Goal: Task Accomplishment & Management: Manage account settings

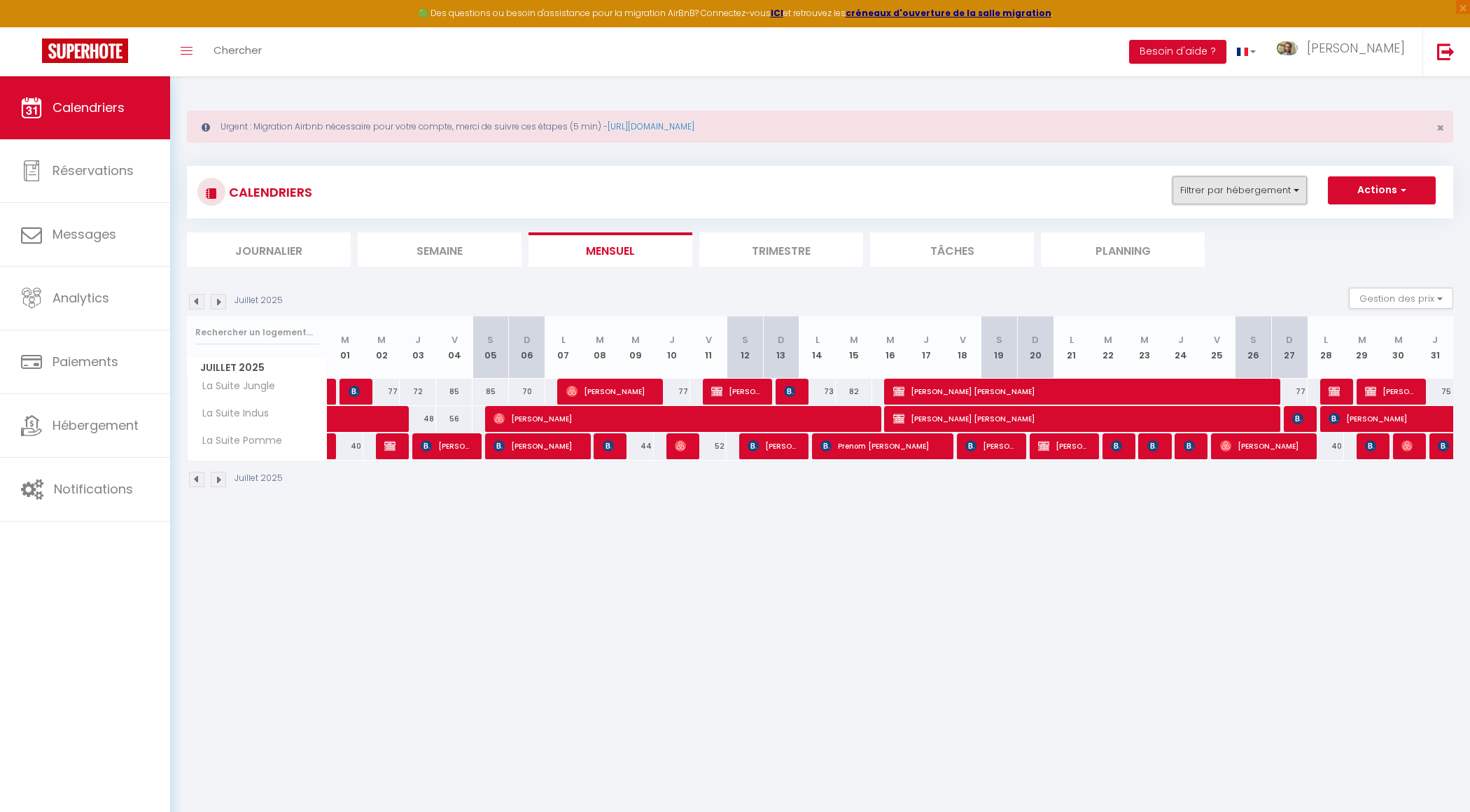
click at [1248, 203] on button "Filtrer par hébergement" at bounding box center [1239, 190] width 134 height 28
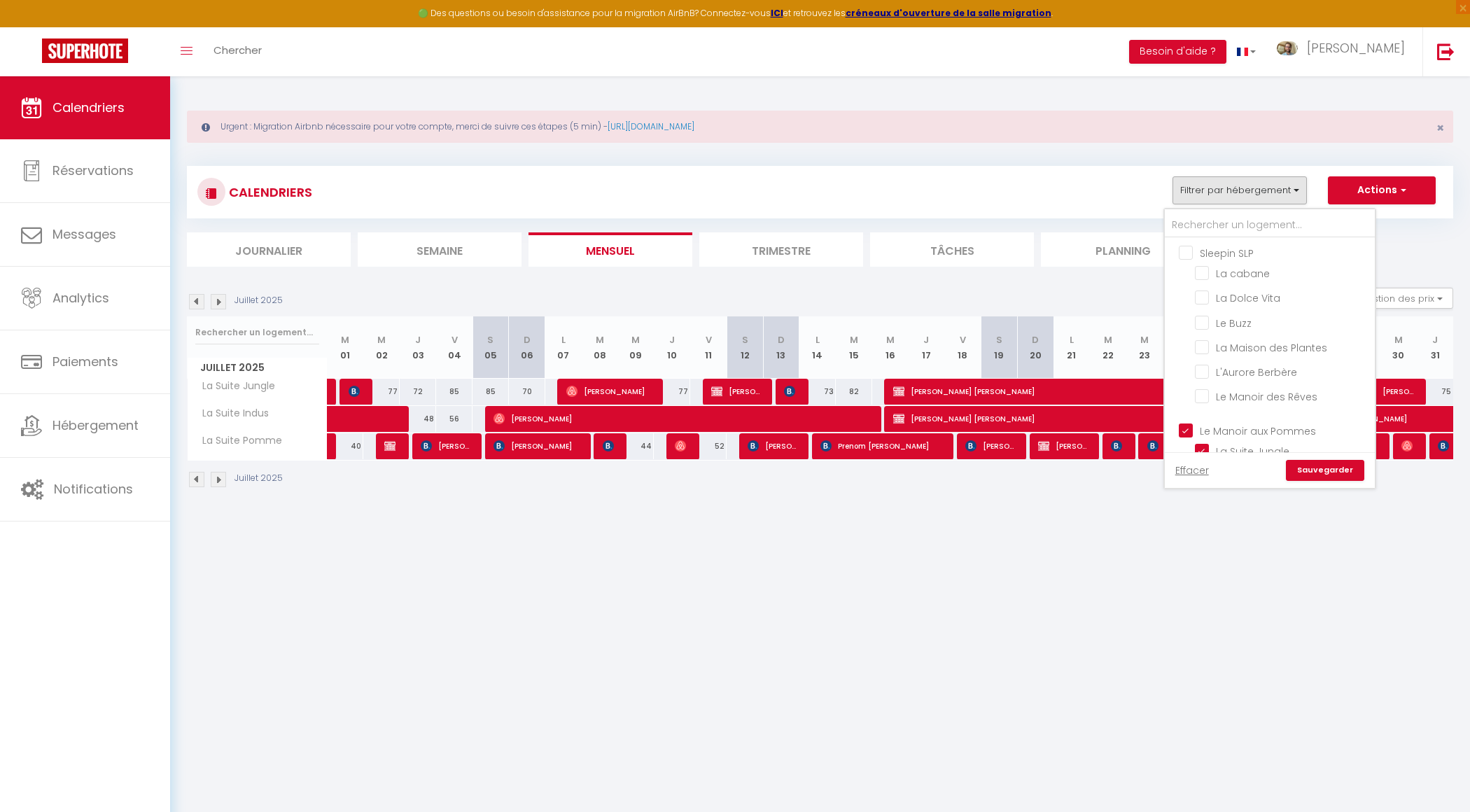
click at [1194, 250] on input "Sleepin SLP" at bounding box center [1284, 251] width 210 height 14
checkbox input "true"
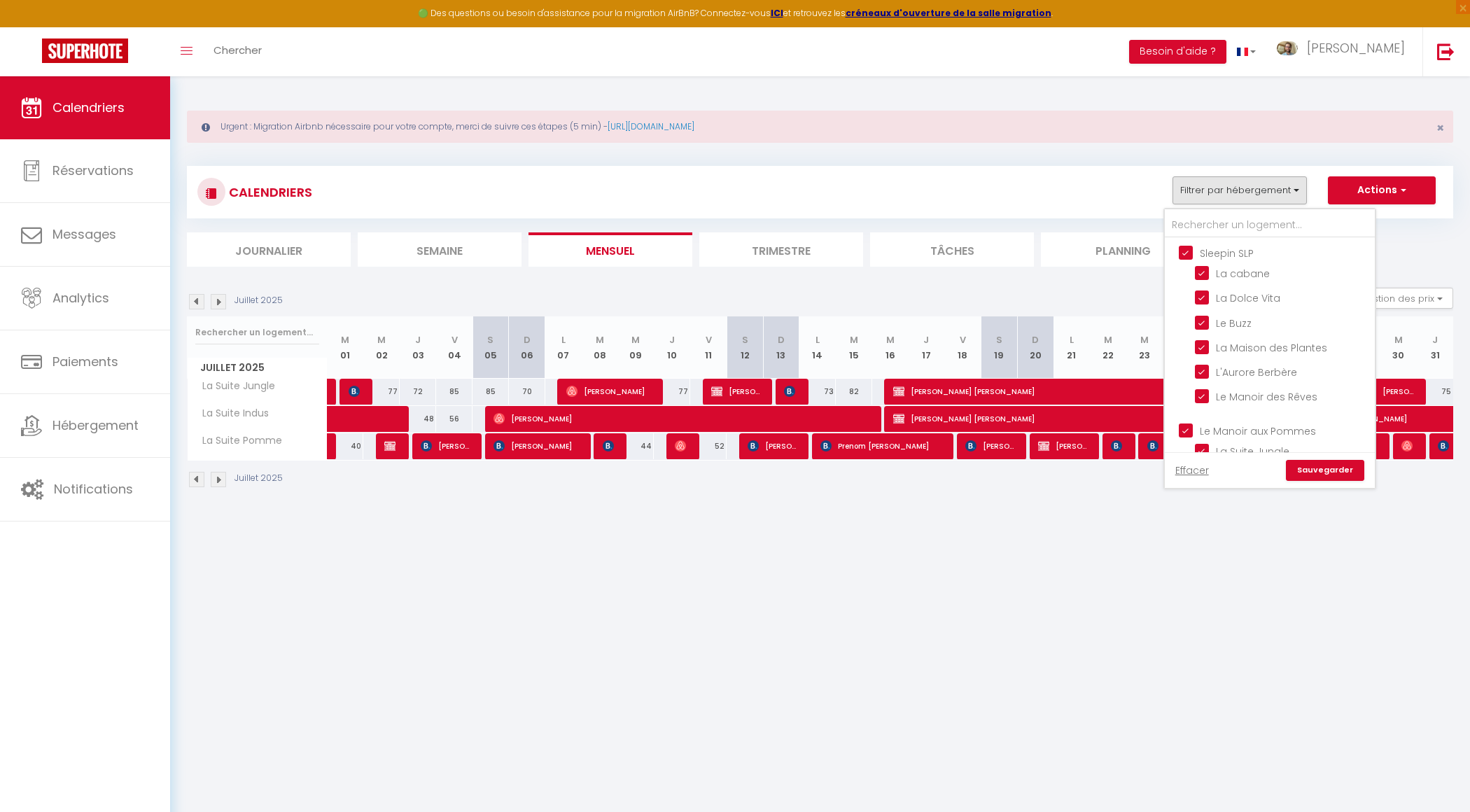
checkbox input "true"
checkbox input "false"
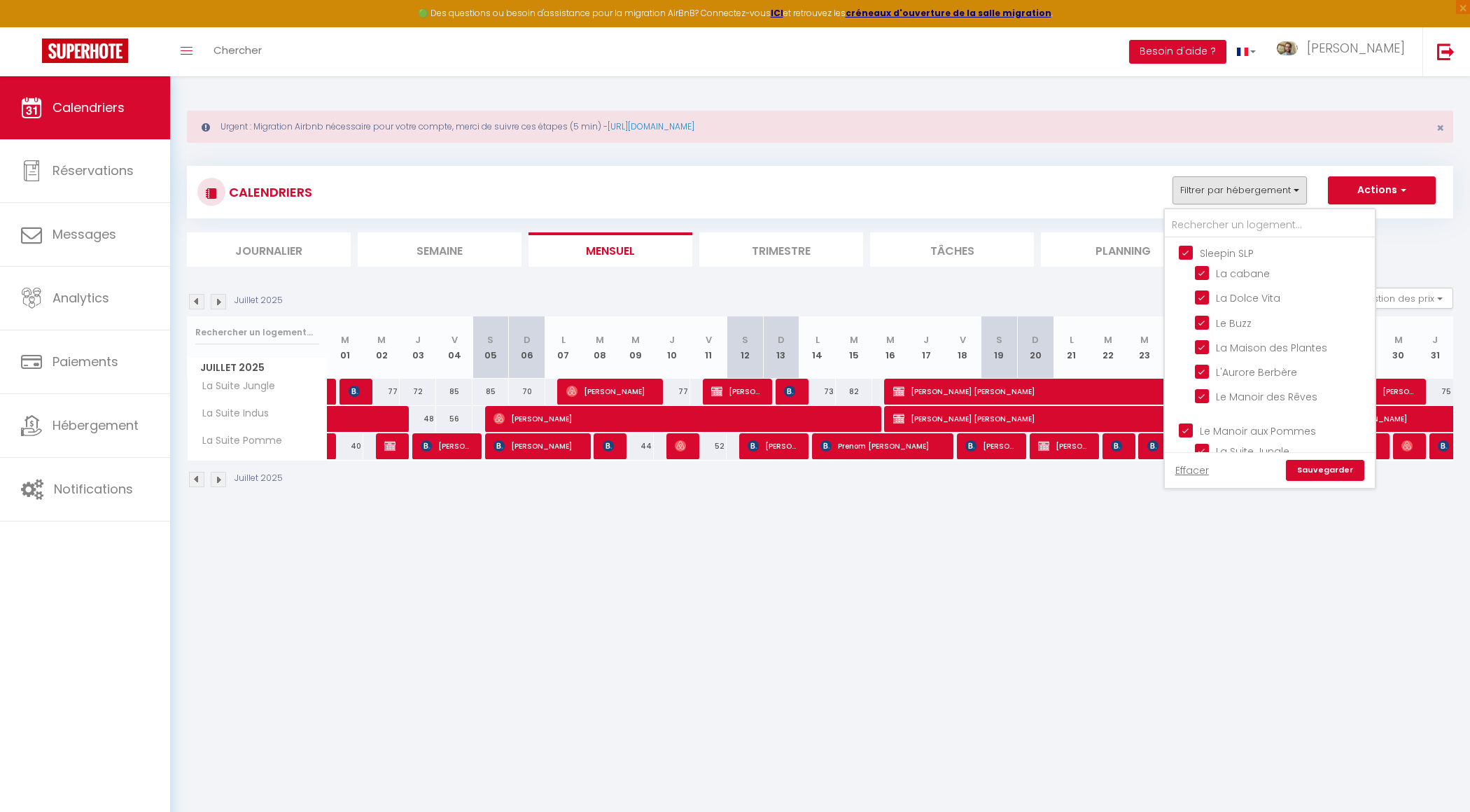
checkbox input "false"
click at [1196, 292] on label "Sleepin Conciergerie" at bounding box center [1248, 290] width 110 height 16
click at [1196, 292] on input "Sleepin Conciergerie" at bounding box center [1284, 288] width 210 height 14
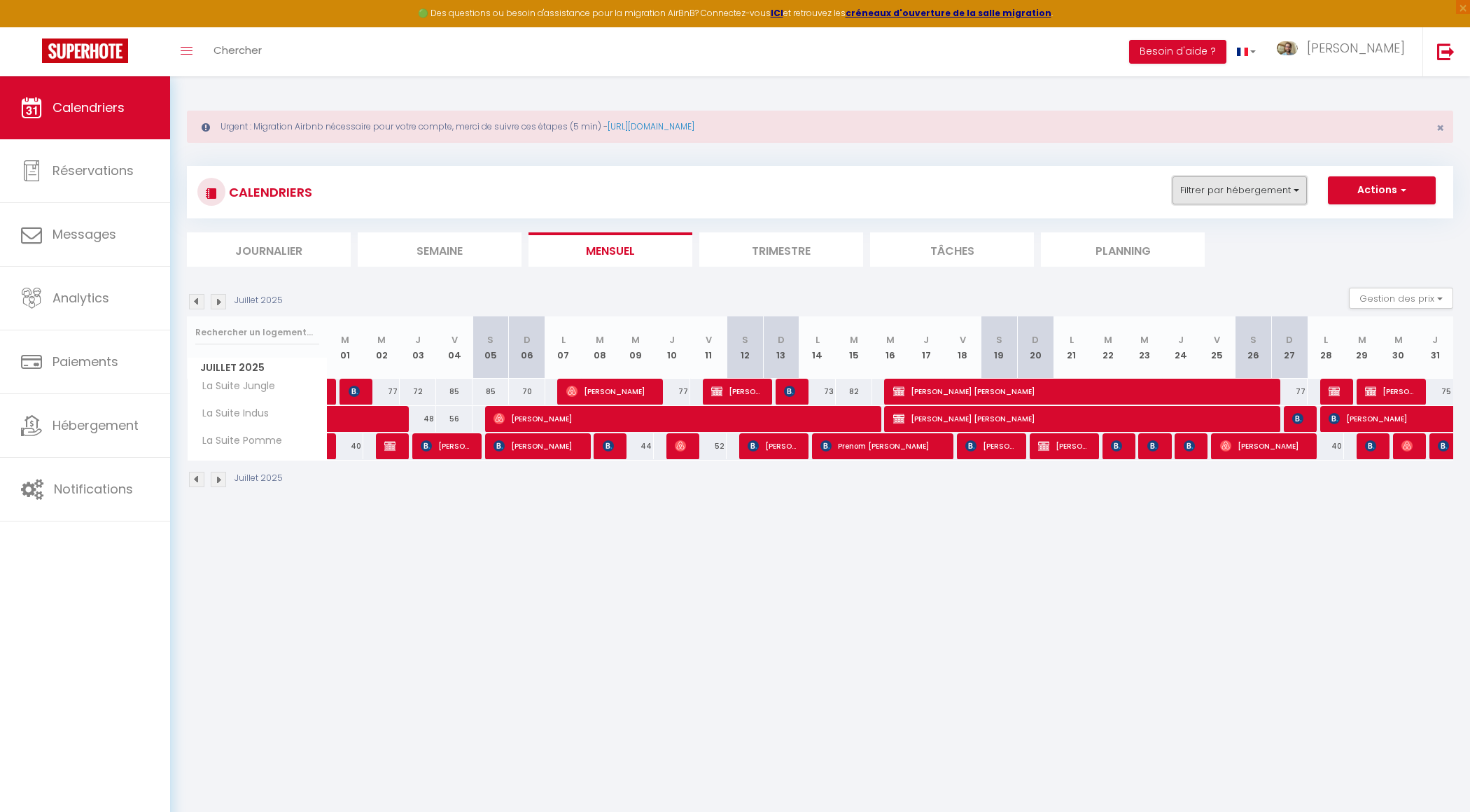
click at [1241, 189] on button "Filtrer par hébergement" at bounding box center [1239, 190] width 134 height 28
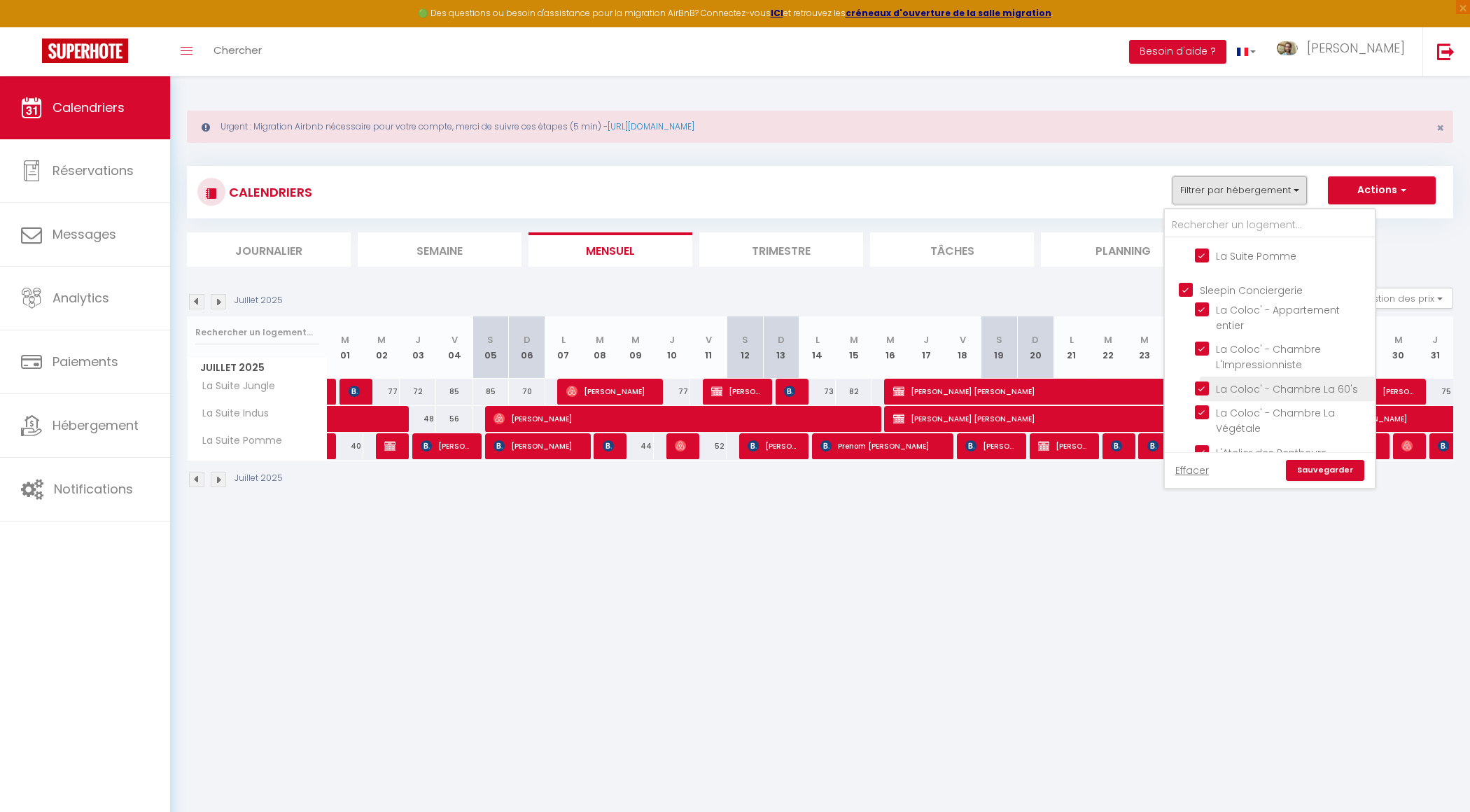
scroll to position [76, 0]
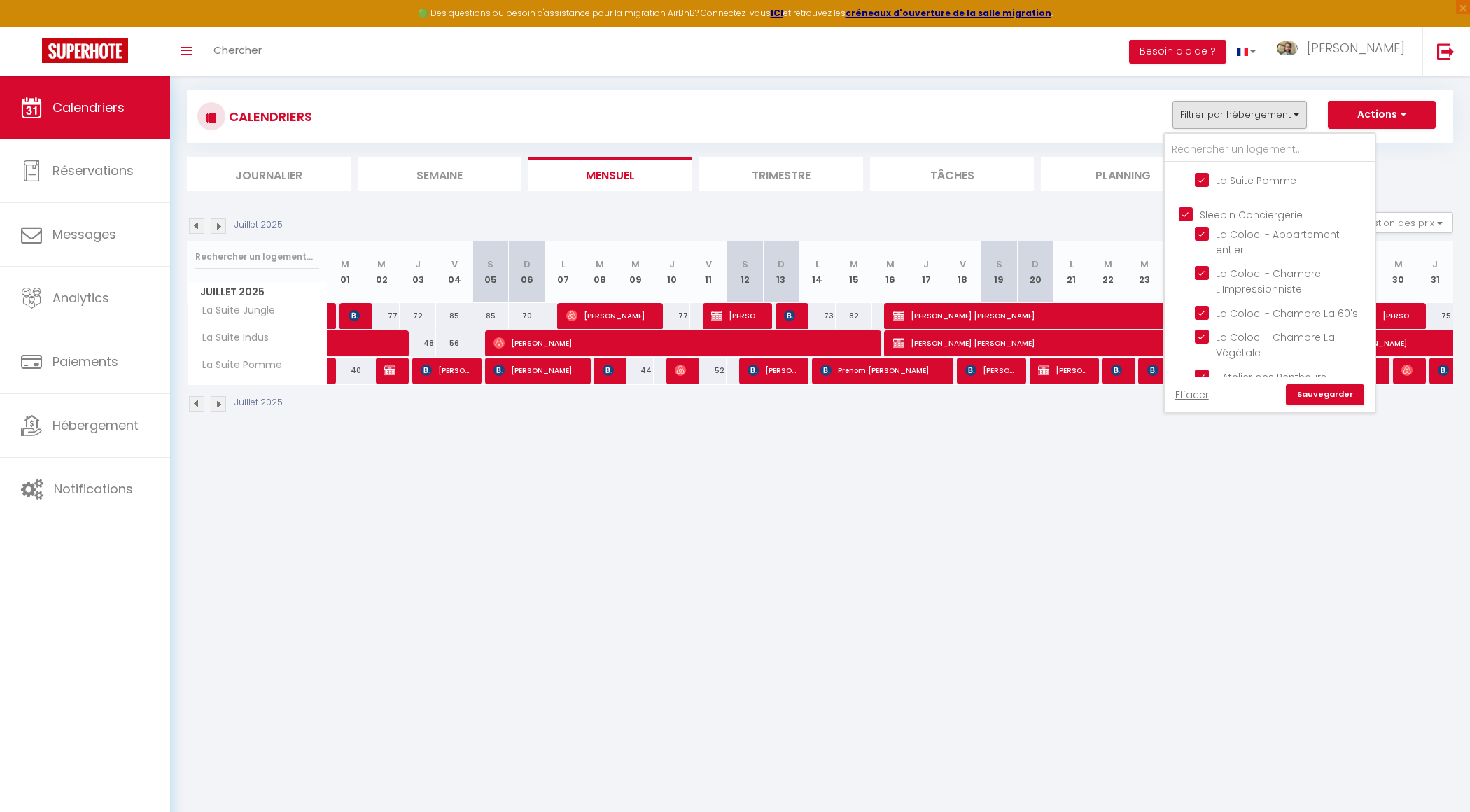
click at [1316, 390] on link "Sauvegarder" at bounding box center [1325, 394] width 79 height 21
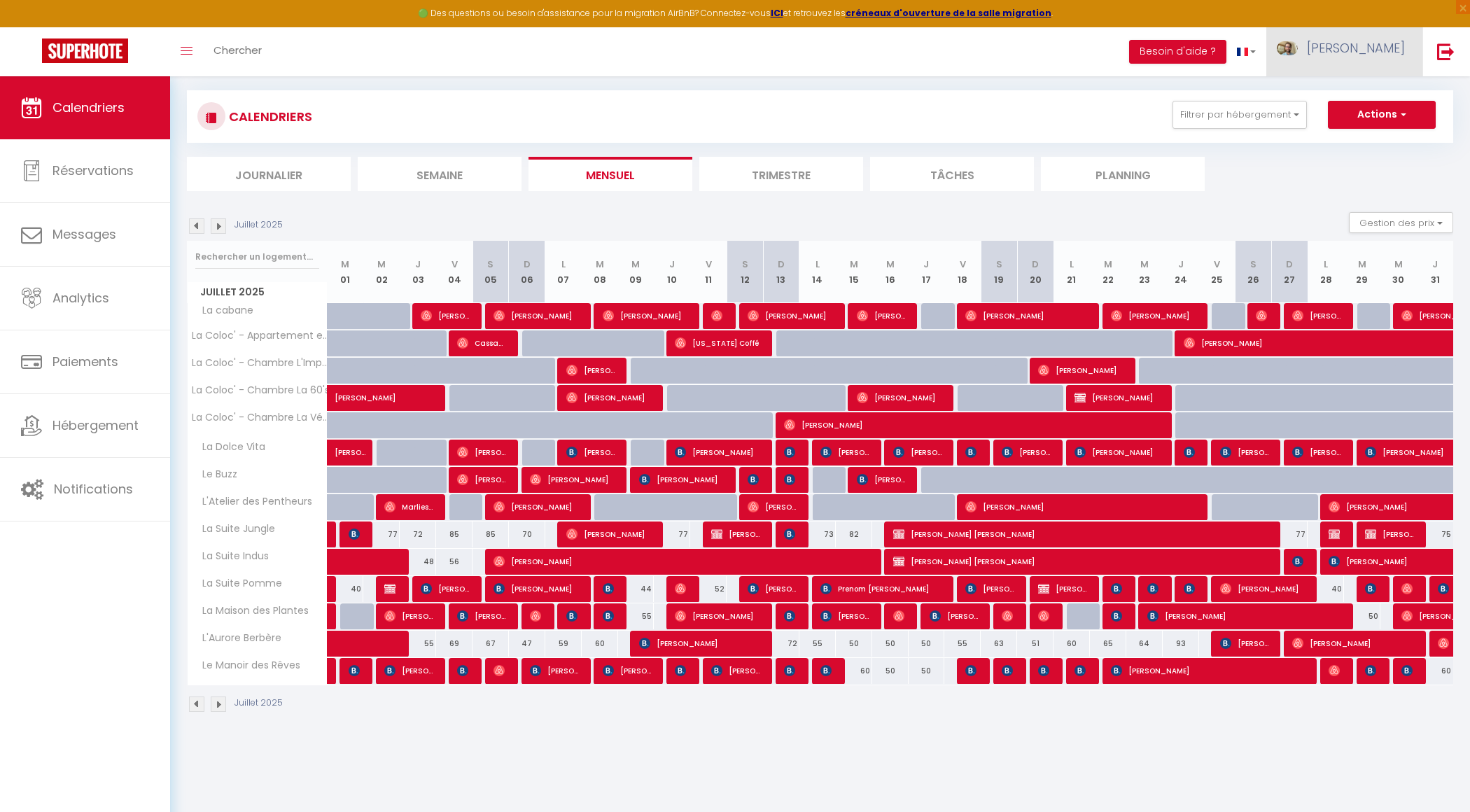
click at [1334, 59] on link "[PERSON_NAME]" at bounding box center [1344, 52] width 156 height 49
click at [1373, 98] on link "Paramètres" at bounding box center [1366, 97] width 103 height 24
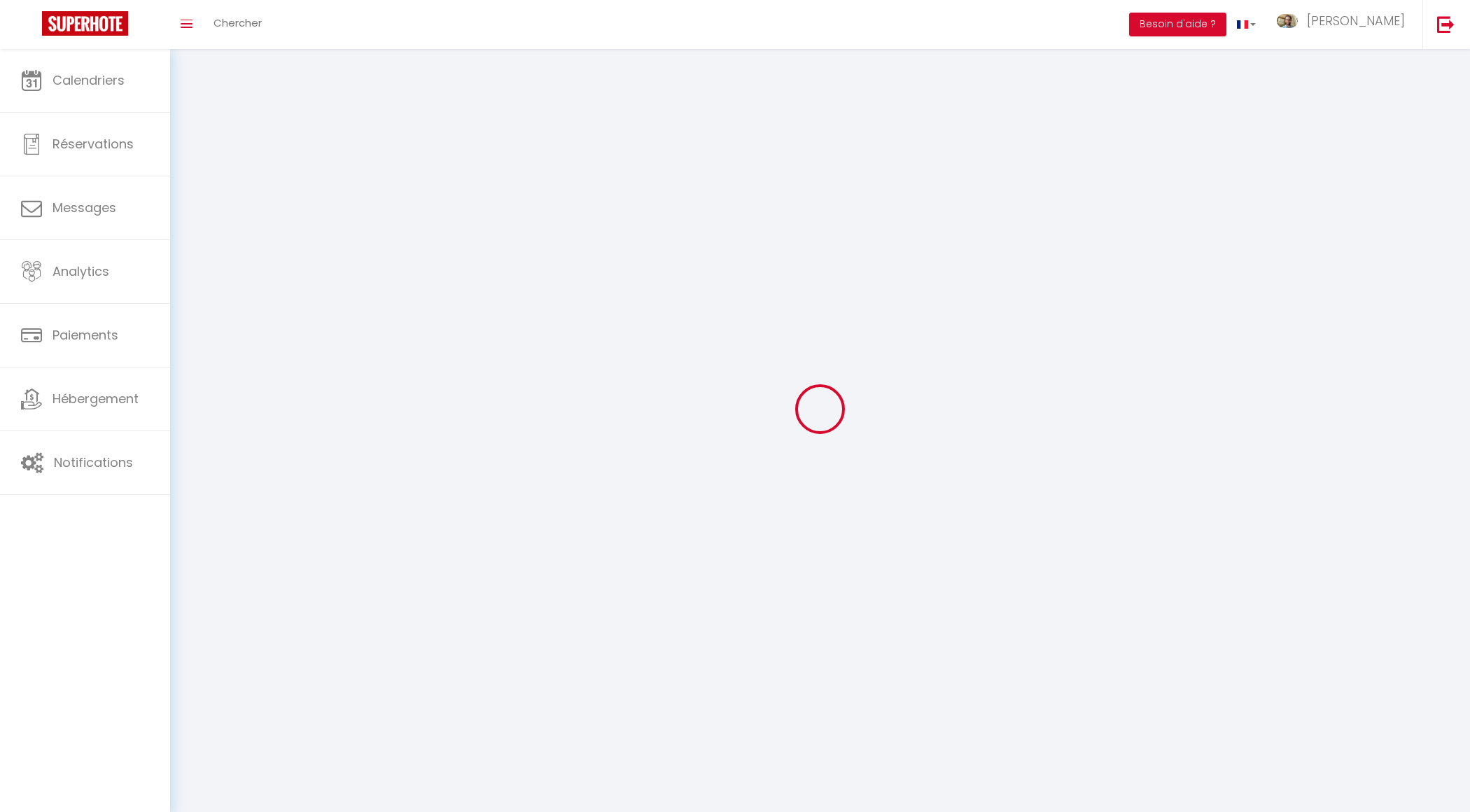
type input "[PERSON_NAME]"
type input "LIGER"
type input "0615231110"
type input "[STREET_ADDRESS]"
type input "76000"
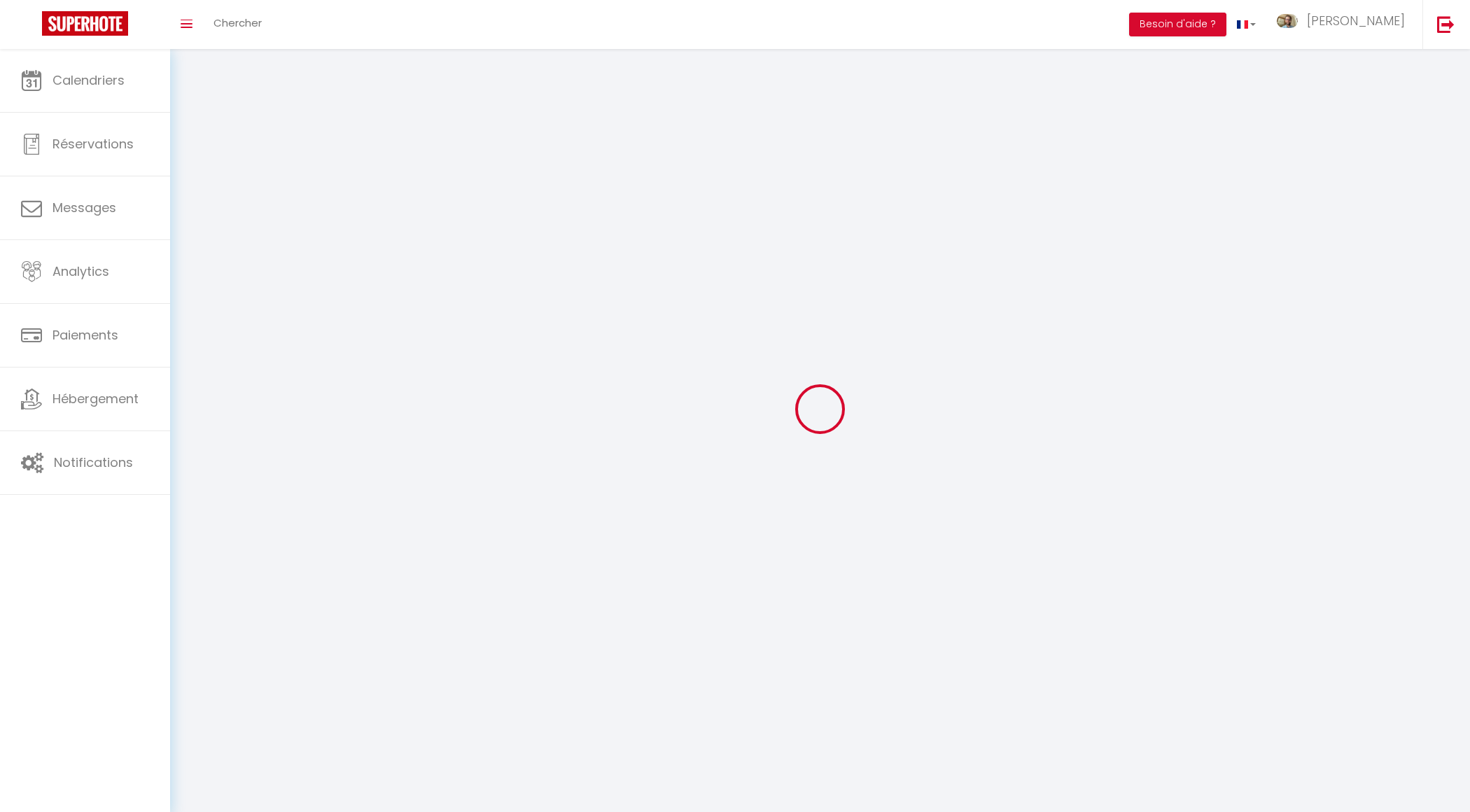
type input "[GEOGRAPHIC_DATA]"
type input "cqhH9mhVoI7FJ9VK8HgVLwjlP"
type input "a4dC7qp7Bva4L4IufjrkLfYP8"
select select "28"
type input "cqhH9mhVoI7FJ9VK8HgVLwjlP"
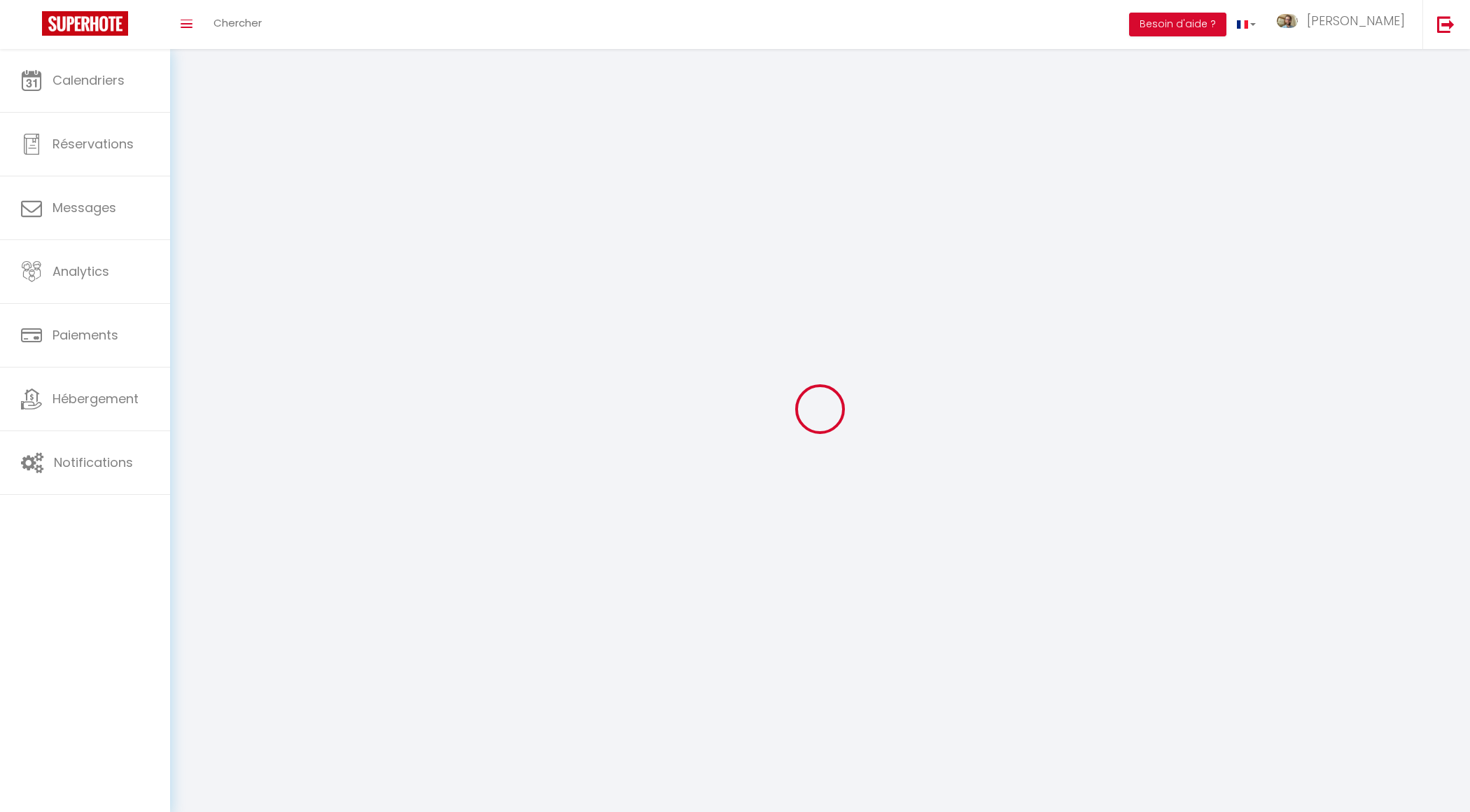
type input "a4dC7qp7Bva4L4IufjrkLfYP8"
type input "[URL][DOMAIN_NAME]"
select select "fr"
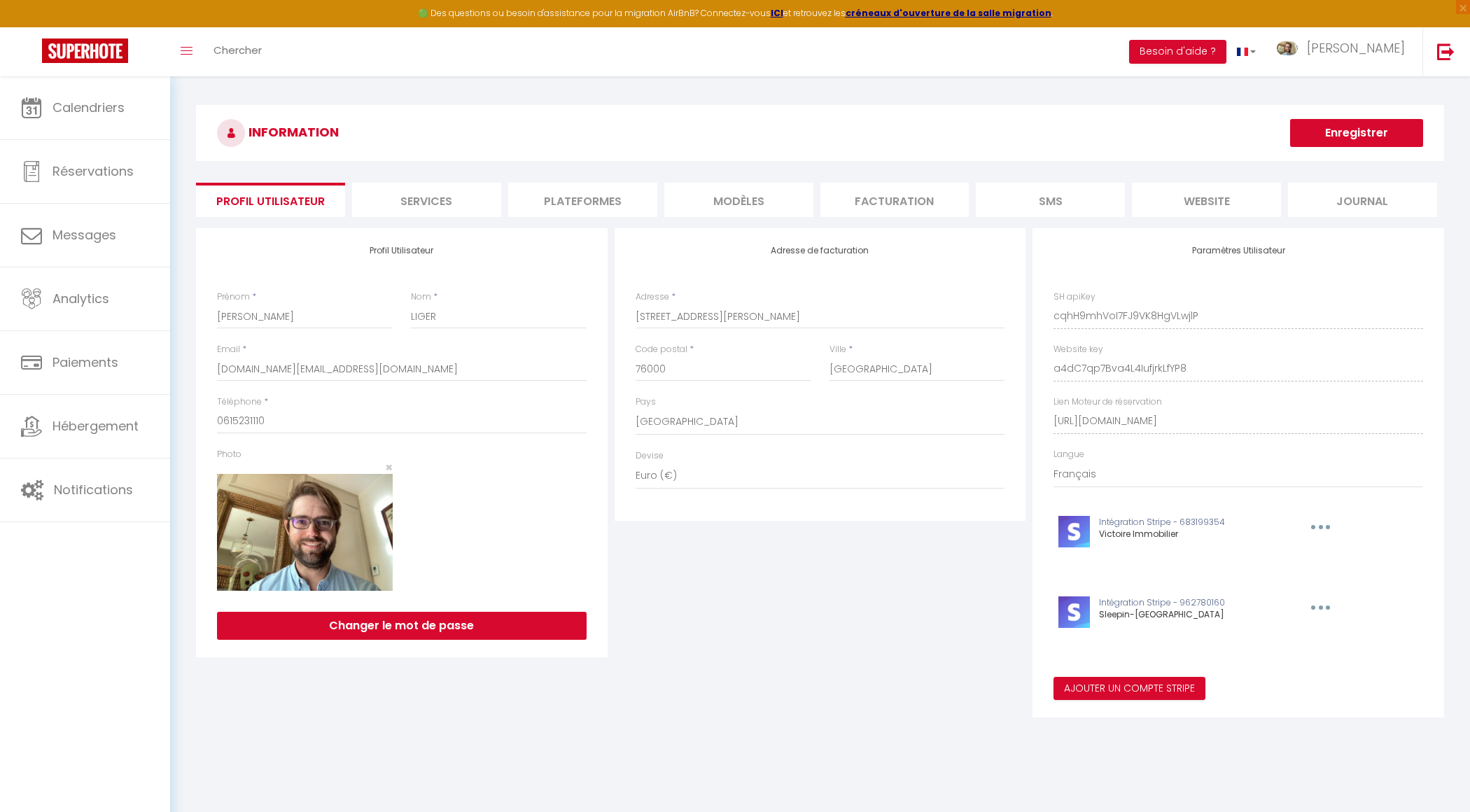
click at [585, 201] on li "Plateformes" at bounding box center [583, 199] width 149 height 34
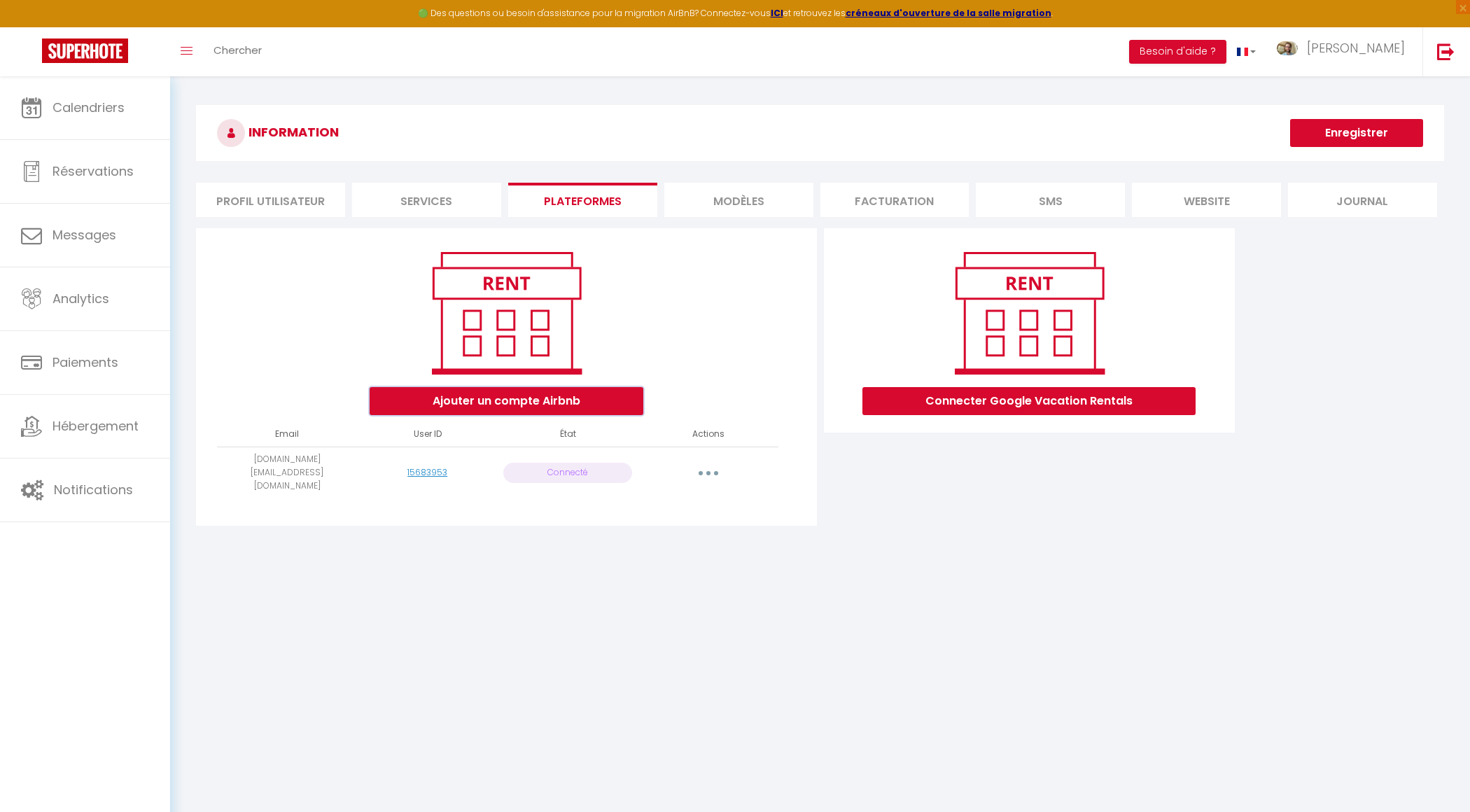
click at [563, 409] on button "Ajouter un compte Airbnb" at bounding box center [506, 401] width 274 height 28
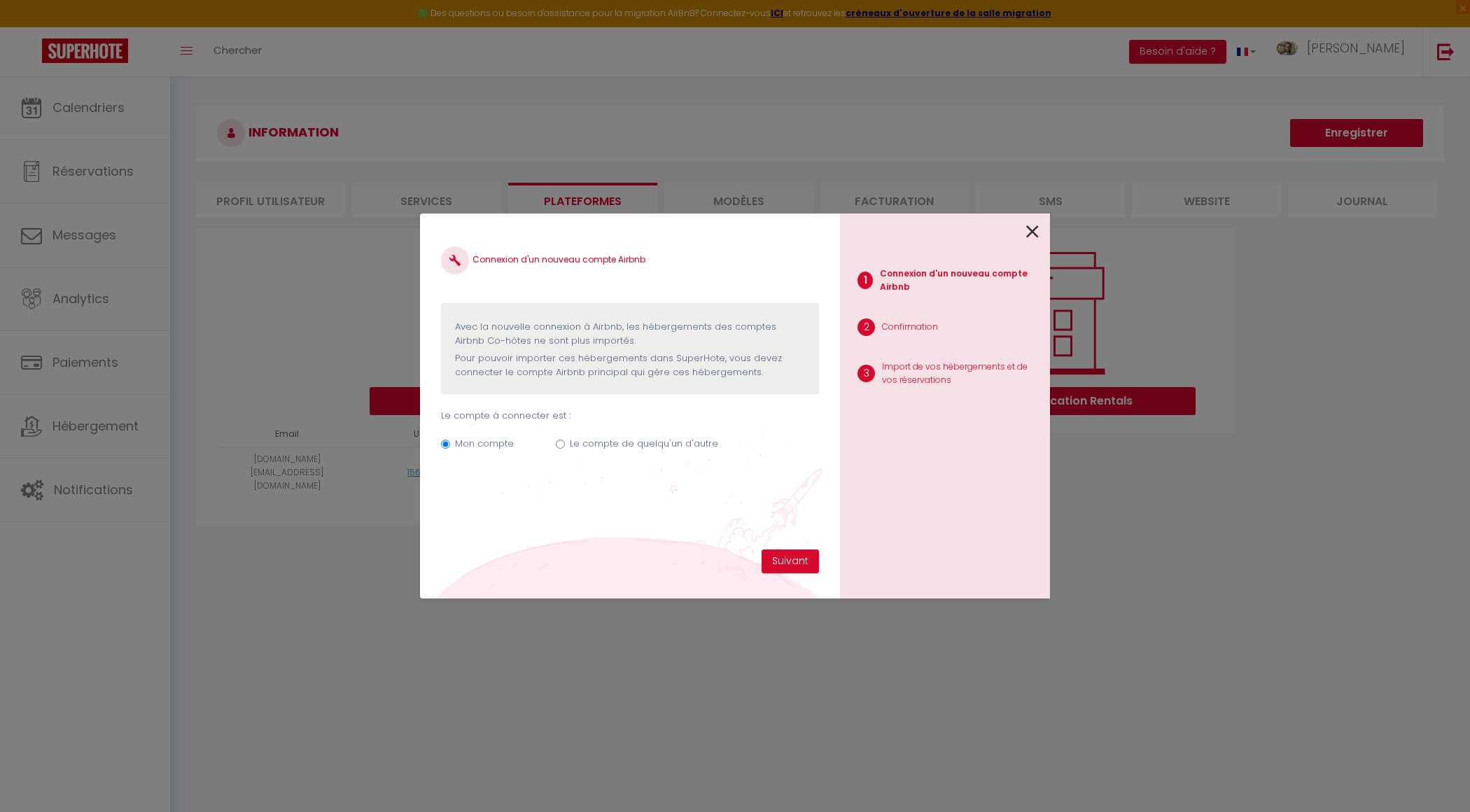
click at [665, 446] on label "Le compte de quelqu'un d'autre" at bounding box center [644, 443] width 148 height 14
click at [564, 446] on input "Le compte de quelqu'un d'autre" at bounding box center [561, 444] width 9 height 9
radio input "true"
radio input "false"
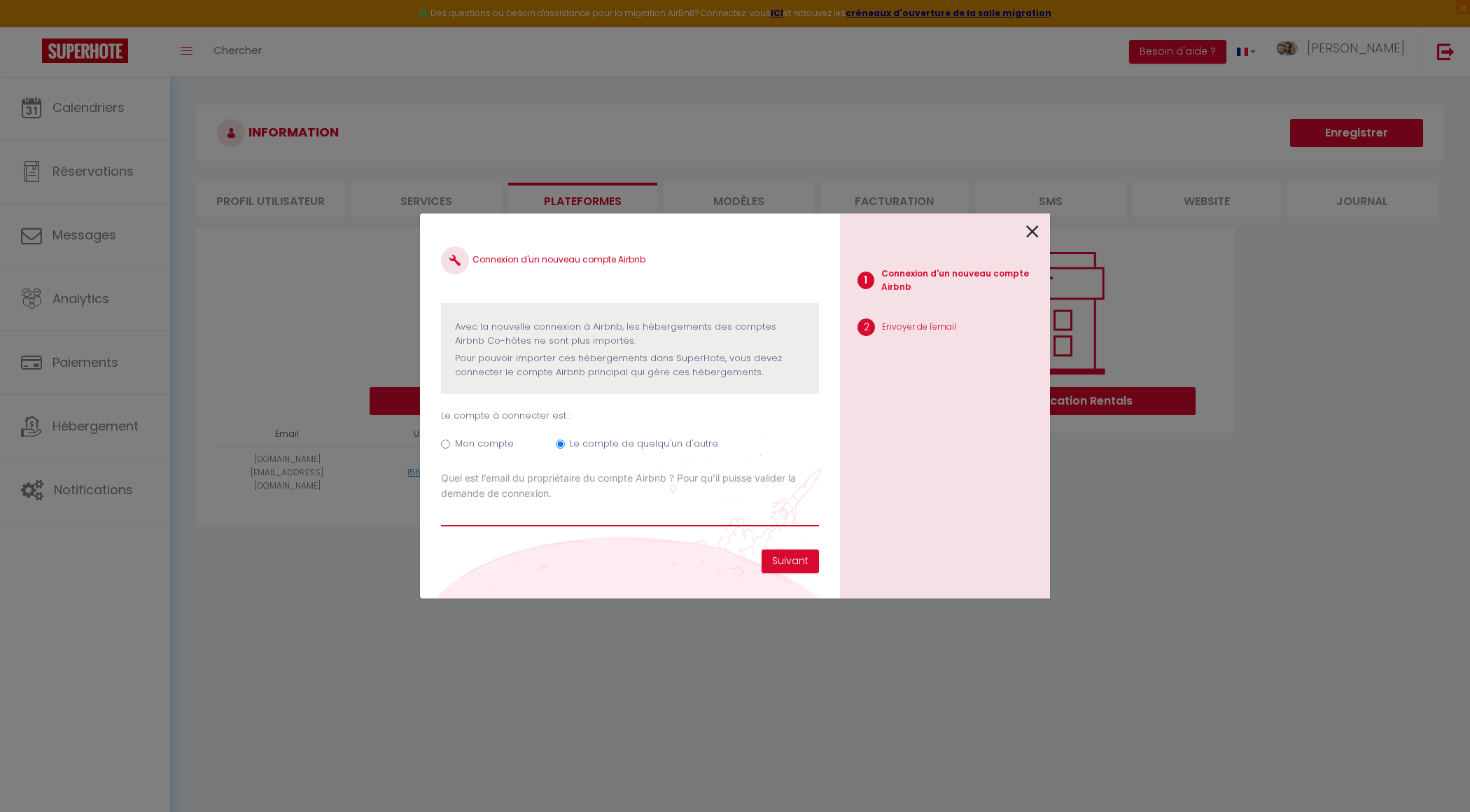
click at [678, 518] on input "Email connexion Airbnb" at bounding box center [629, 514] width 378 height 26
paste input "[DOMAIN_NAME][EMAIL_ADDRESS][DOMAIN_NAME]"
type input "[DOMAIN_NAME][EMAIL_ADDRESS][DOMAIN_NAME]"
click at [800, 556] on button "Suivant" at bounding box center [789, 561] width 58 height 24
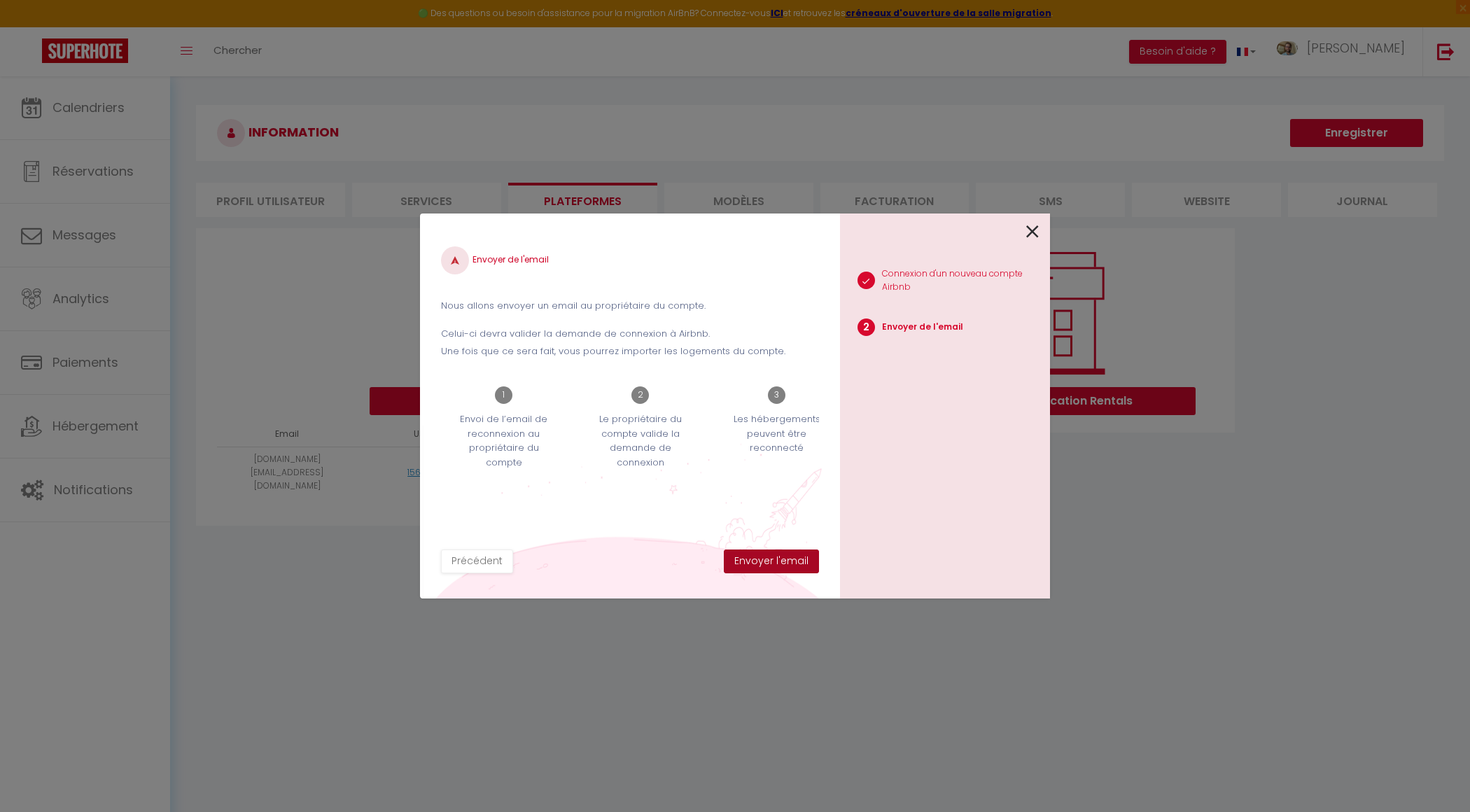
click at [776, 557] on button "Envoyer l'email" at bounding box center [771, 561] width 95 height 24
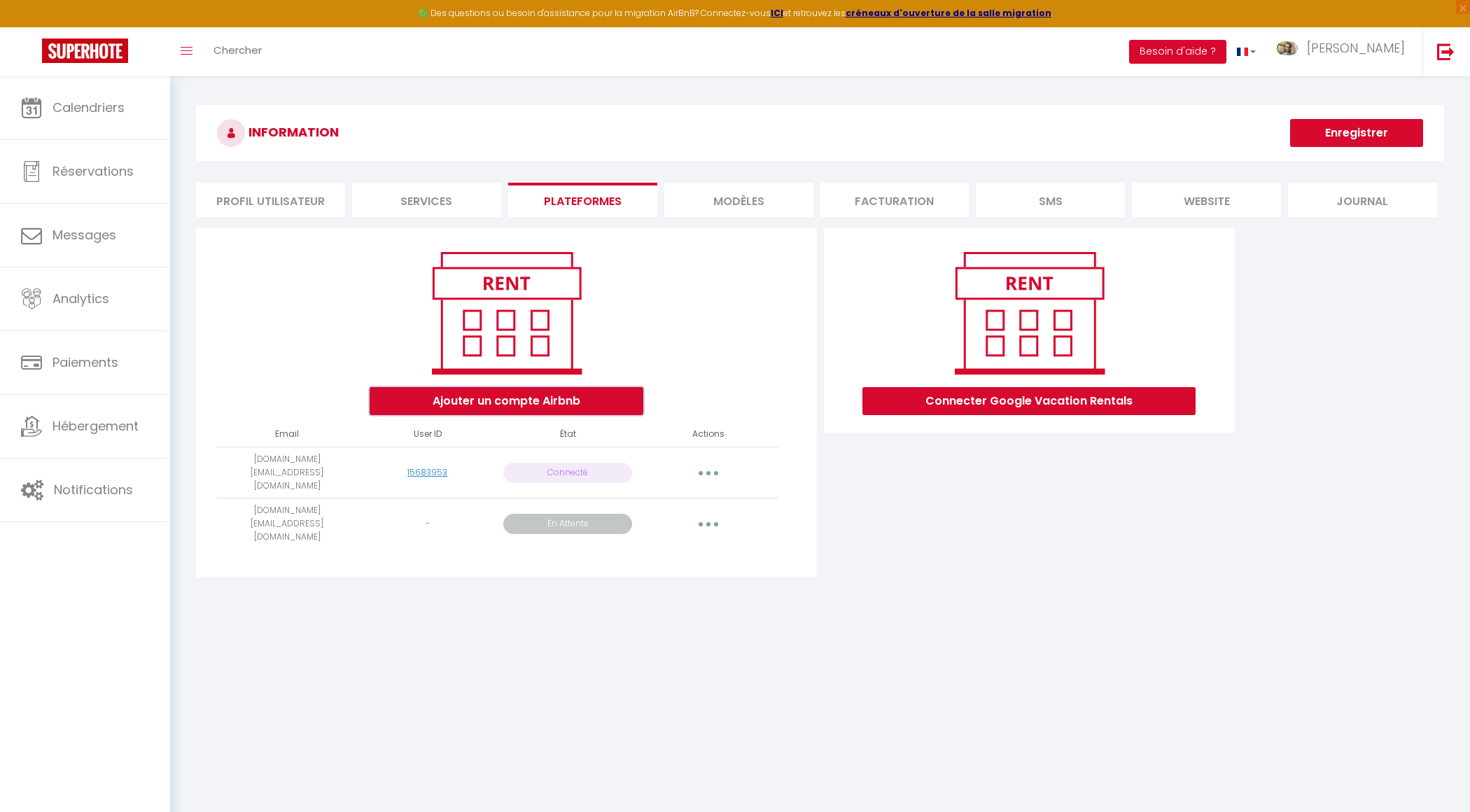
click at [571, 398] on button "Ajouter un compte Airbnb" at bounding box center [506, 401] width 274 height 28
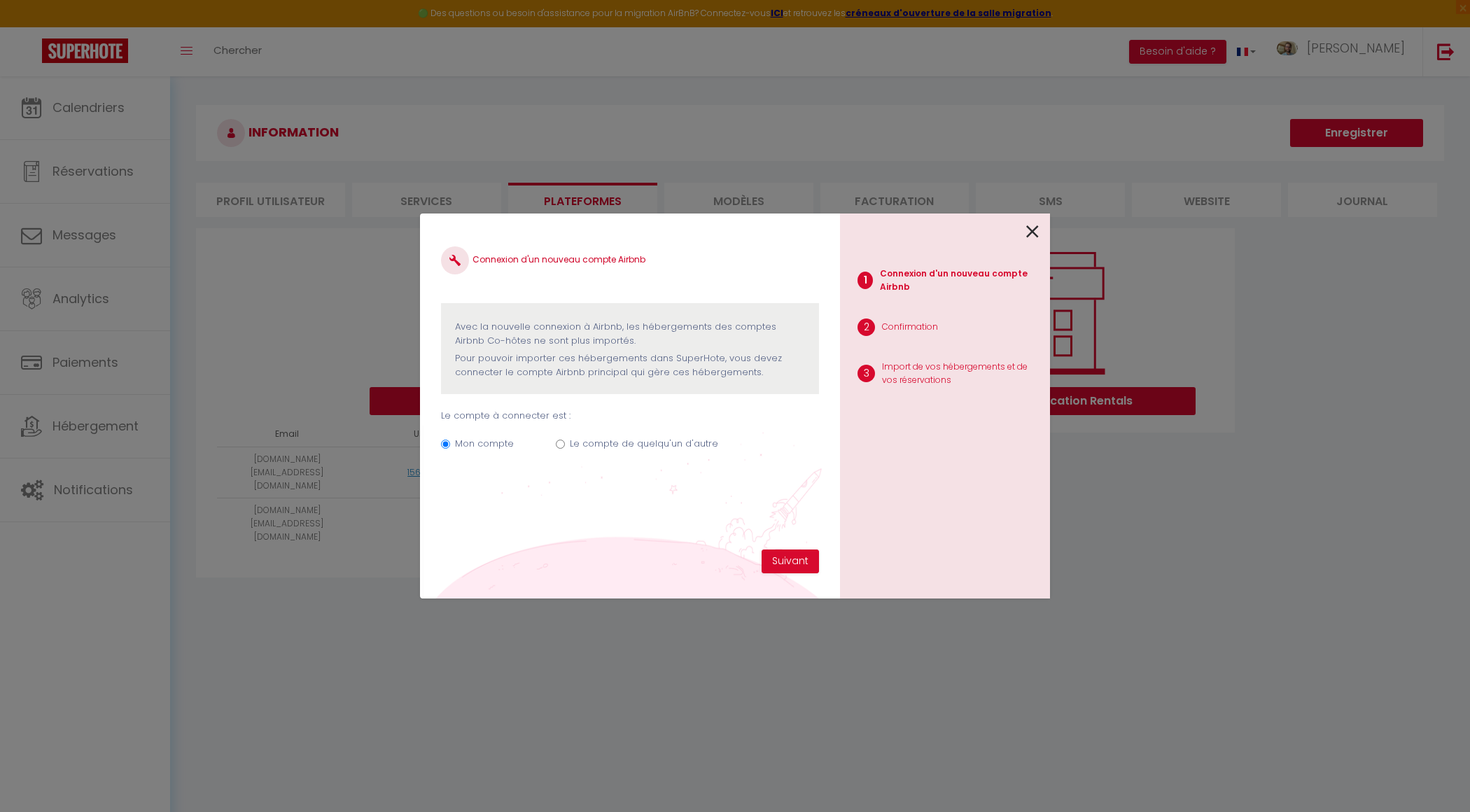
click at [685, 440] on label "Le compte de quelqu'un d'autre" at bounding box center [644, 443] width 148 height 14
click at [564, 440] on input "Le compte de quelqu'un d'autre" at bounding box center [561, 444] width 9 height 9
radio input "true"
radio input "false"
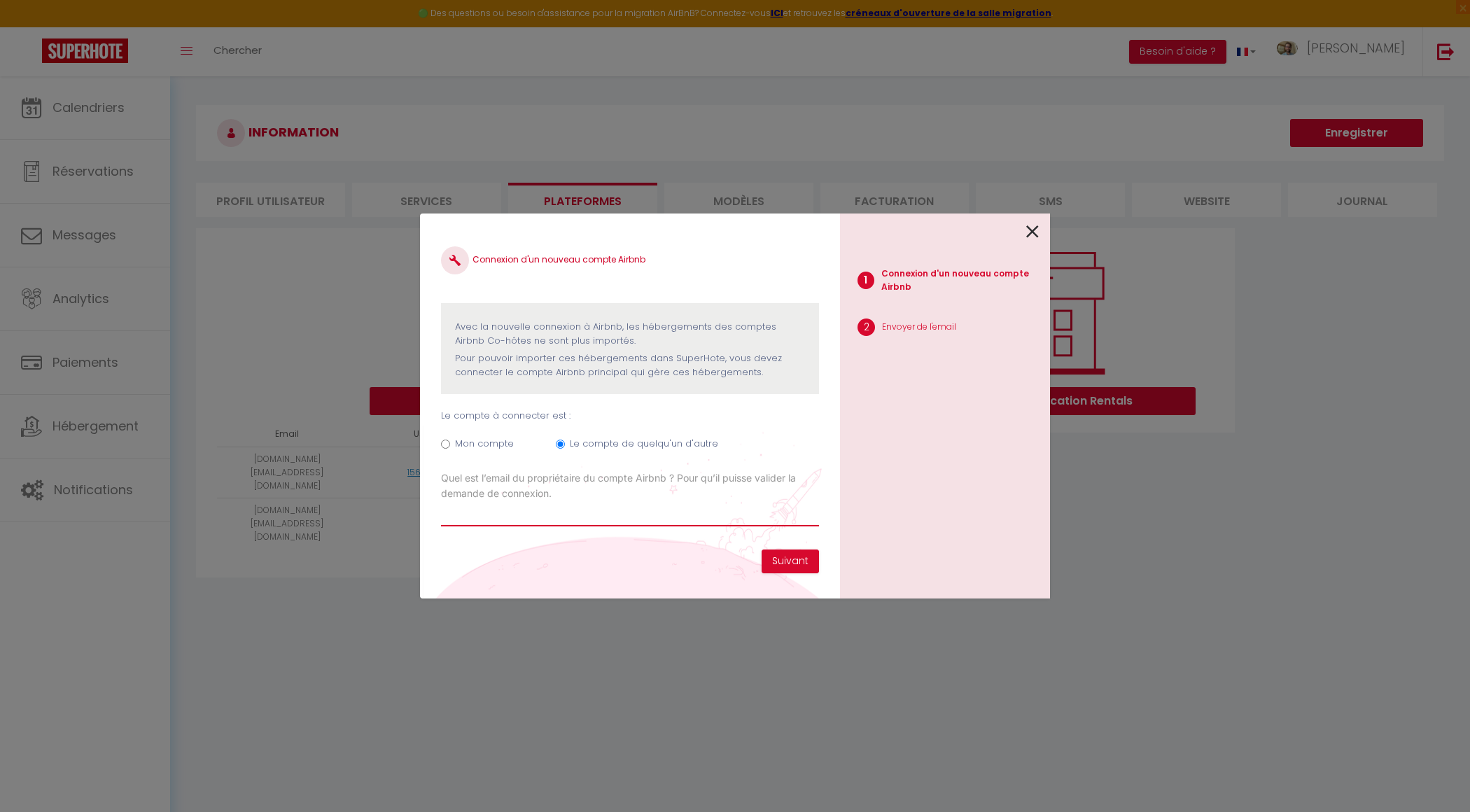
click at [723, 505] on input "Email connexion Airbnb" at bounding box center [629, 514] width 378 height 26
paste input "[EMAIL_ADDRESS][DOMAIN_NAME]"
type input "[EMAIL_ADDRESS][DOMAIN_NAME]"
click at [799, 561] on button "Suivant" at bounding box center [789, 561] width 58 height 24
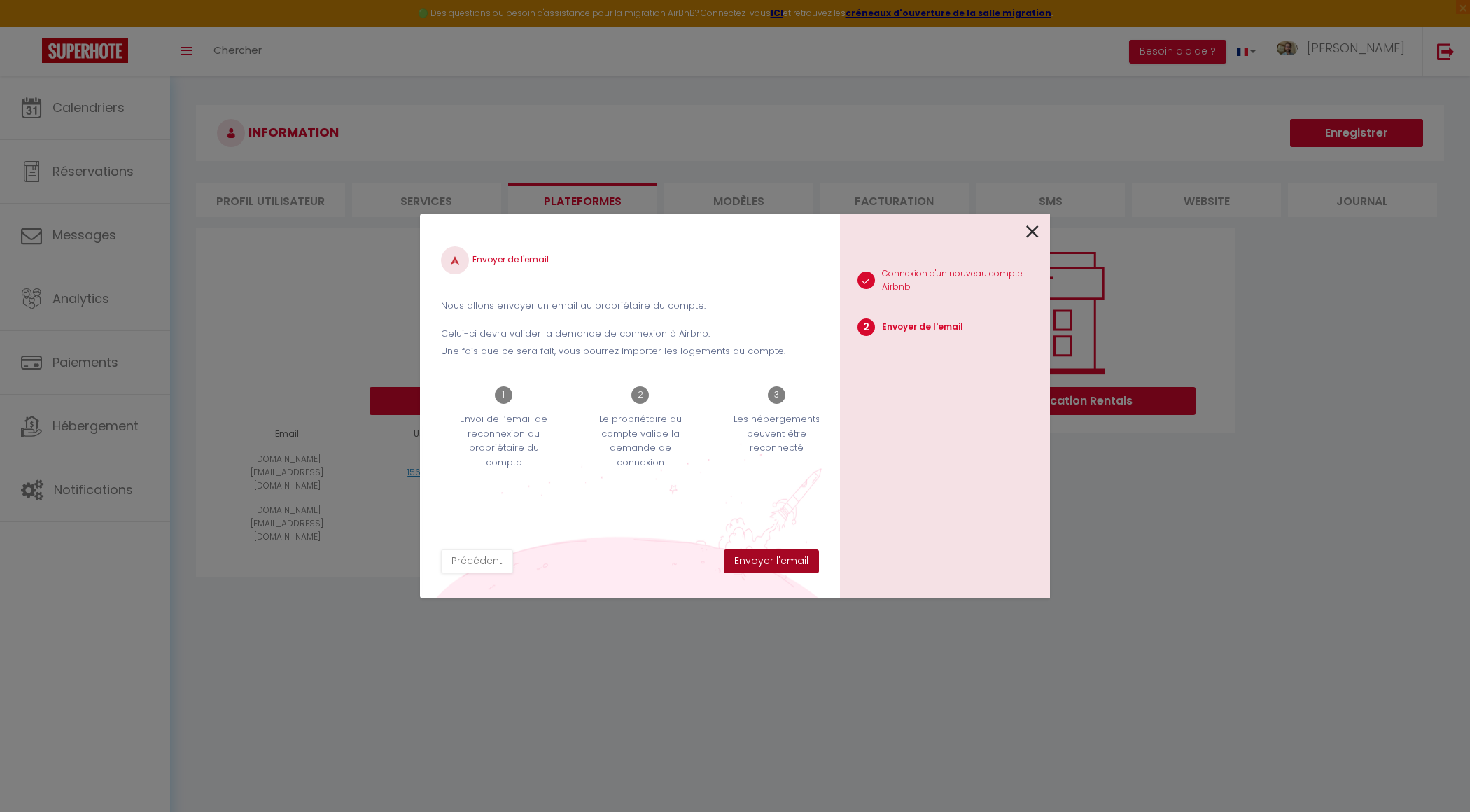
click at [799, 561] on button "Envoyer l'email" at bounding box center [771, 561] width 95 height 24
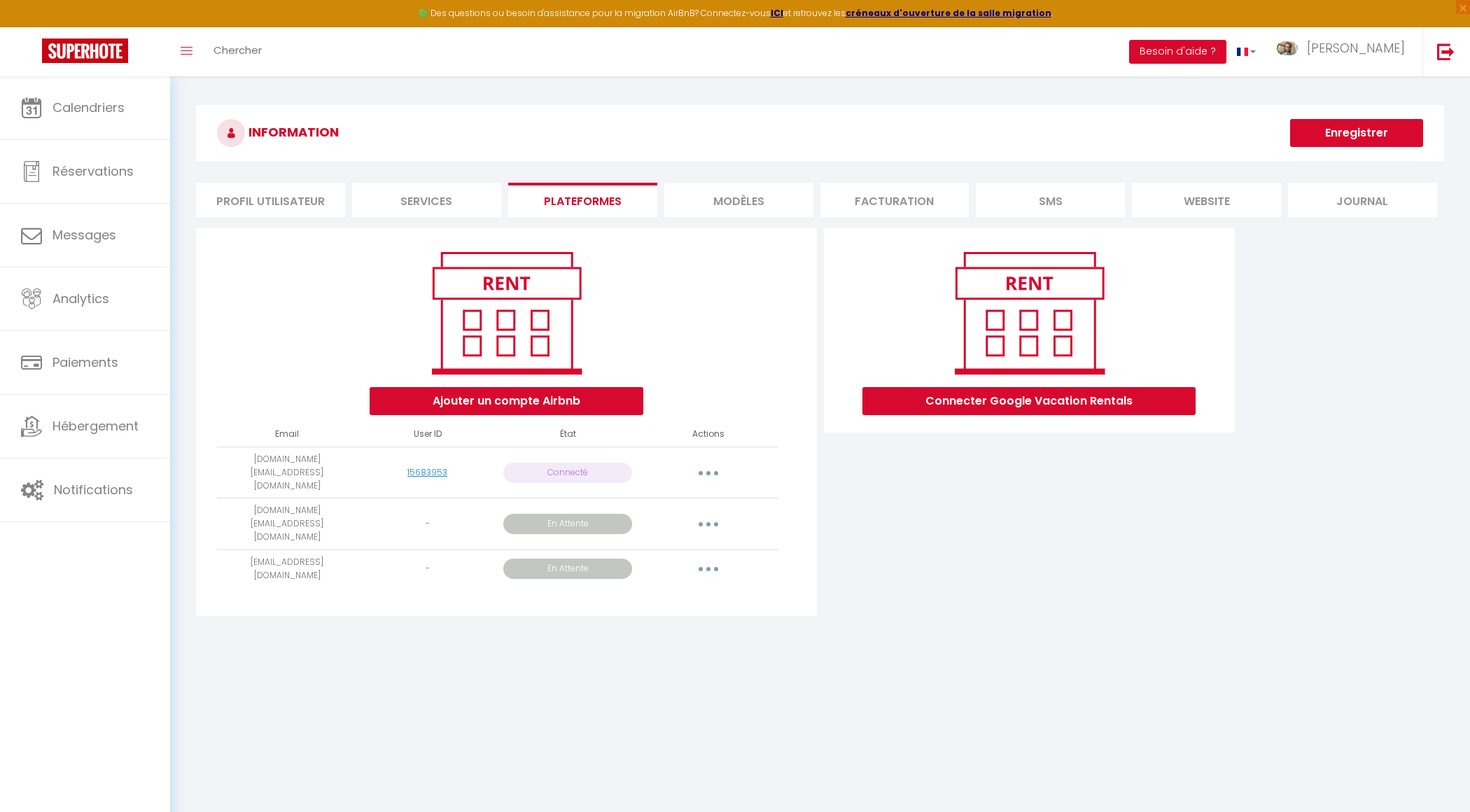
click at [701, 513] on button "button" at bounding box center [708, 524] width 39 height 22
click at [835, 554] on div "Connecter Google Vacation Rentals" at bounding box center [1030, 425] width 419 height 396
click at [564, 514] on p "En Attente" at bounding box center [567, 524] width 129 height 20
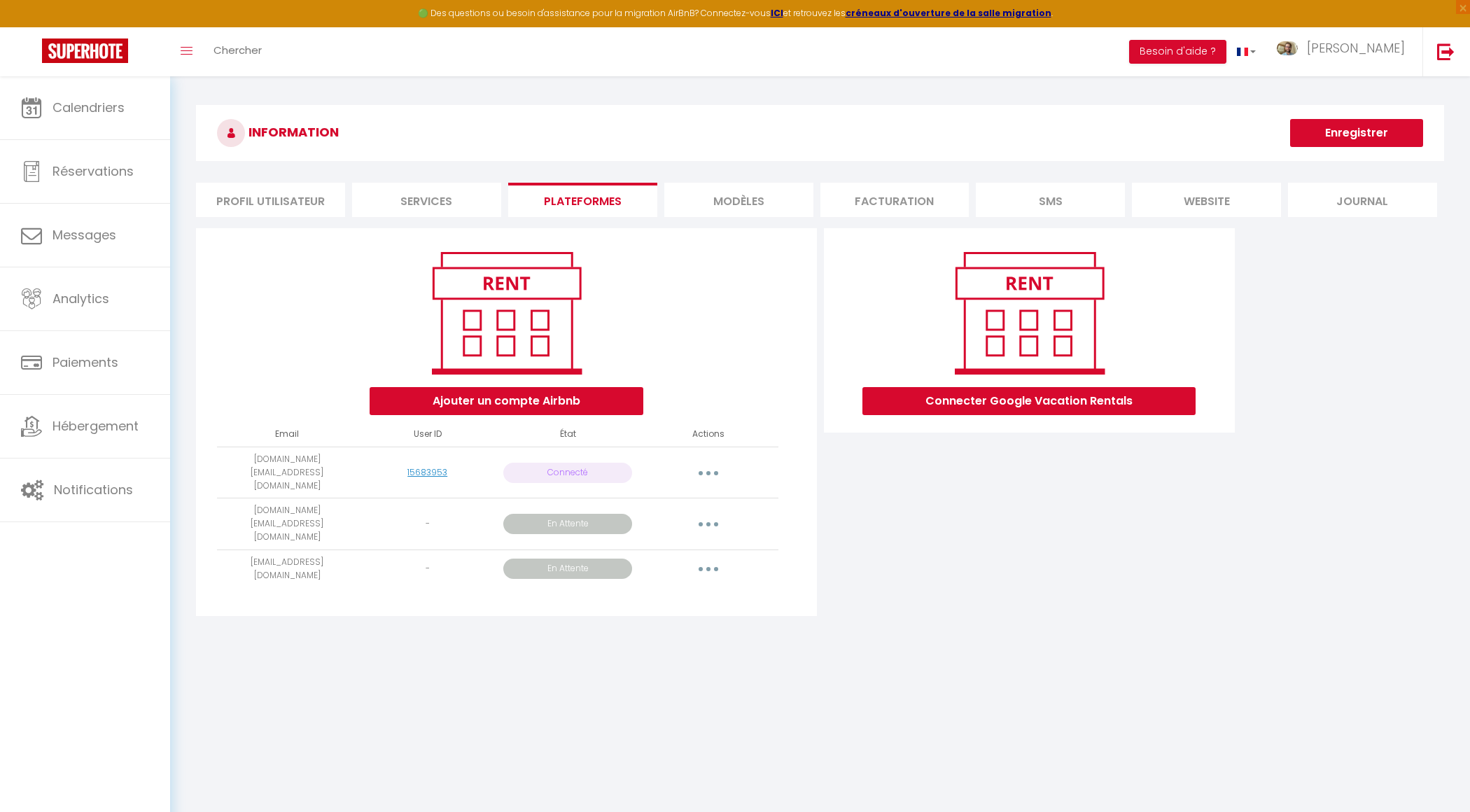
click at [565, 559] on p "En Attente" at bounding box center [567, 569] width 129 height 20
click at [564, 514] on p "En Attente" at bounding box center [567, 524] width 129 height 20
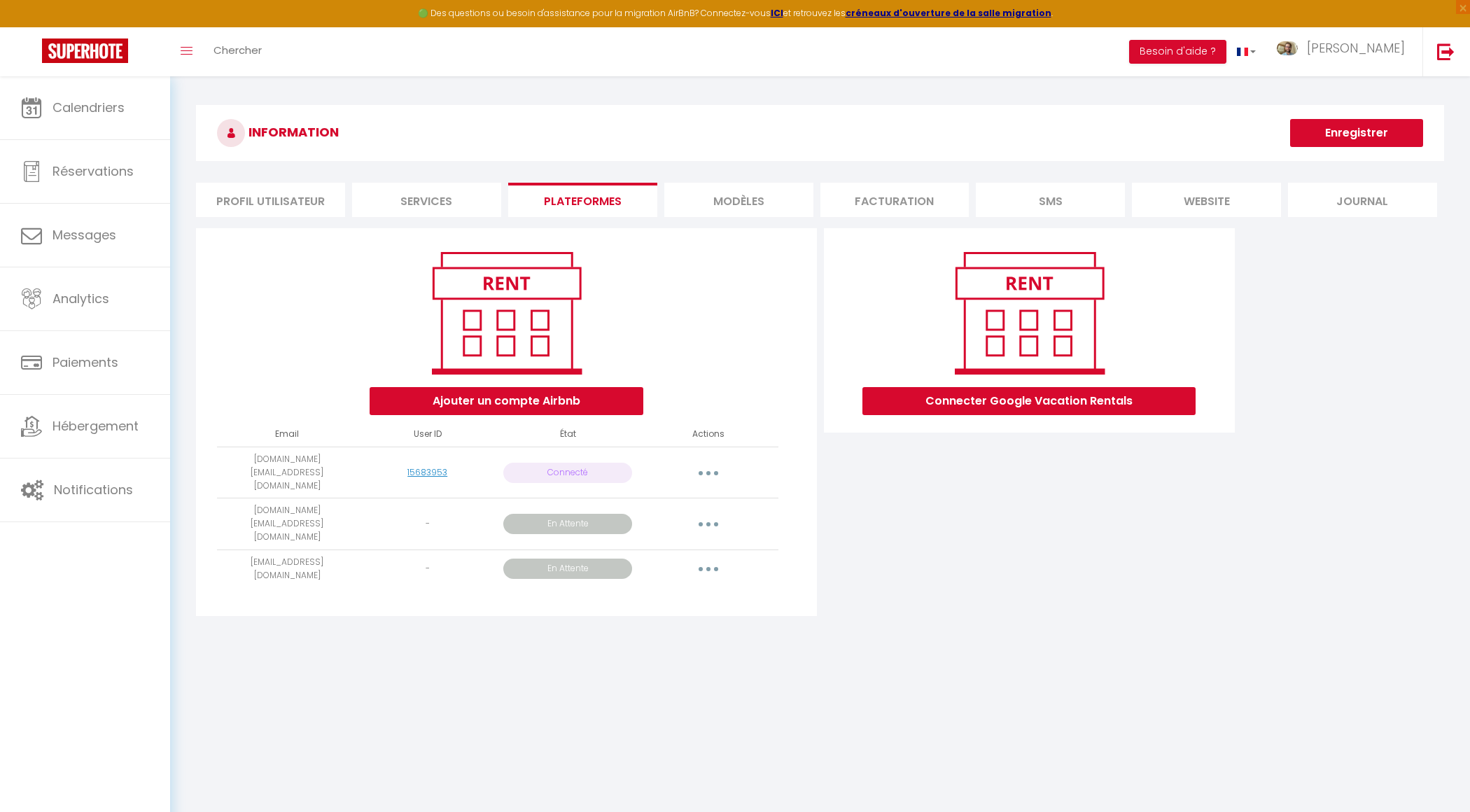
click at [548, 514] on p "En Attente" at bounding box center [567, 524] width 129 height 20
click at [782, 10] on strong "ICI" at bounding box center [777, 13] width 13 height 12
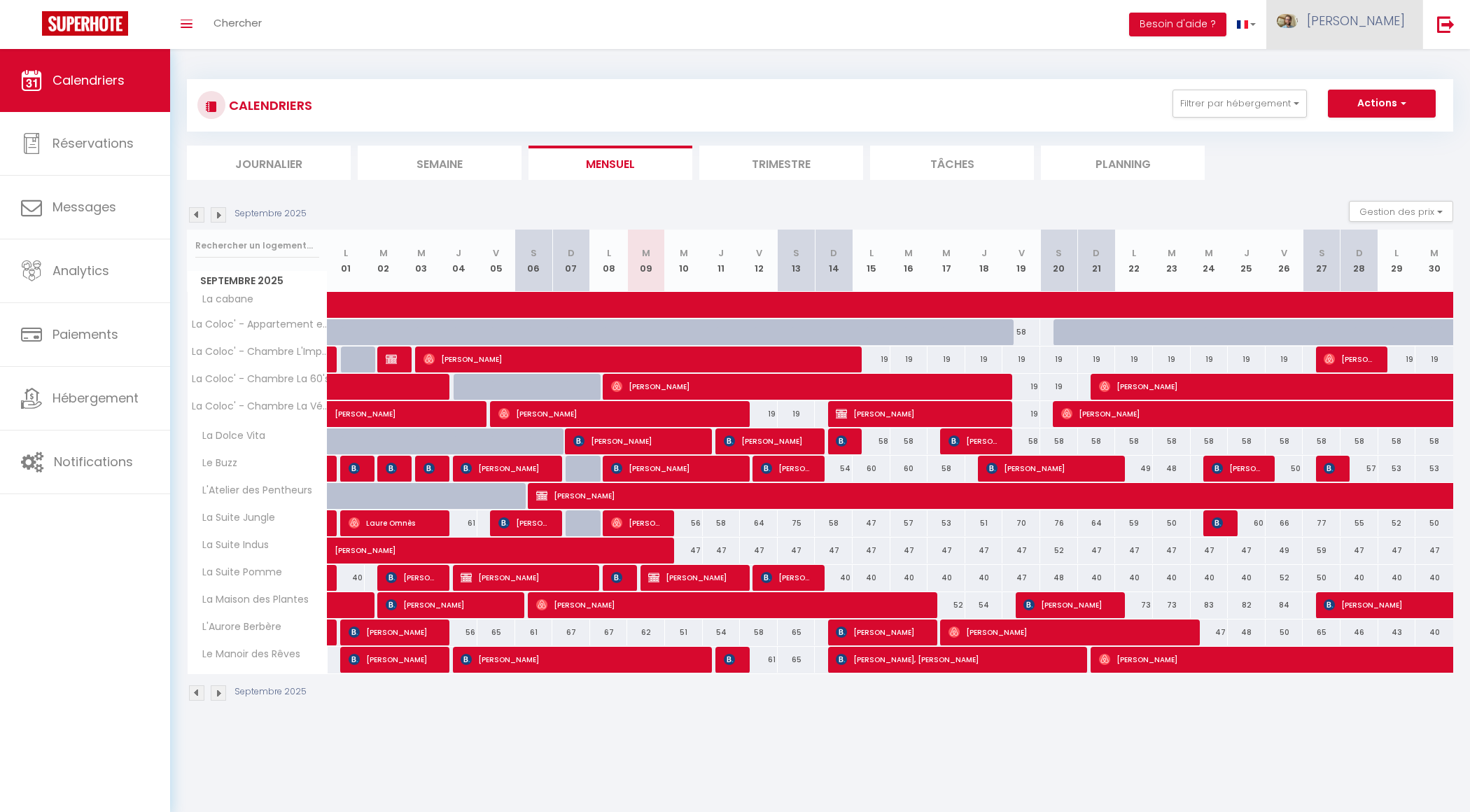
click at [1378, 19] on span "[PERSON_NAME]" at bounding box center [1356, 20] width 98 height 17
click at [1353, 63] on link "Paramètres" at bounding box center [1366, 70] width 103 height 24
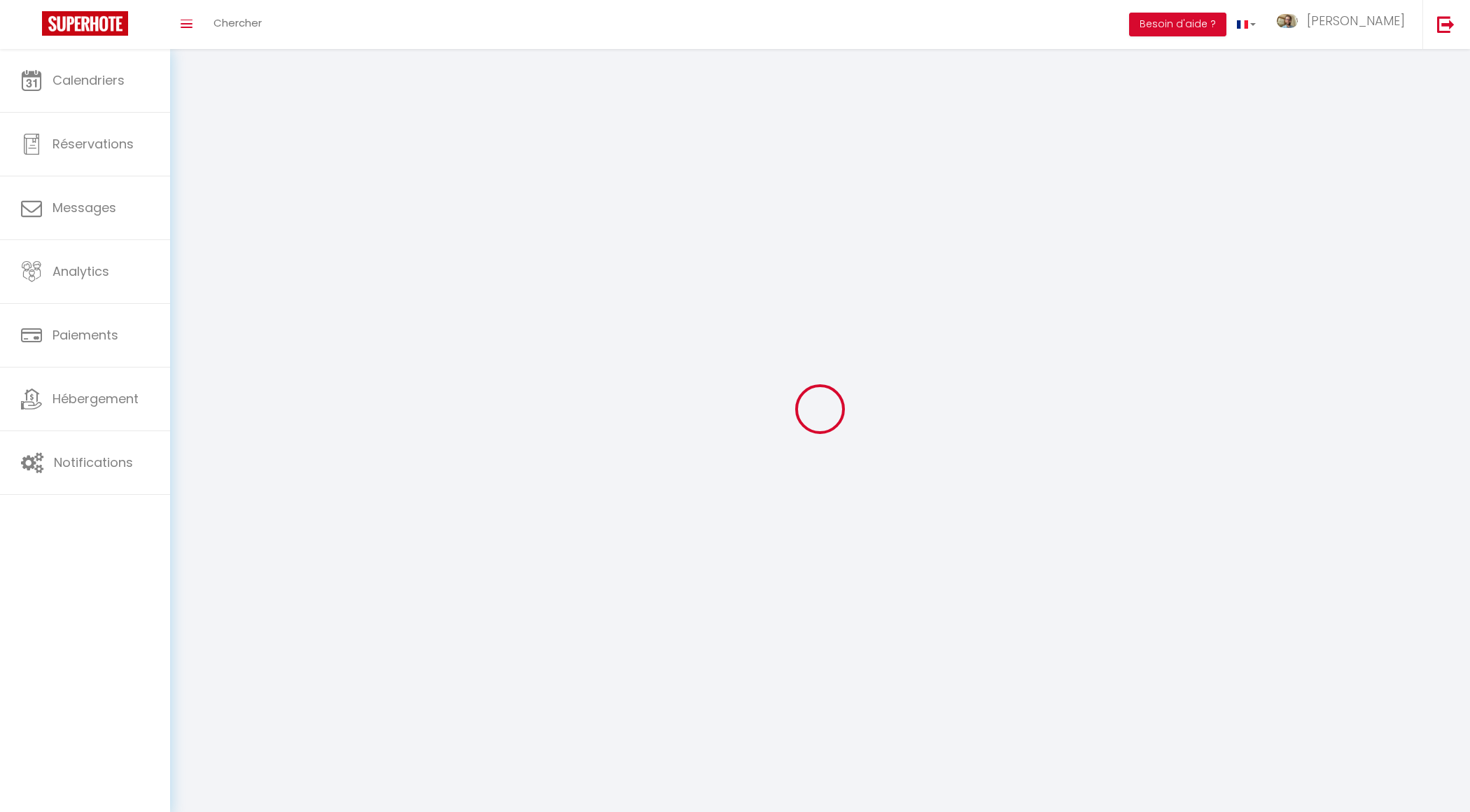
type input "cqhH9mhVoI7FJ9VK8HgVLwjlP"
type input "a4dC7qp7Bva4L4IufjrkLfYP8"
type input "[URL][DOMAIN_NAME]"
select select "fr"
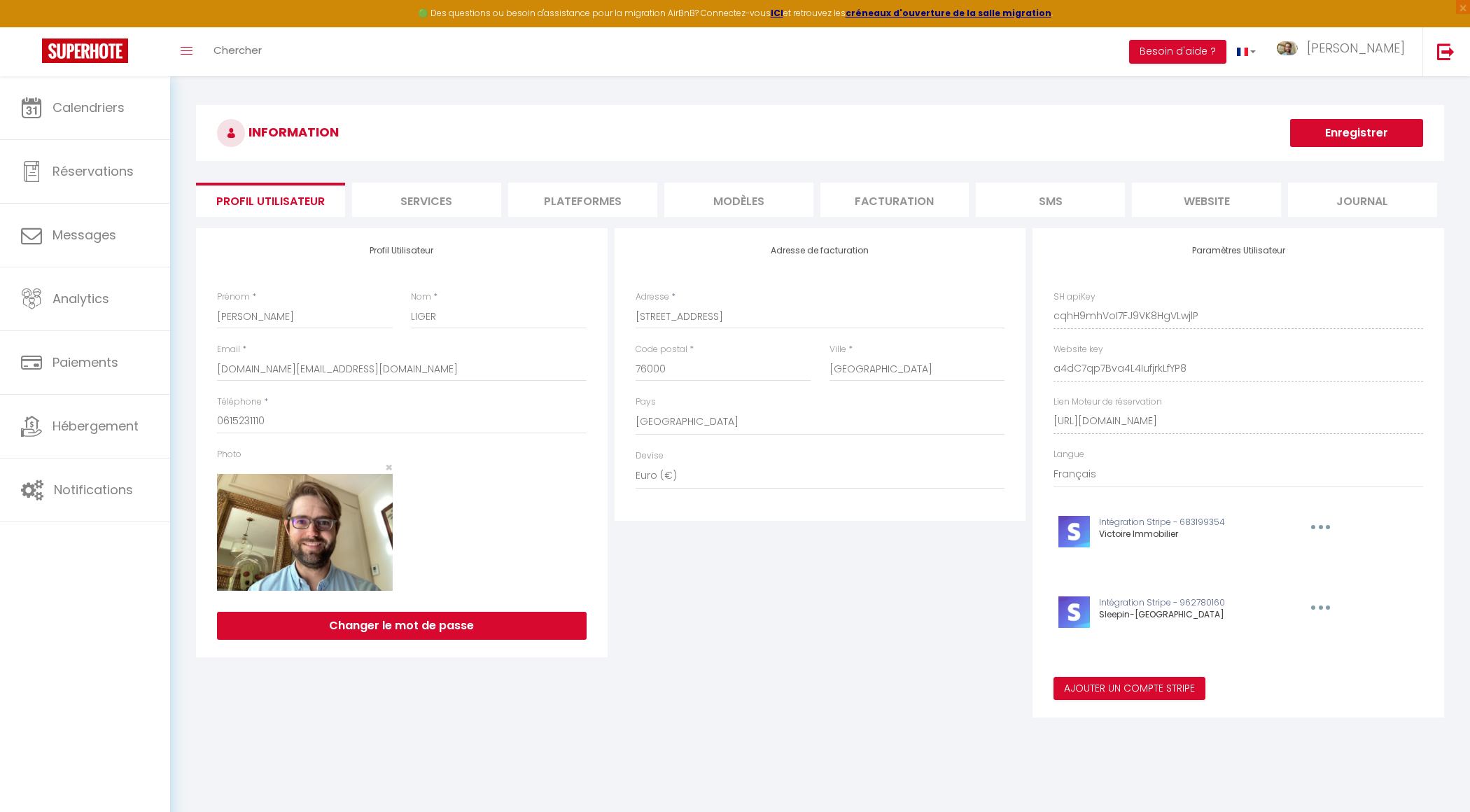
click at [467, 202] on li "Services" at bounding box center [426, 199] width 149 height 34
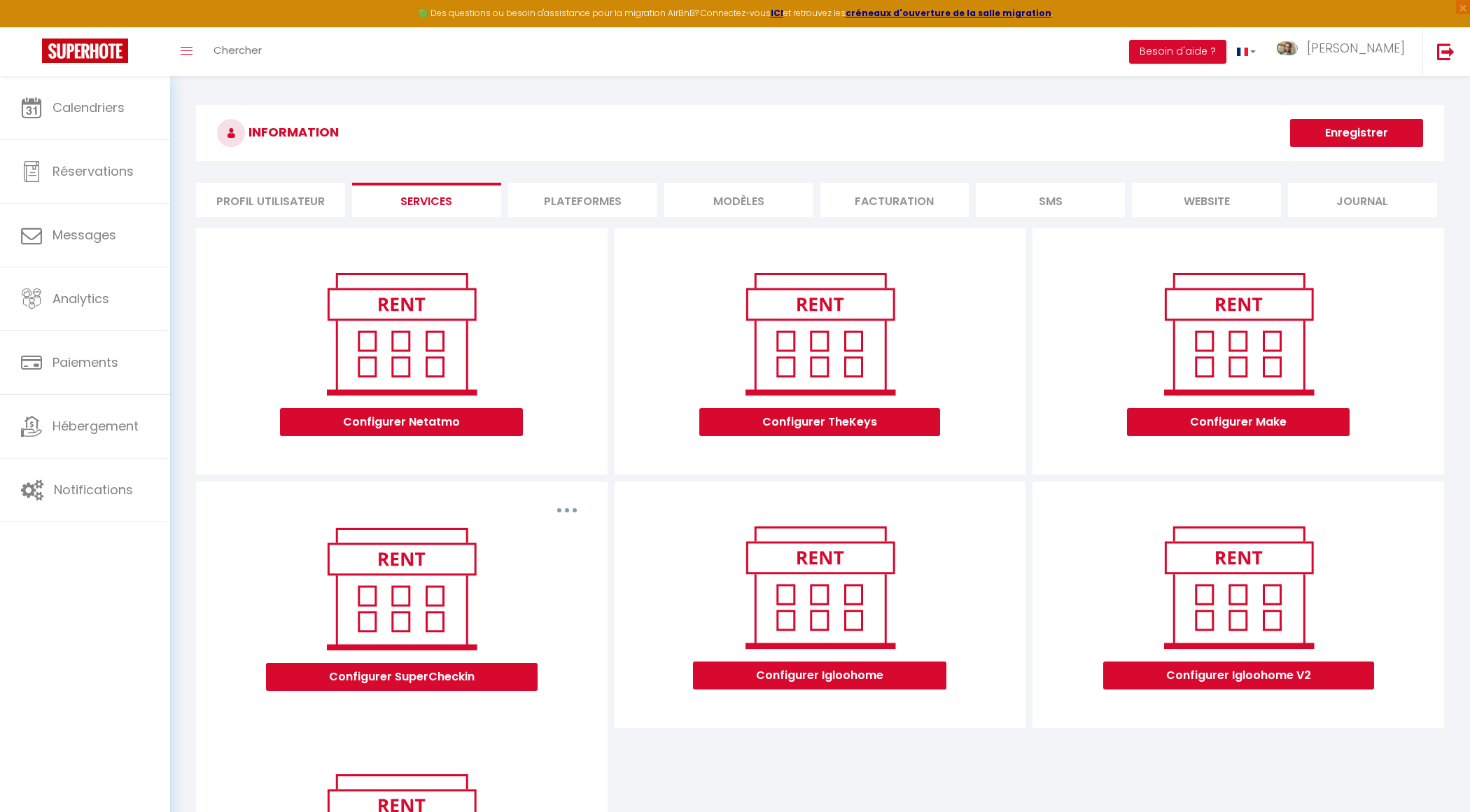
click at [613, 198] on li "Plateformes" at bounding box center [583, 199] width 149 height 34
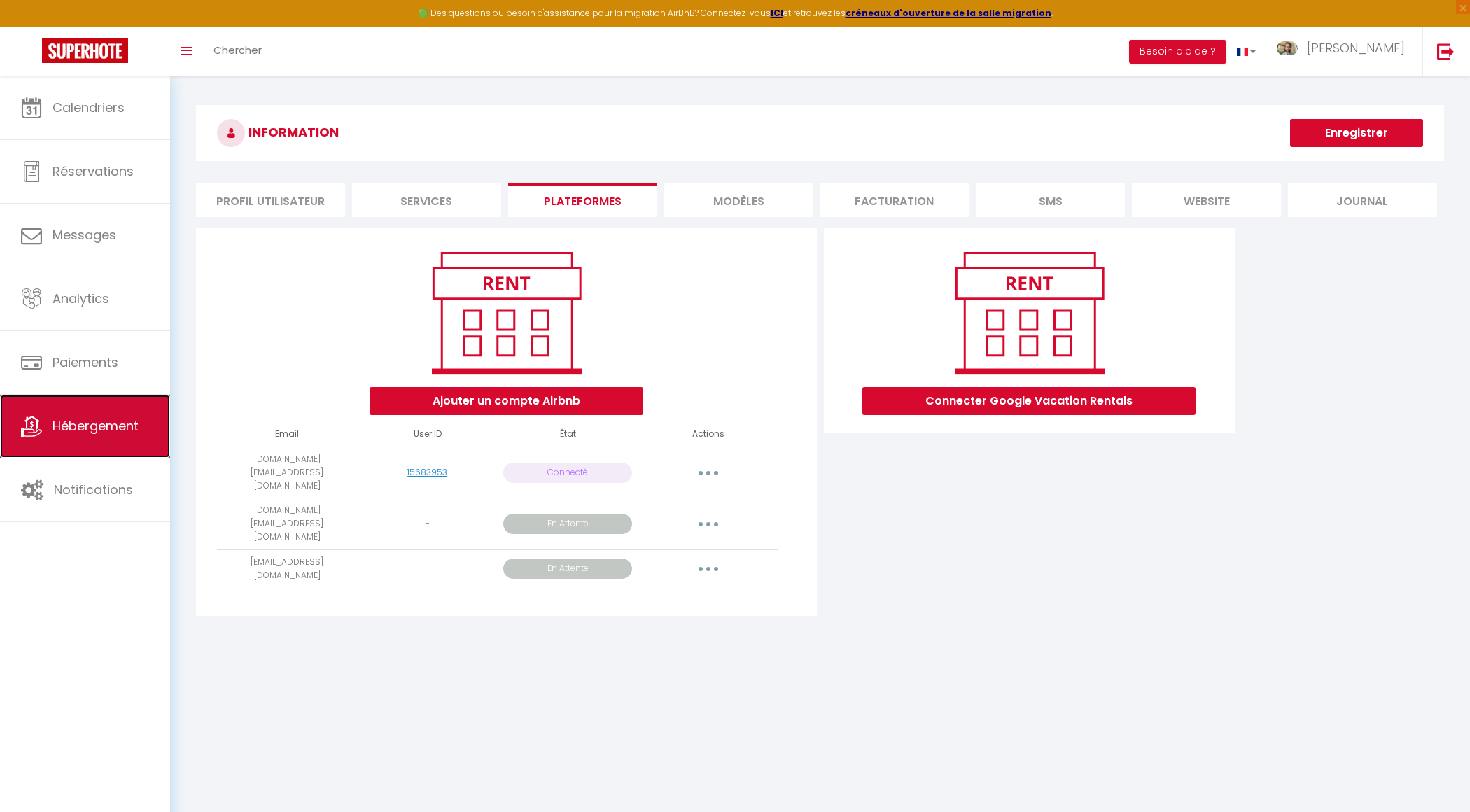
click at [94, 438] on link "Hébergement" at bounding box center [85, 426] width 170 height 63
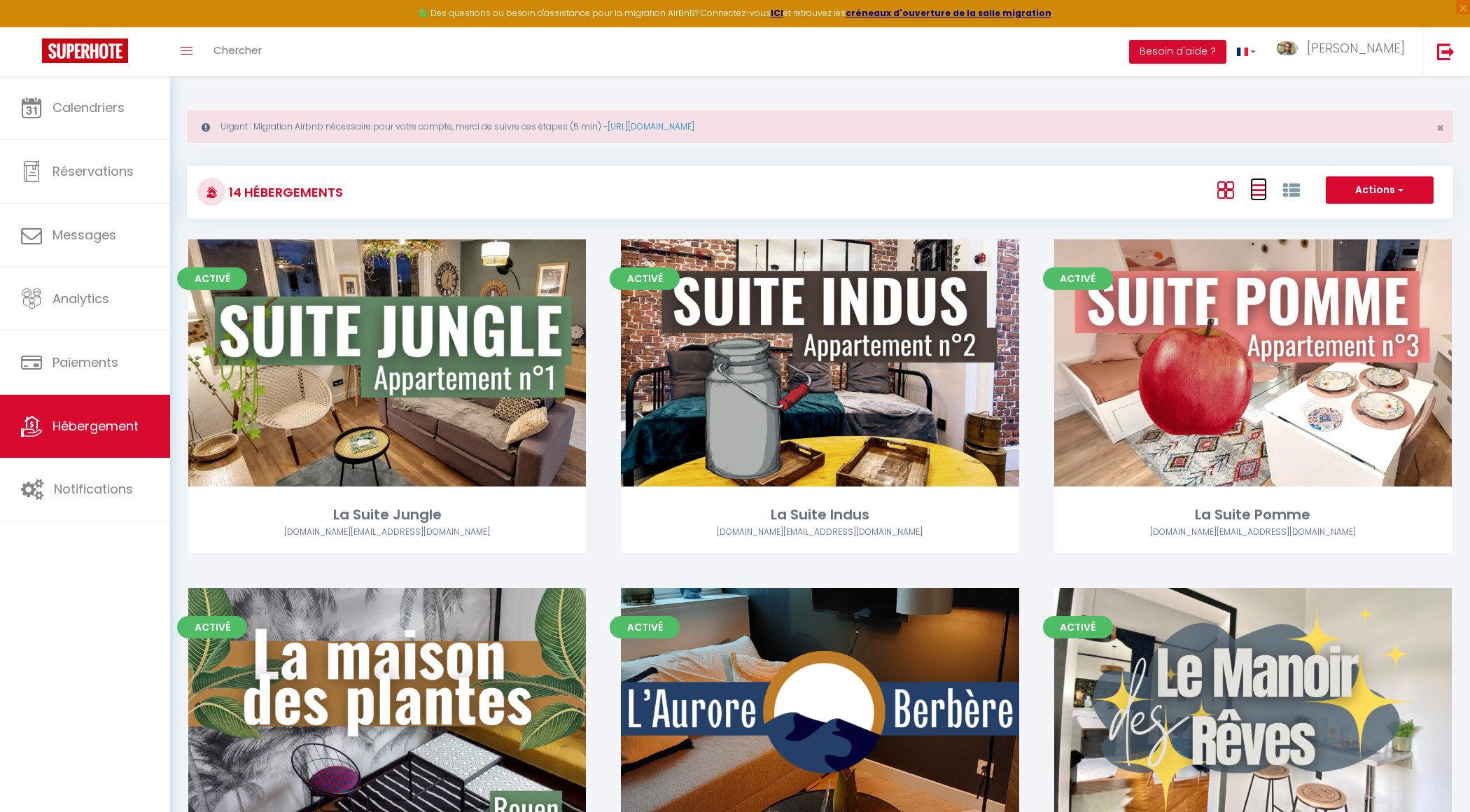
click at [1265, 198] on link at bounding box center [1259, 188] width 16 height 23
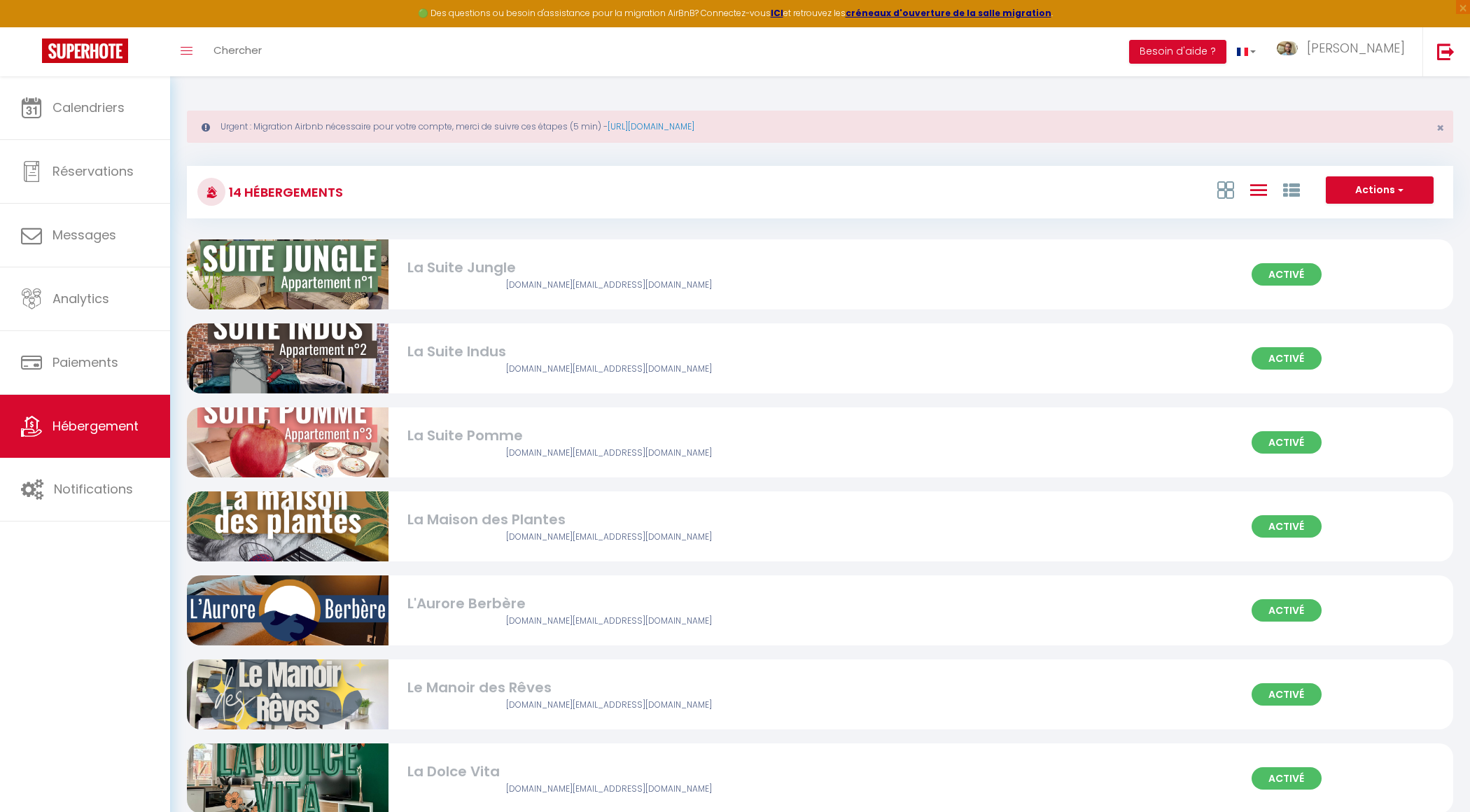
click at [590, 271] on div "La Suite Jungle" at bounding box center [608, 268] width 403 height 22
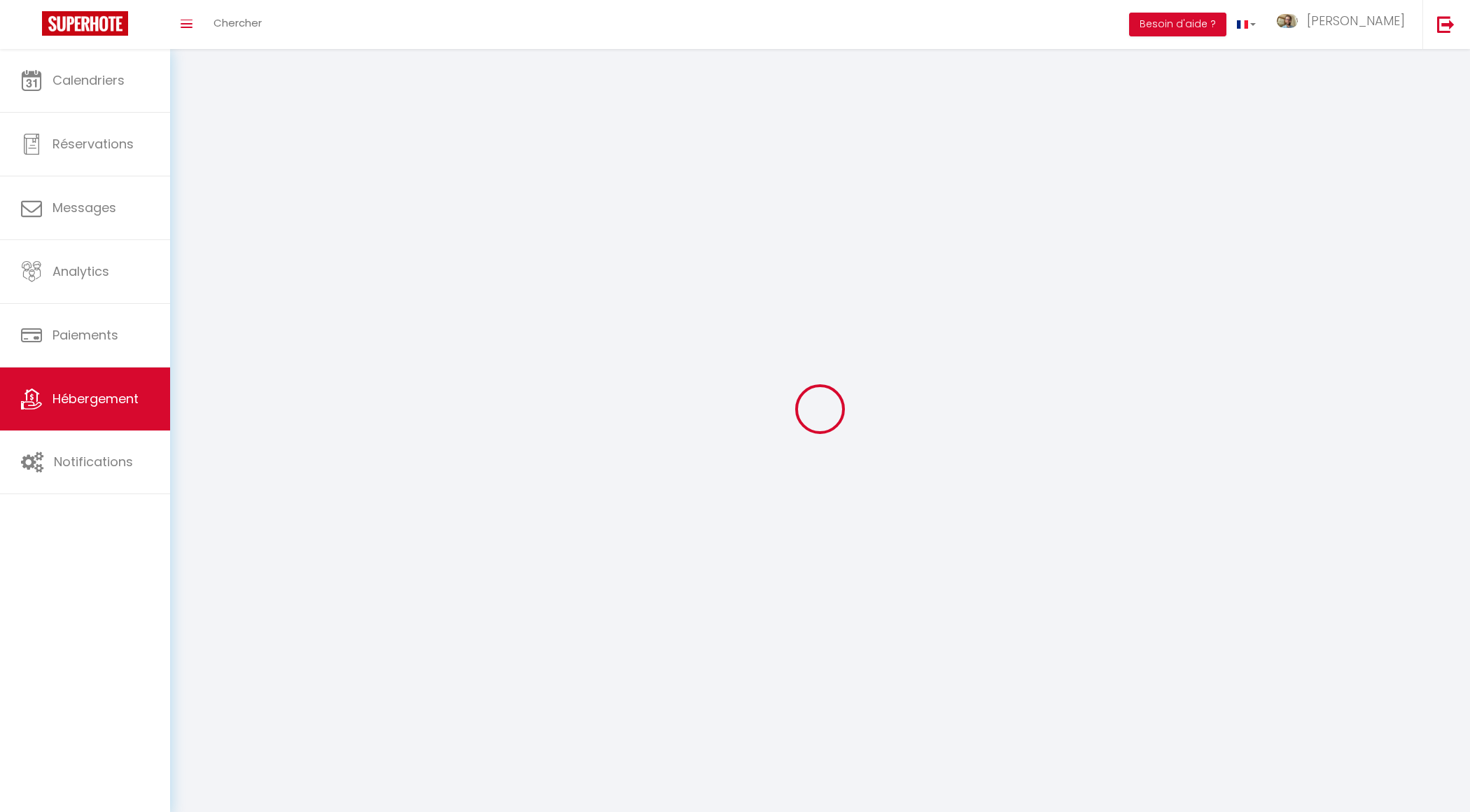
select select
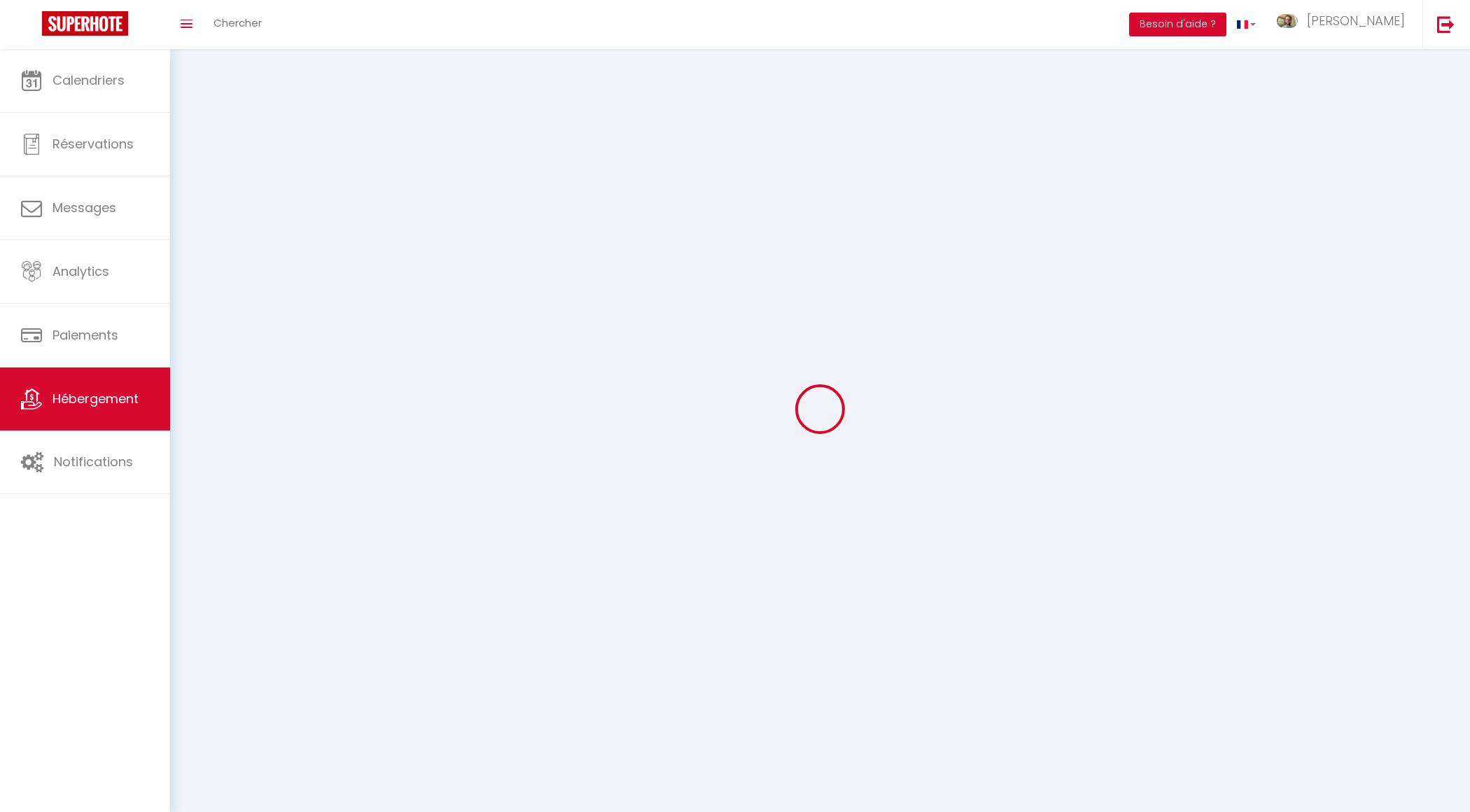
select select
checkbox input "false"
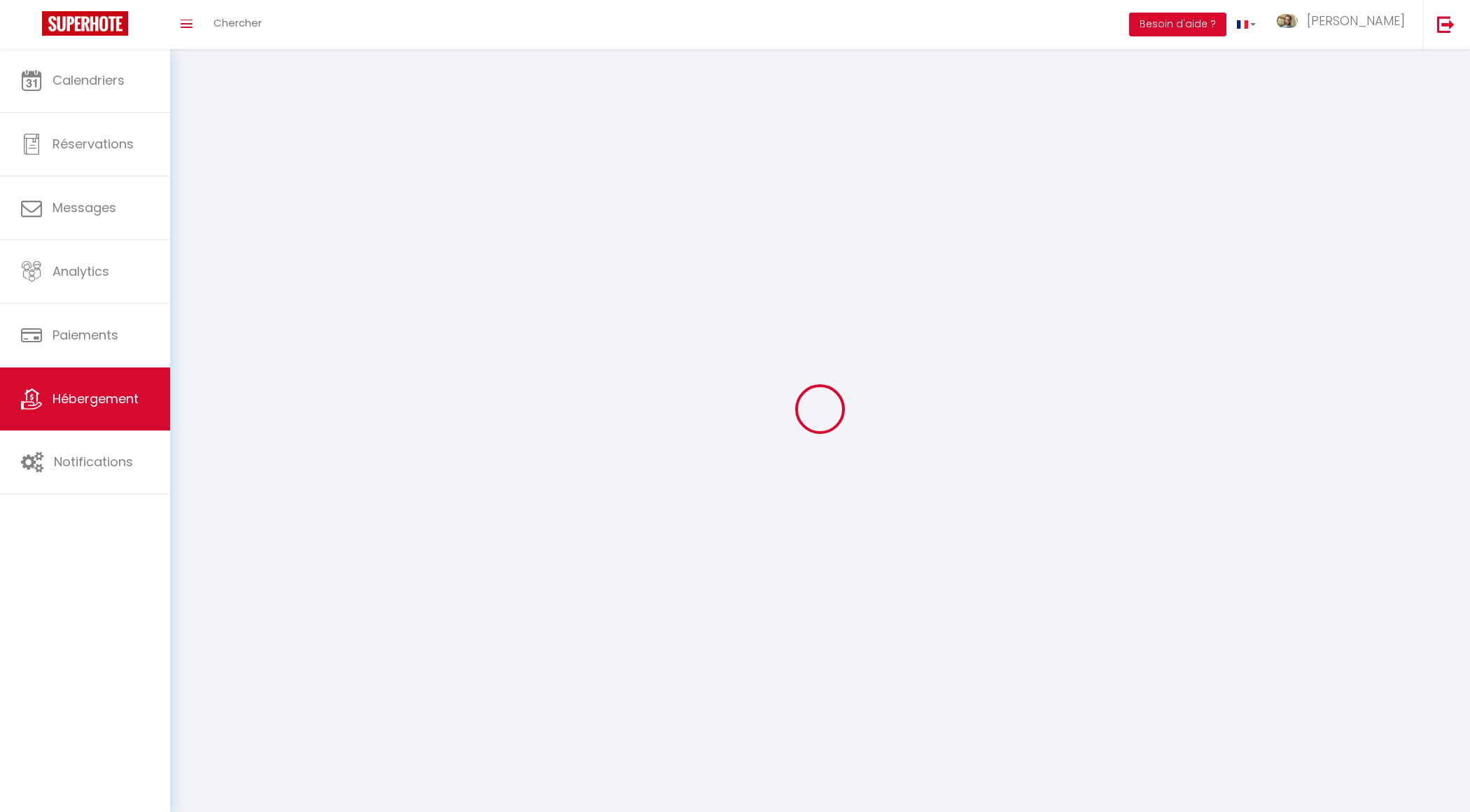
checkbox input "false"
select select
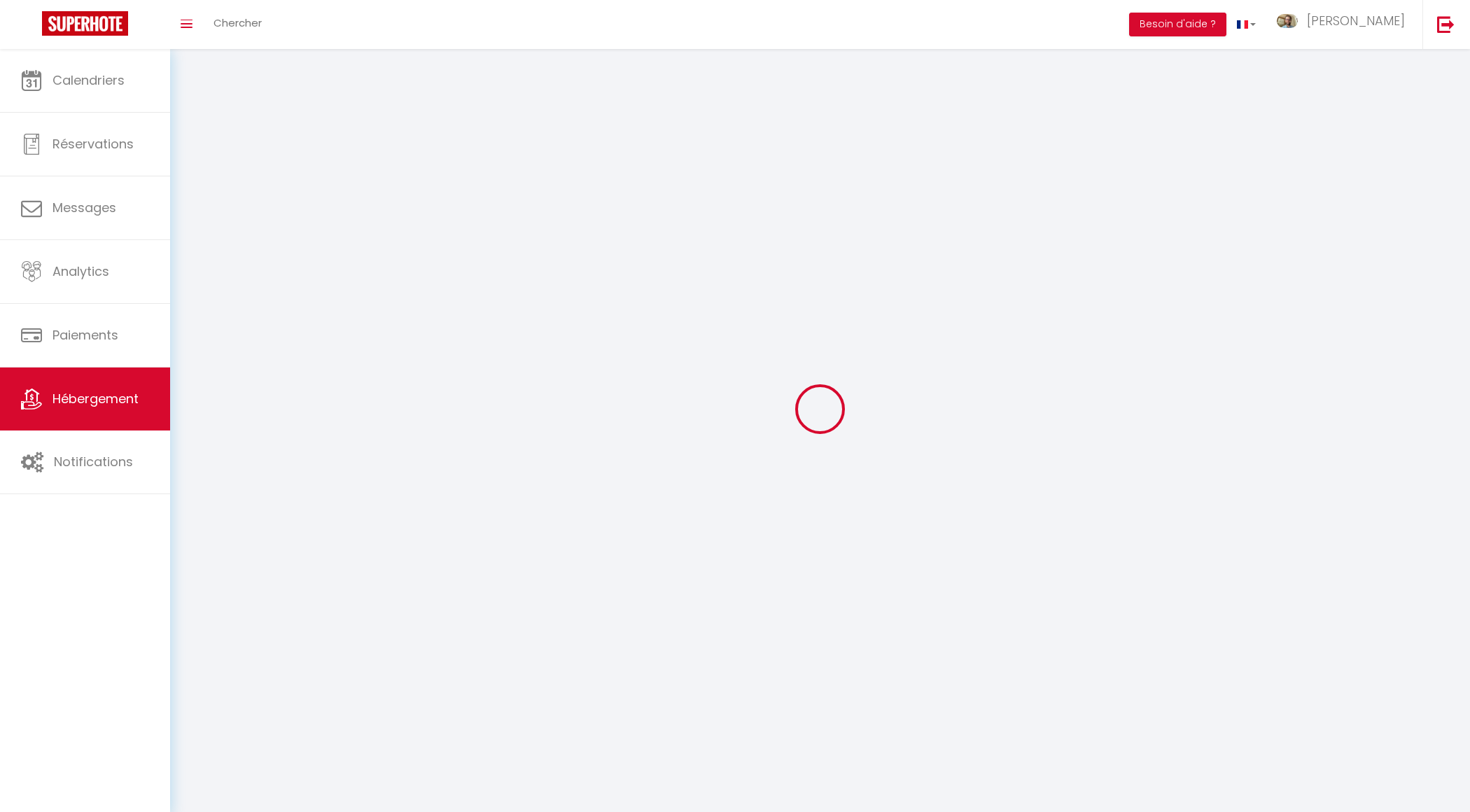
select select
checkbox input "false"
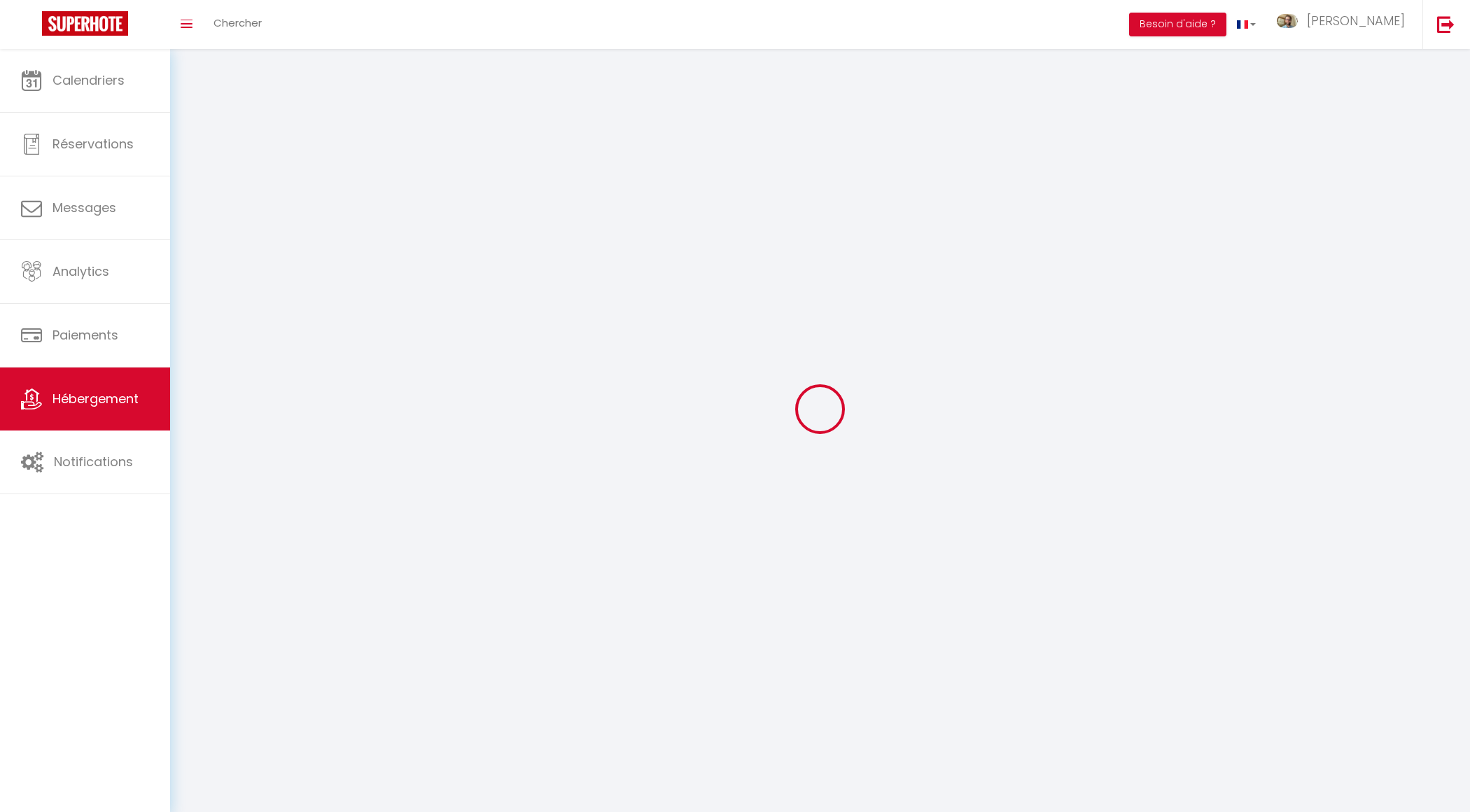
checkbox input "false"
select select
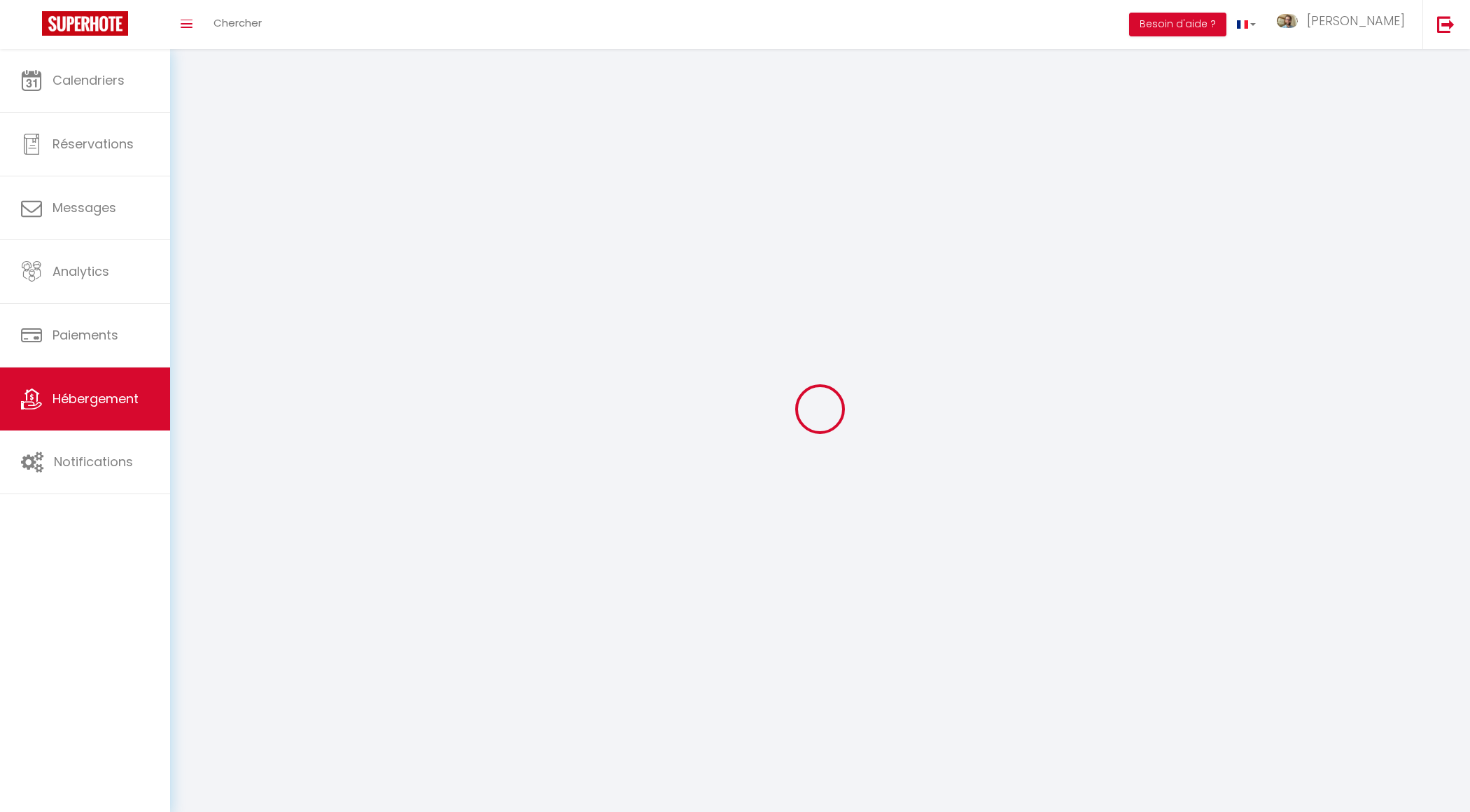
select select
checkbox input "false"
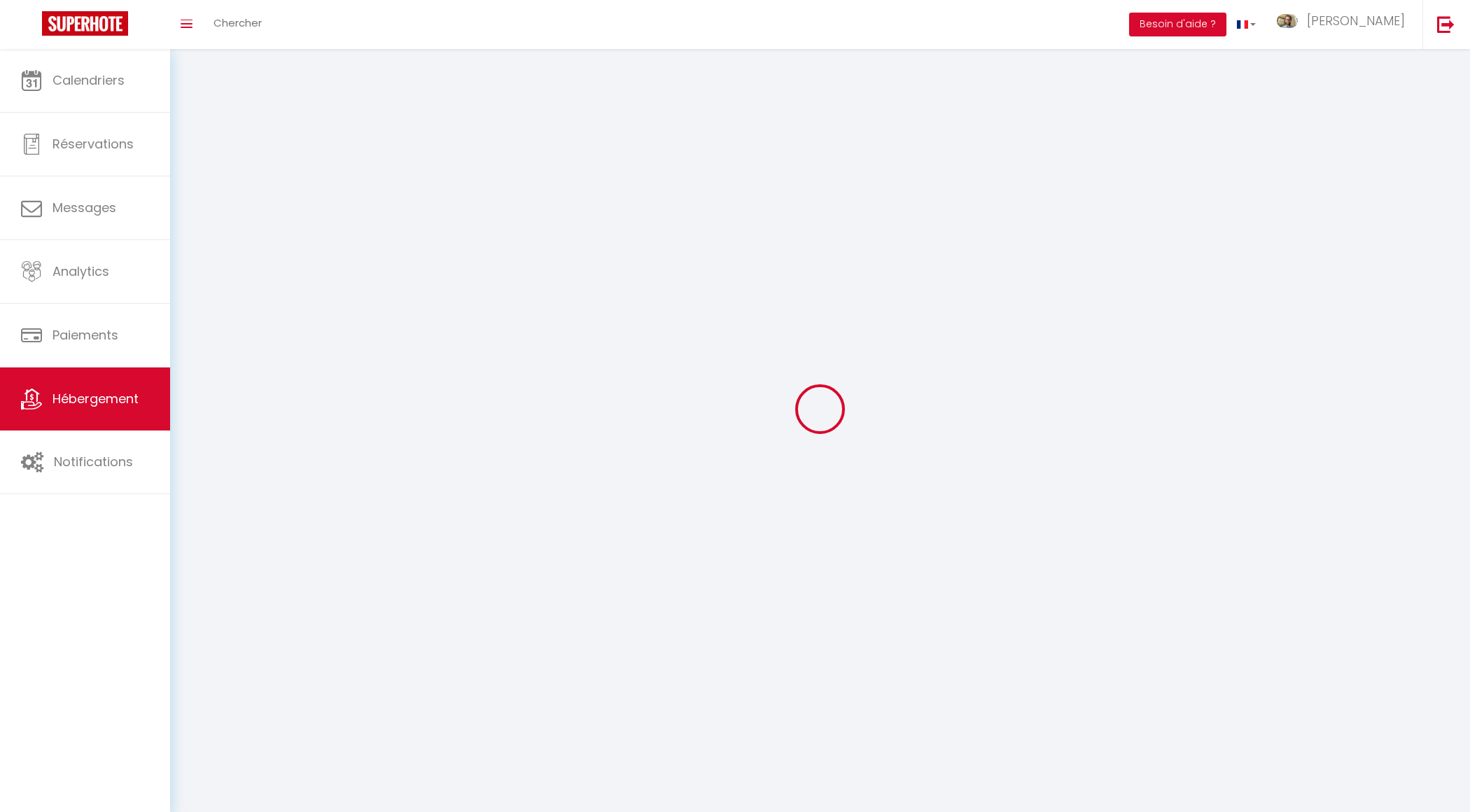
checkbox input "false"
select select
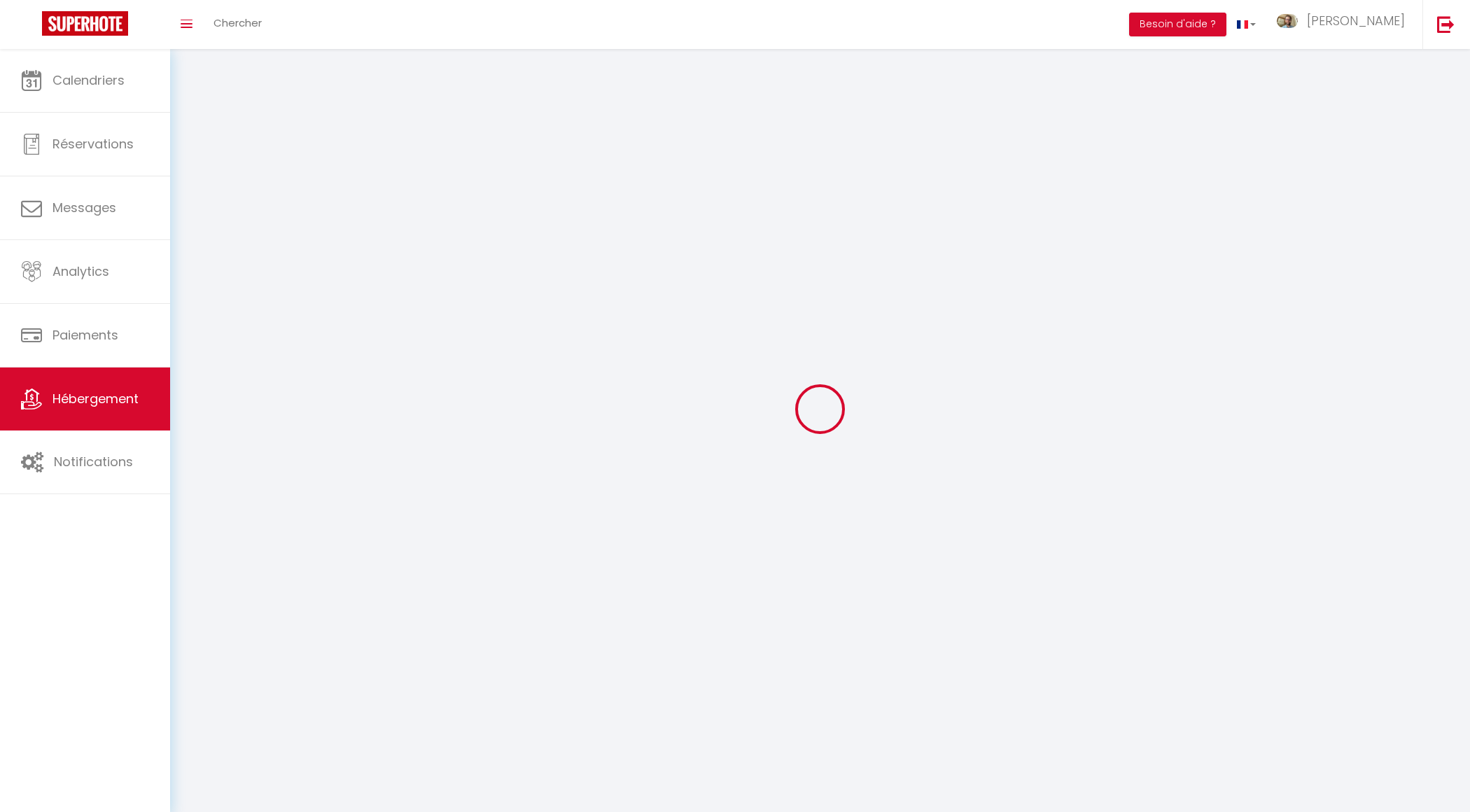
select select "1"
select select
select select "28"
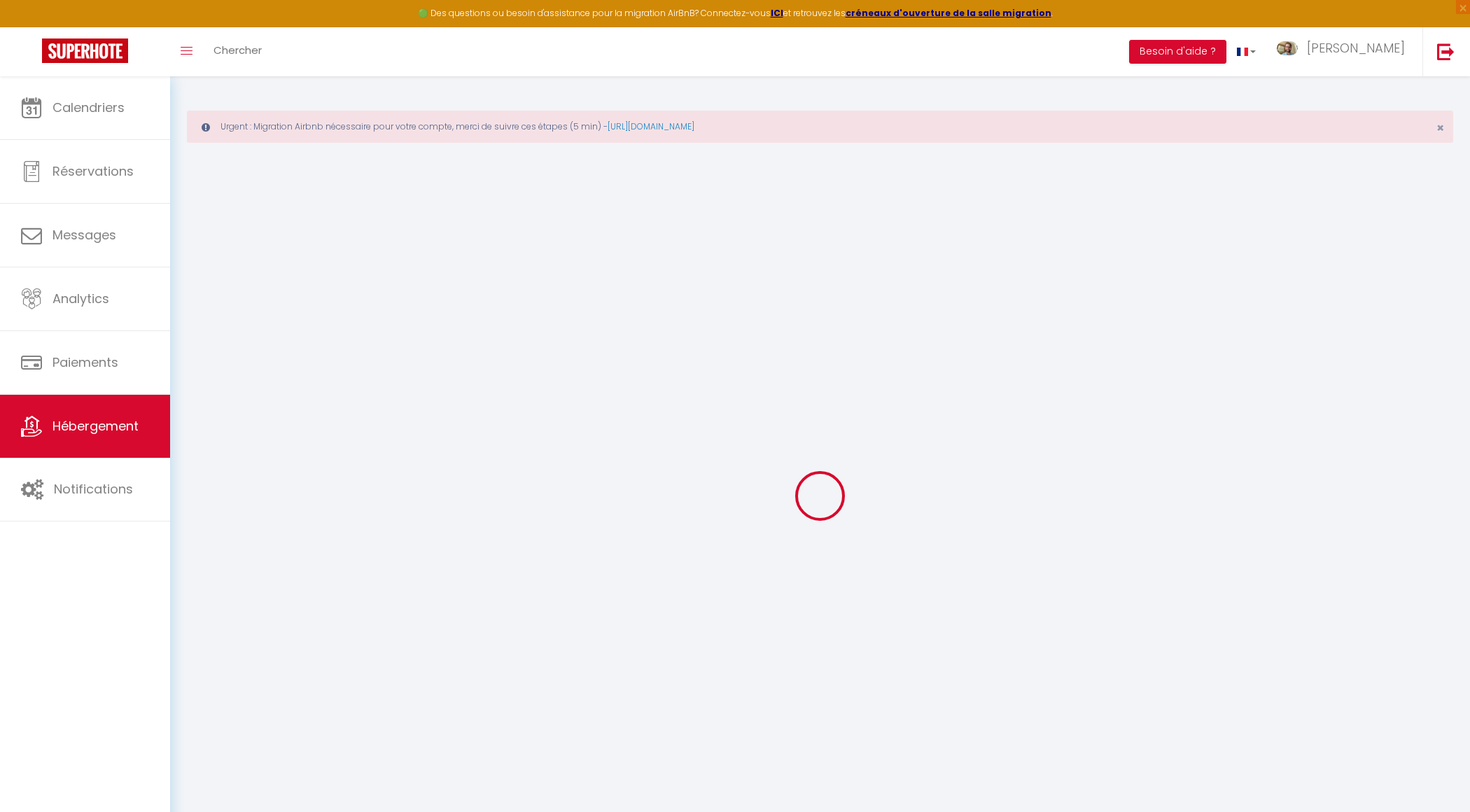
select select
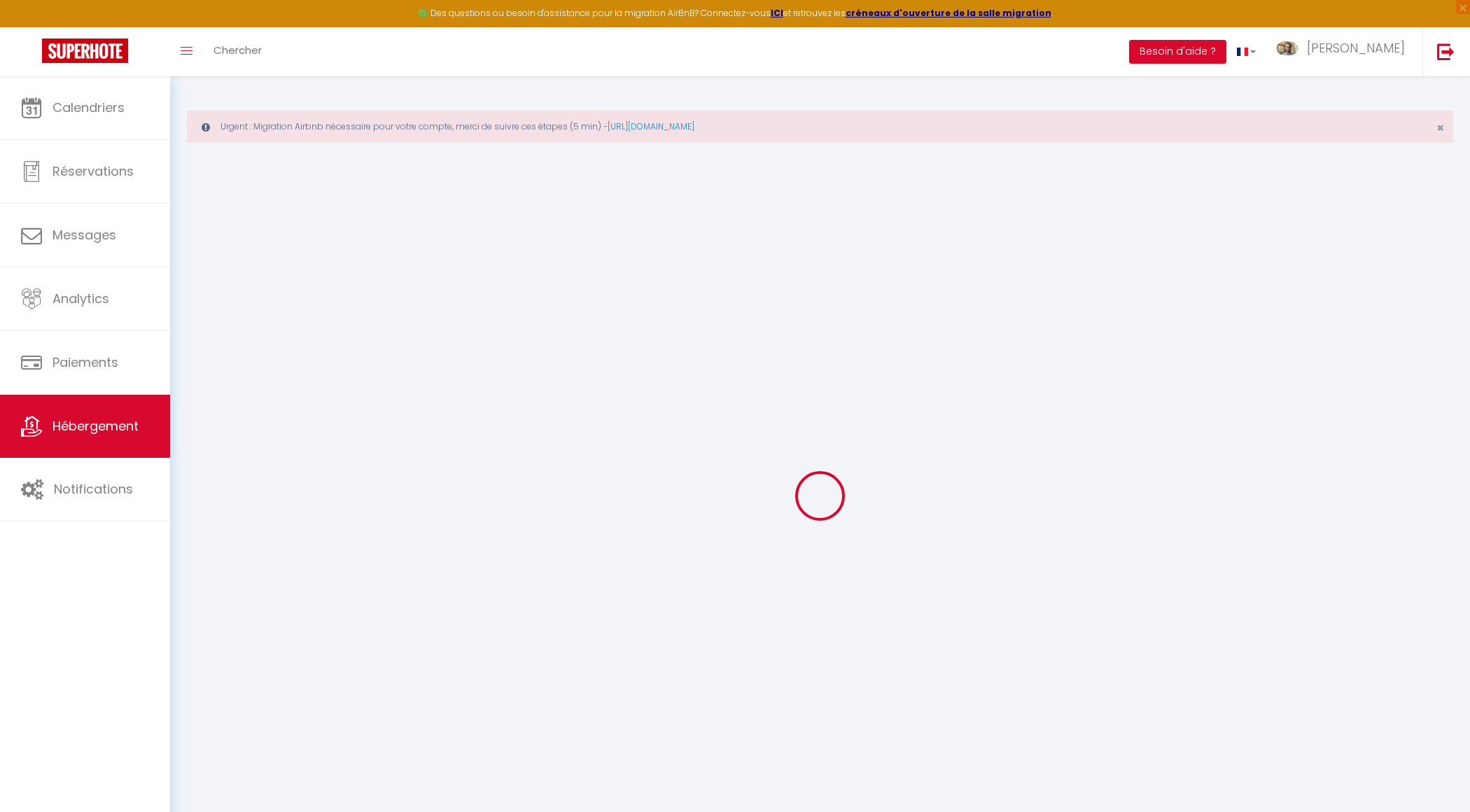
select select
checkbox input "false"
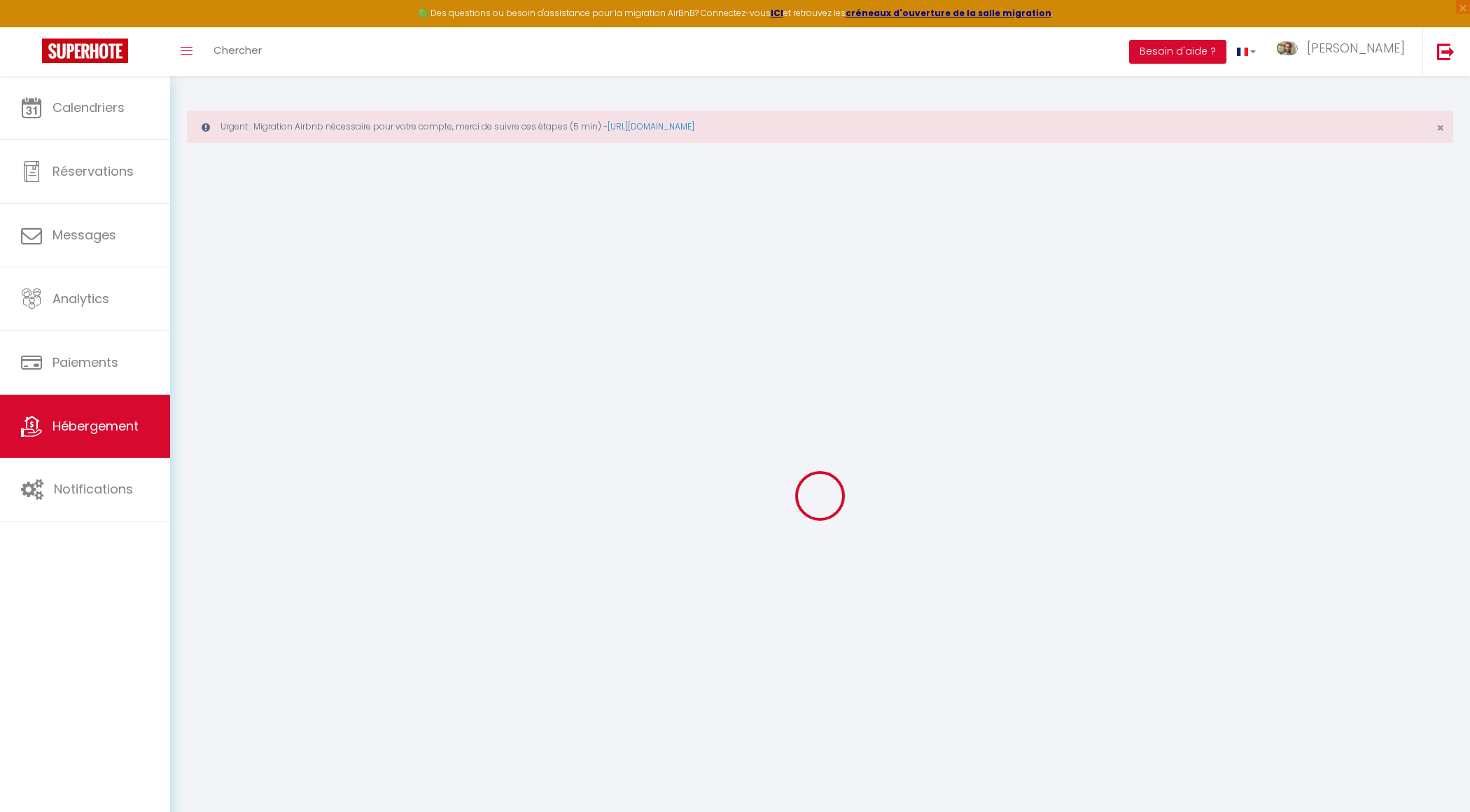
select select
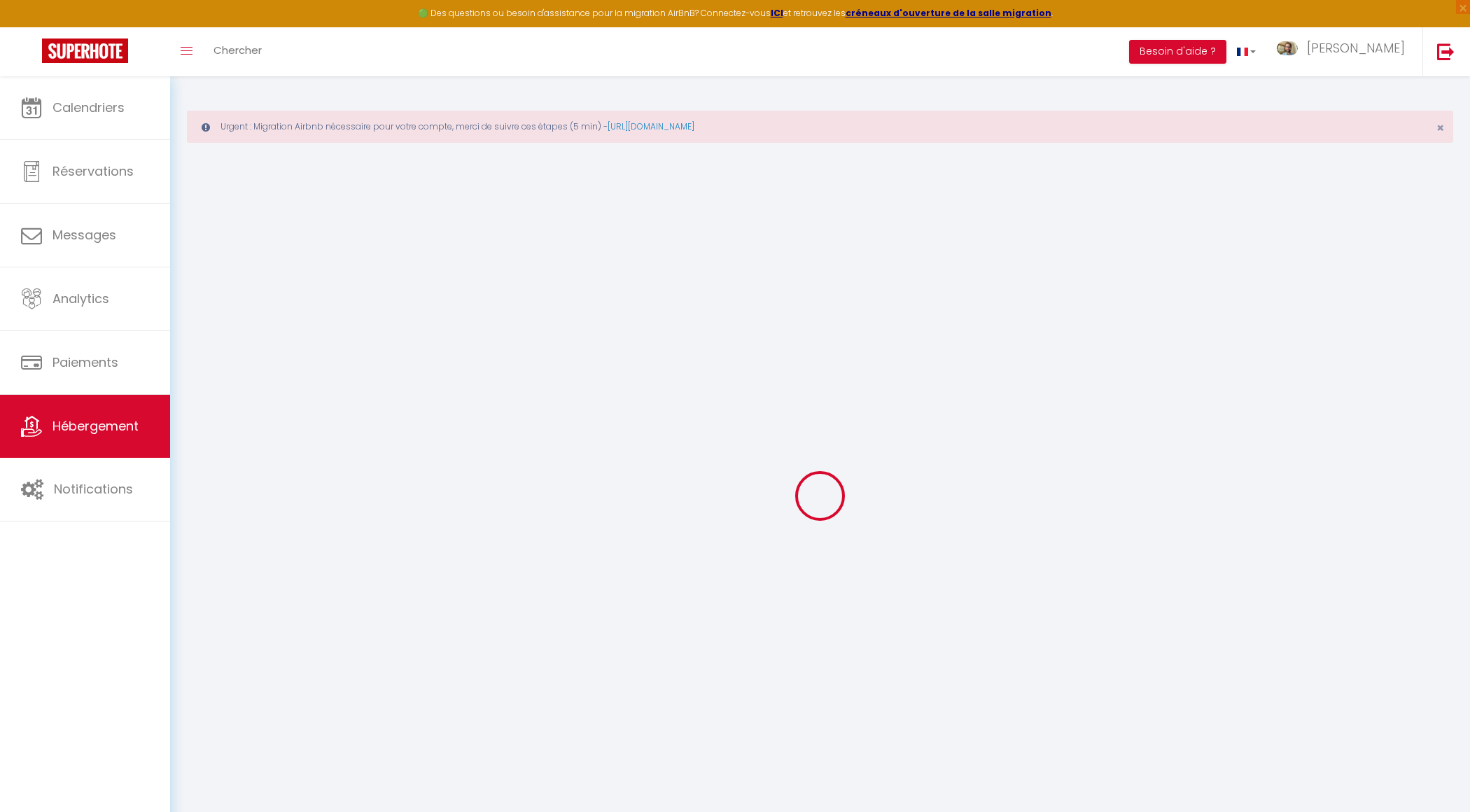
select select
checkbox input "false"
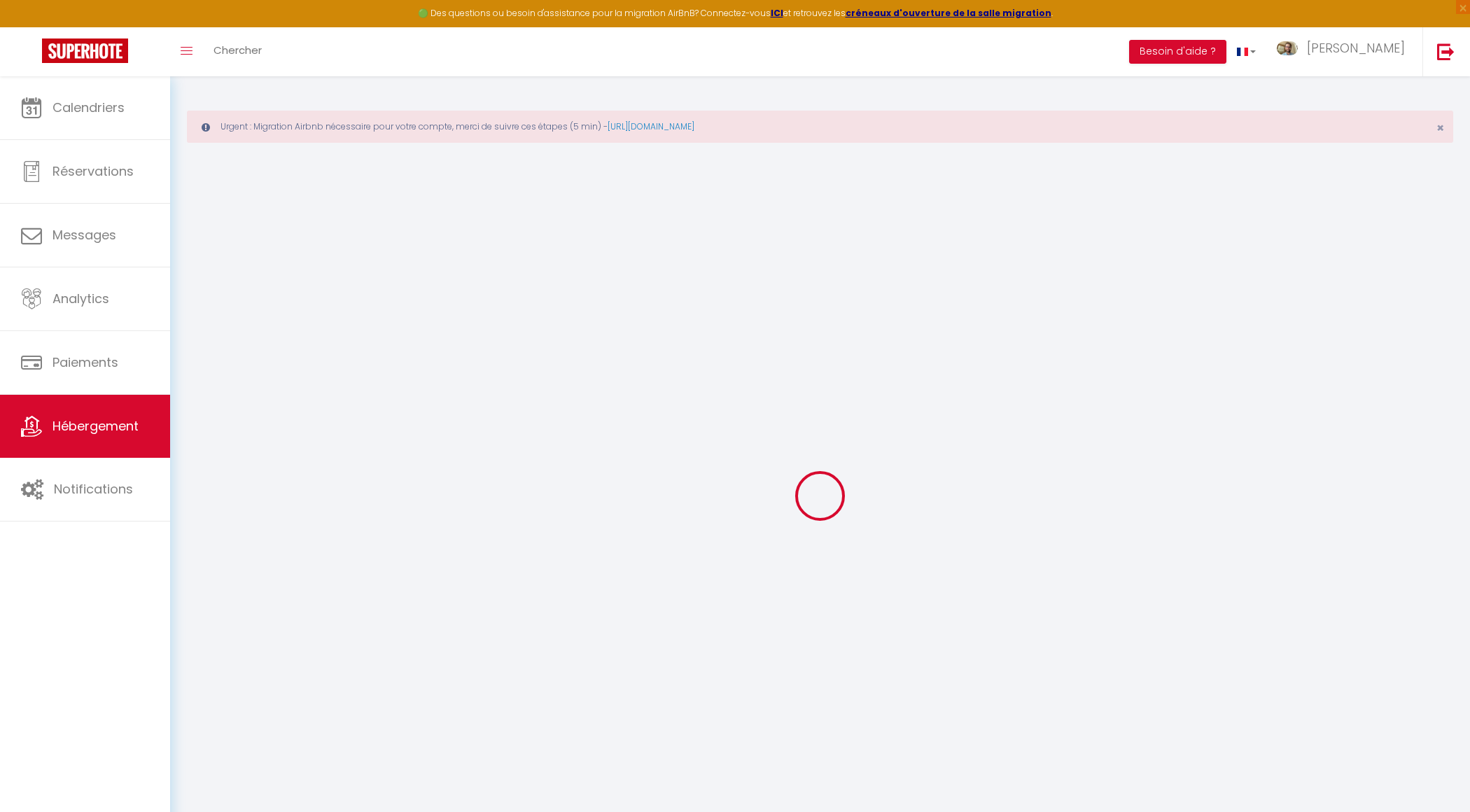
checkbox input "false"
select select
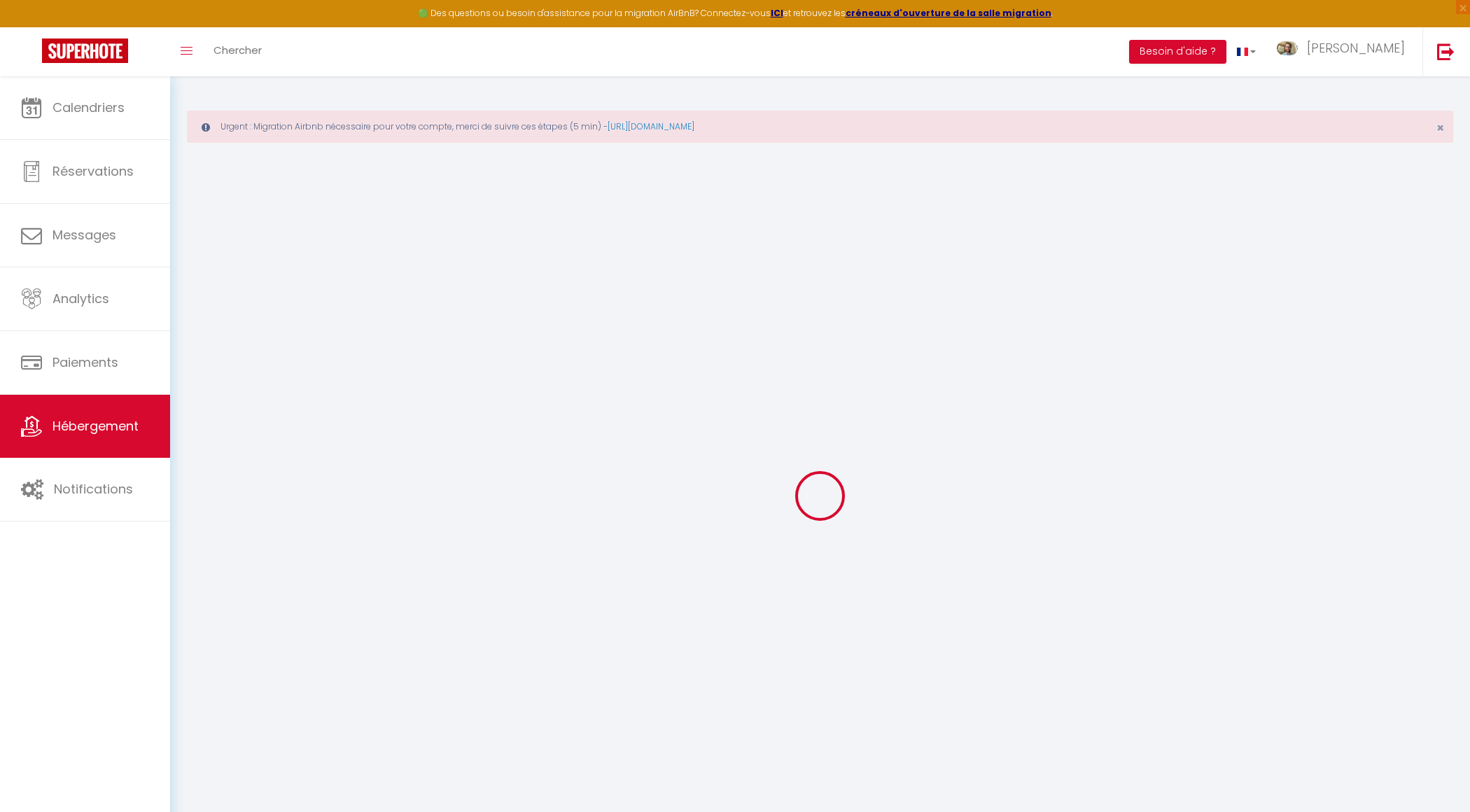
select select
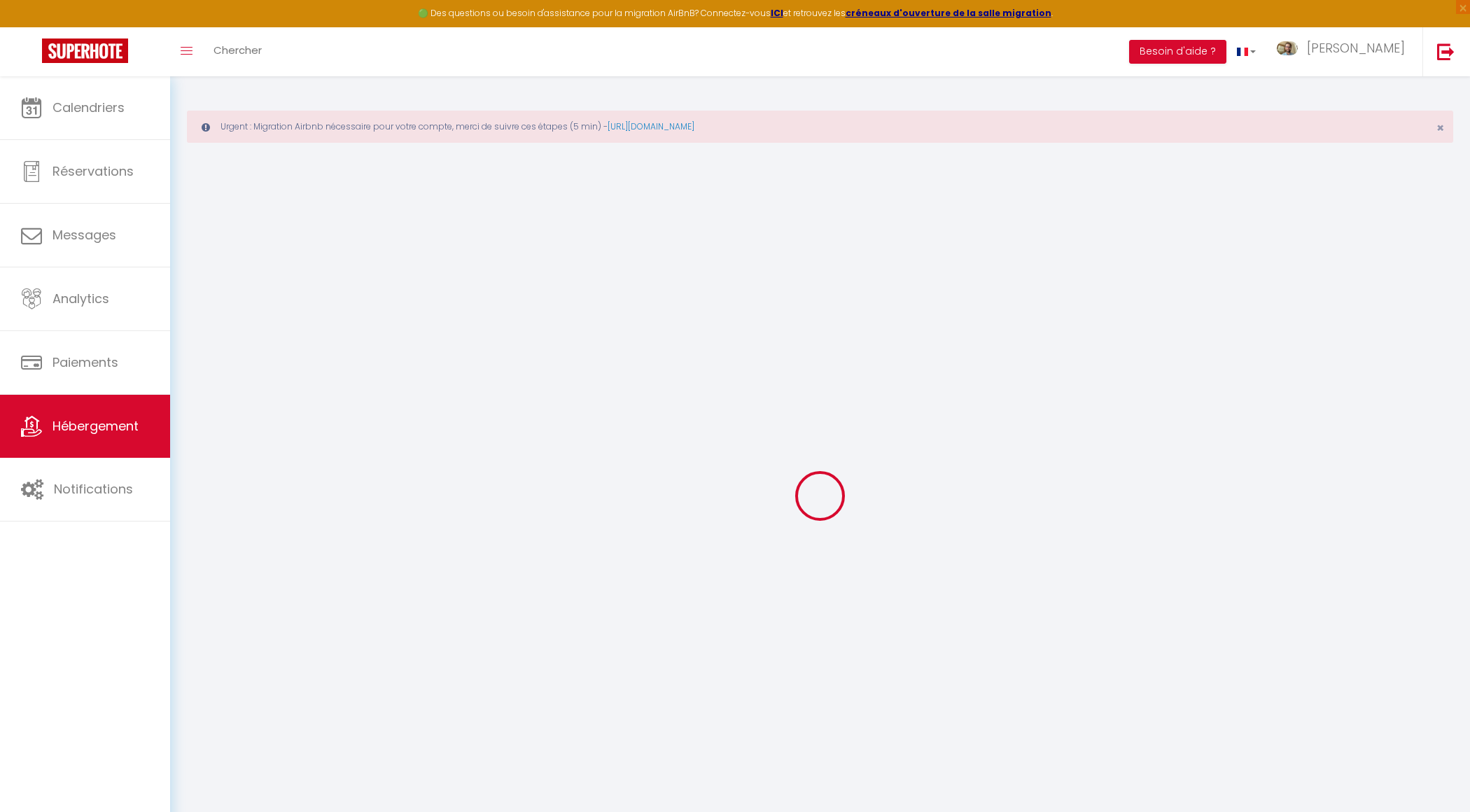
checkbox input "false"
select select
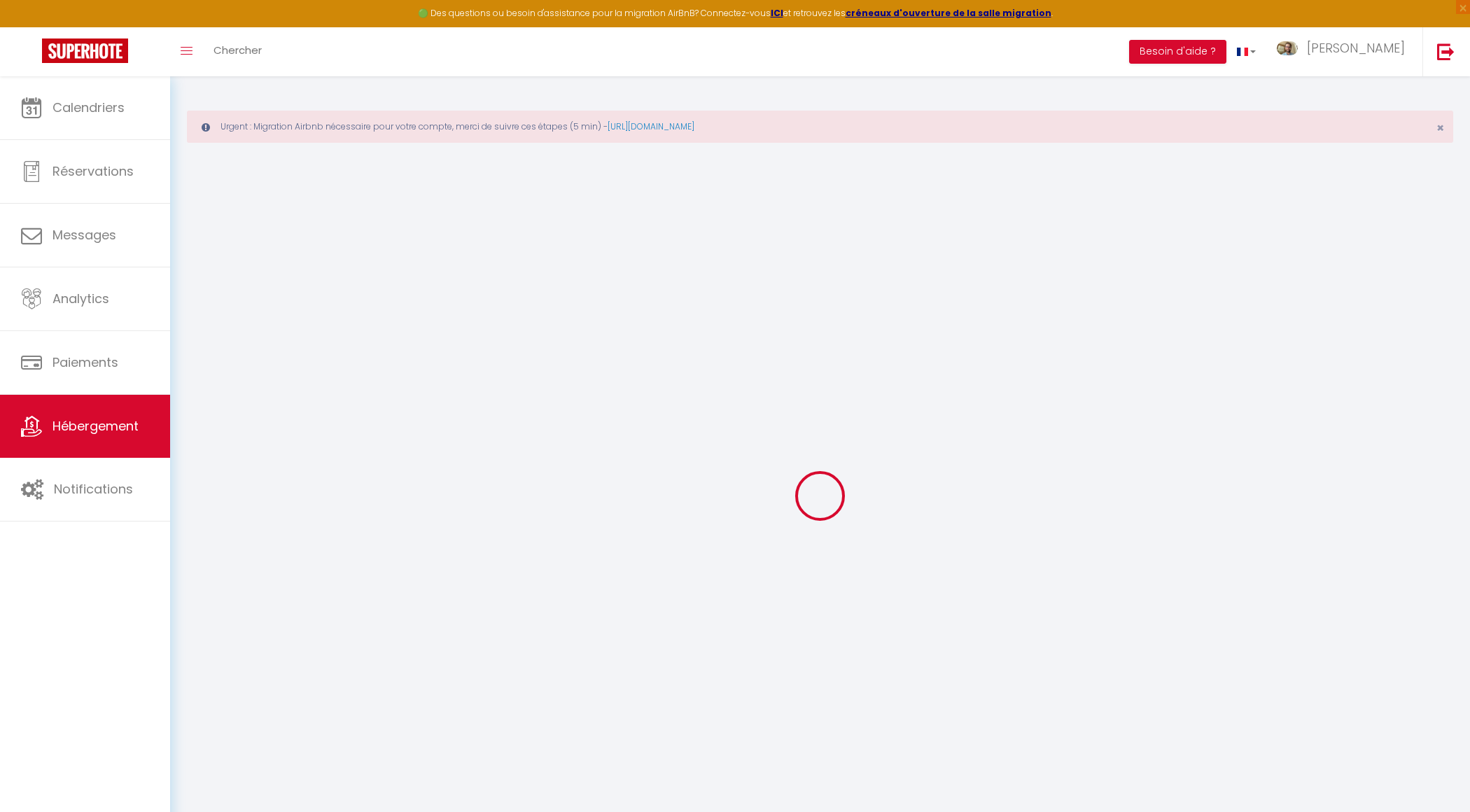
select select
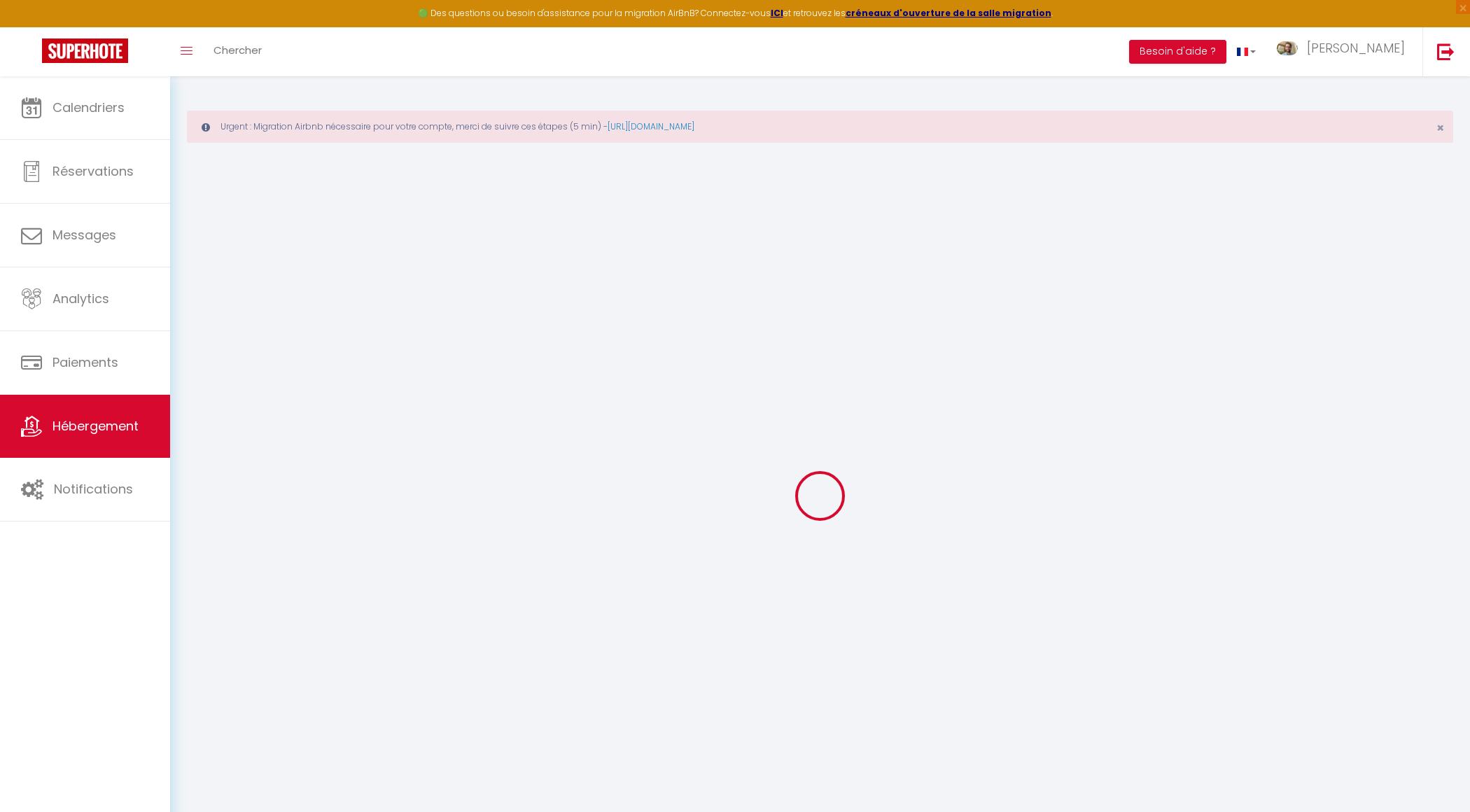
select select
checkbox input "false"
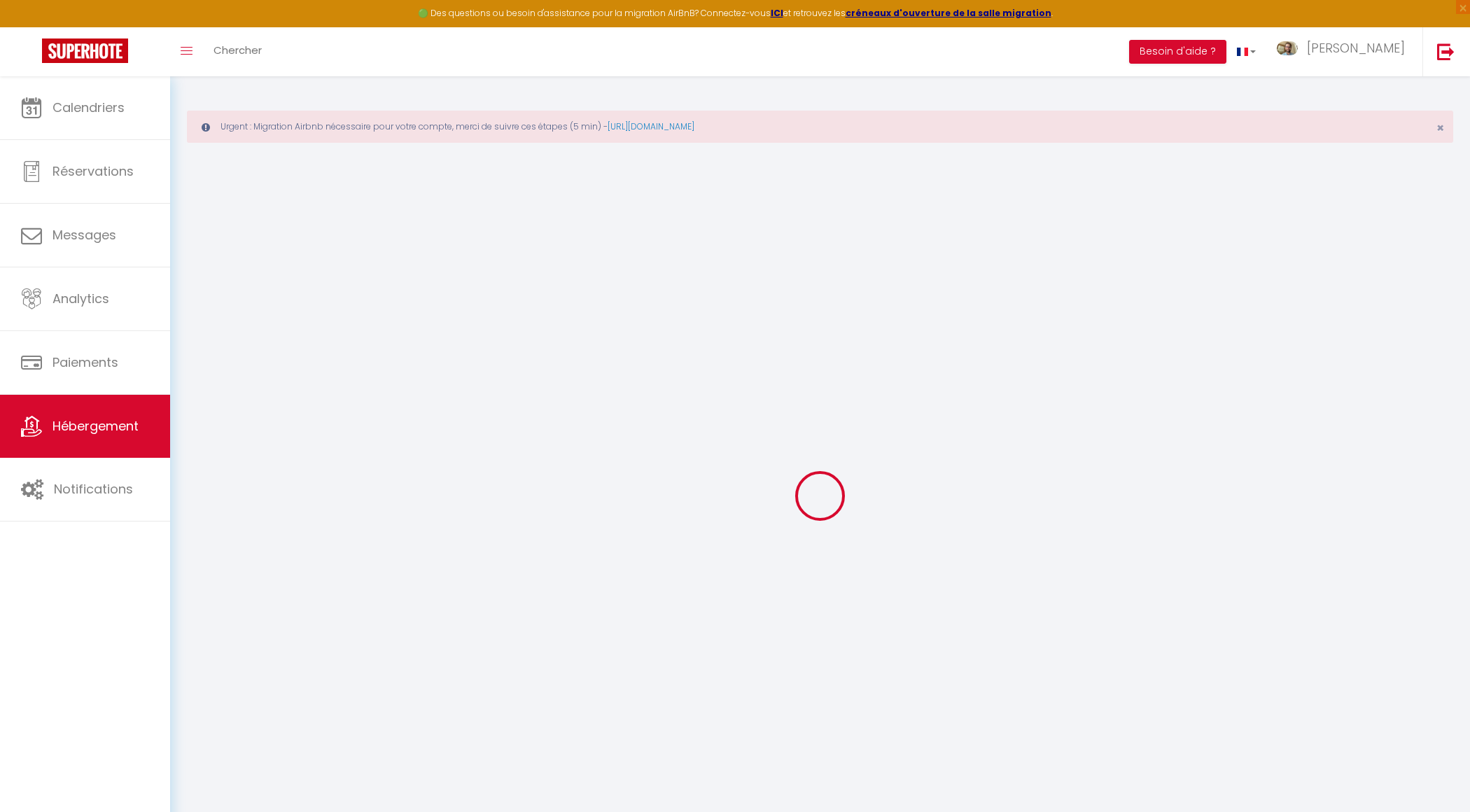
checkbox input "false"
select select
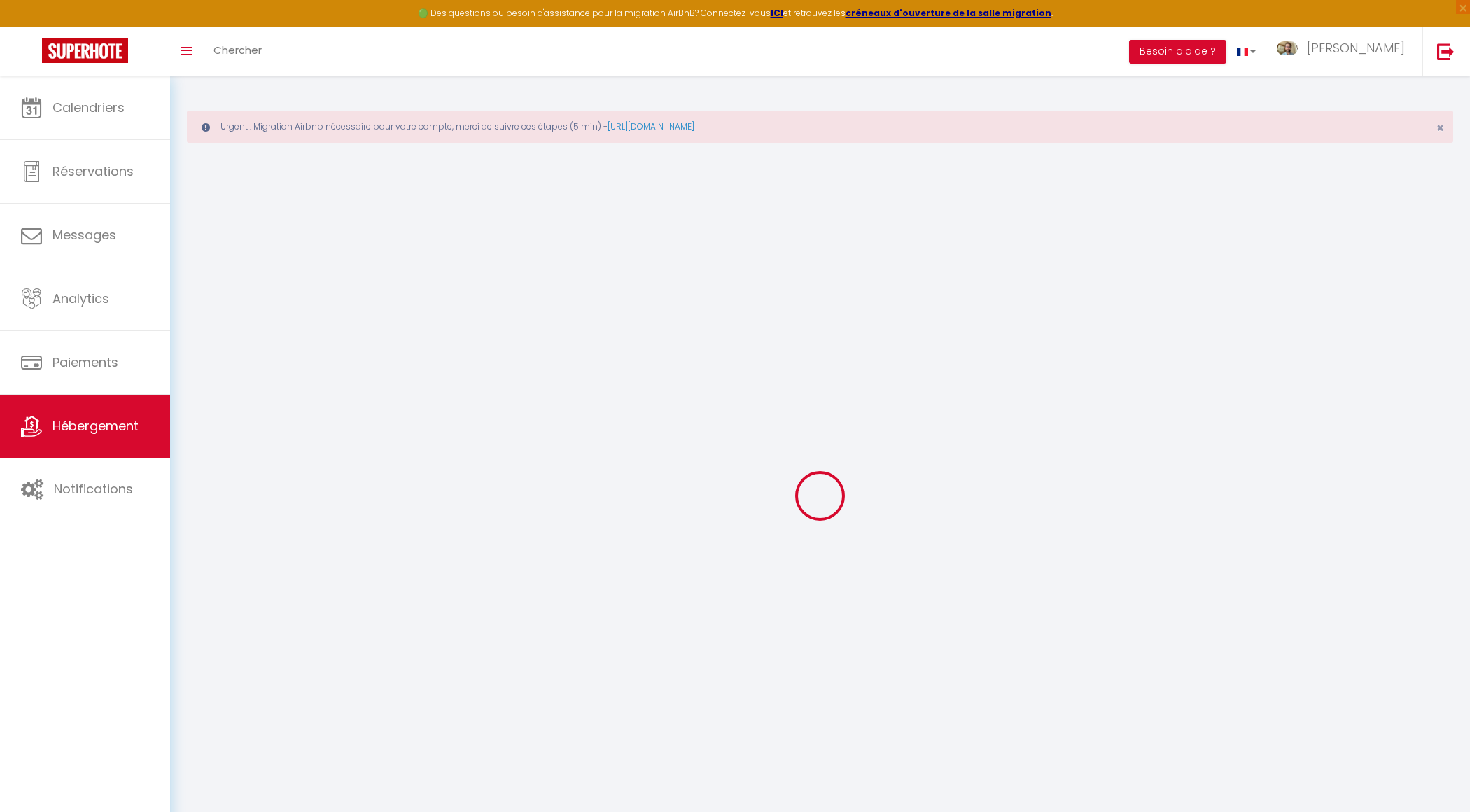
select select
checkbox input "false"
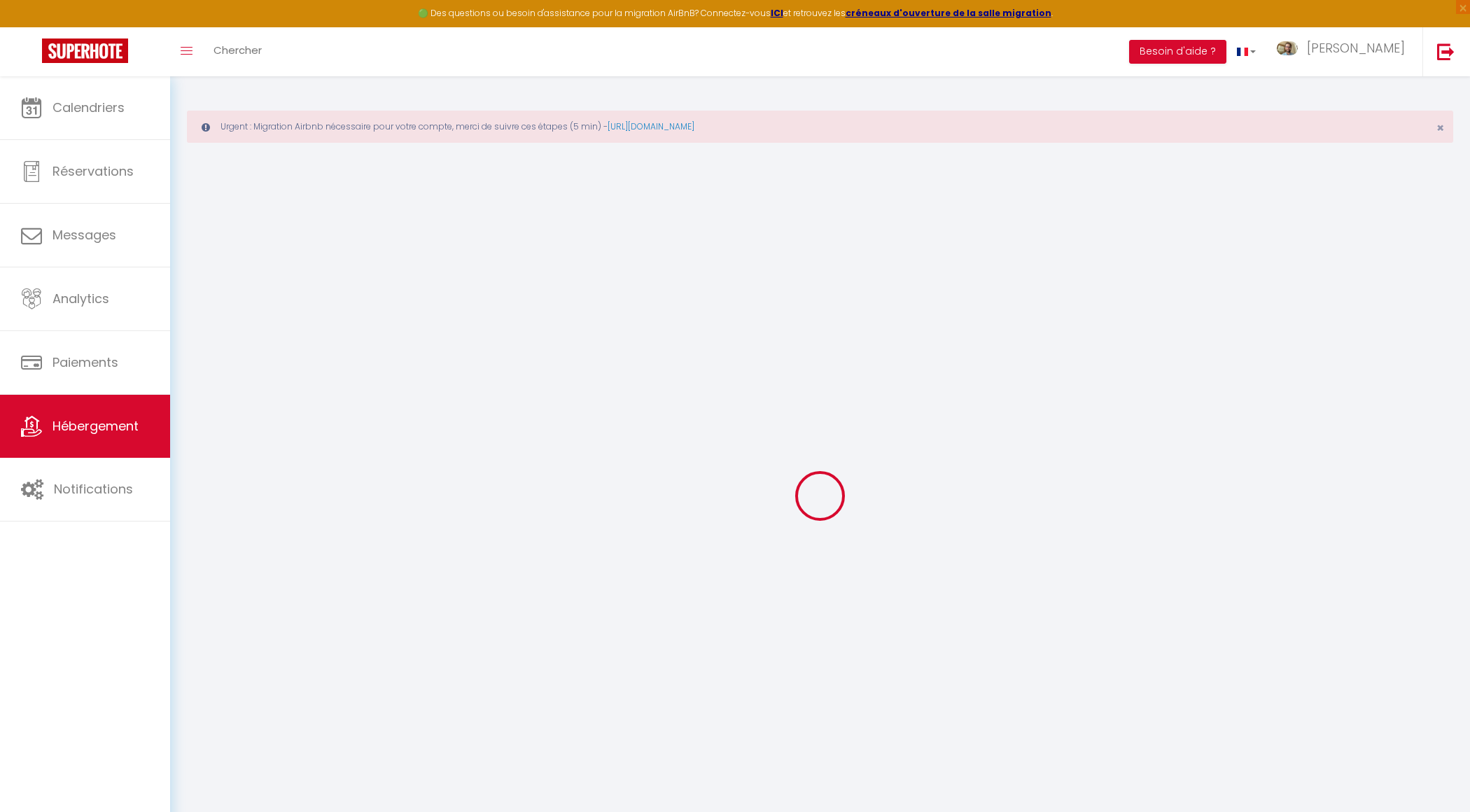
checkbox input "false"
select select
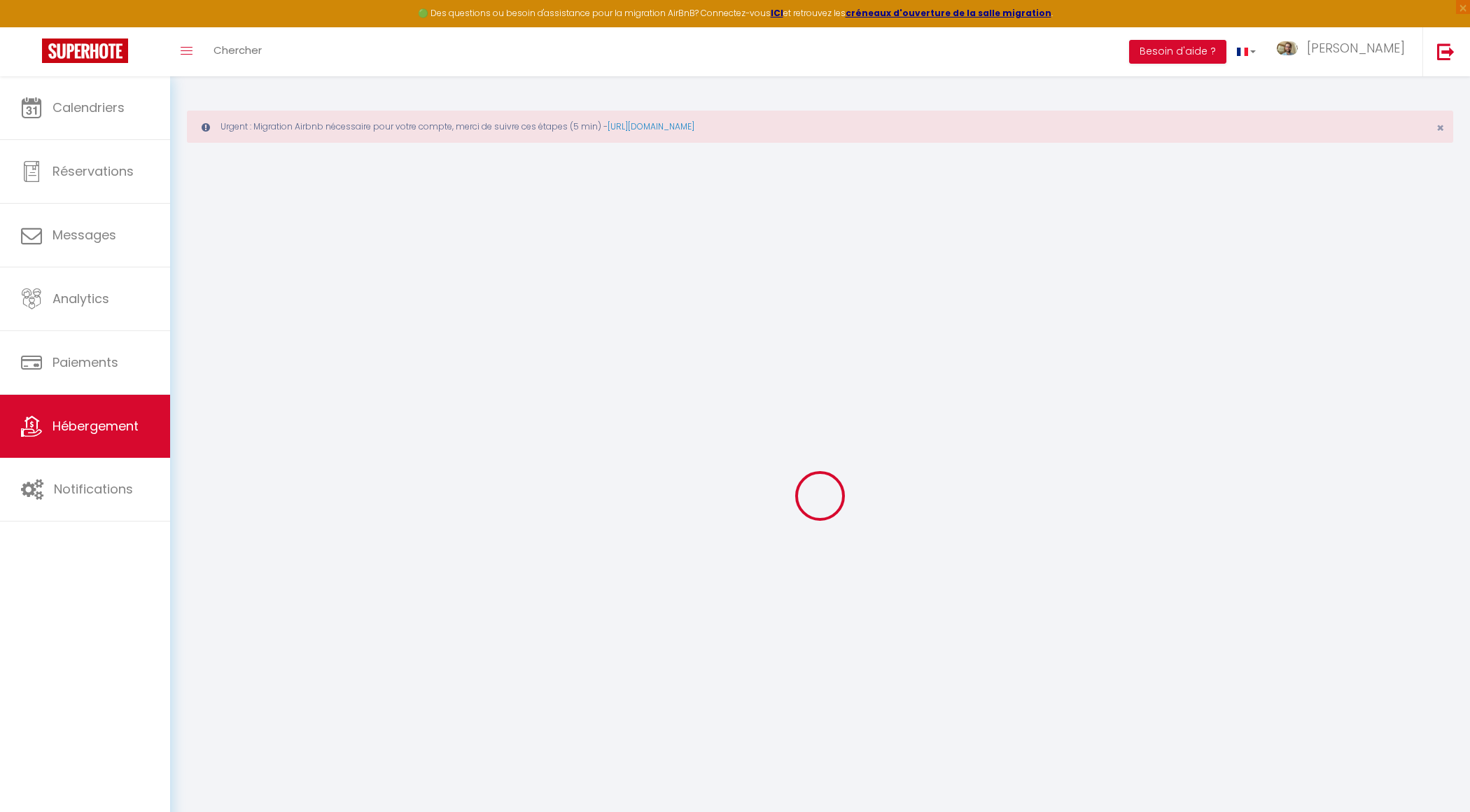
type input "La Suite Jungle"
type input "[PERSON_NAME]"
type input "LIGER"
type input "[STREET_ADDRESS]"
type input "76000"
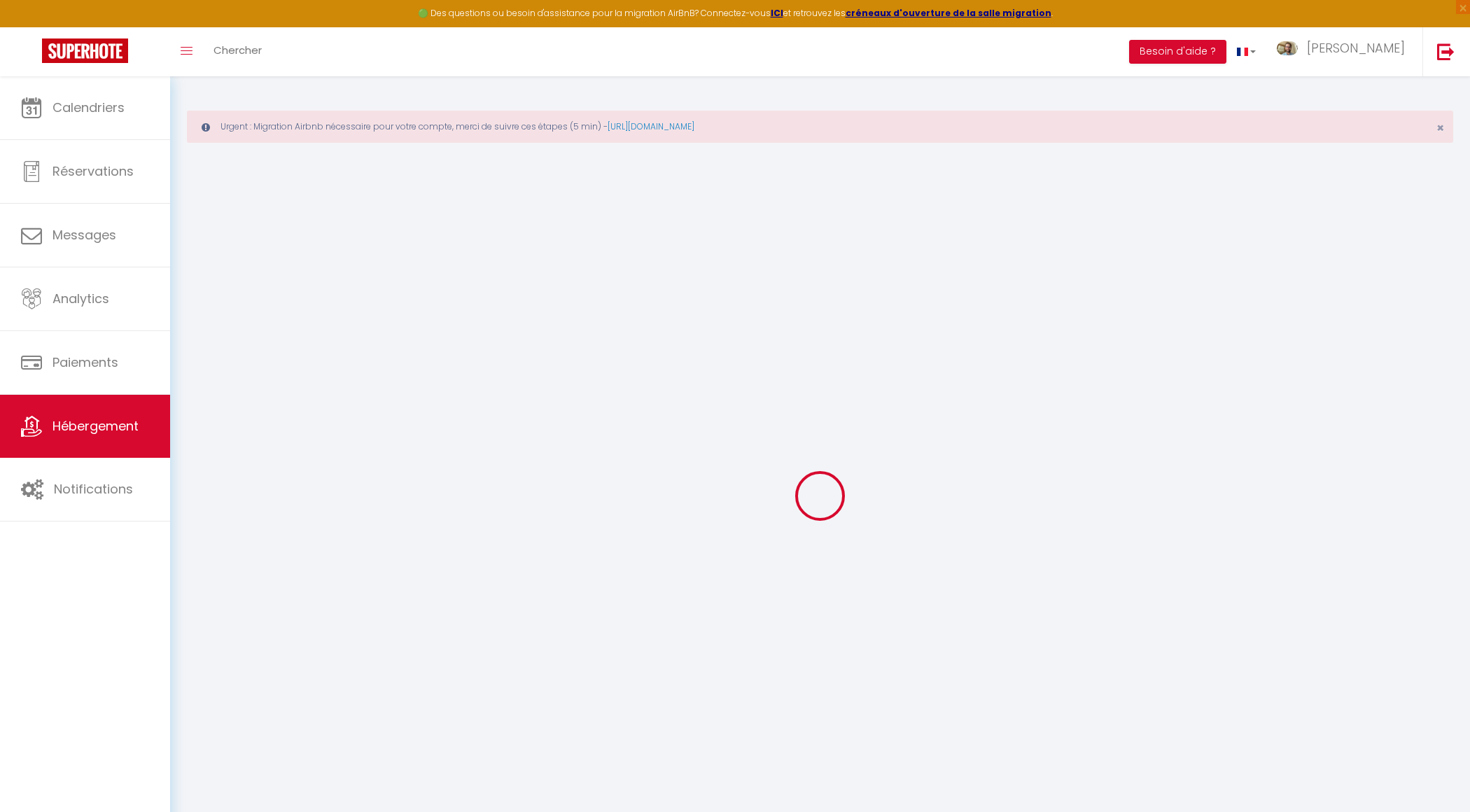
type input "[GEOGRAPHIC_DATA]"
type input "50"
type input "39"
type input "0.50"
type input "500"
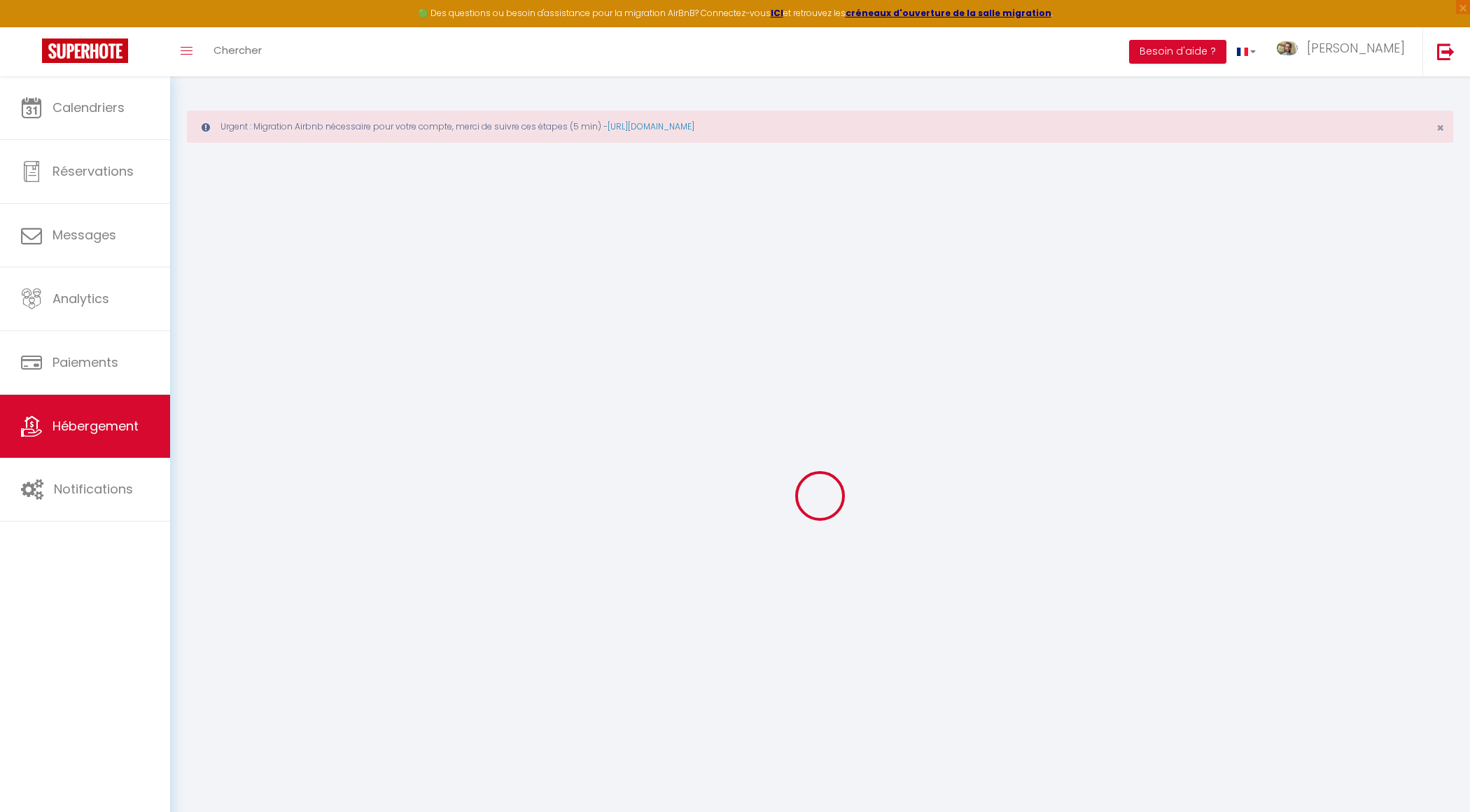
select select
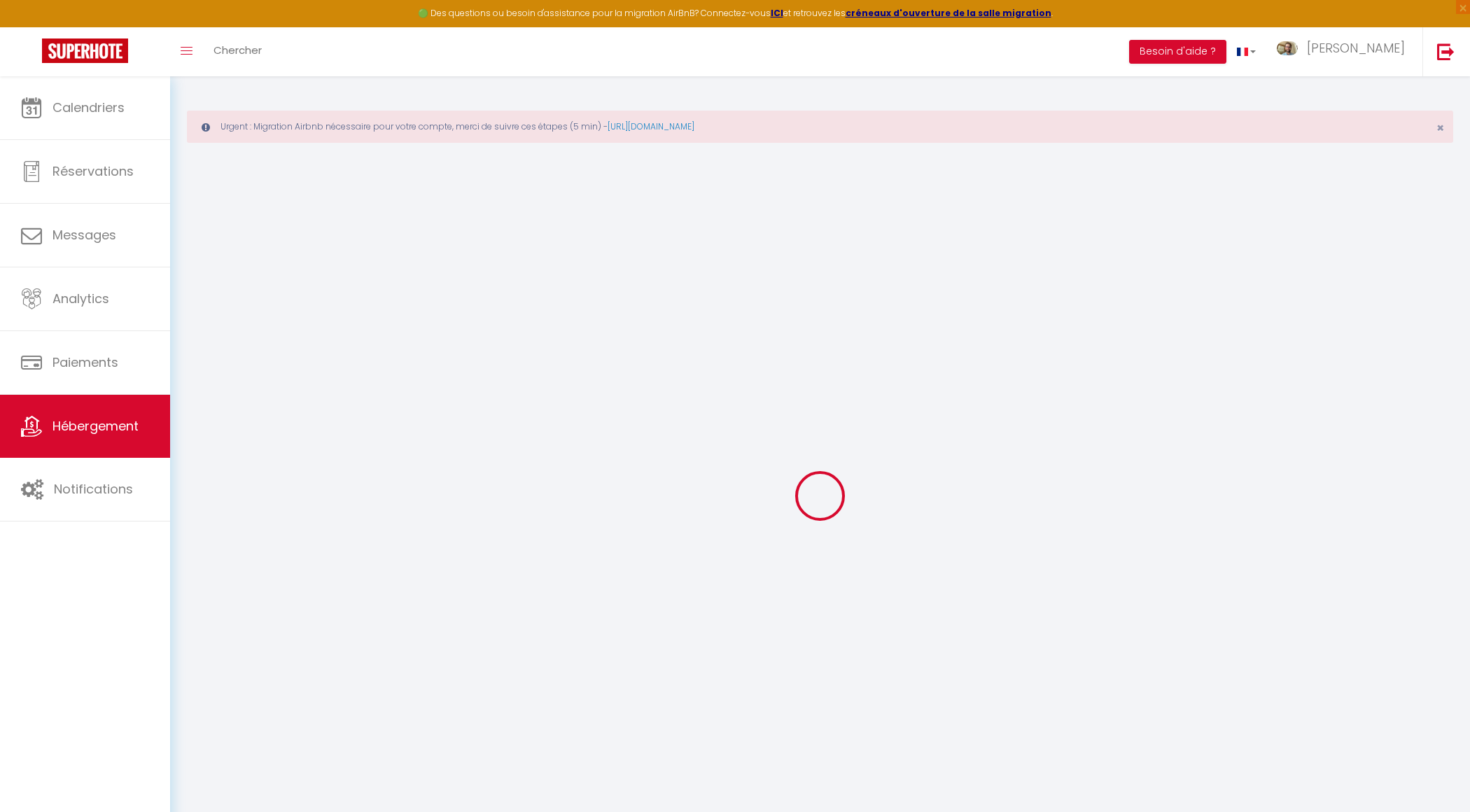
type input "[STREET_ADDRESS]"
type input "14290"
type input "Orbec"
type input "[EMAIL_ADDRESS][DOMAIN_NAME]"
select select "2044"
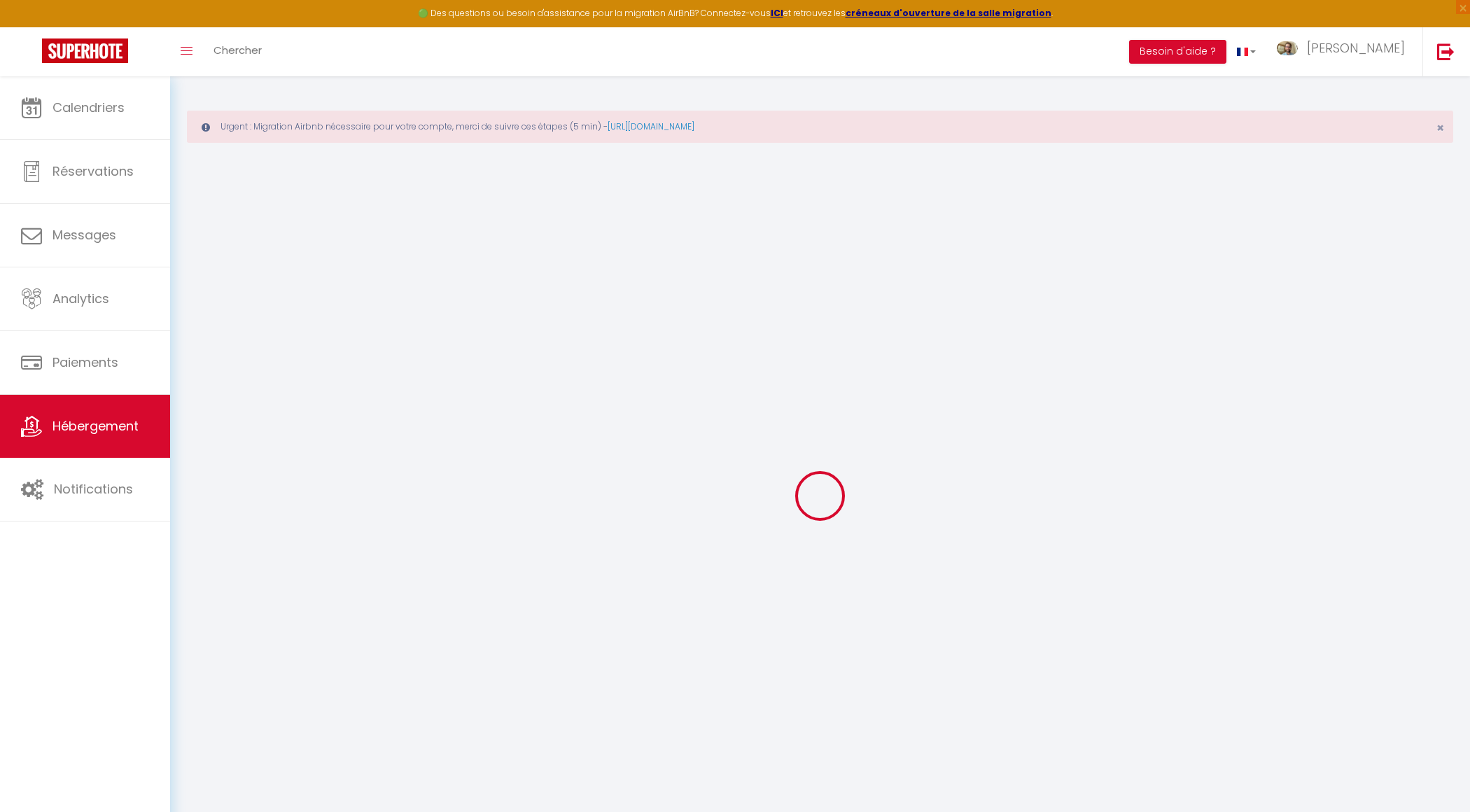
checkbox input "false"
type input "0"
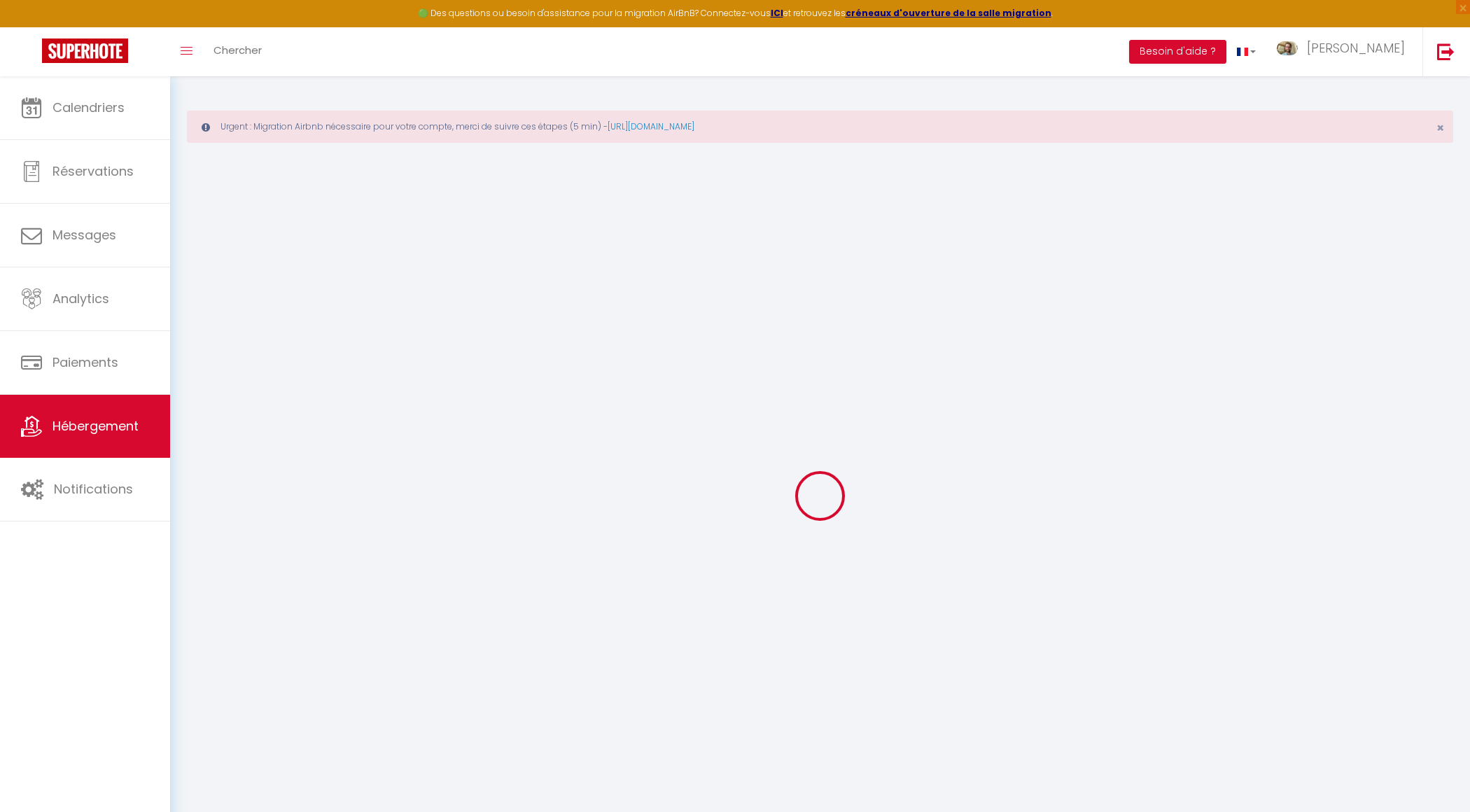
type input "0"
select select "+ 18 %"
select select "+ 30 %"
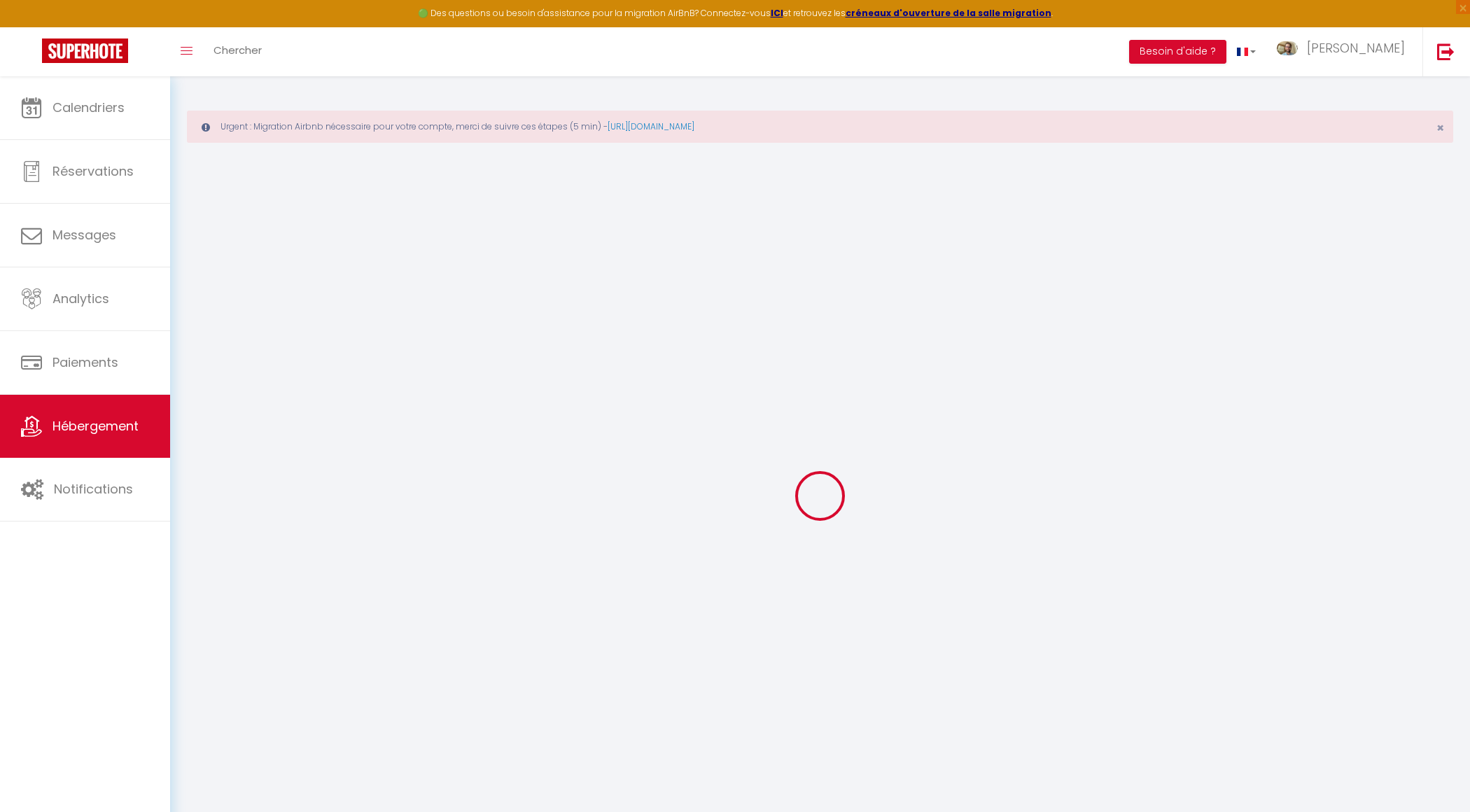
select select "+ 32 %"
select select "1837-533385626270258172"
checkbox input "false"
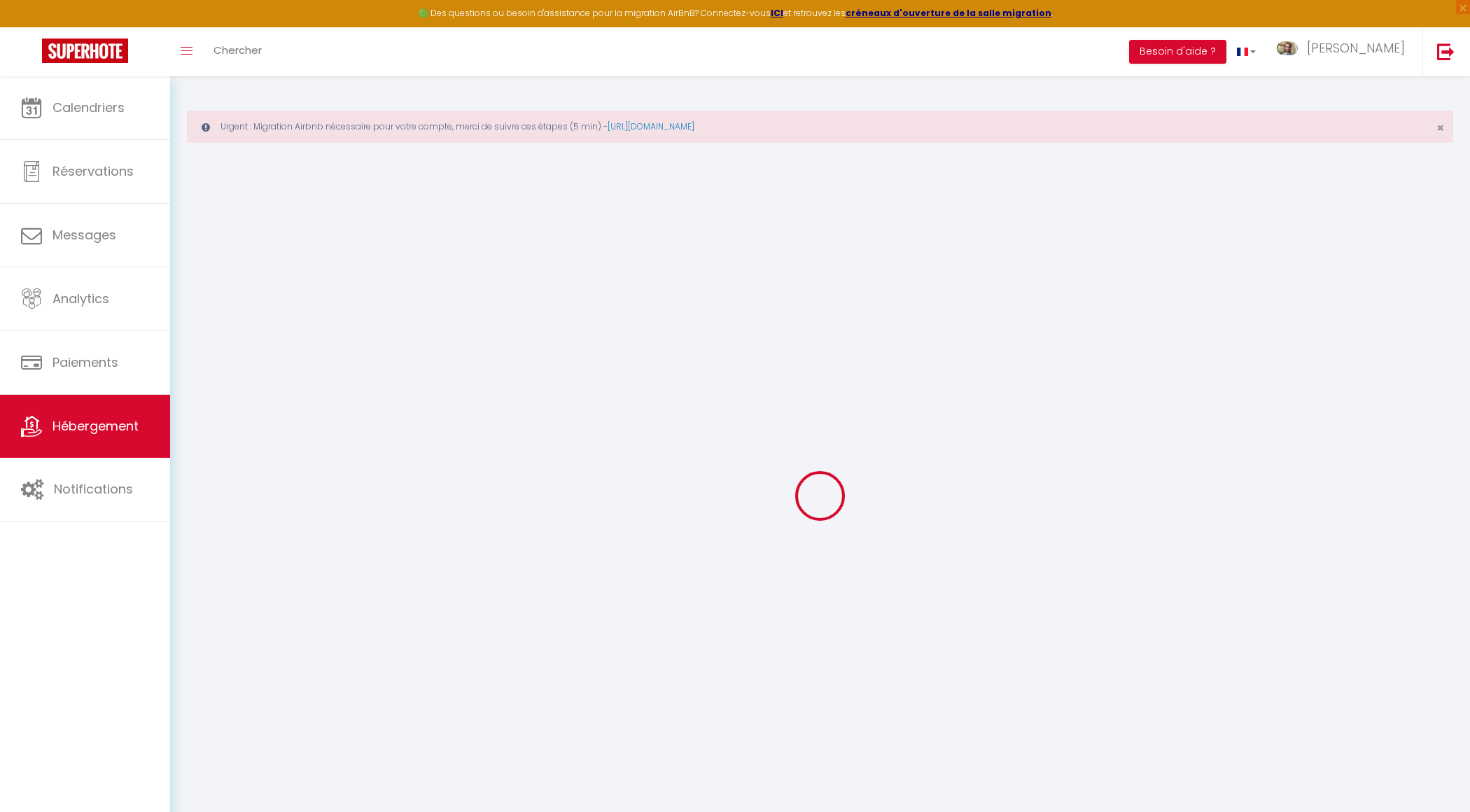
checkbox input "false"
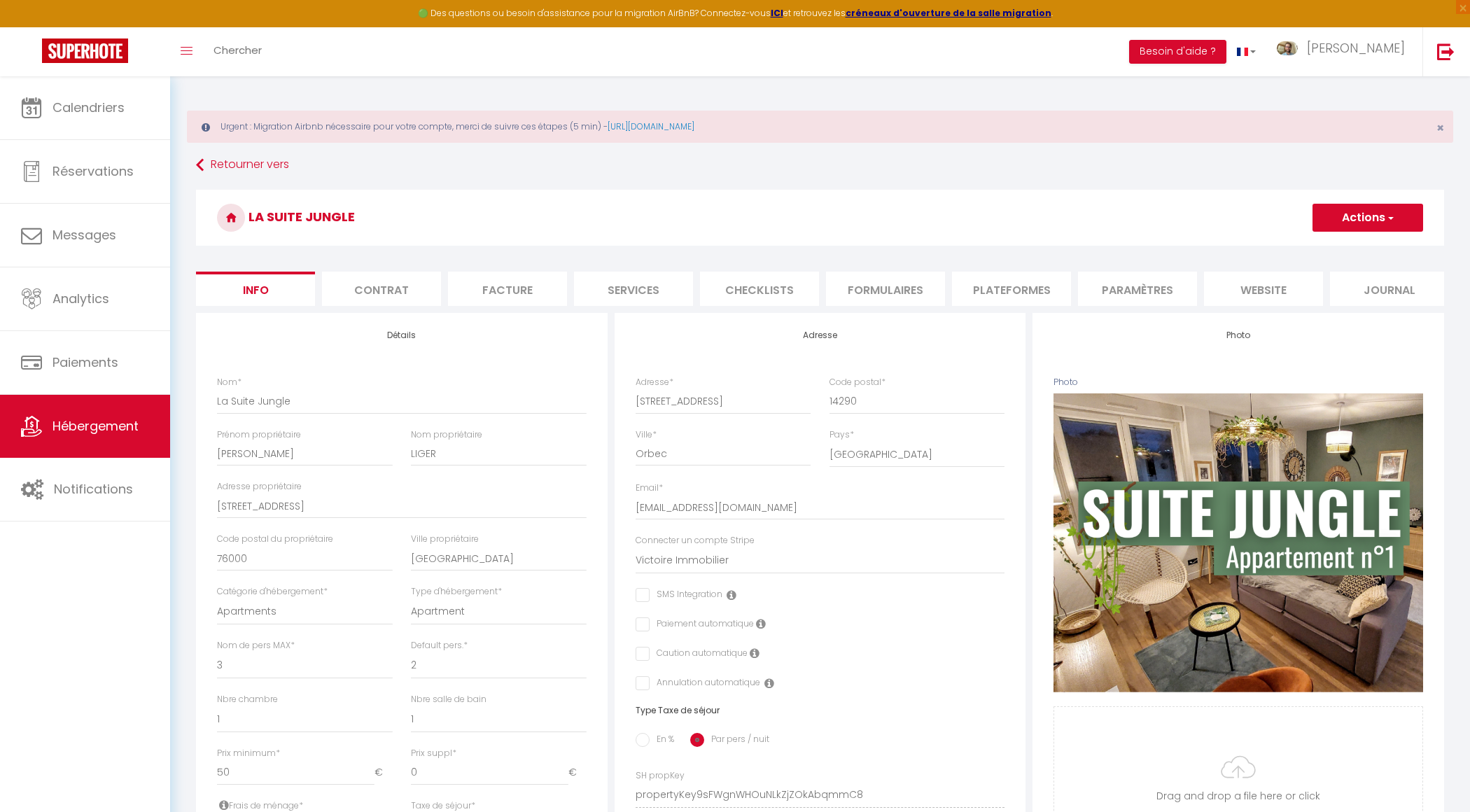
click at [1149, 287] on li "Paramètres" at bounding box center [1137, 288] width 119 height 34
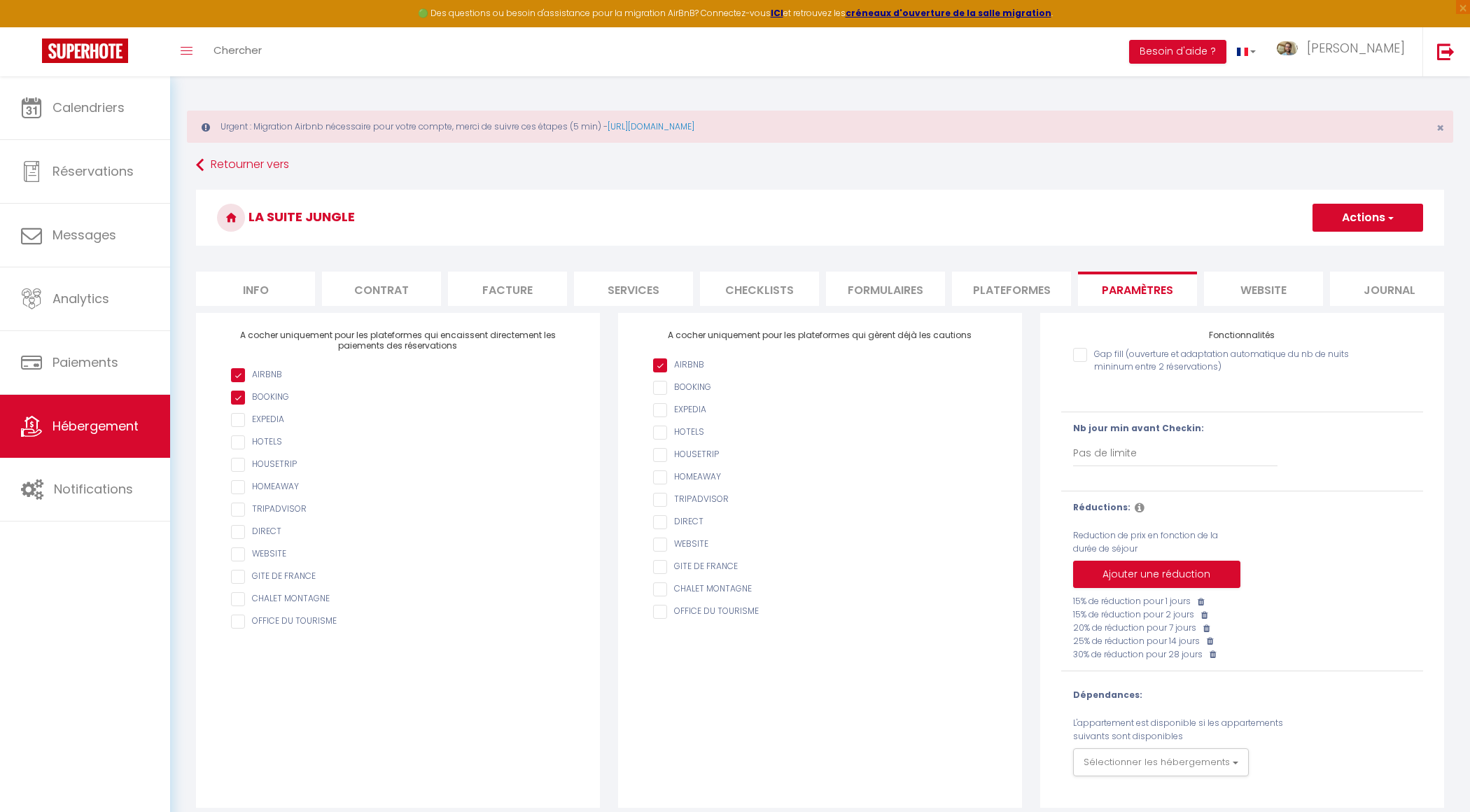
click at [1025, 294] on li "Plateformes" at bounding box center [1012, 288] width 119 height 34
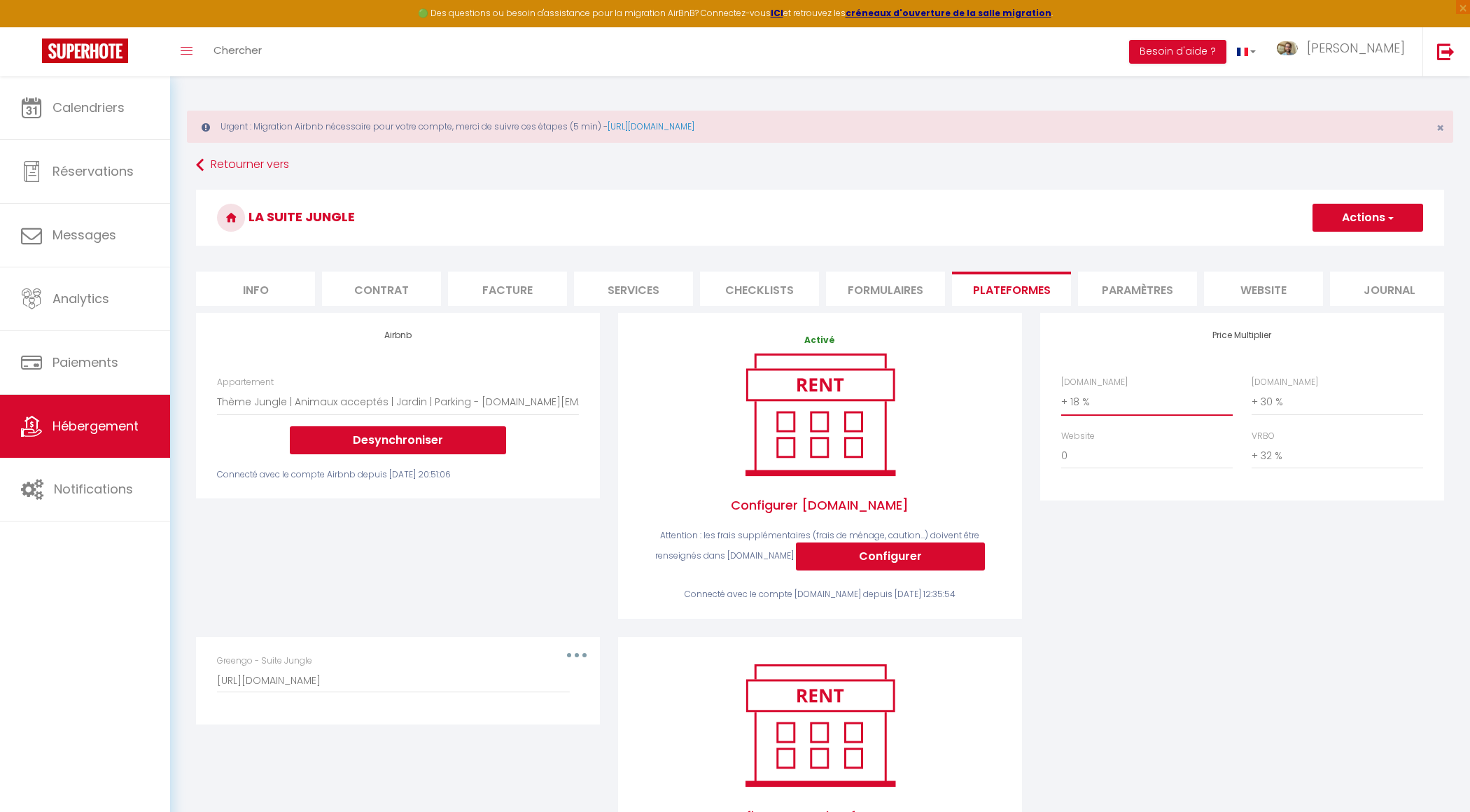
click at [1089, 403] on select "0 + 1 % + 2 % + 3 % + 4 % + 5 % + 6 % + 7 % + 8 % + 9 %" at bounding box center [1146, 401] width 171 height 27
click at [1376, 220] on button "Actions" at bounding box center [1368, 218] width 111 height 28
click at [1364, 246] on link "Enregistrer" at bounding box center [1367, 249] width 111 height 18
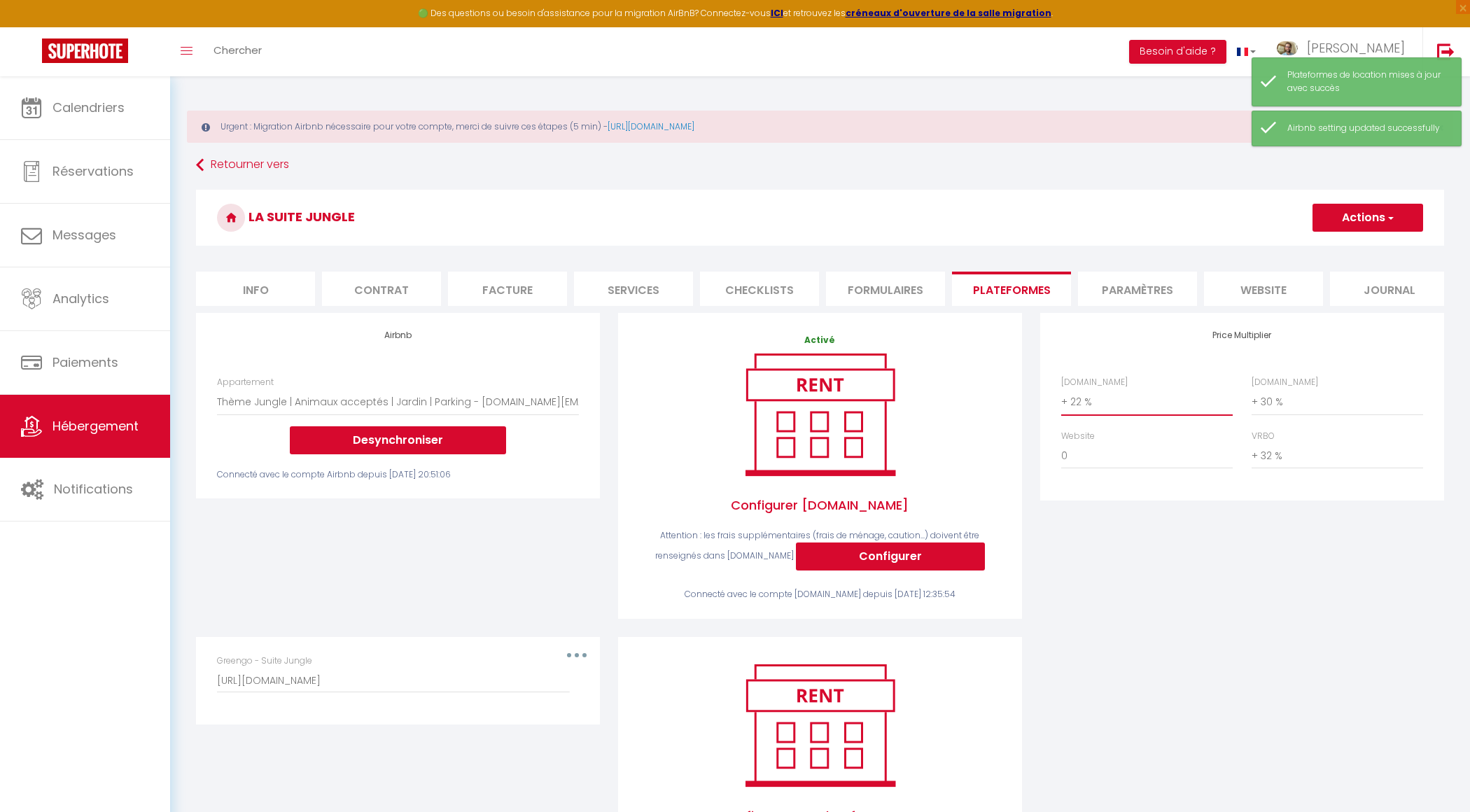
click at [1115, 395] on select "0 + 1 % + 2 % + 3 % + 4 % + 5 % + 6 % + 7 % + 8 % + 9 %" at bounding box center [1146, 401] width 171 height 27
select select "+ 23 %"
click at [1371, 210] on button "Actions" at bounding box center [1368, 218] width 111 height 28
click at [1355, 243] on link "Enregistrer" at bounding box center [1367, 249] width 111 height 18
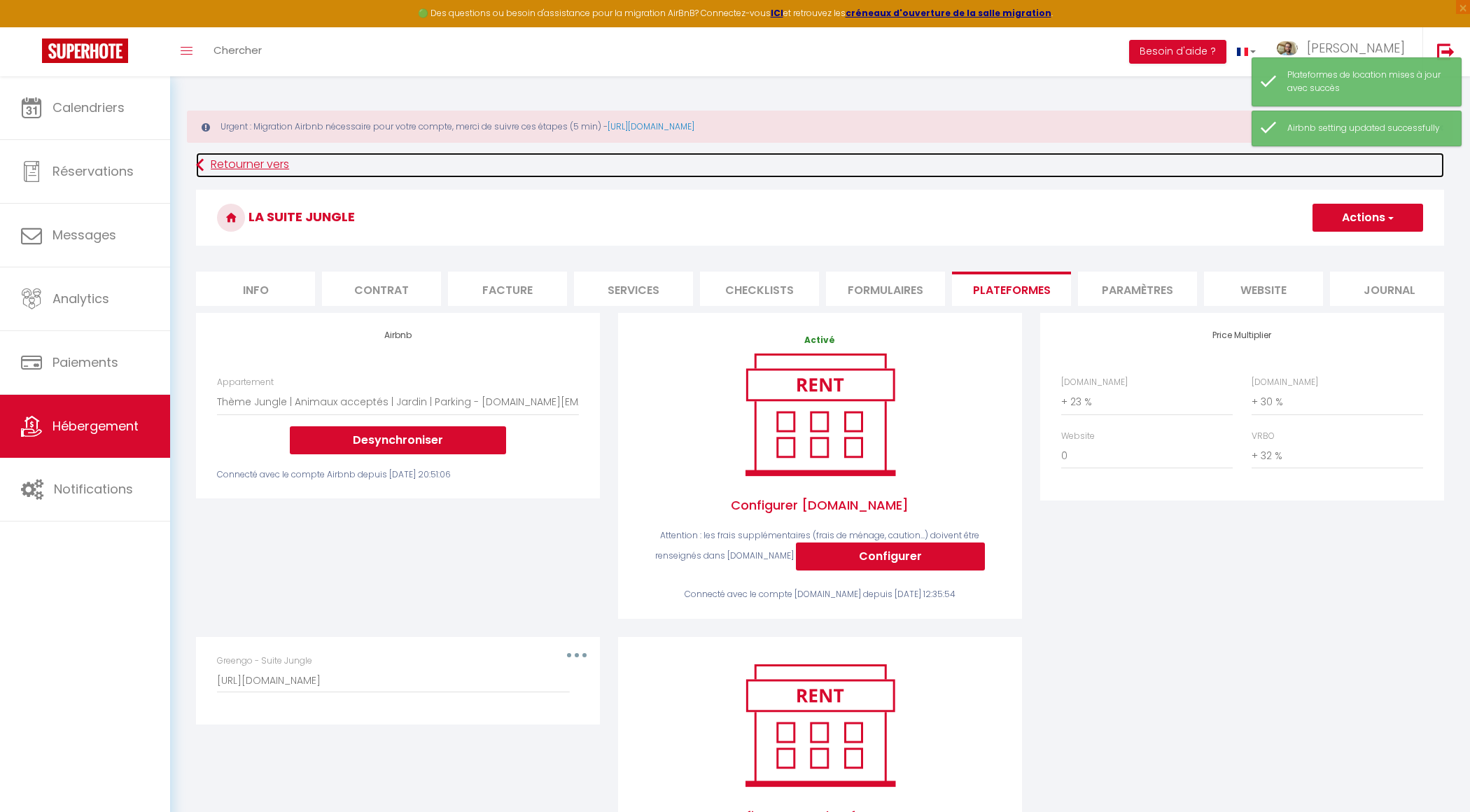
click at [255, 168] on link "Retourner vers" at bounding box center [820, 166] width 1248 height 26
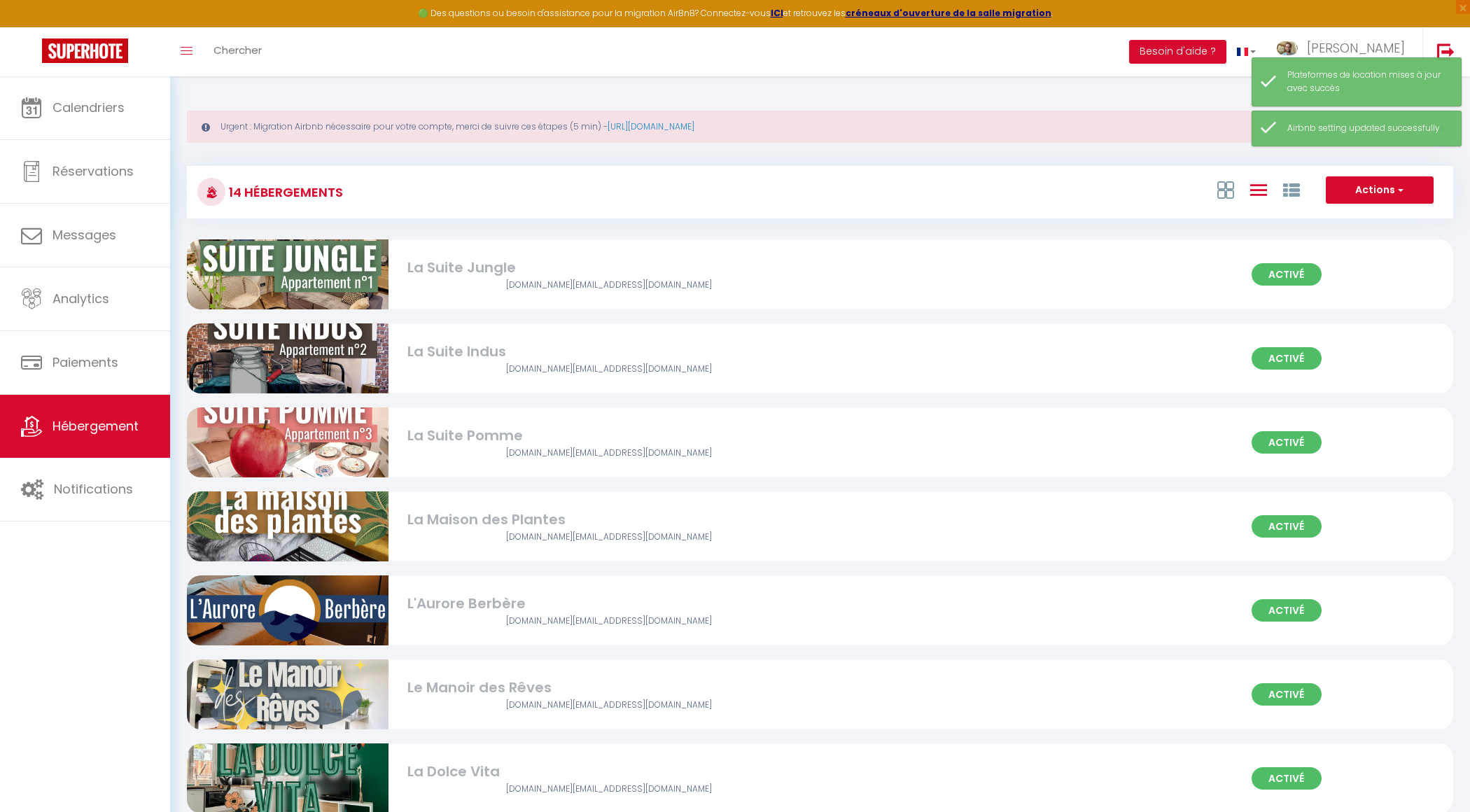
click at [497, 349] on div "La Suite Indus" at bounding box center [608, 352] width 403 height 22
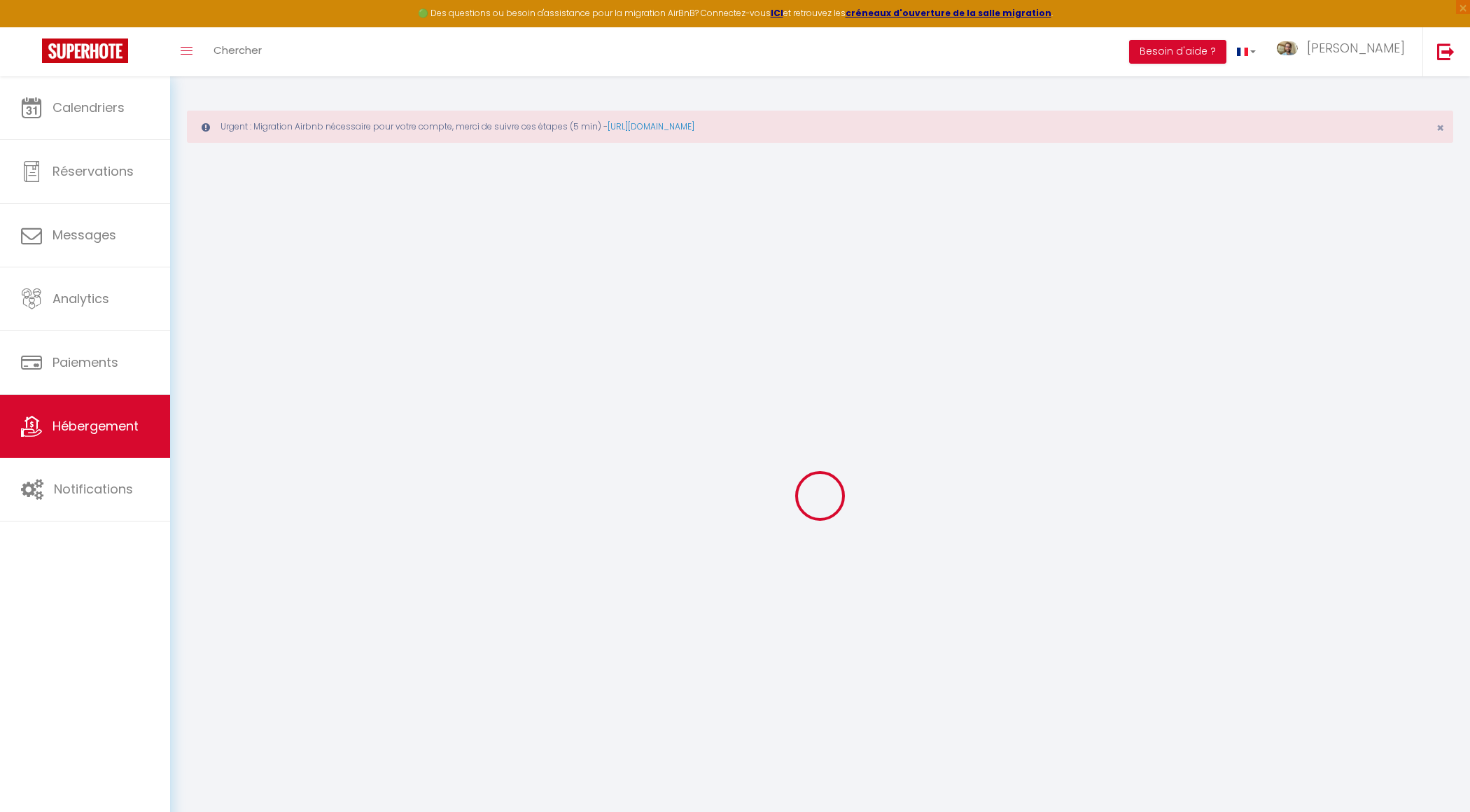
select select "1837-664228121321655401"
select select "+ 18 %"
select select "+ 30 %"
select select "+ 32 %"
checkbox input "false"
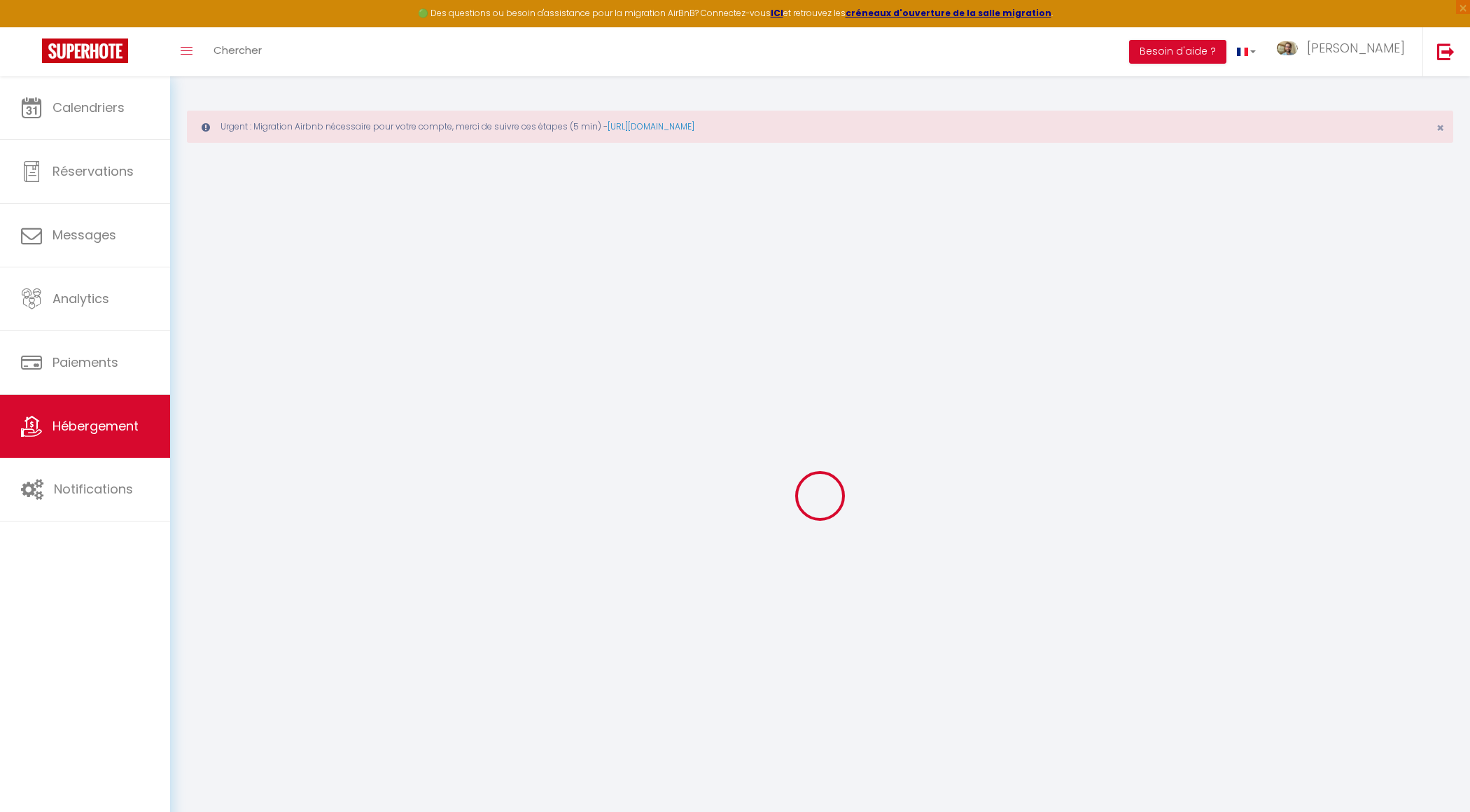
checkbox input "false"
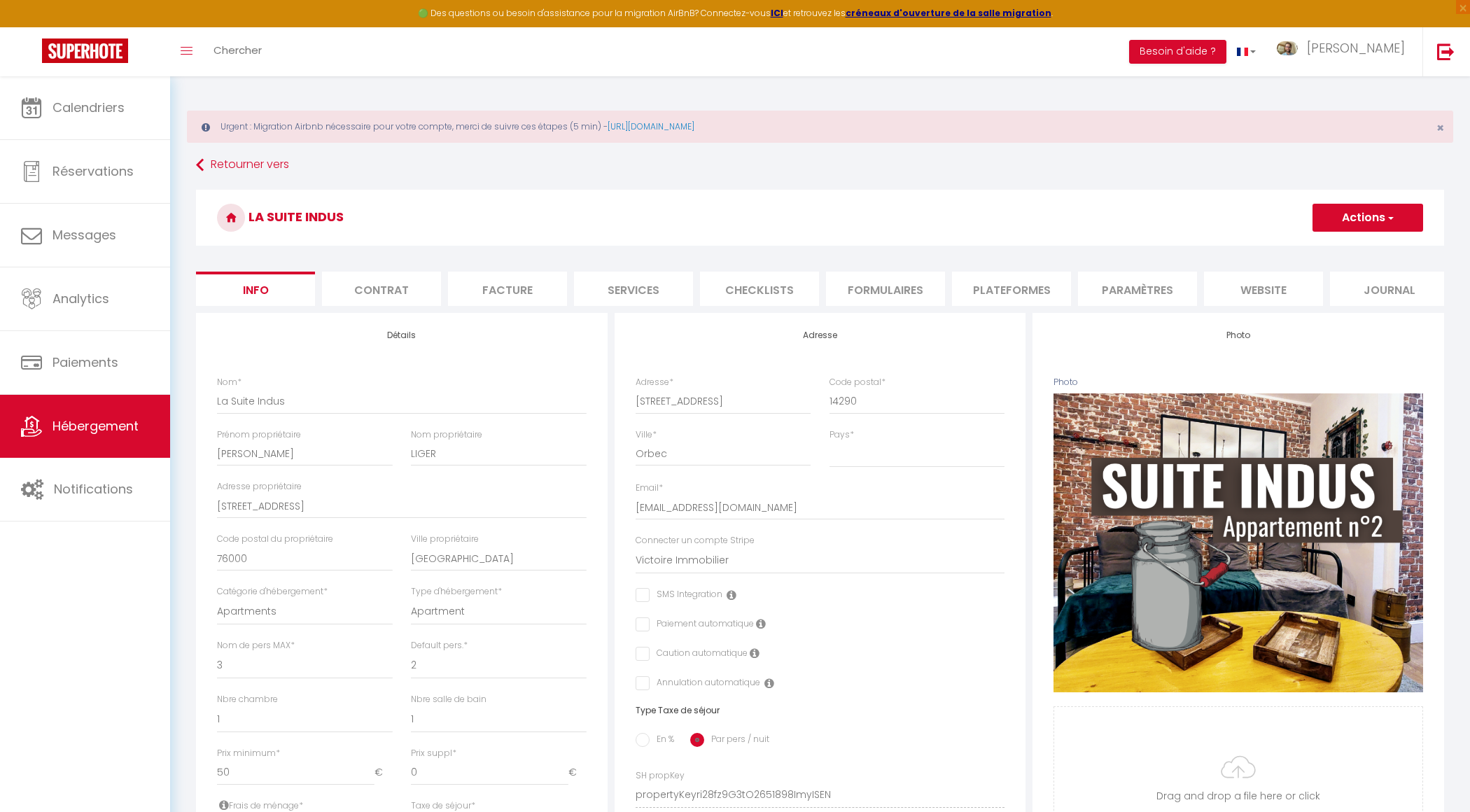
click at [1033, 295] on li "Plateformes" at bounding box center [1012, 288] width 119 height 34
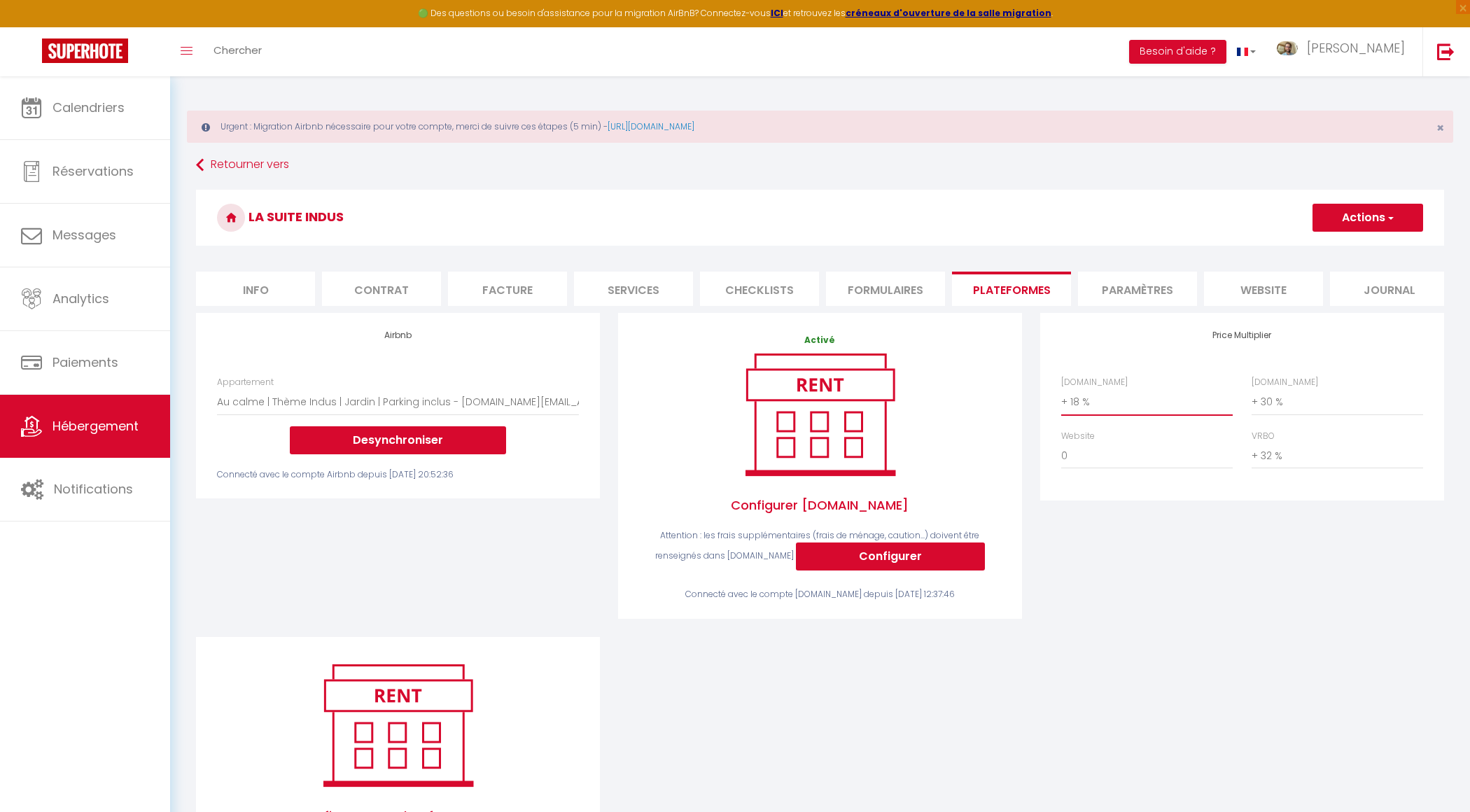
click at [1092, 406] on select "0 + 1 % + 2 % + 3 % + 4 % + 5 % + 6 % + 7 % + 8 % + 9 %" at bounding box center [1146, 401] width 171 height 27
select select "+ 23 %"
click at [1369, 218] on button "Actions" at bounding box center [1368, 218] width 111 height 28
click at [1356, 242] on link "Enregistrer" at bounding box center [1367, 249] width 111 height 18
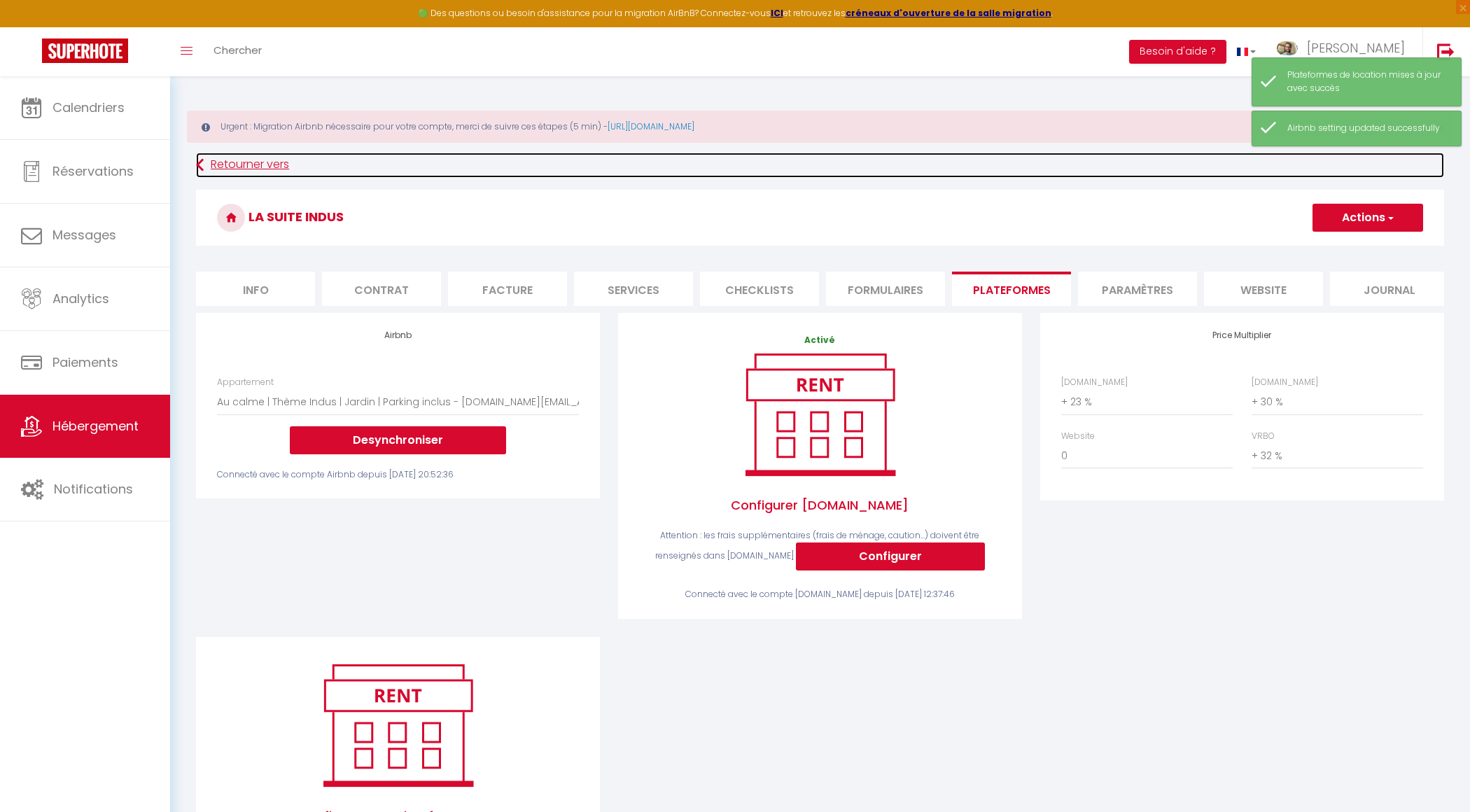
click at [241, 169] on link "Retourner vers" at bounding box center [820, 166] width 1248 height 26
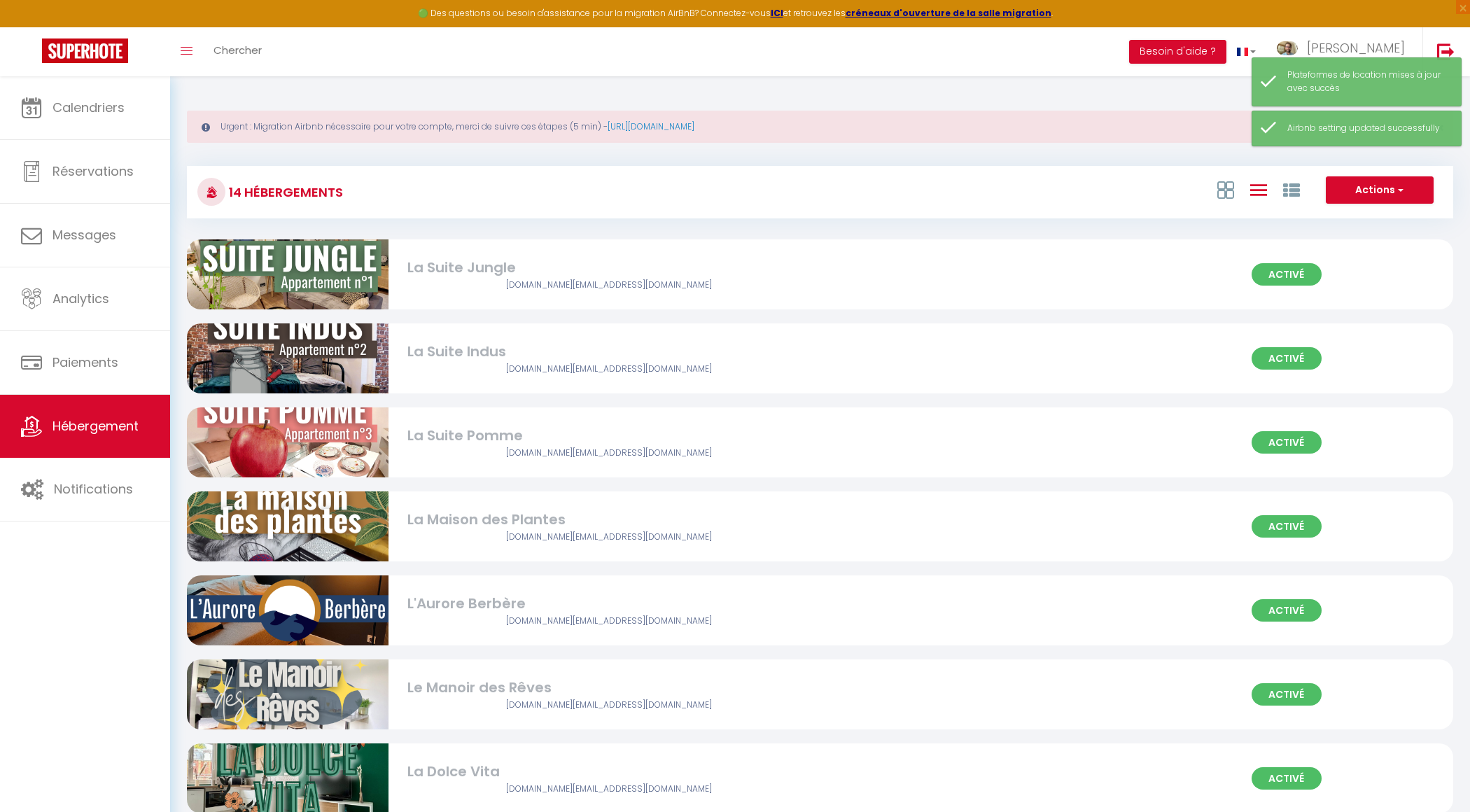
click at [444, 442] on div "La Suite Pomme" at bounding box center [608, 435] width 403 height 22
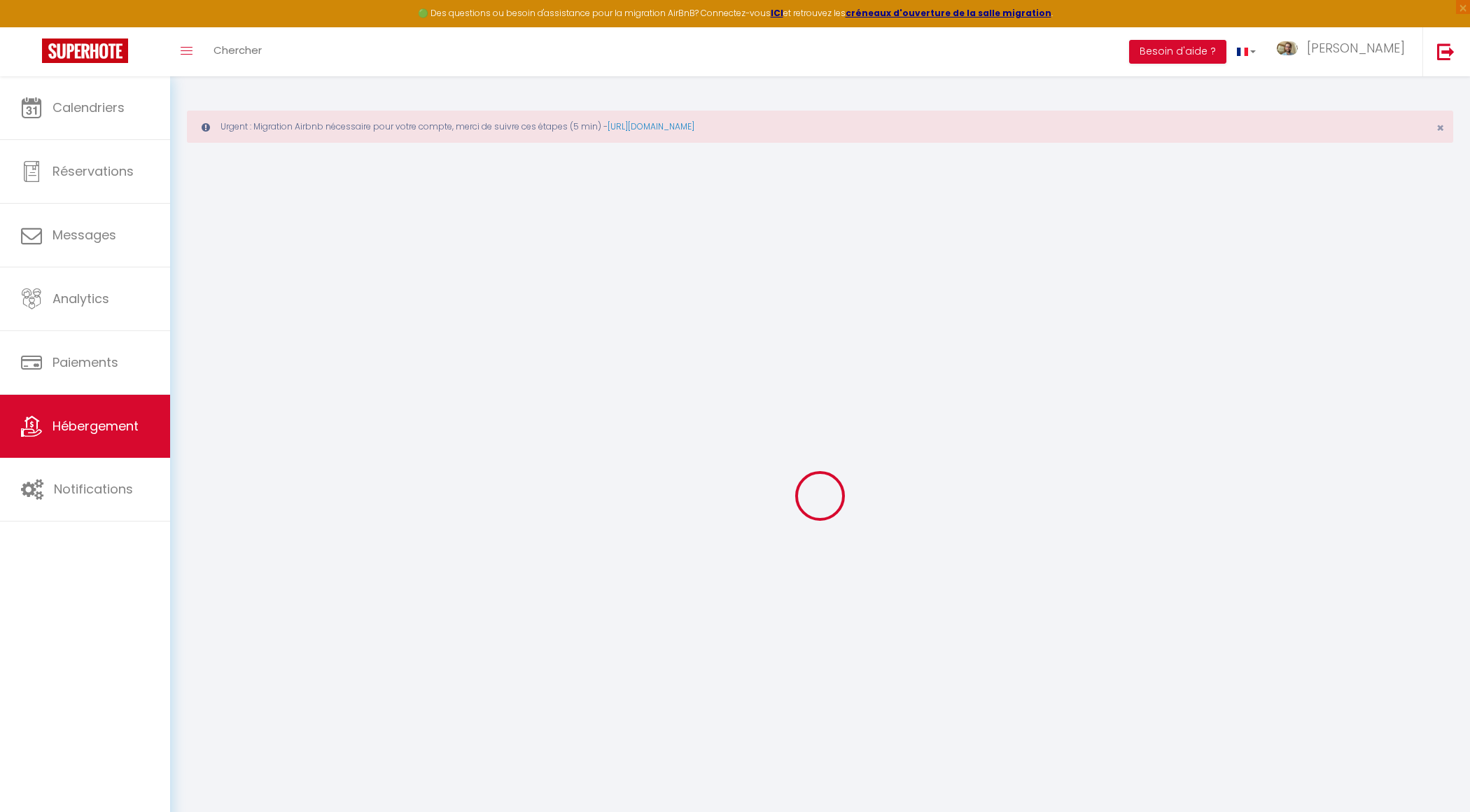
select select "1837-1023986754705812532"
select select "+ 18 %"
select select "+ 30 %"
select select "+ 32 %"
checkbox input "false"
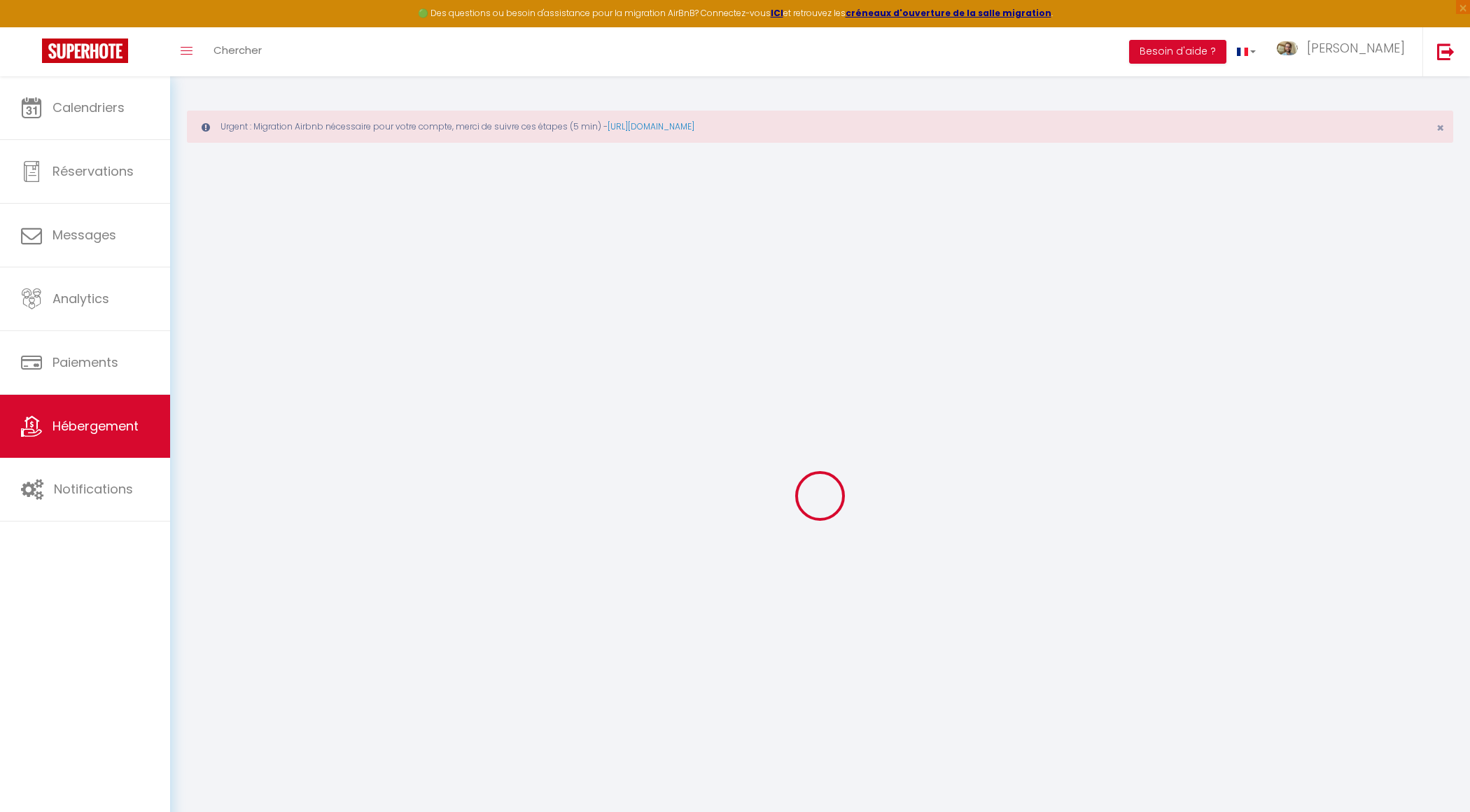
checkbox input "true"
checkbox input "false"
checkbox input "true"
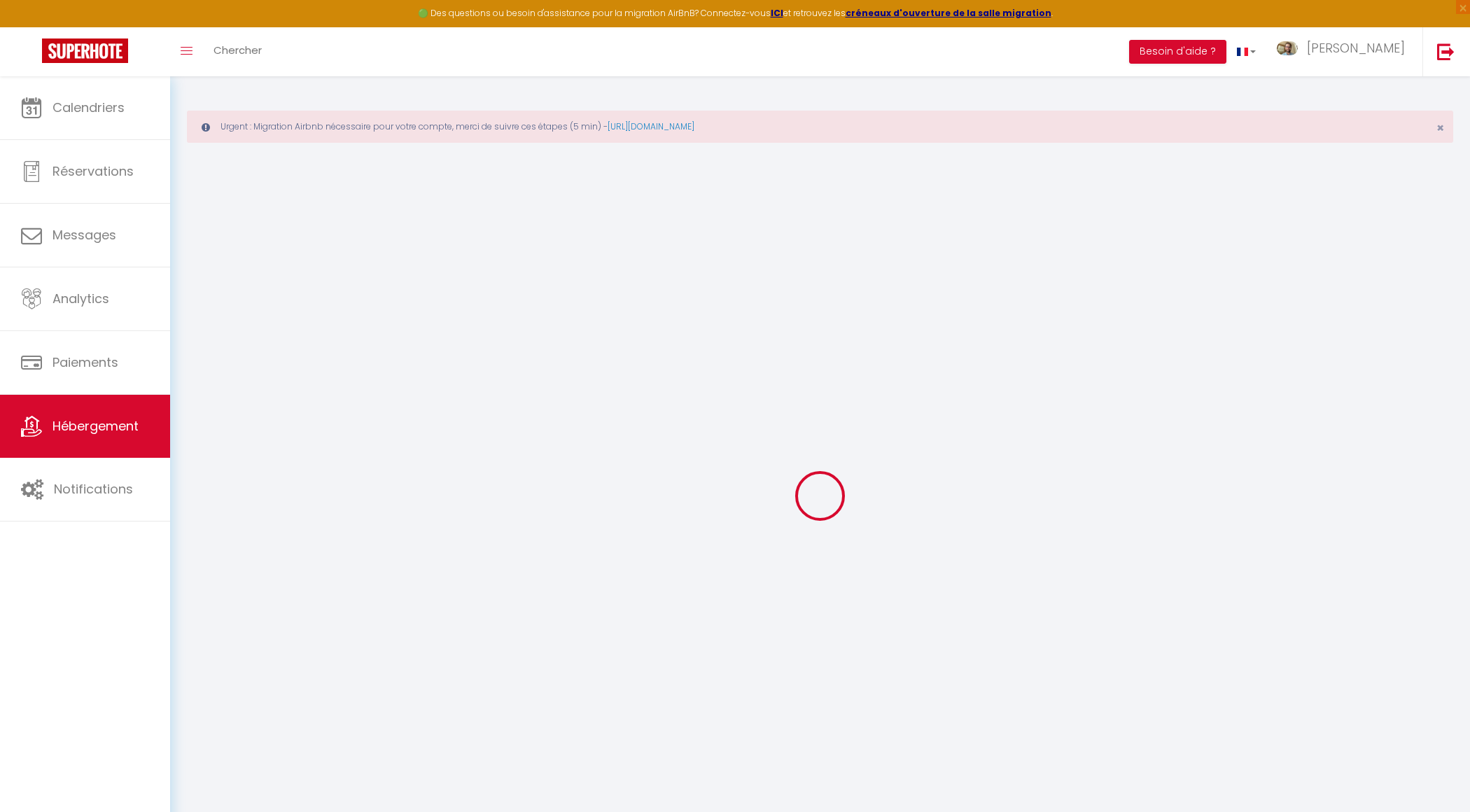
checkbox input "true"
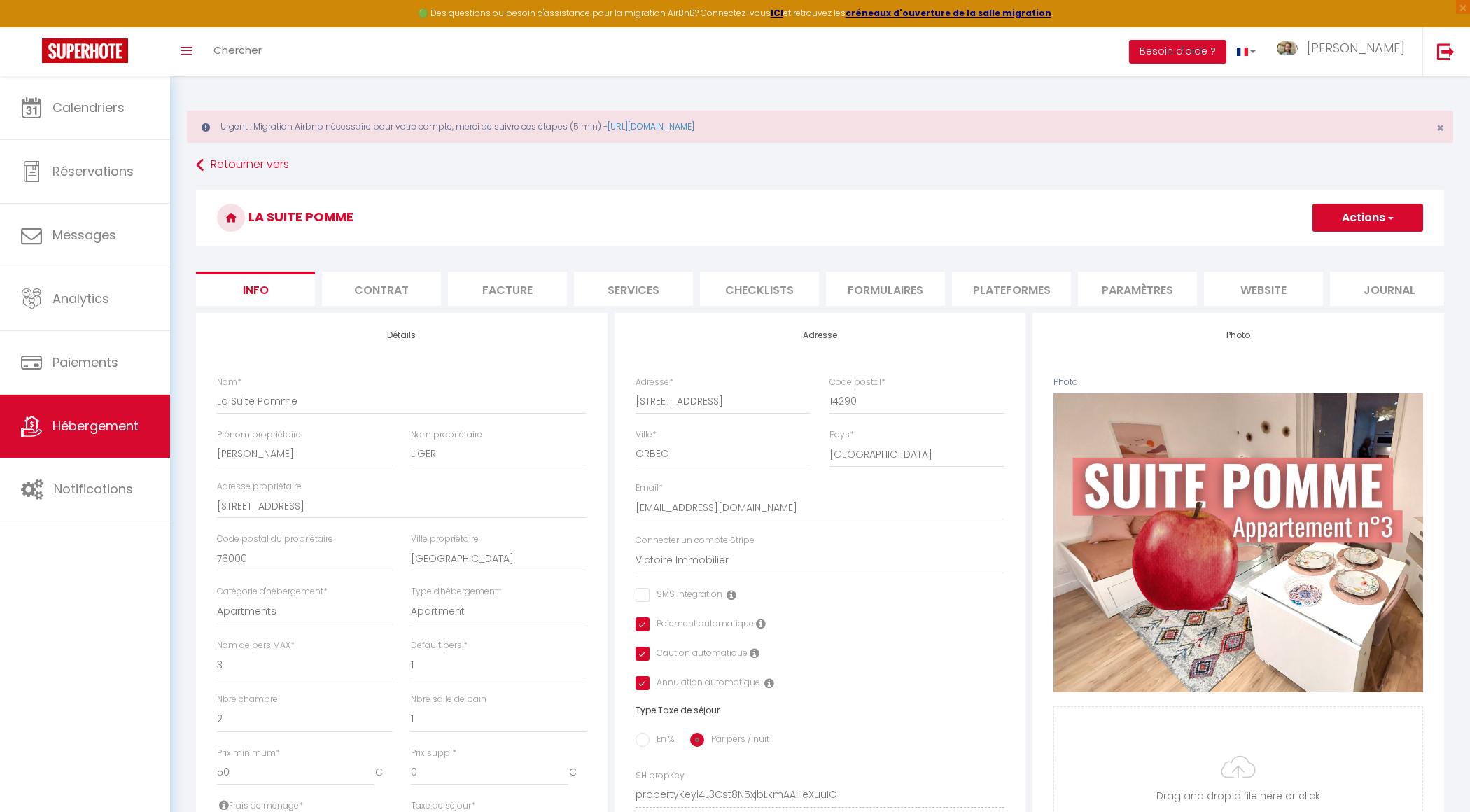
click at [973, 287] on li "Plateformes" at bounding box center [1012, 288] width 119 height 34
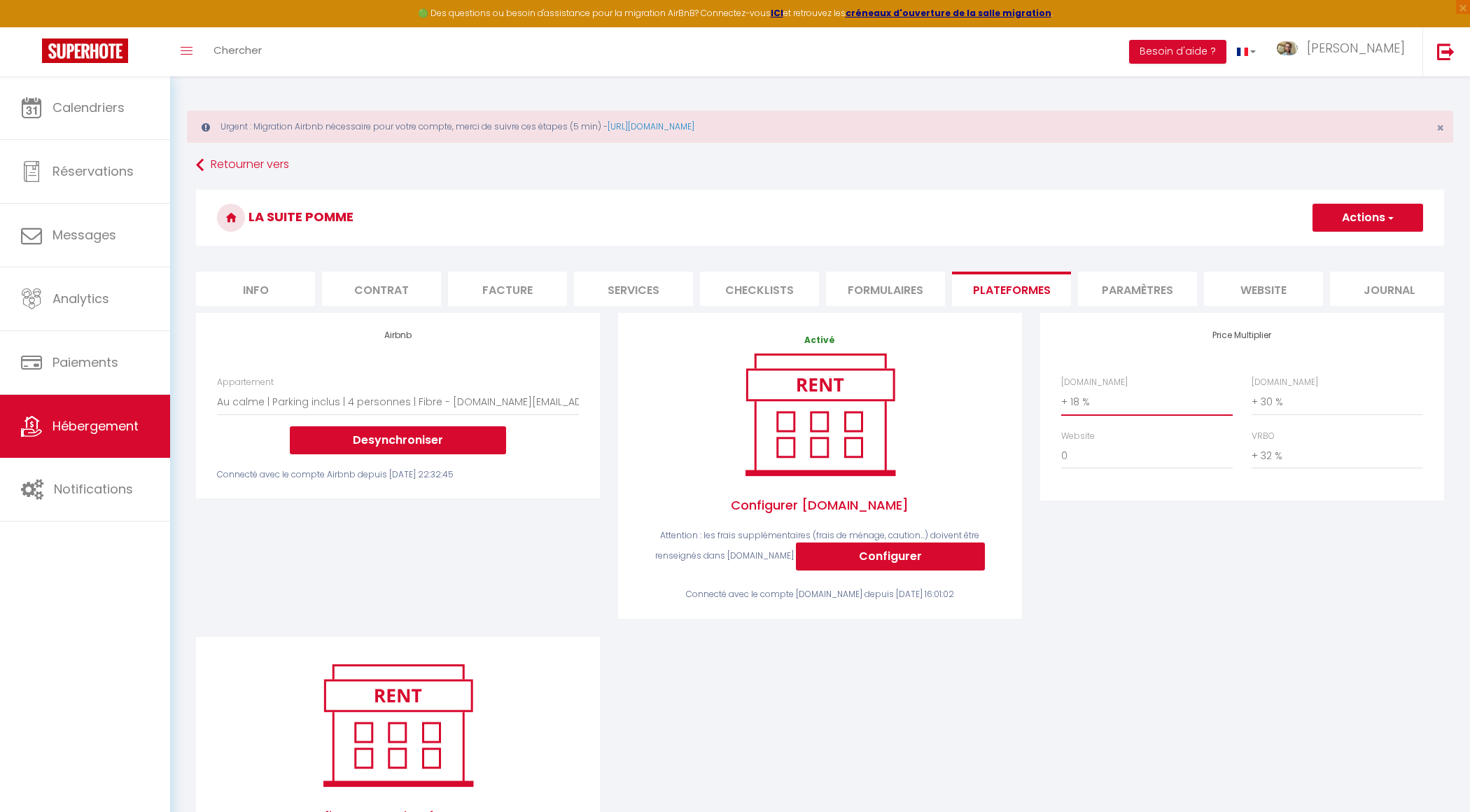
click at [1098, 403] on select "0 + 1 % + 2 % + 3 % + 4 % + 5 % + 6 % + 7 % + 8 % + 9 %" at bounding box center [1146, 401] width 171 height 27
select select "+ 23 %"
click at [1379, 217] on button "Actions" at bounding box center [1368, 218] width 111 height 28
click at [1357, 252] on link "Enregistrer" at bounding box center [1367, 249] width 111 height 18
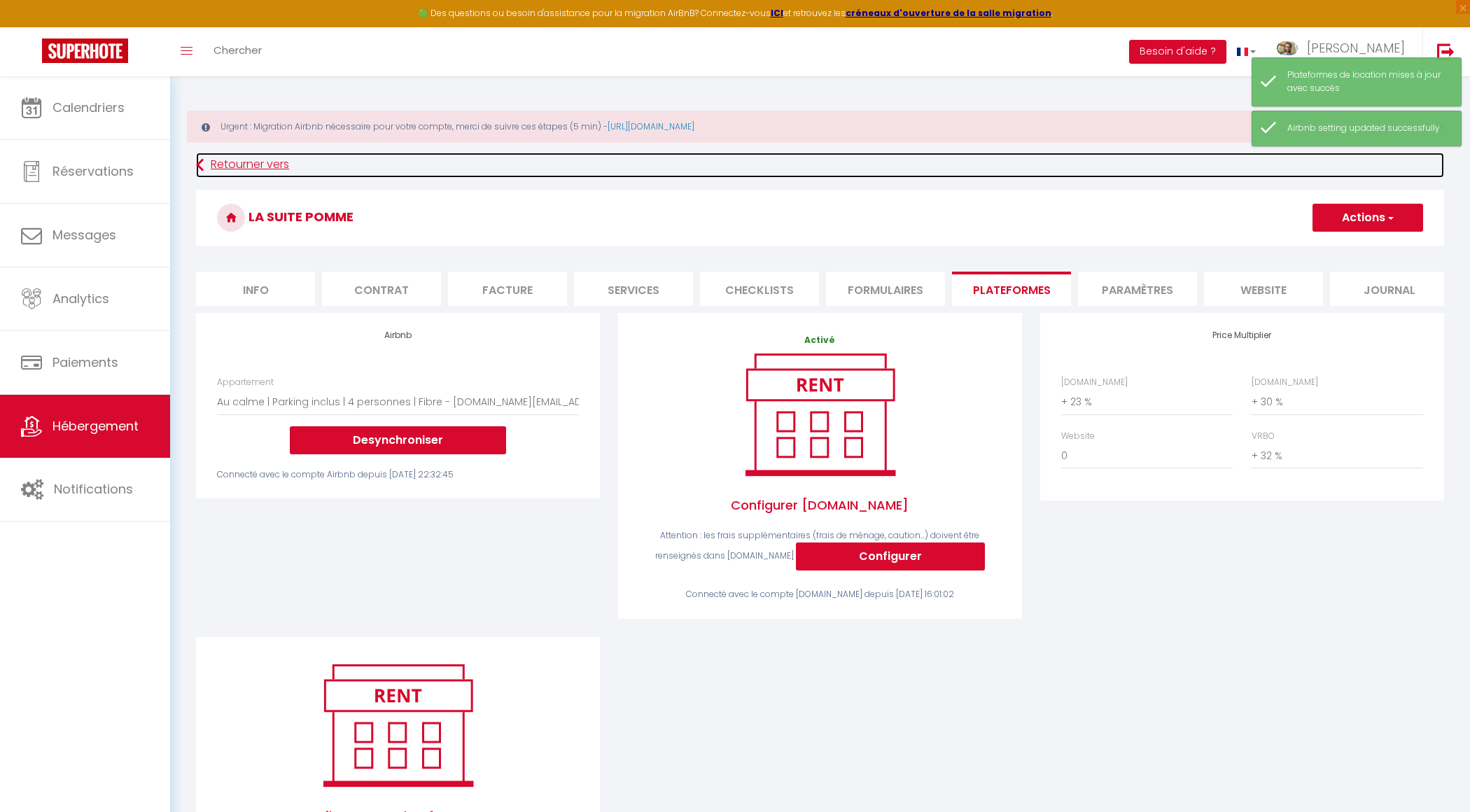
click at [225, 163] on link "Retourner vers" at bounding box center [820, 166] width 1248 height 26
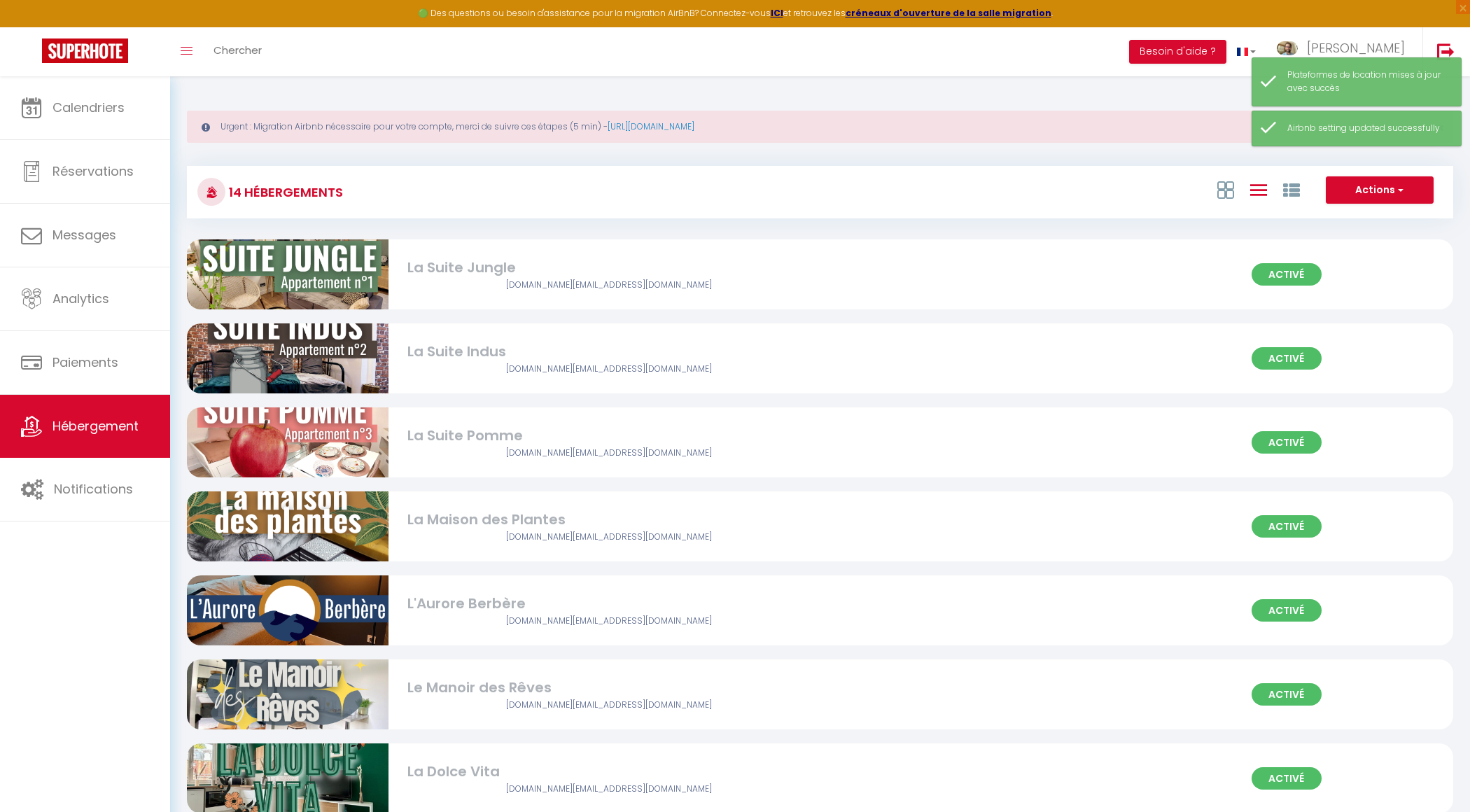
click at [494, 536] on div "[DOMAIN_NAME][EMAIL_ADDRESS][DOMAIN_NAME]" at bounding box center [608, 537] width 403 height 14
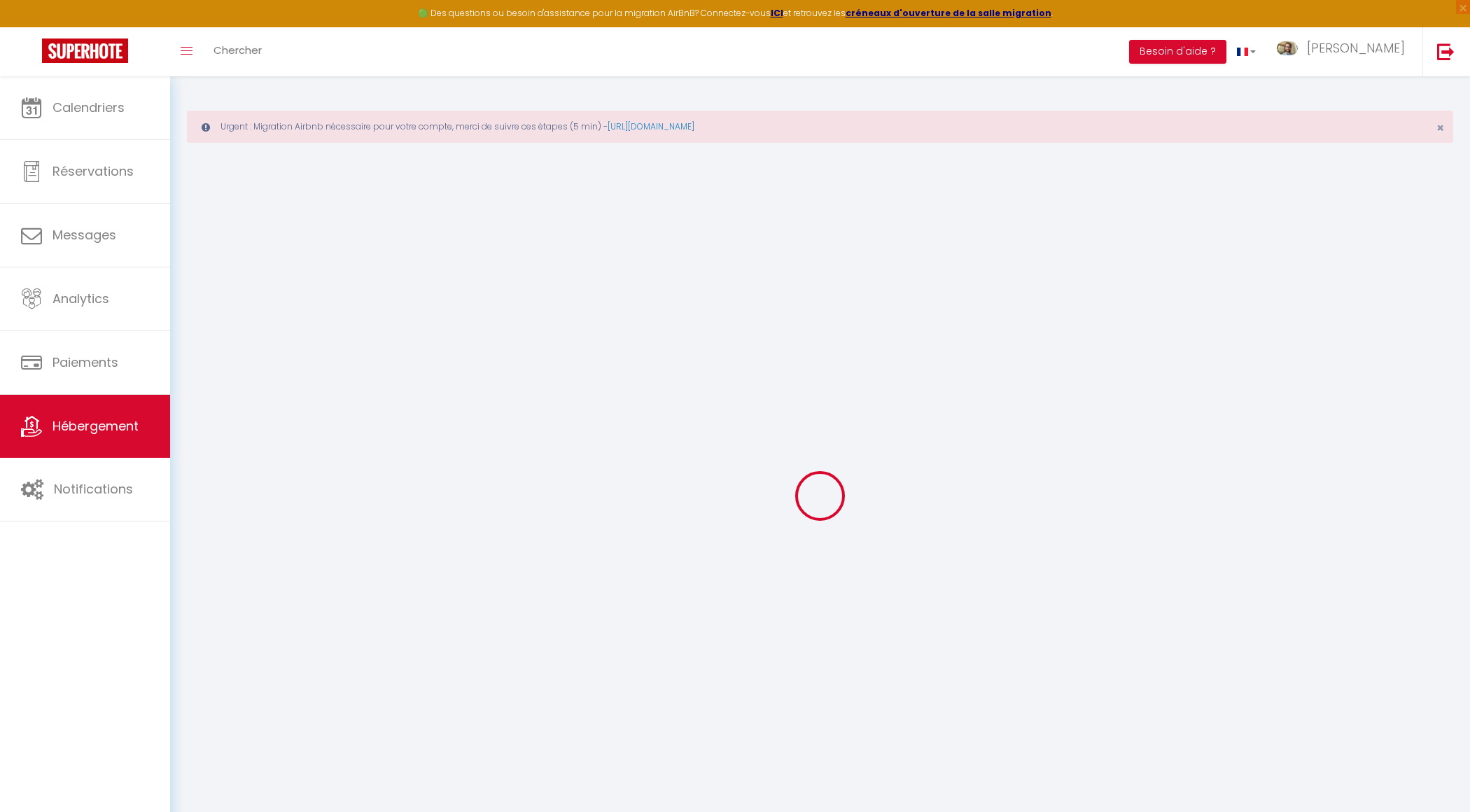
select select "+ 18 %"
select select "+ 30 %"
select select "+ 32 %"
select select "1837-860018807152403350"
checkbox input "false"
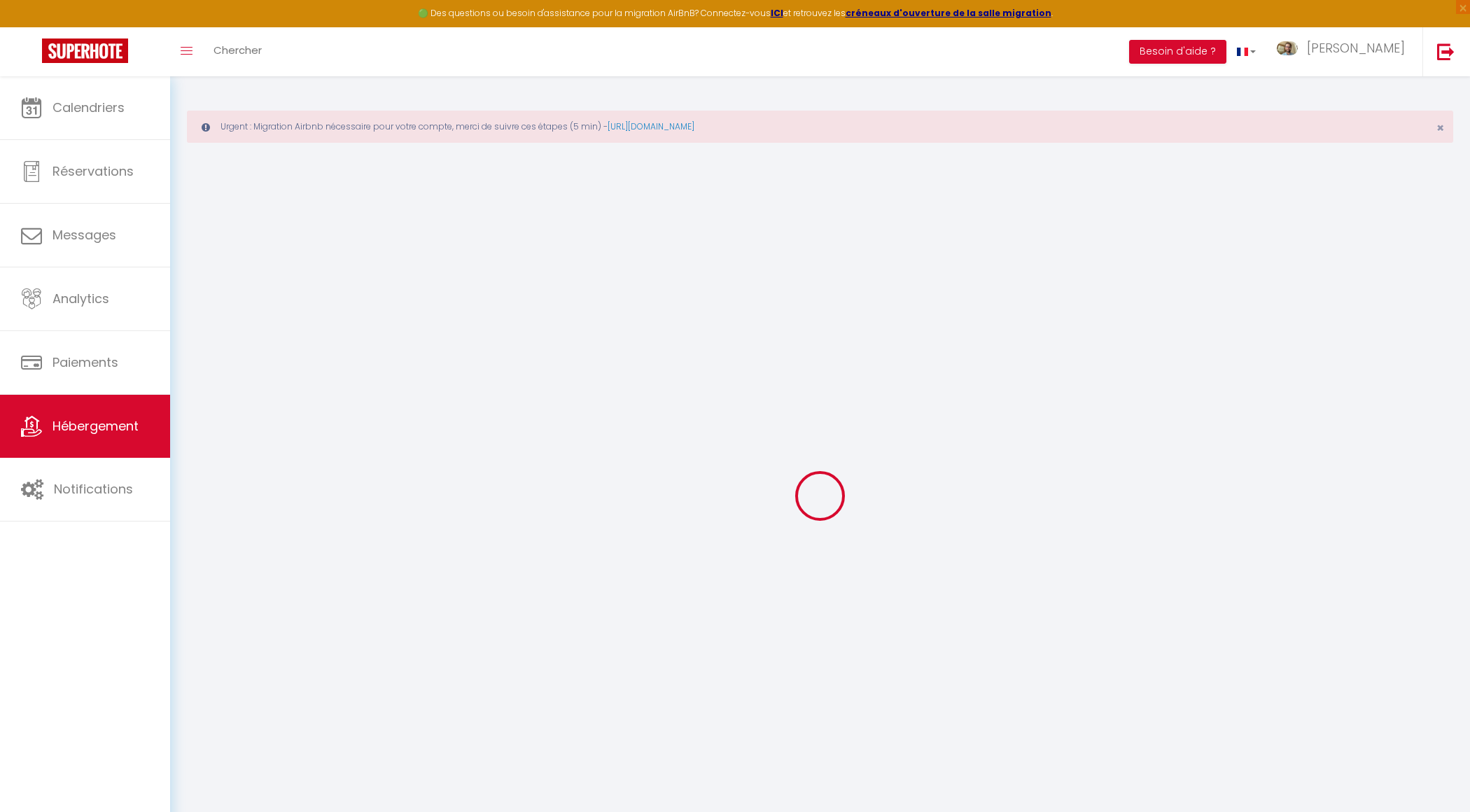
checkbox input "false"
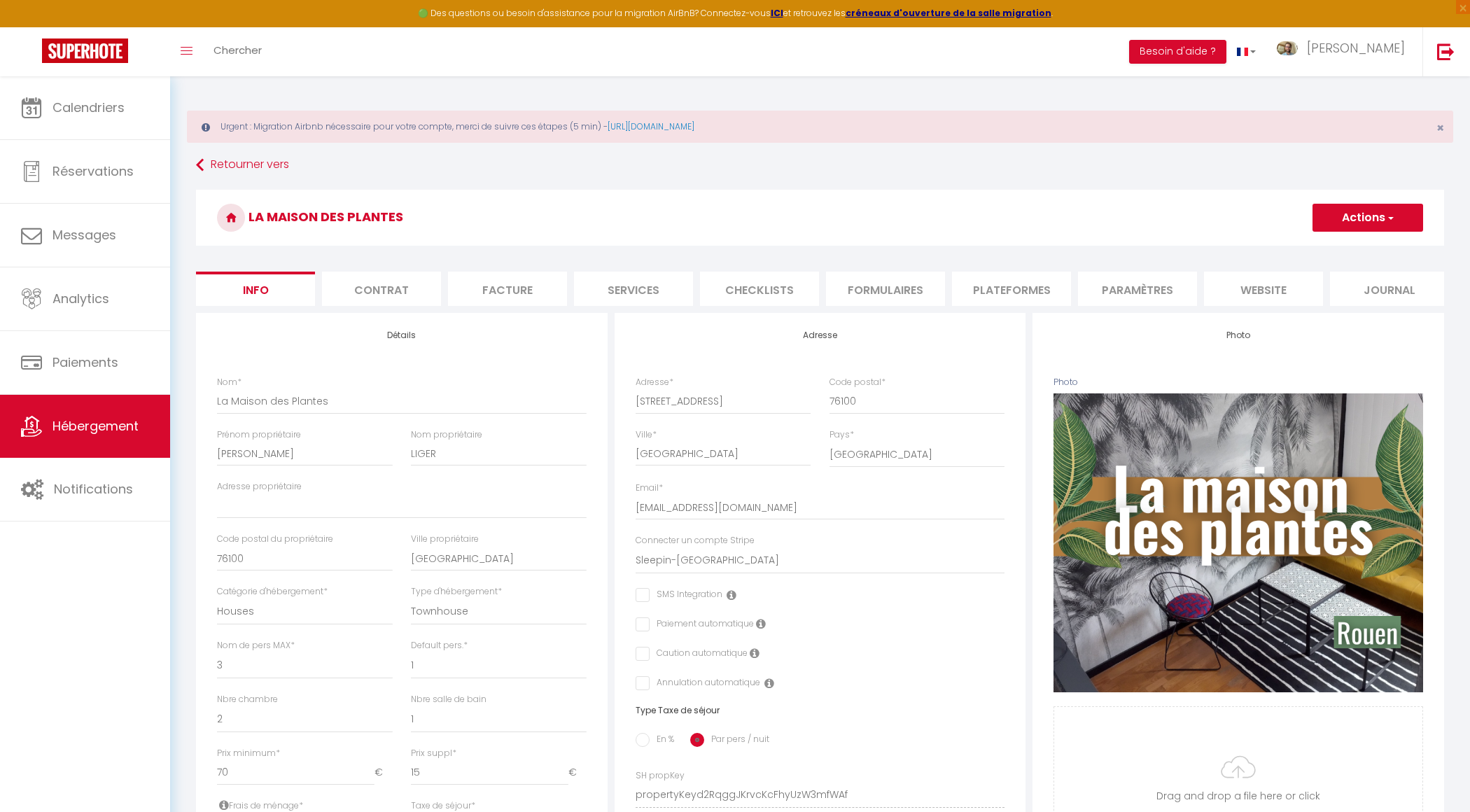
click at [997, 281] on li "Plateformes" at bounding box center [1012, 288] width 119 height 34
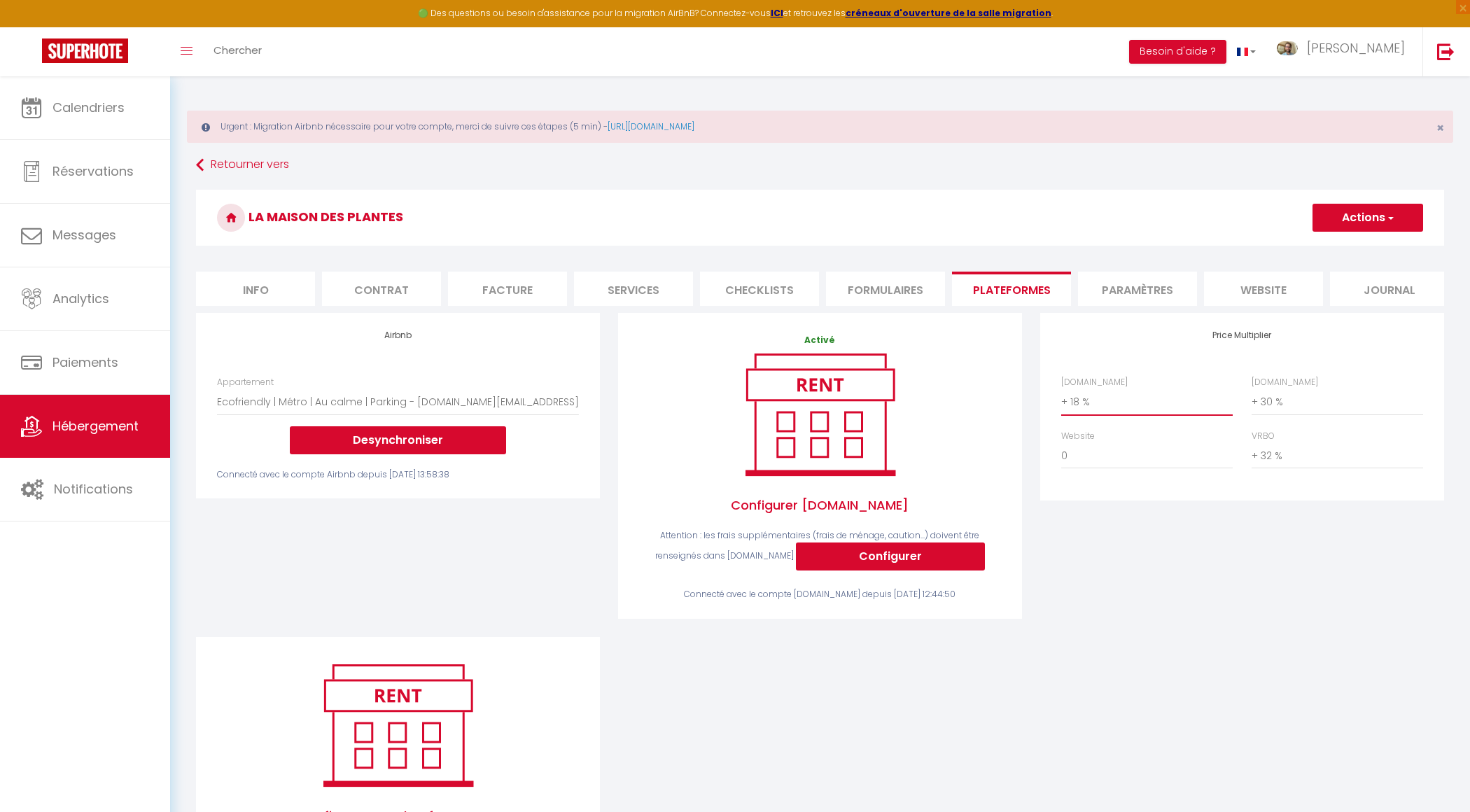
click at [1099, 399] on select "0 + 1 % + 2 % + 3 % + 4 % + 5 % + 6 % + 7 % + 8 % + 9 %" at bounding box center [1146, 401] width 171 height 27
select select "+ 23 %"
click at [1369, 219] on button "Actions" at bounding box center [1368, 218] width 111 height 28
click at [1356, 246] on link "Enregistrer" at bounding box center [1367, 249] width 111 height 18
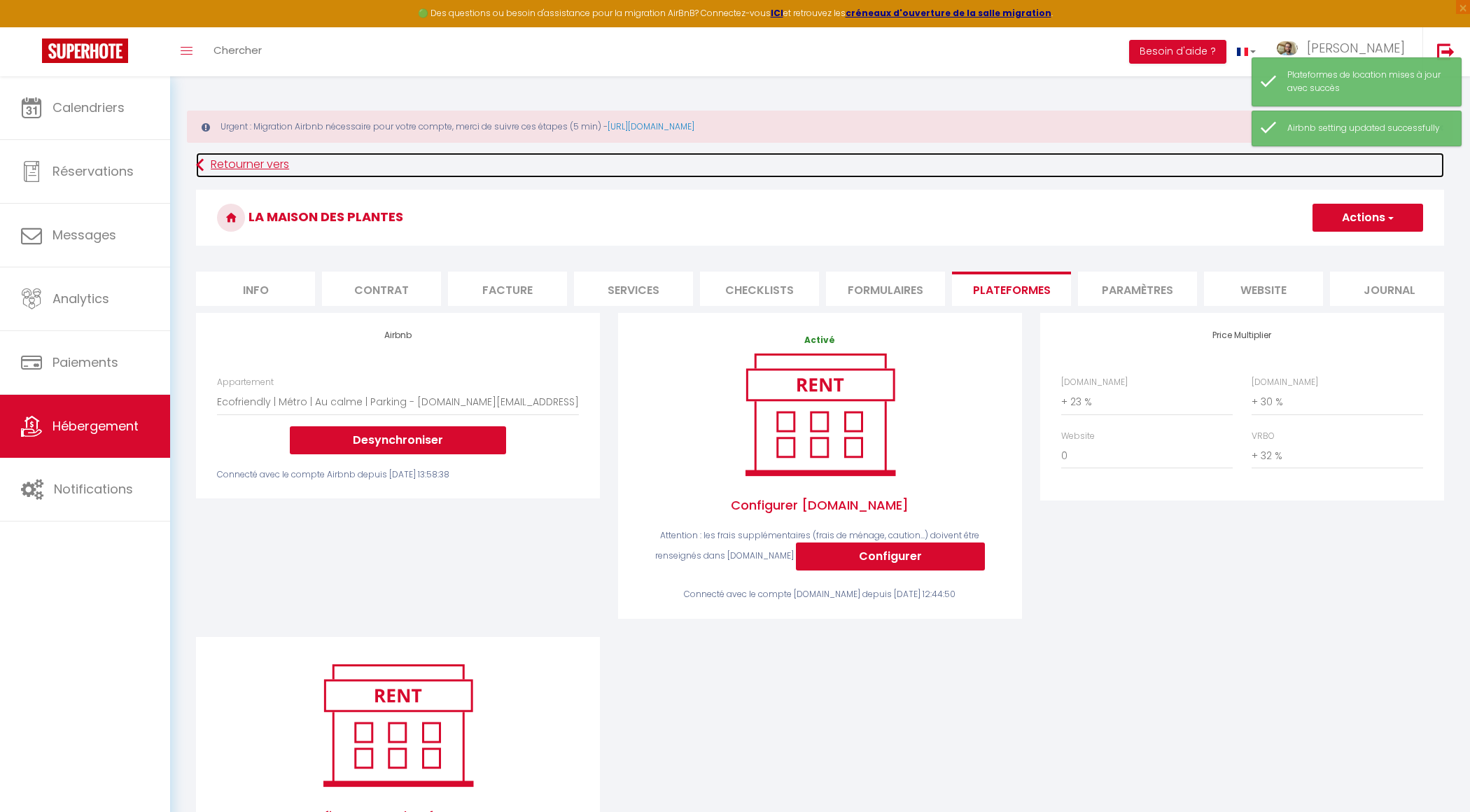
click at [268, 173] on link "Retourner vers" at bounding box center [820, 166] width 1248 height 26
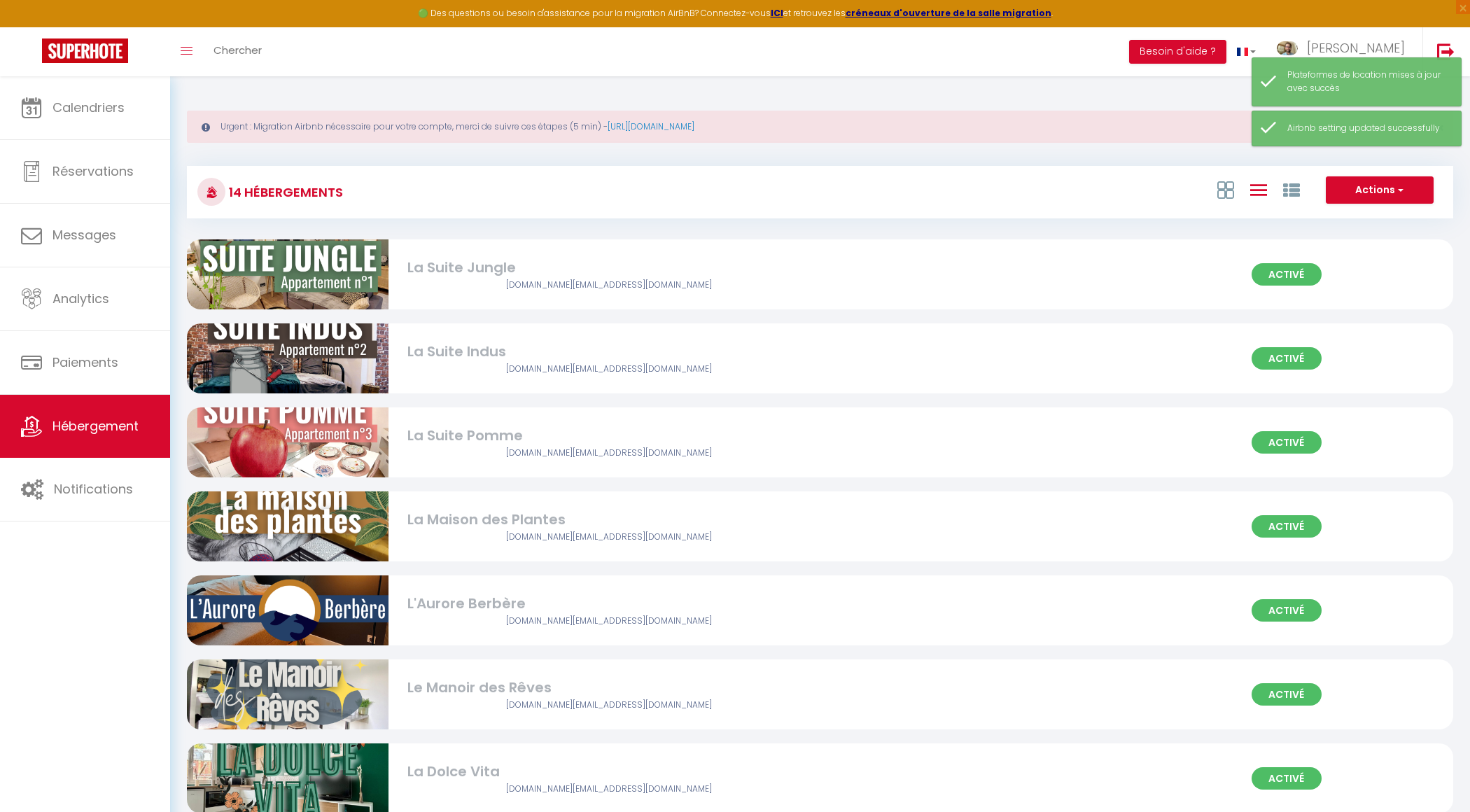
click at [531, 605] on div "L'Aurore Berbère" at bounding box center [608, 604] width 403 height 22
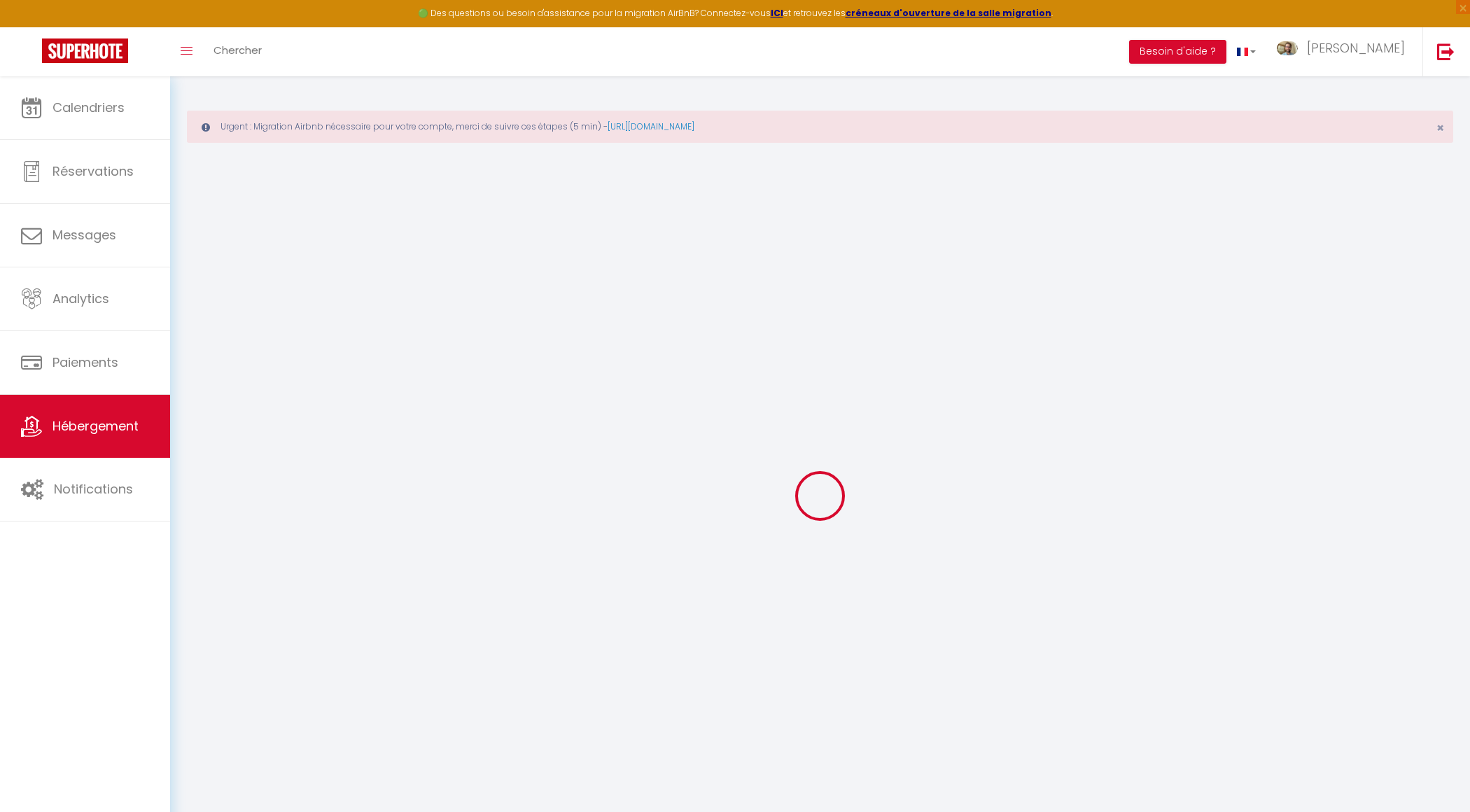
select select "1837-1054991033386401188"
select select "+ 18 %"
select select "+ 30 %"
select select "+ 32 %"
checkbox input "false"
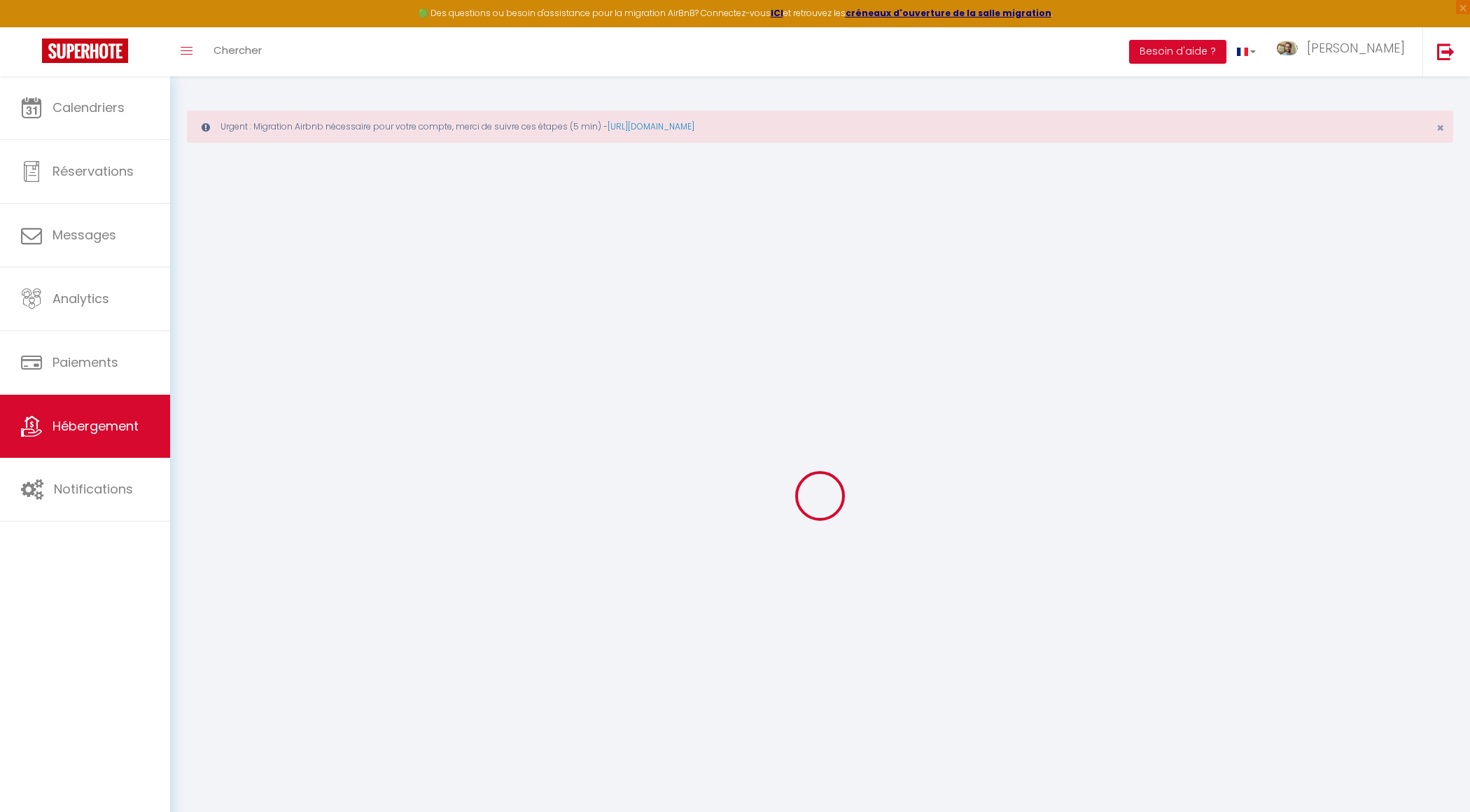
checkbox input "false"
checkbox input "true"
checkbox input "false"
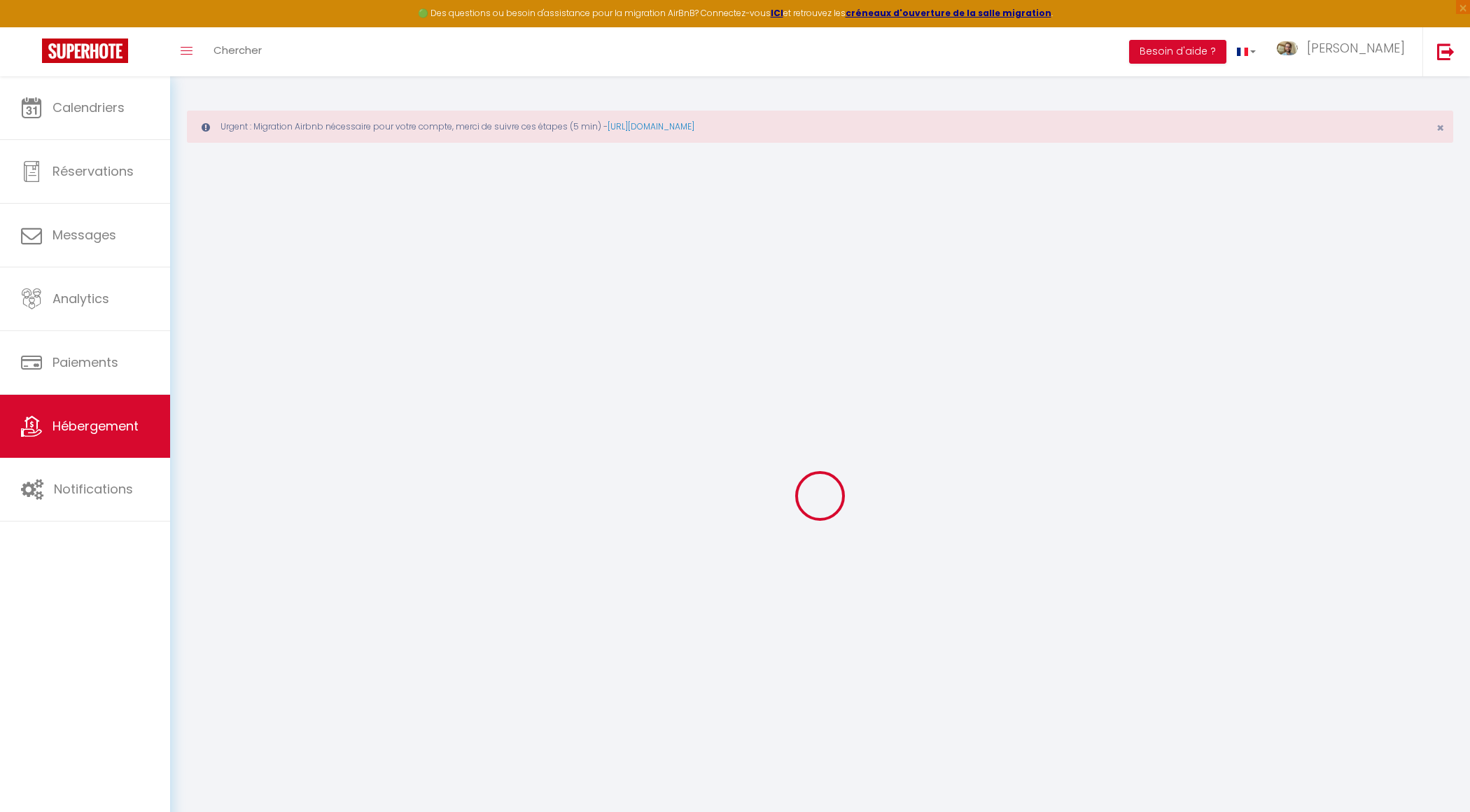
checkbox input "true"
checkbox input "false"
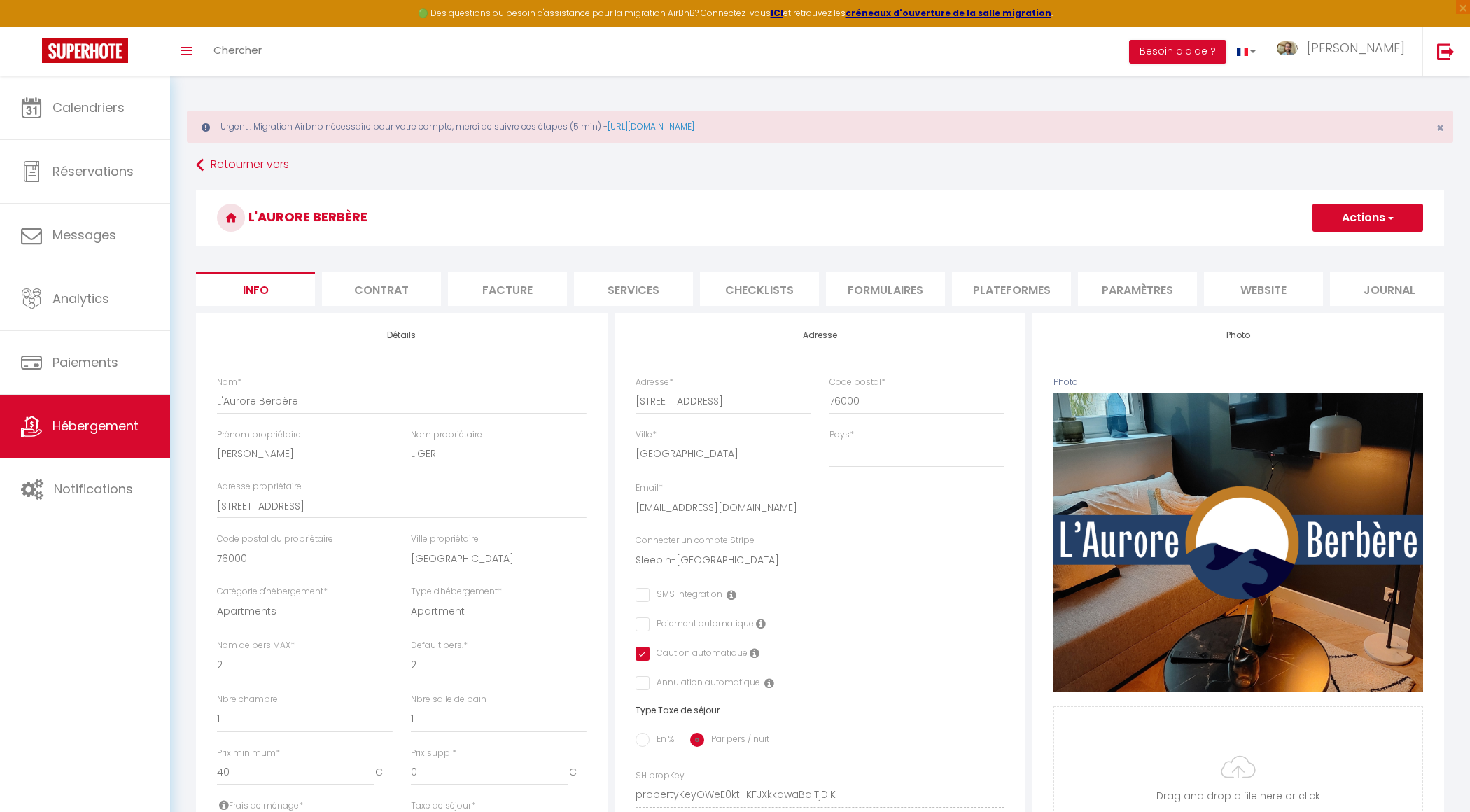
click at [1003, 298] on li "Plateformes" at bounding box center [1012, 288] width 119 height 34
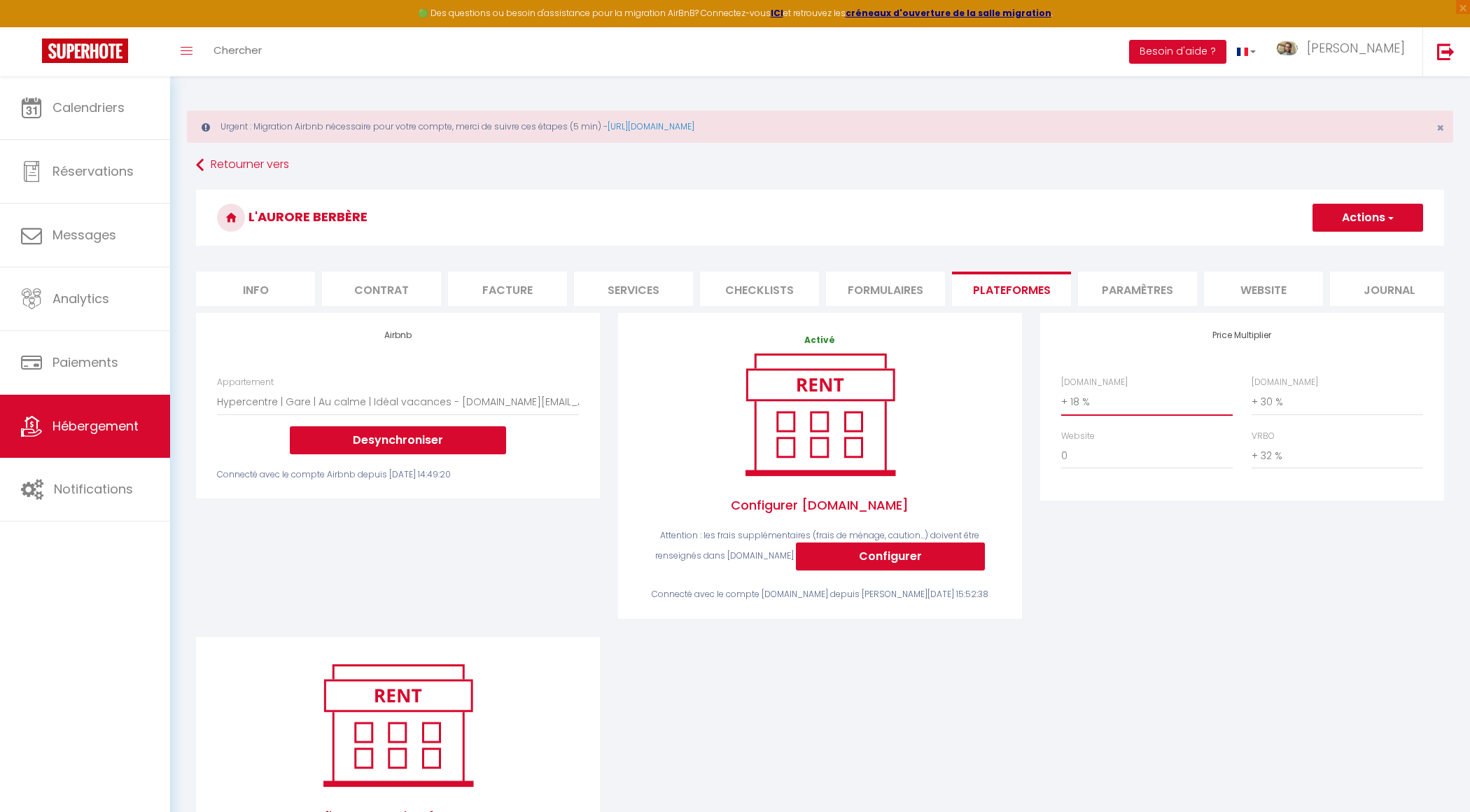
click at [1116, 410] on select "0 + 1 % + 2 % + 3 % + 4 % + 5 % + 6 % + 7 % + 8 % + 9 %" at bounding box center [1146, 401] width 171 height 27
select select "+ 23 %"
click at [1363, 213] on button "Actions" at bounding box center [1368, 218] width 111 height 28
click at [1347, 251] on link "Enregistrer" at bounding box center [1367, 249] width 111 height 18
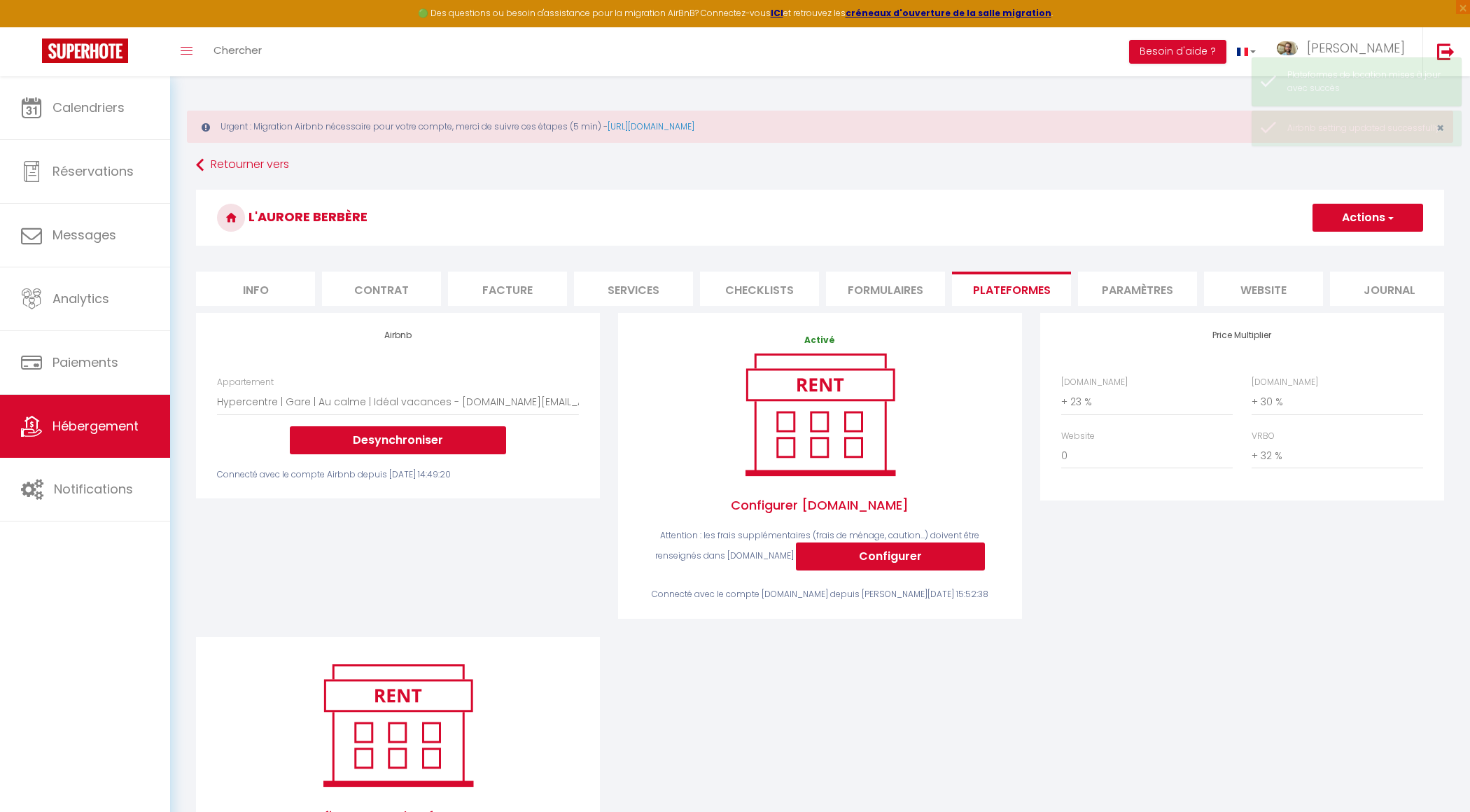
click at [295, 178] on div "Retourner vers L'[PERSON_NAME] Actions Enregistrer Info Contrat Facture Service…" at bounding box center [820, 529] width 1266 height 752
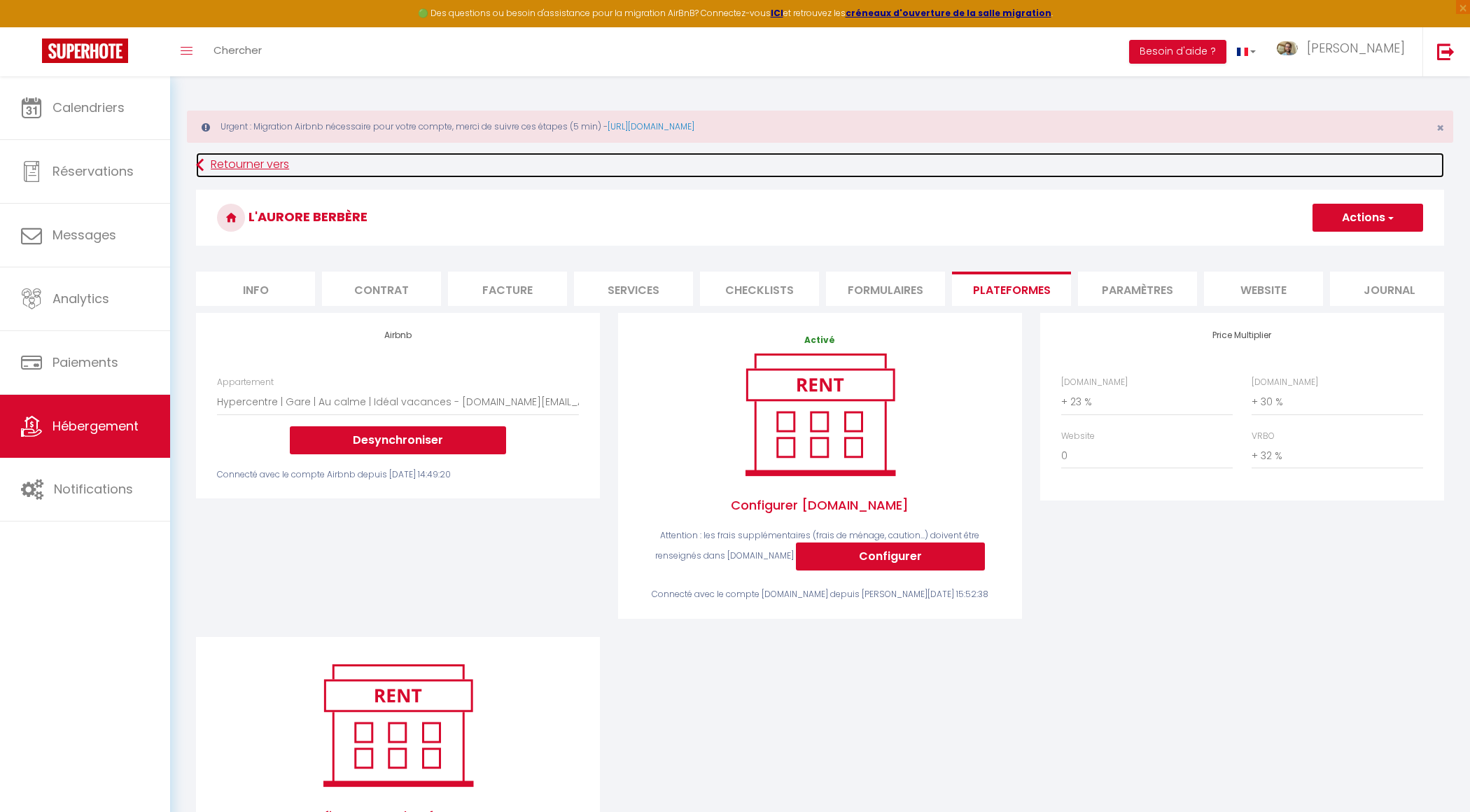
click at [283, 173] on link "Retourner vers" at bounding box center [820, 166] width 1248 height 26
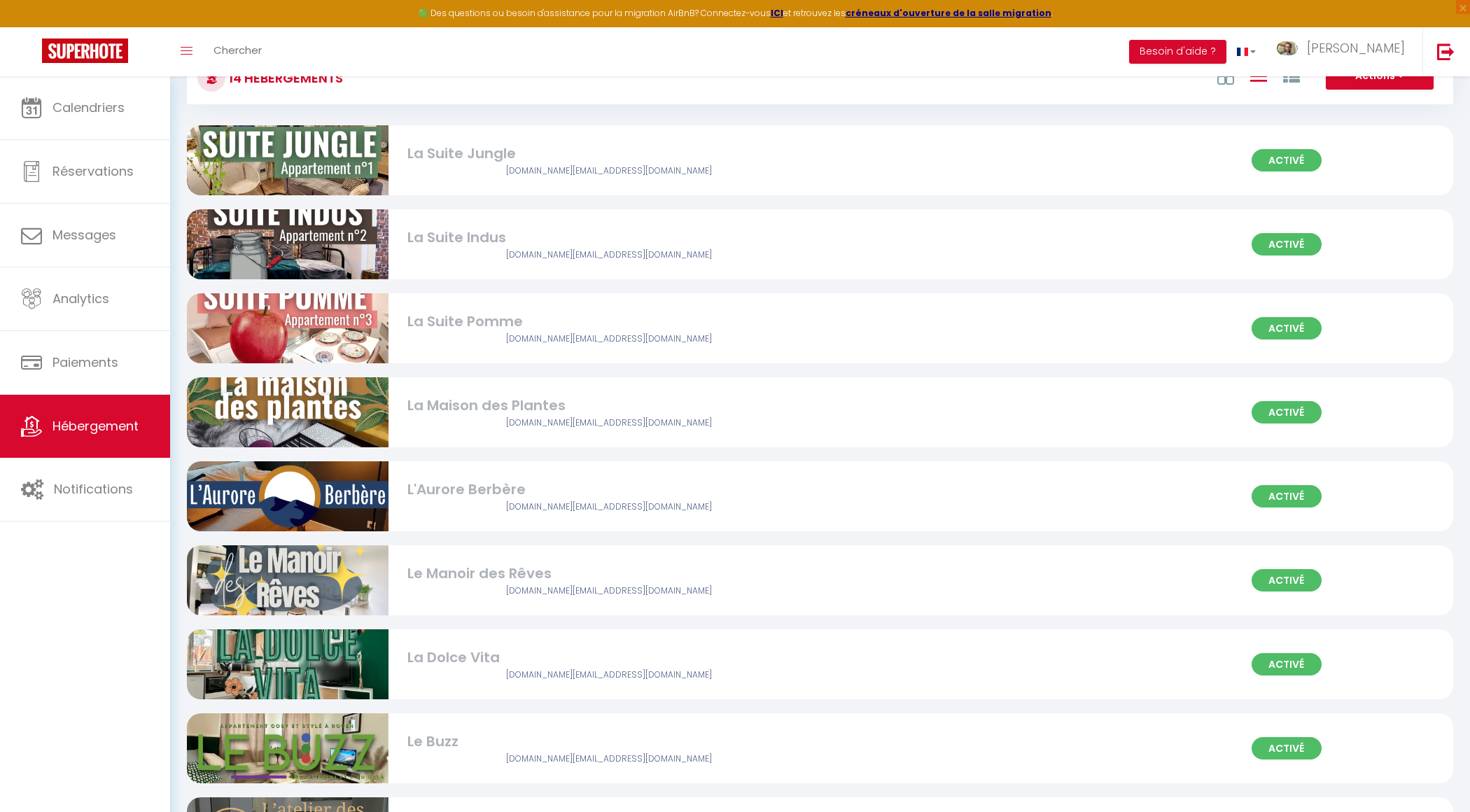
scroll to position [144, 0]
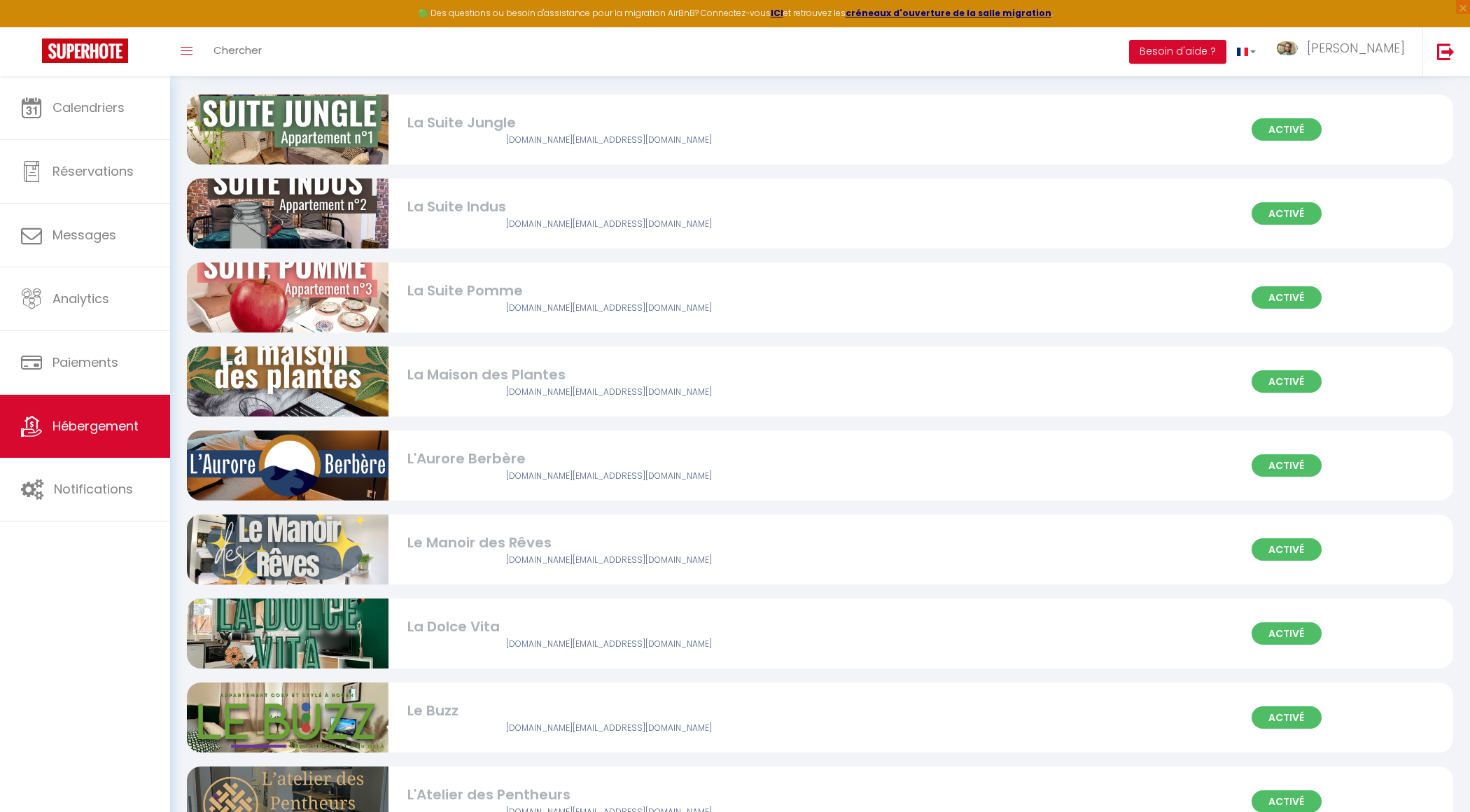
click at [614, 486] on div "Activé L'[PERSON_NAME] [DOMAIN_NAME][EMAIL_ADDRESS][DOMAIN_NAME]" at bounding box center [820, 465] width 1266 height 70
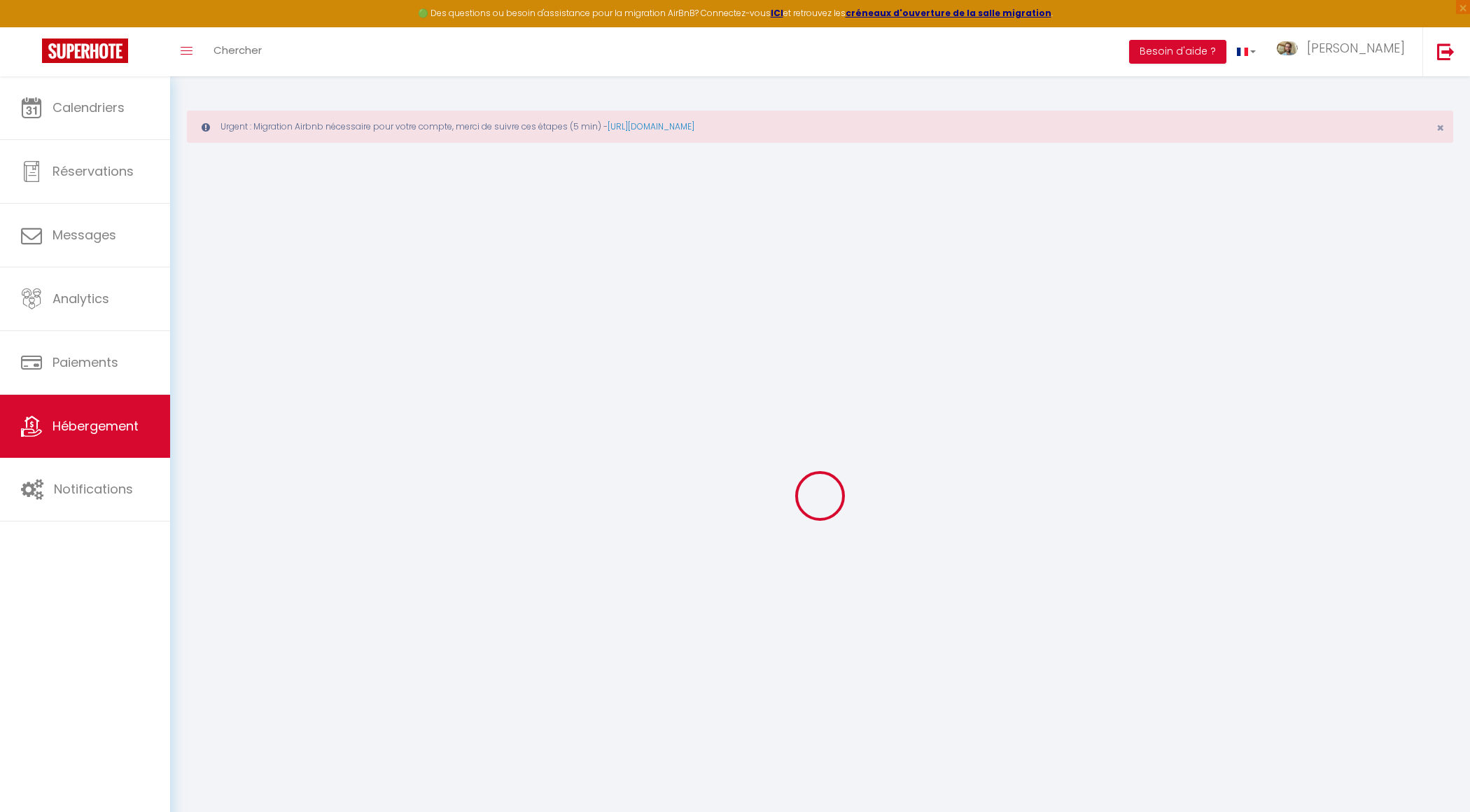
checkbox input "false"
checkbox input "true"
checkbox input "false"
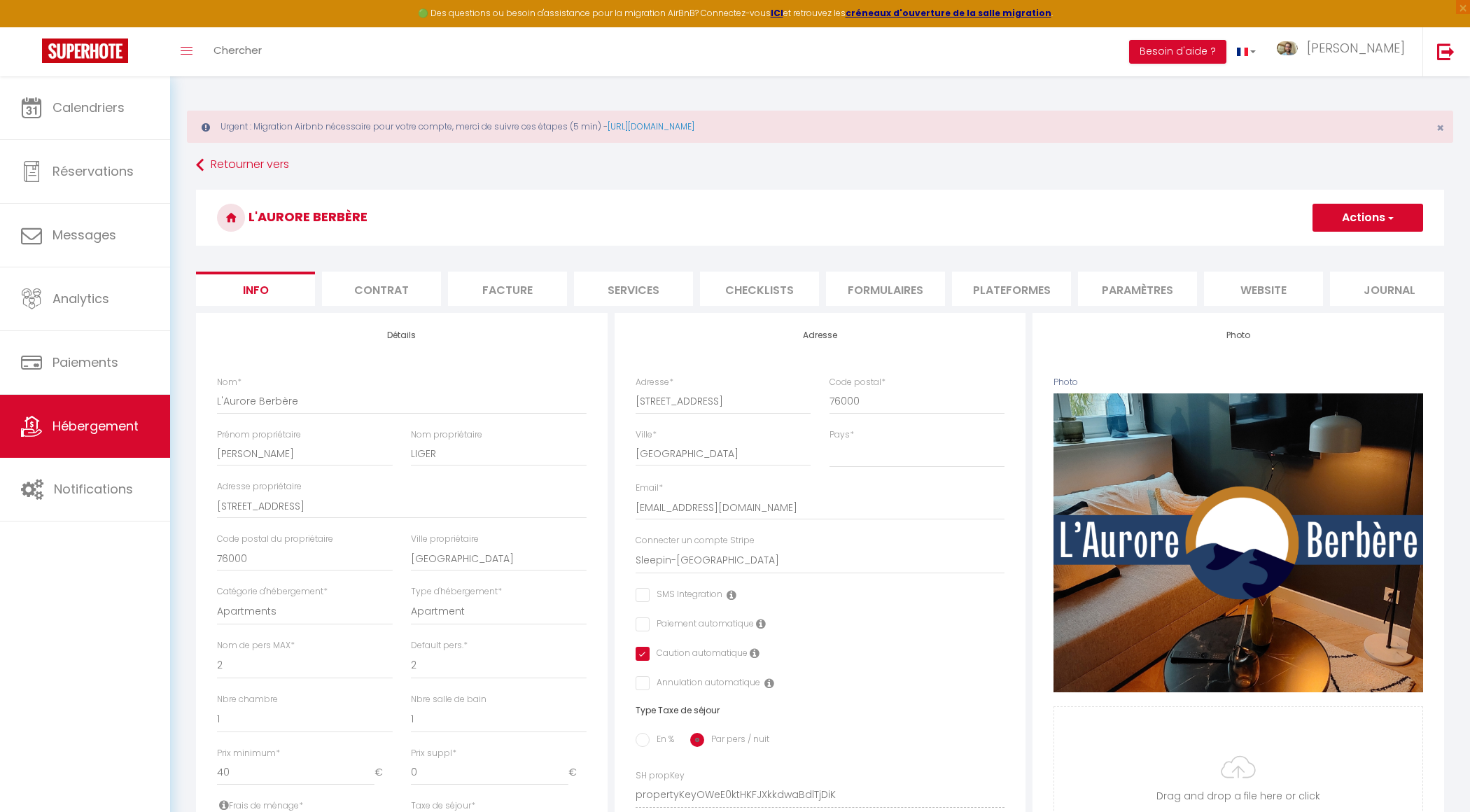
click at [997, 272] on li "Plateformes" at bounding box center [1012, 288] width 119 height 34
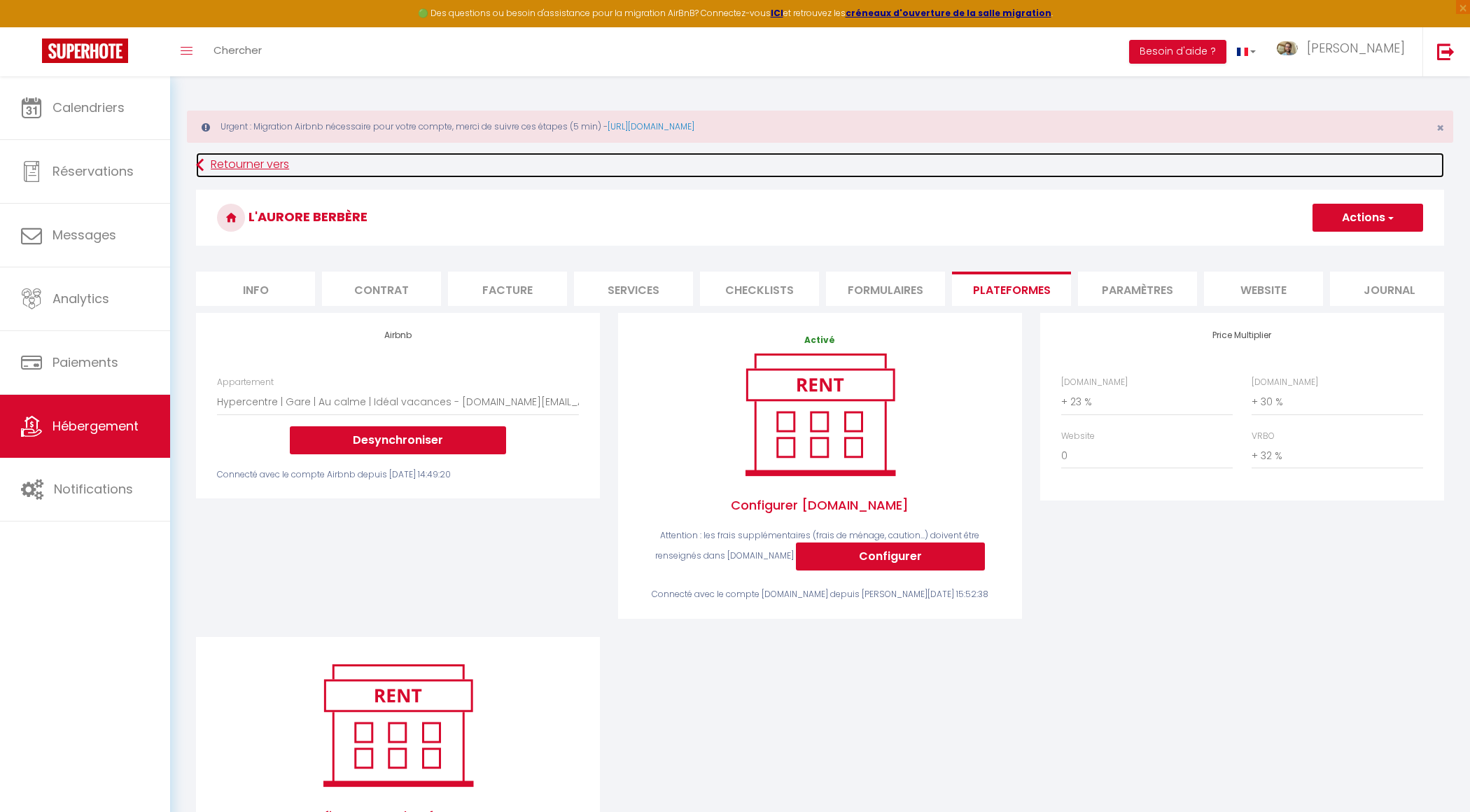
click at [270, 168] on link "Retourner vers" at bounding box center [820, 166] width 1248 height 26
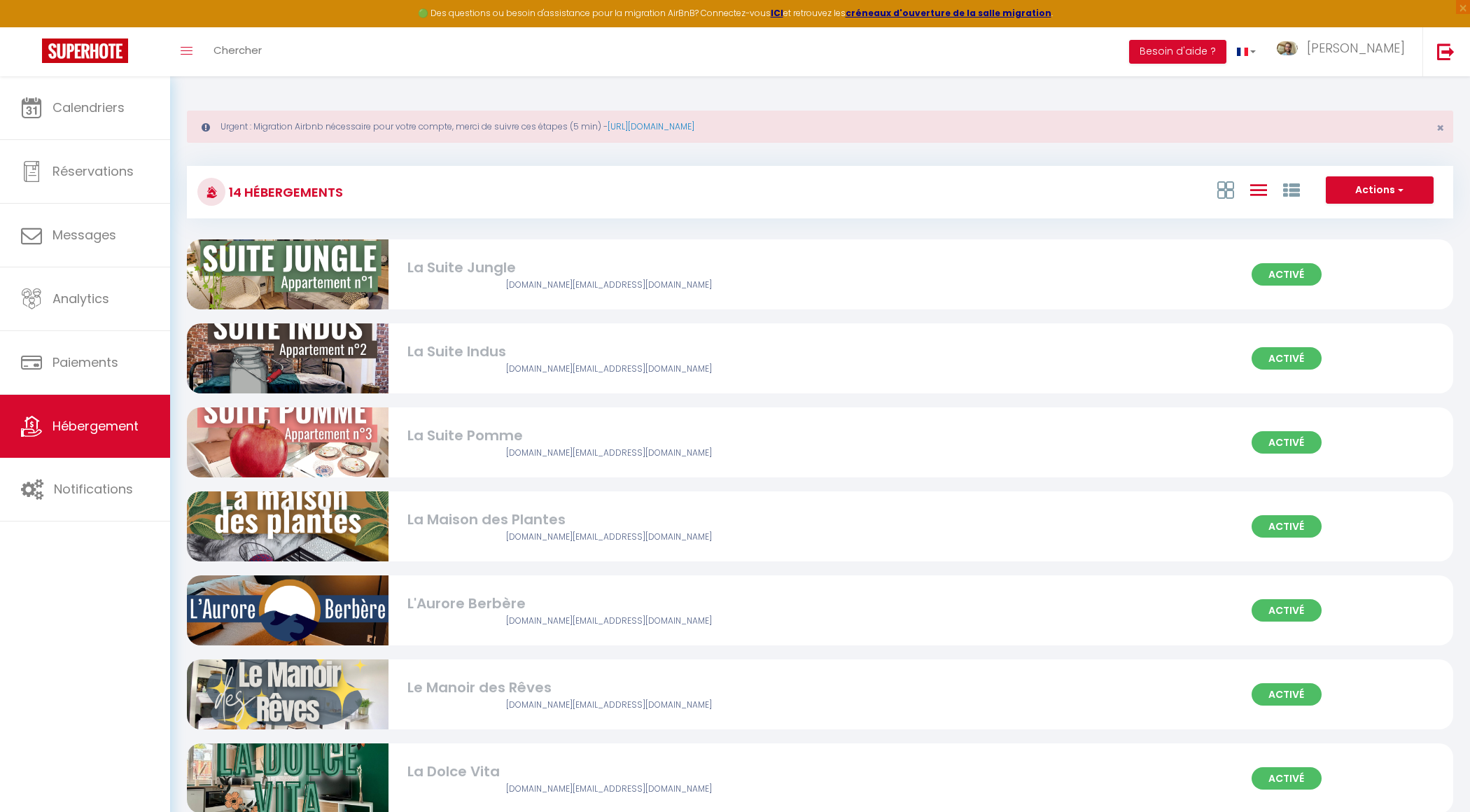
click at [483, 689] on div "Le Manoir des Rêves" at bounding box center [608, 688] width 403 height 22
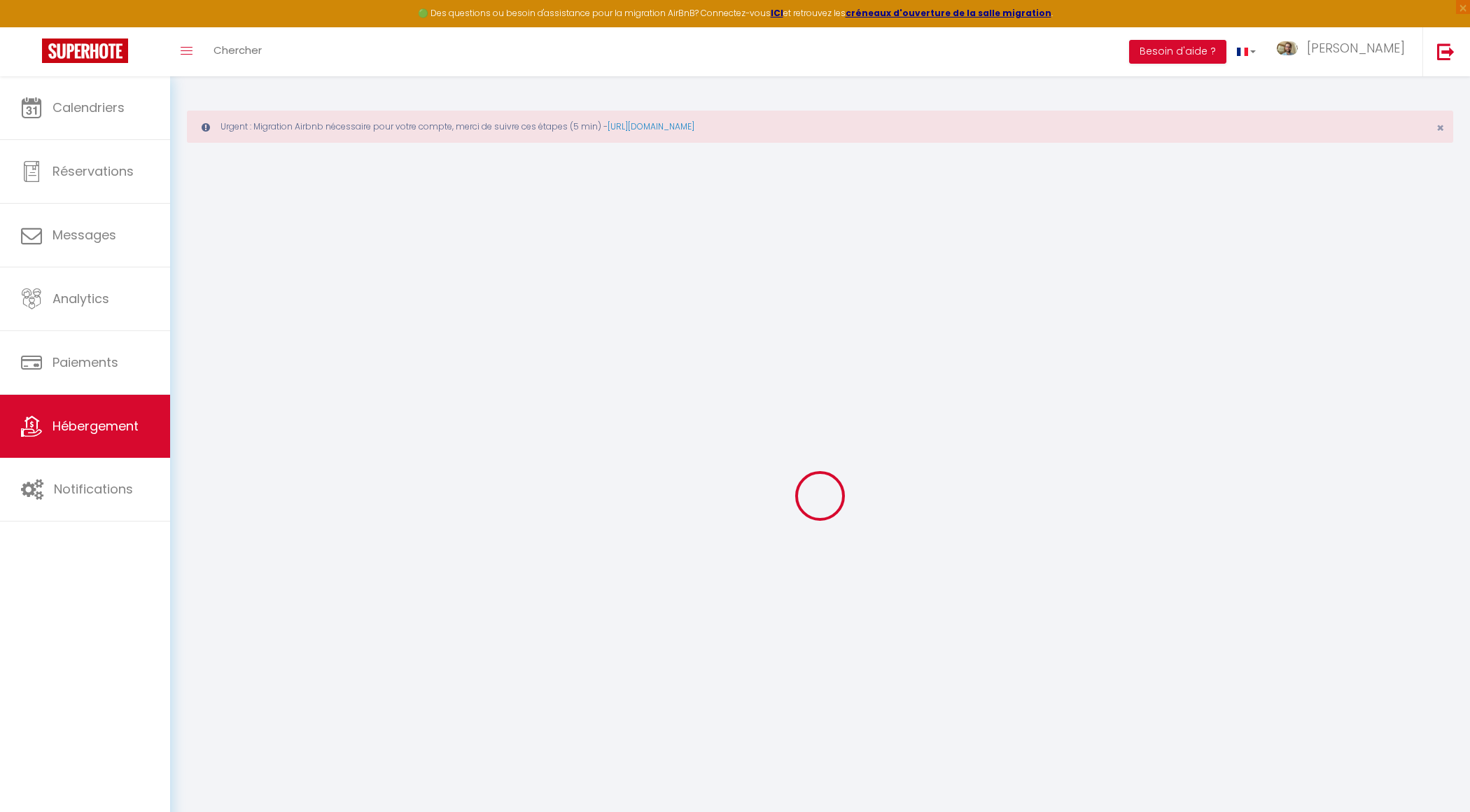
select select "1837-1337651600216536308"
checkbox input "false"
checkbox input "true"
checkbox input "false"
checkbox input "true"
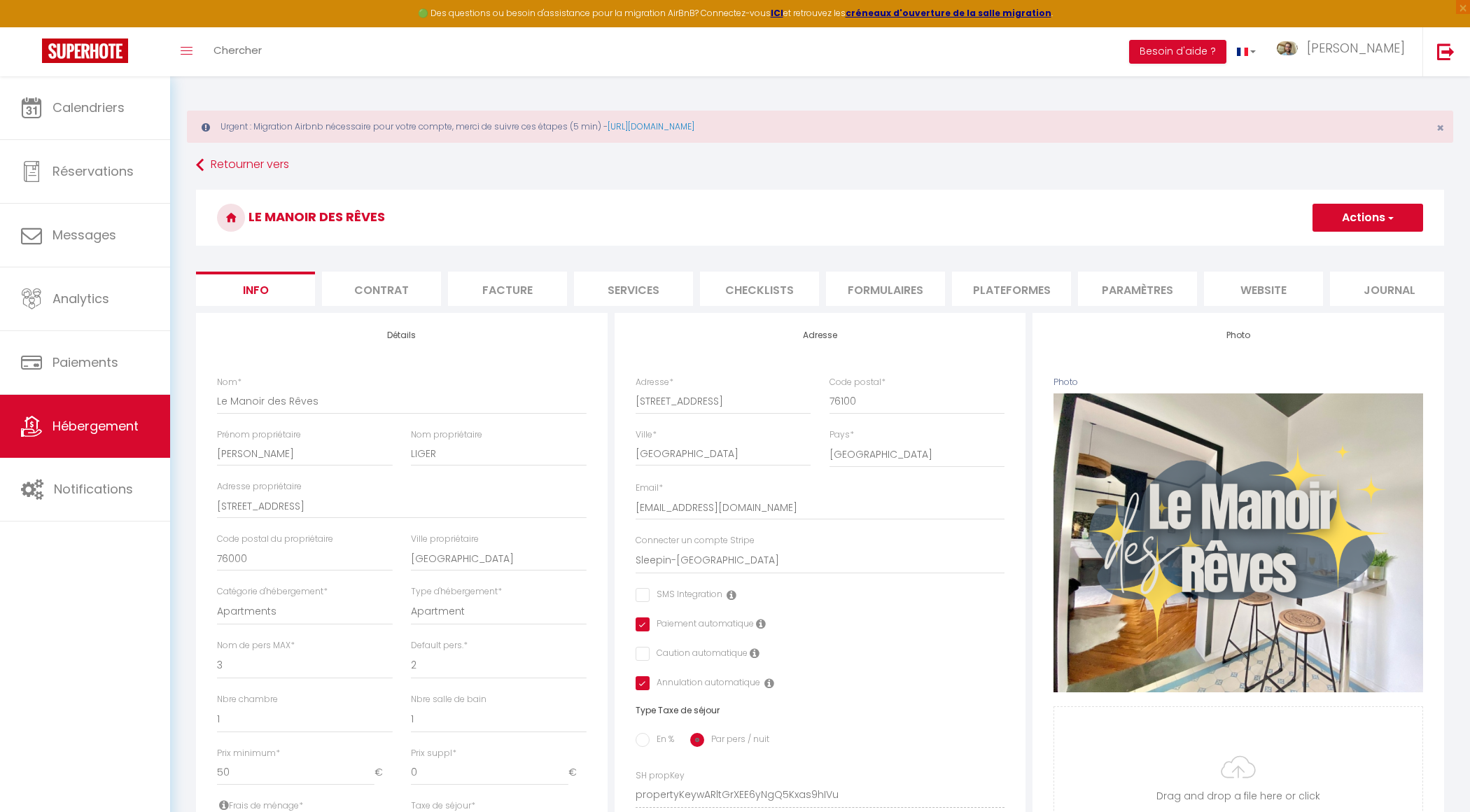
click at [1137, 287] on li "Paramètres" at bounding box center [1137, 288] width 119 height 34
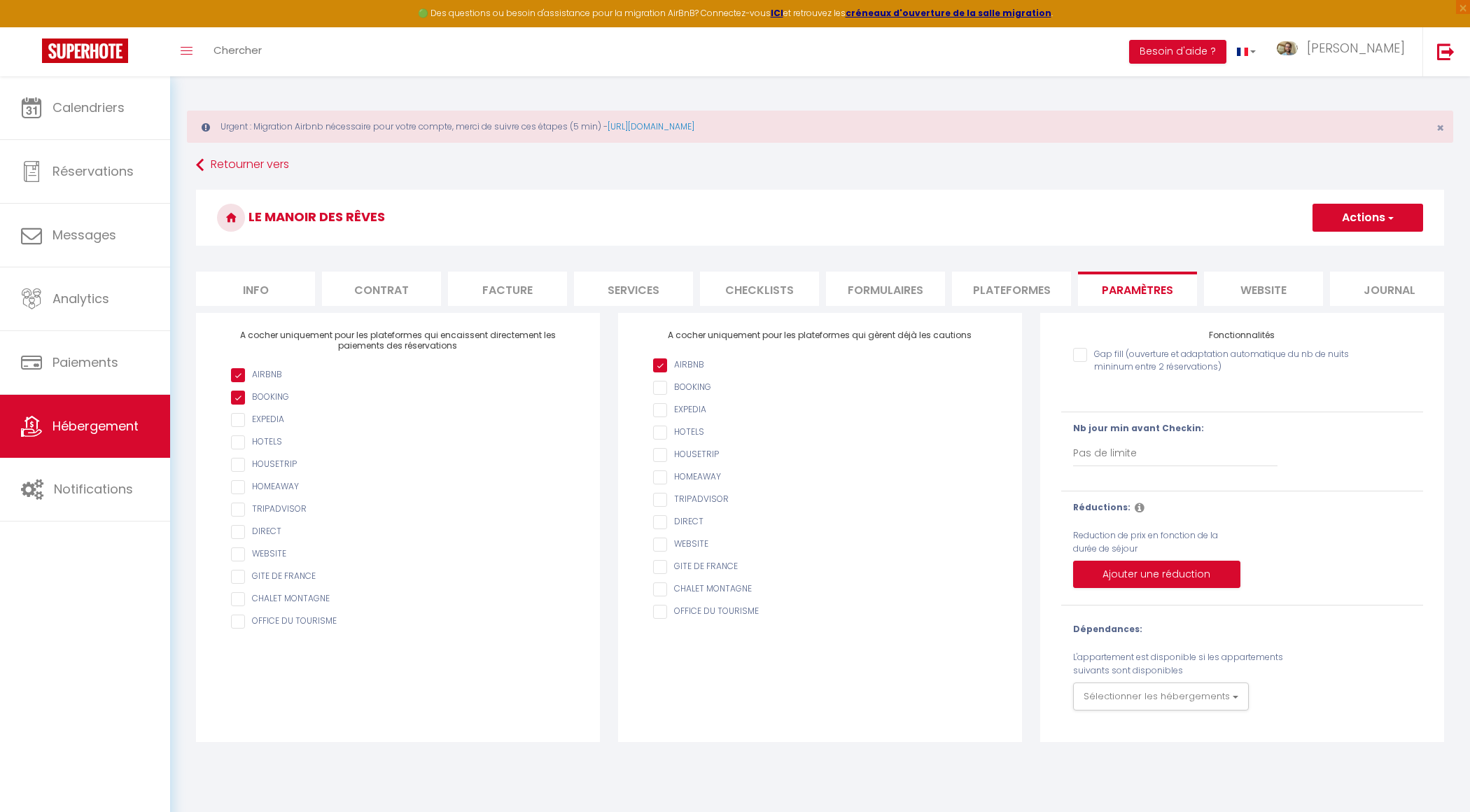
click at [1022, 299] on li "Plateformes" at bounding box center [1012, 288] width 119 height 34
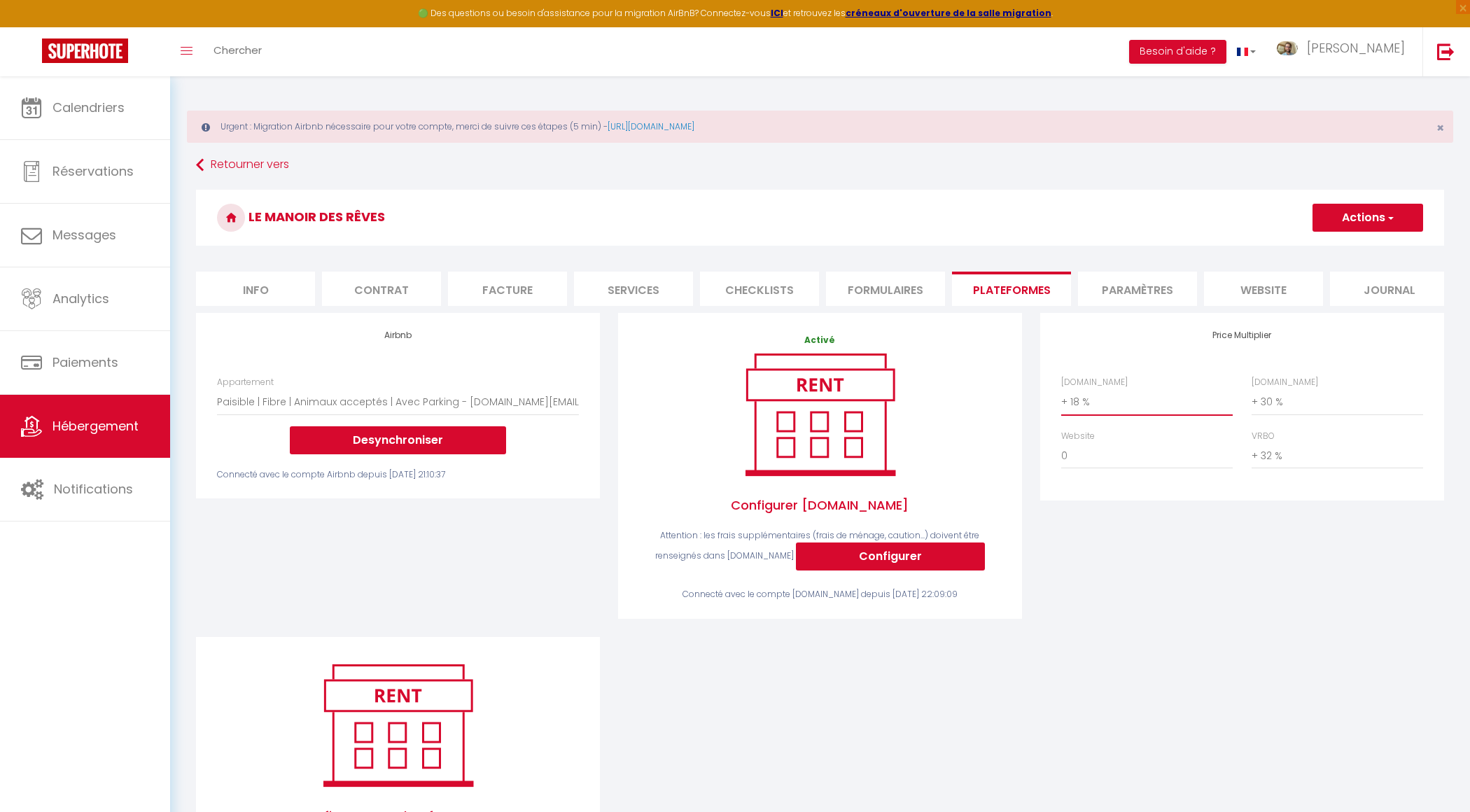
click at [1103, 409] on select "0 + 1 % + 2 % + 3 % + 4 % + 5 % + 6 % + 7 % + 8 % + 9 %" at bounding box center [1146, 401] width 171 height 27
select select "+ 23 %"
click at [1366, 222] on button "Actions" at bounding box center [1368, 218] width 111 height 28
click at [1352, 243] on link "Enregistrer" at bounding box center [1367, 249] width 111 height 18
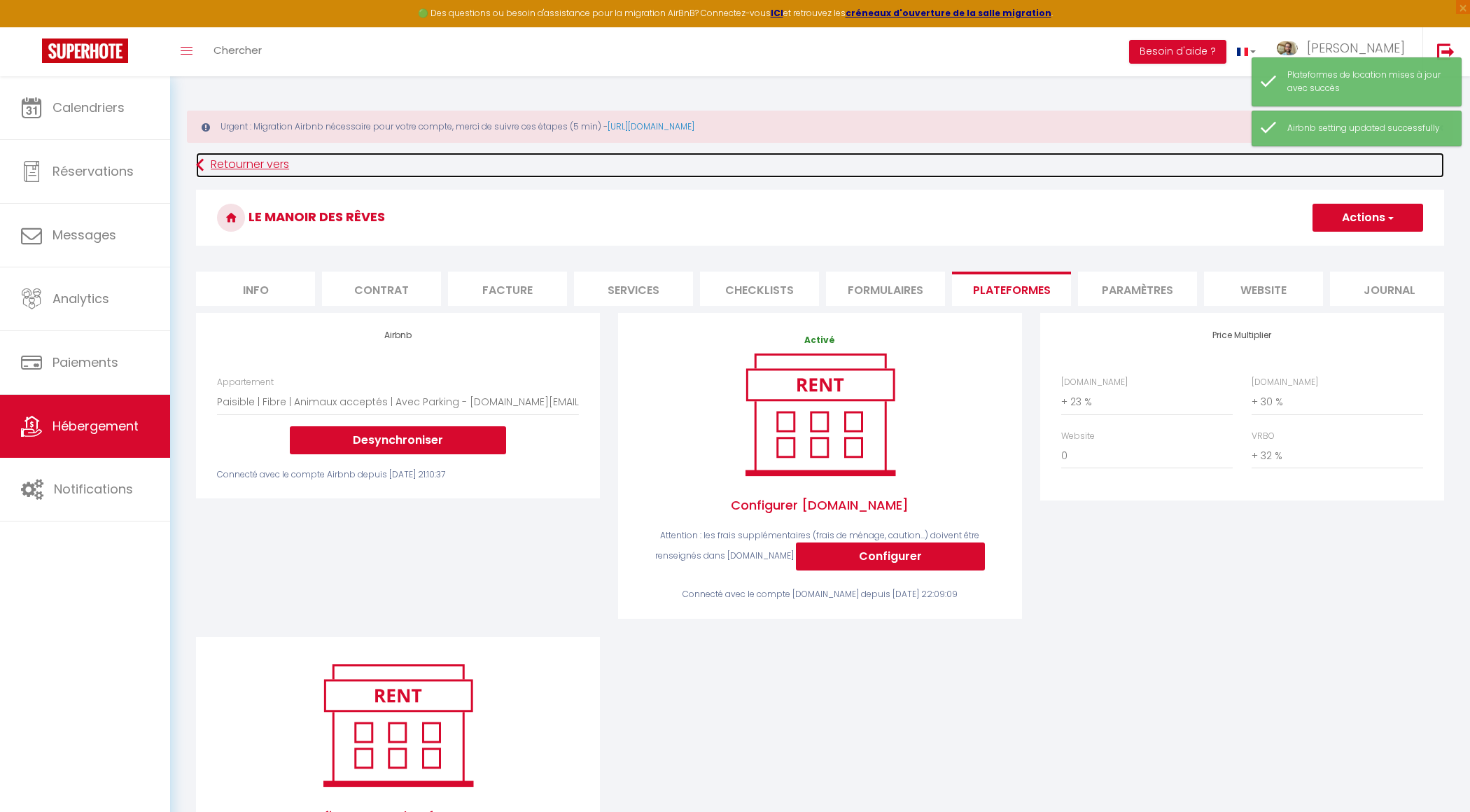
click at [261, 166] on link "Retourner vers" at bounding box center [820, 166] width 1248 height 26
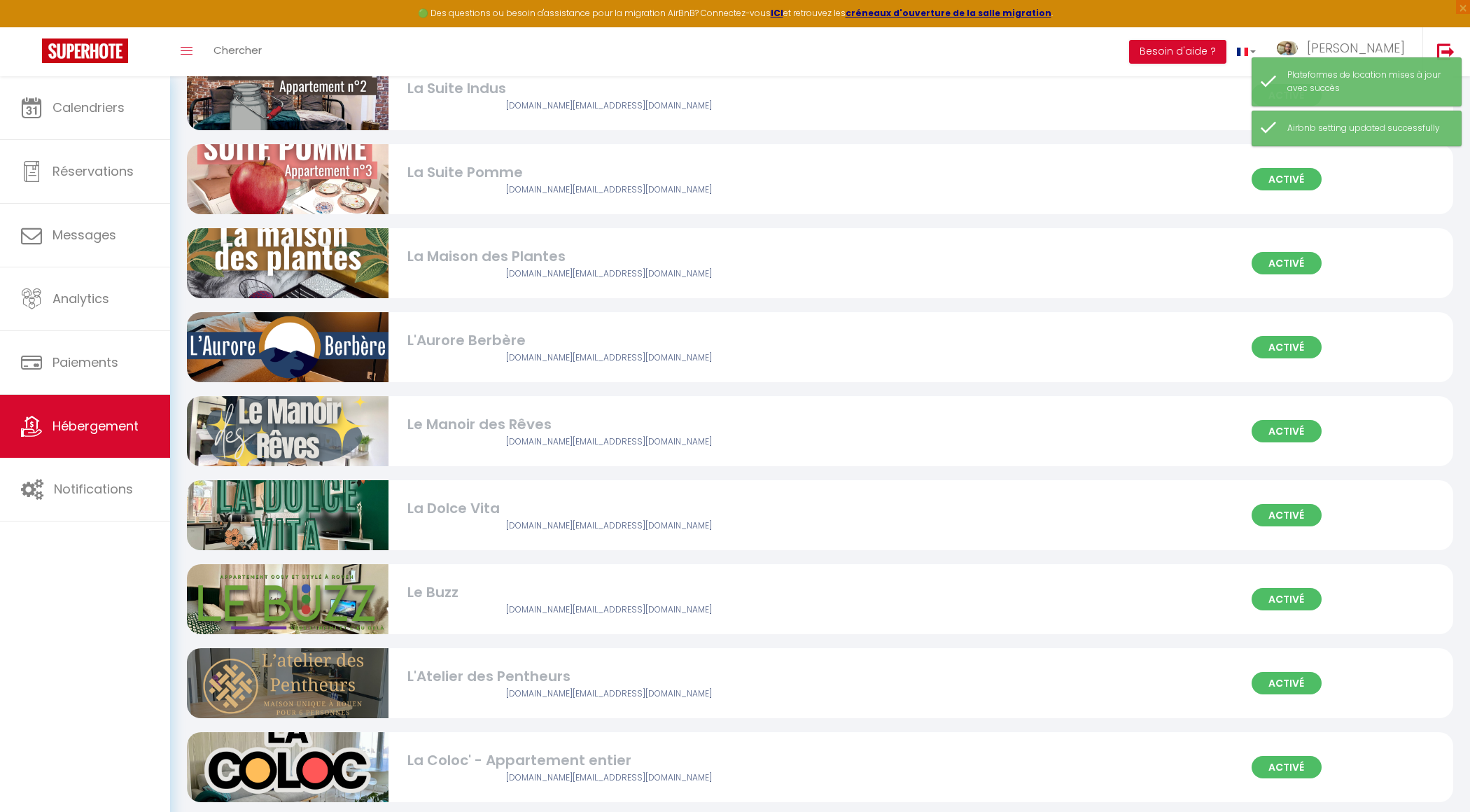
scroll to position [272, 0]
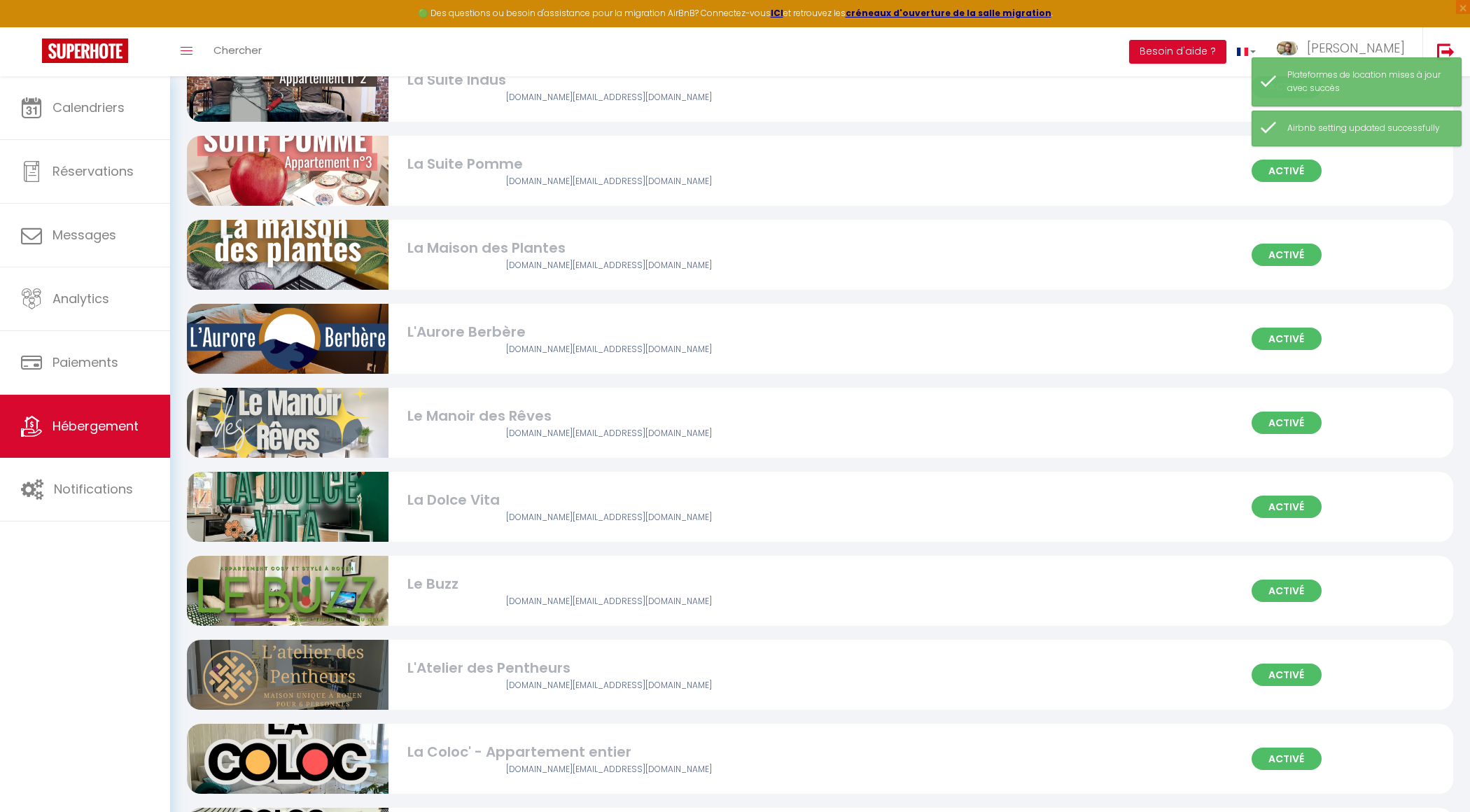
click at [585, 505] on div "La Dolce Vita" at bounding box center [608, 500] width 403 height 22
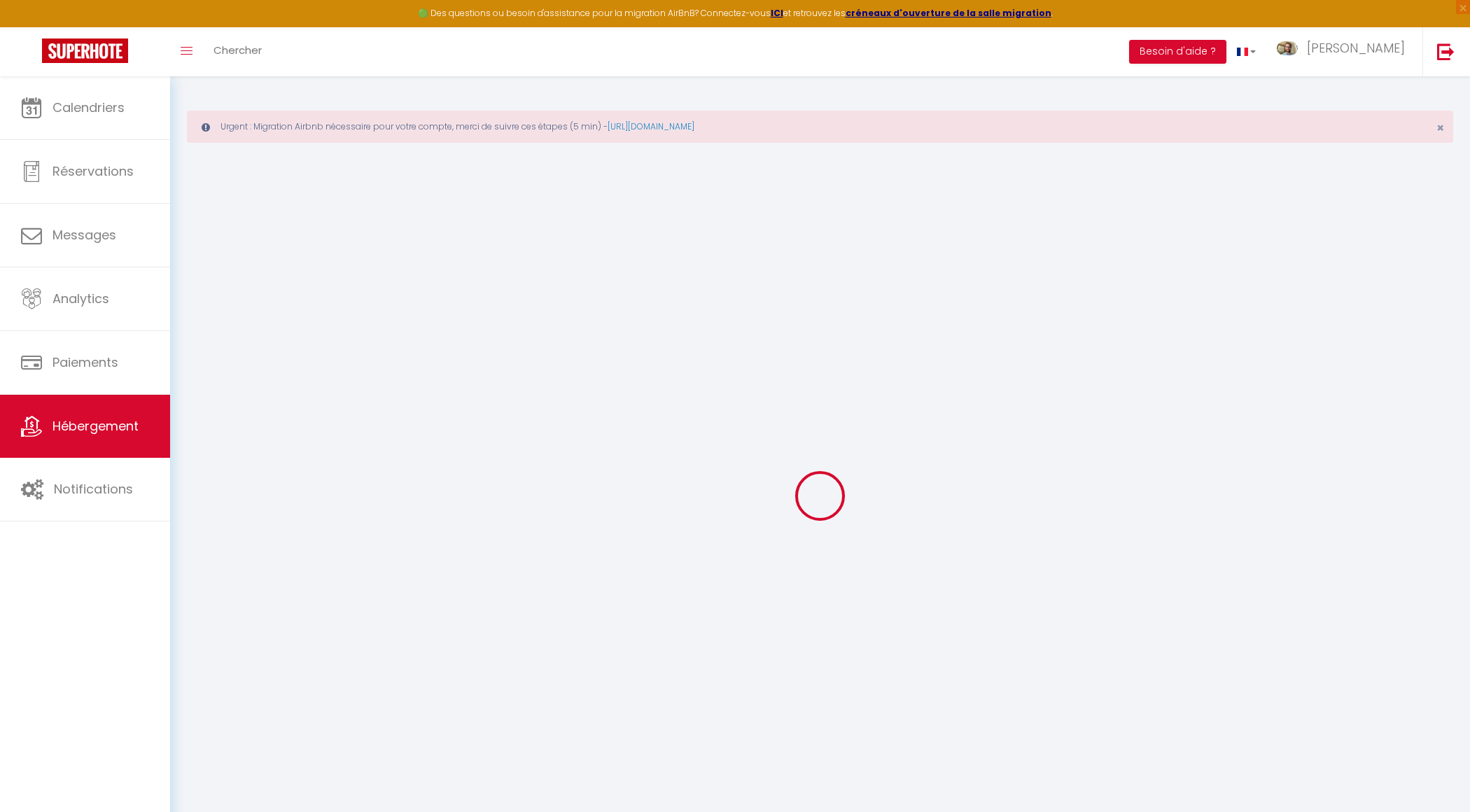
select select
select select "+ 5 %"
select select "+ 10 %"
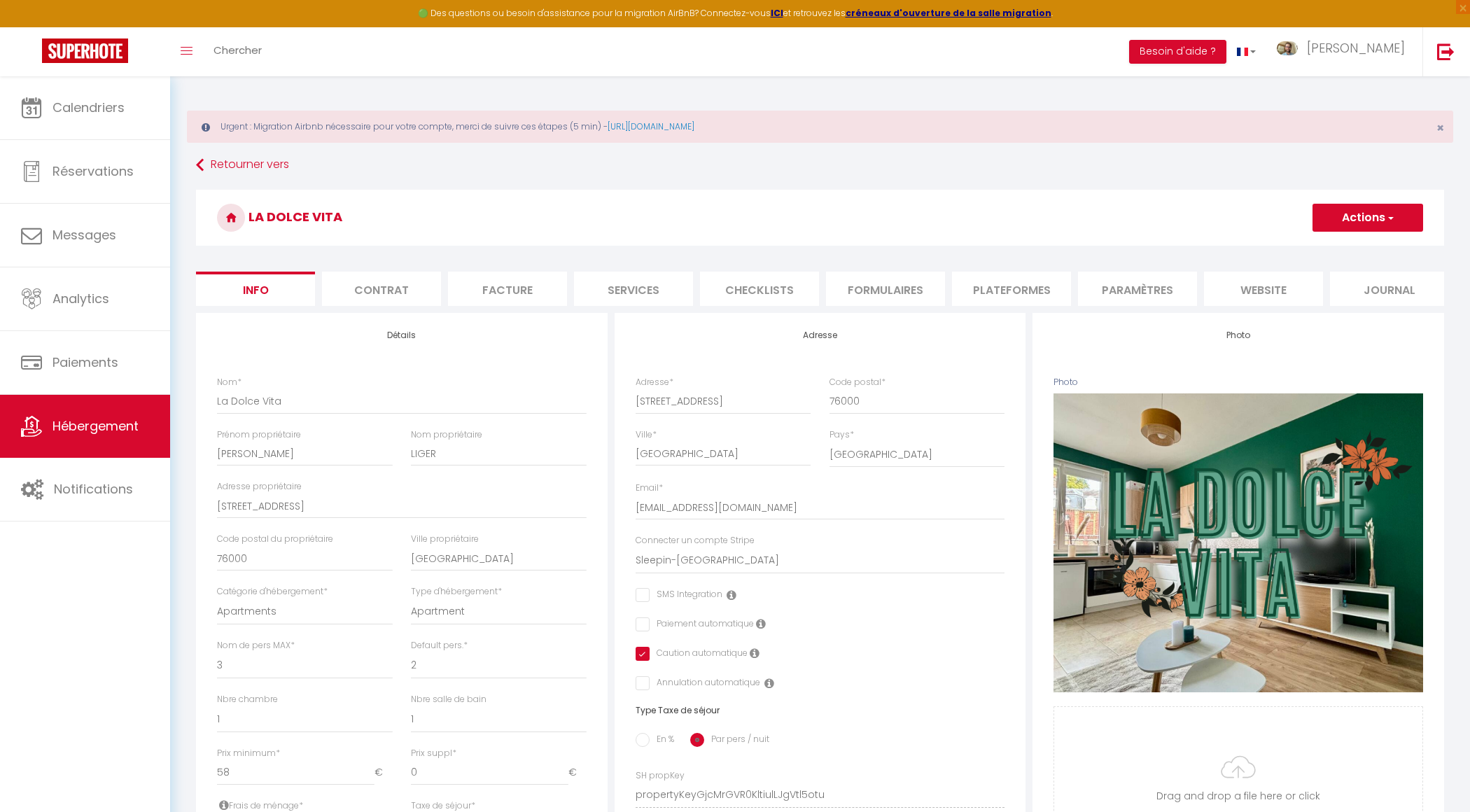
click at [1037, 283] on li "Plateformes" at bounding box center [1012, 288] width 119 height 34
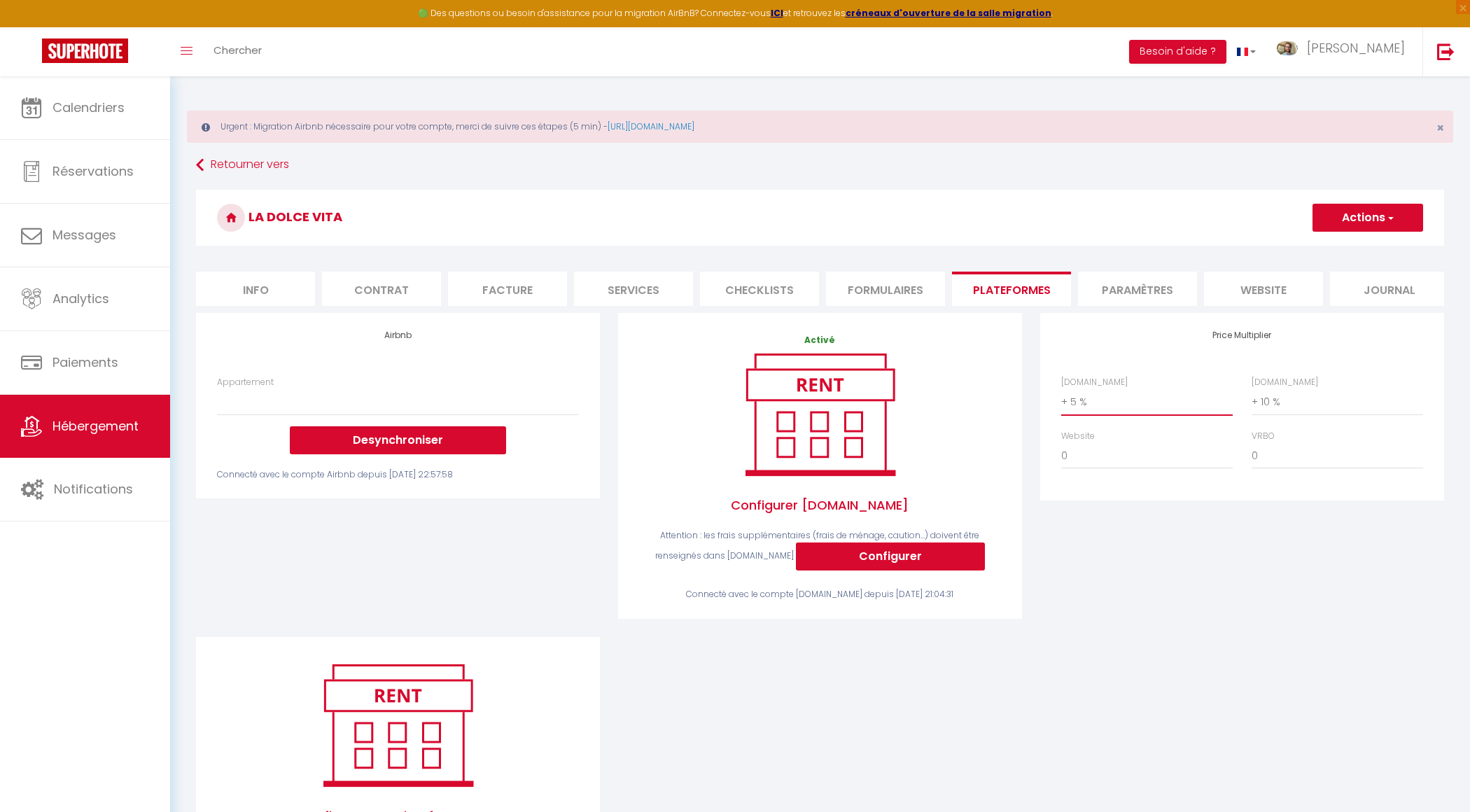
click at [1110, 404] on select "0 + 1 % + 2 % + 3 % + 4 % + 5 % + 6 % + 7 % + 8 % + 9 %" at bounding box center [1146, 401] width 171 height 27
click at [1280, 407] on select "0 + 1 % + 2 % + 3 % + 4 % + 5 % + 6 % + 7 % + 8 % + 9 %" at bounding box center [1336, 401] width 171 height 27
click at [1364, 220] on button "Actions" at bounding box center [1368, 218] width 111 height 28
click at [1350, 250] on link "Enregistrer" at bounding box center [1367, 249] width 111 height 18
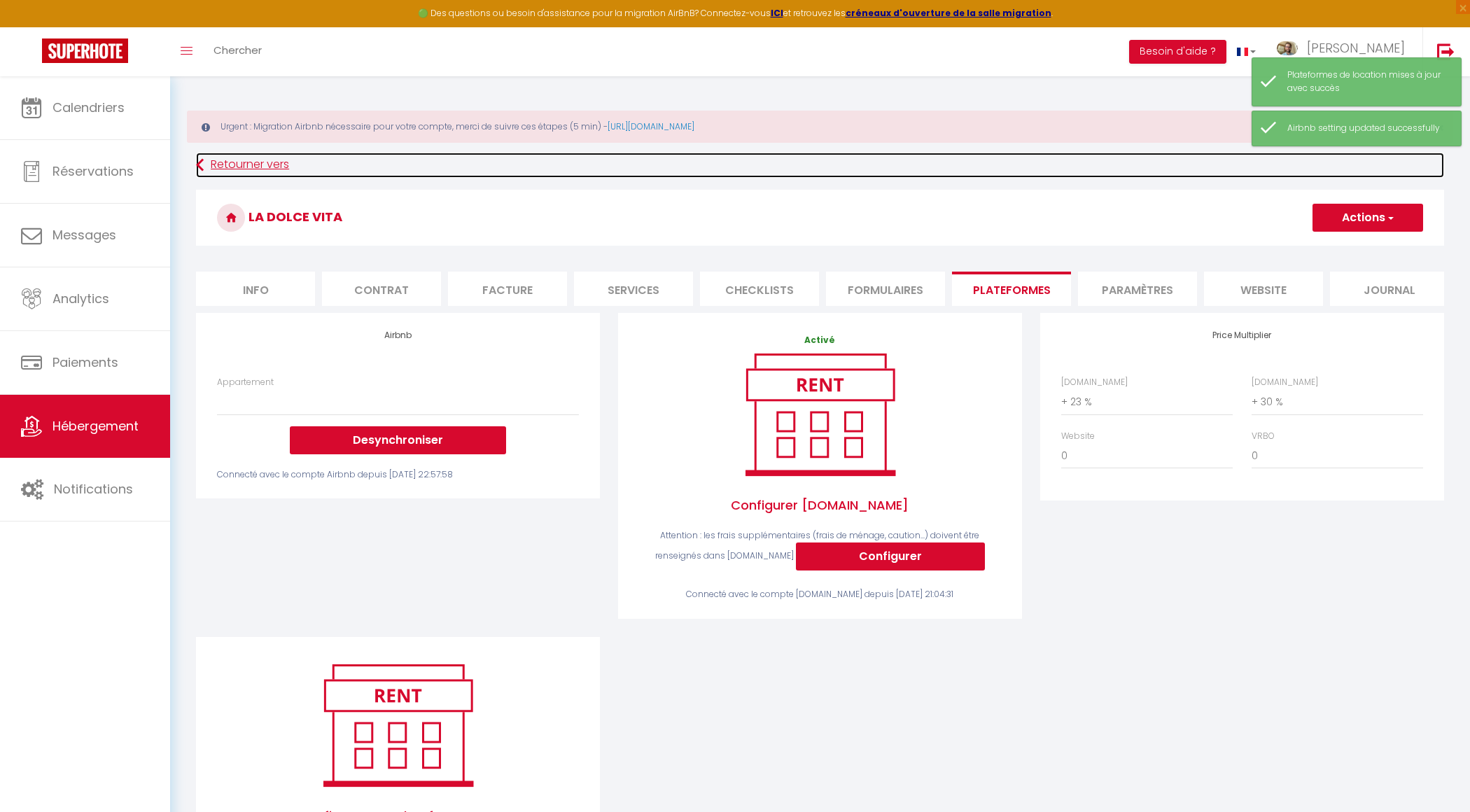
click at [231, 164] on link "Retourner vers" at bounding box center [820, 166] width 1248 height 26
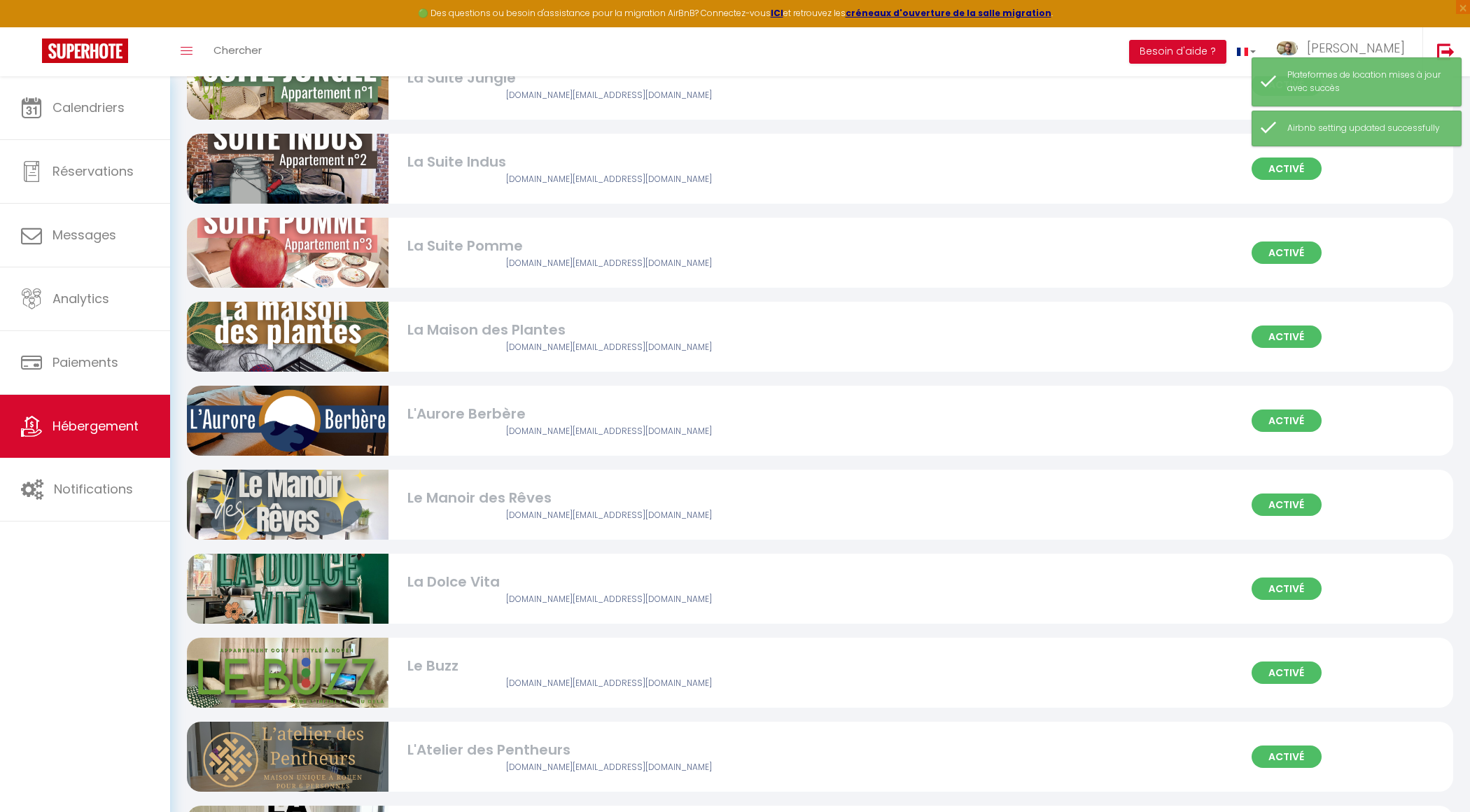
scroll to position [190, 0]
click at [495, 674] on div "Le Buzz" at bounding box center [608, 665] width 403 height 22
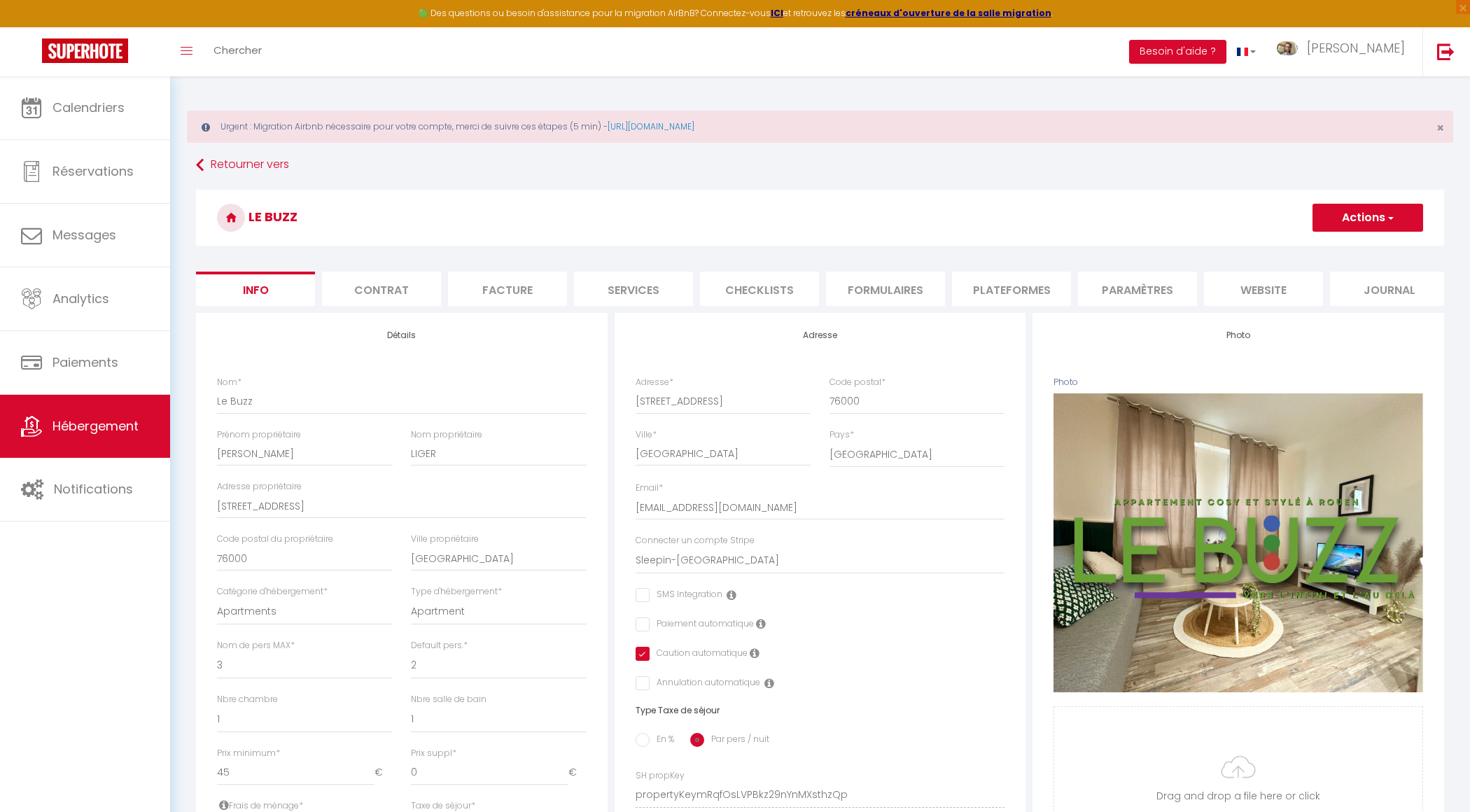
click at [1006, 282] on li "Plateformes" at bounding box center [1012, 288] width 119 height 34
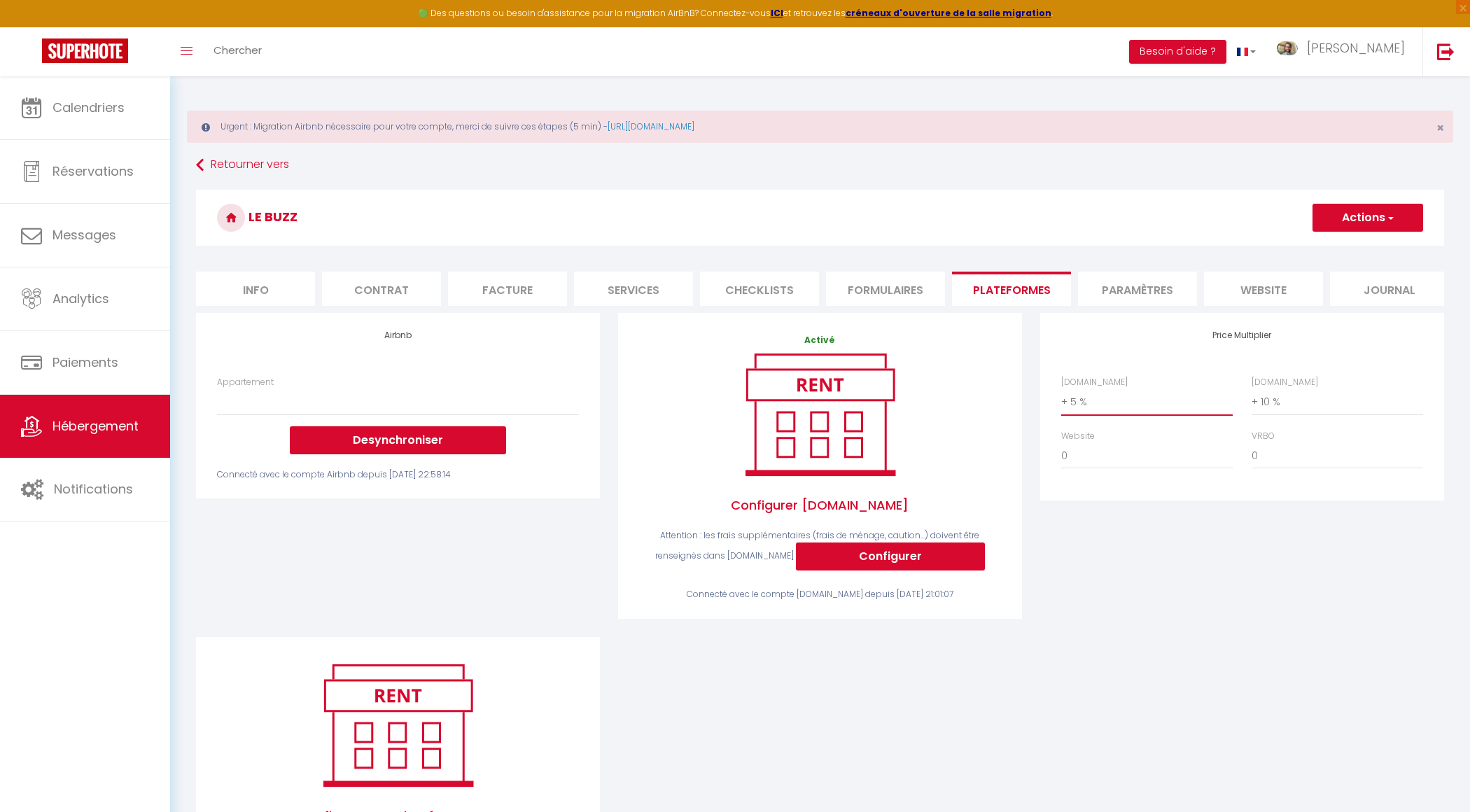
click at [1130, 403] on select "0 + 1 % + 2 % + 3 % + 4 % + 5 % + 6 % + 7 % + 8 % + 9 %" at bounding box center [1146, 401] width 171 height 27
click at [1272, 411] on select "0 + 1 % + 2 % + 3 % + 4 % + 5 % + 6 % + 7 % + 8 % + 9 %" at bounding box center [1336, 401] width 171 height 27
click at [1345, 212] on button "Actions" at bounding box center [1368, 218] width 111 height 28
click at [1334, 246] on link "Enregistrer" at bounding box center [1367, 249] width 111 height 18
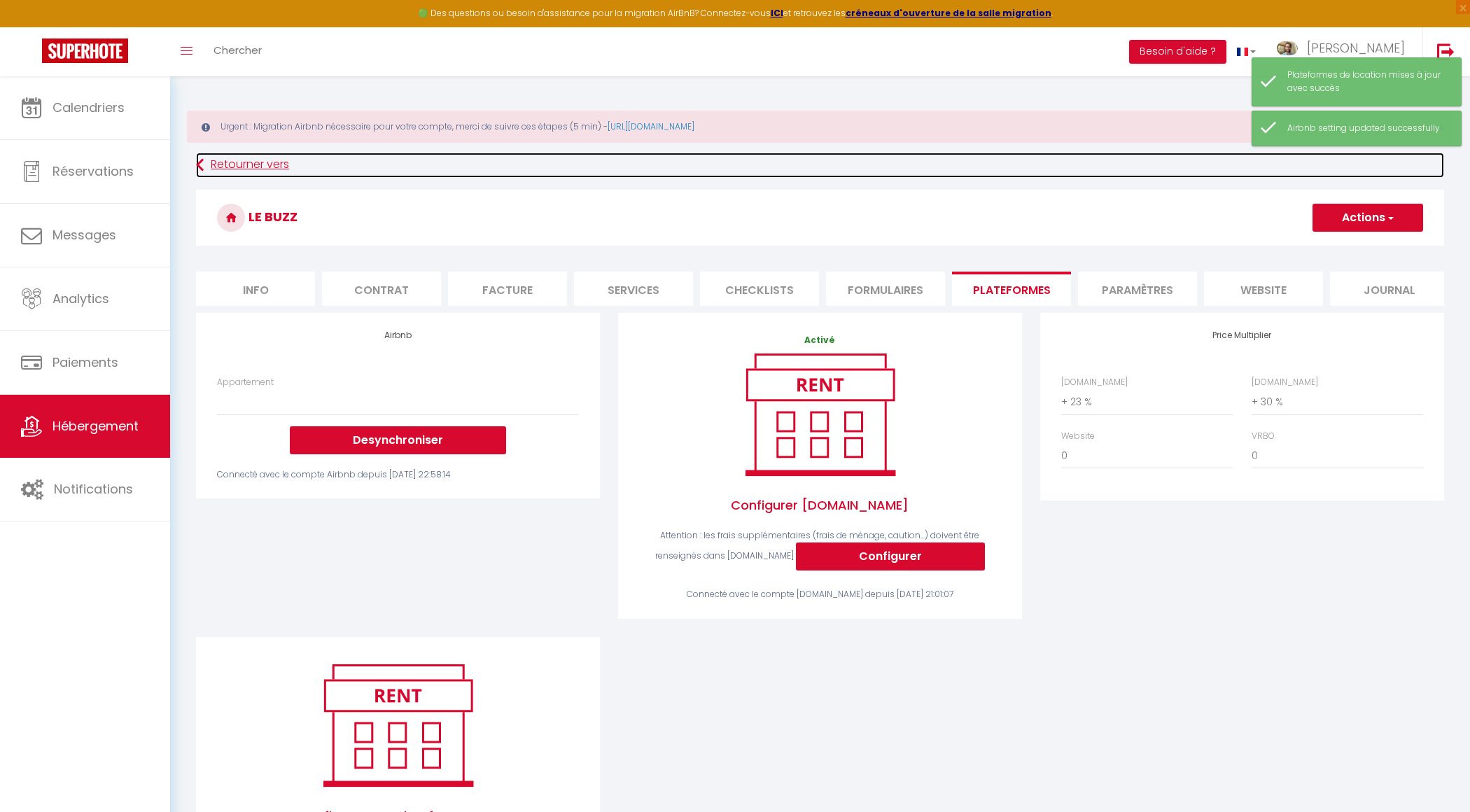
click at [270, 176] on link "Retourner vers" at bounding box center [820, 166] width 1248 height 26
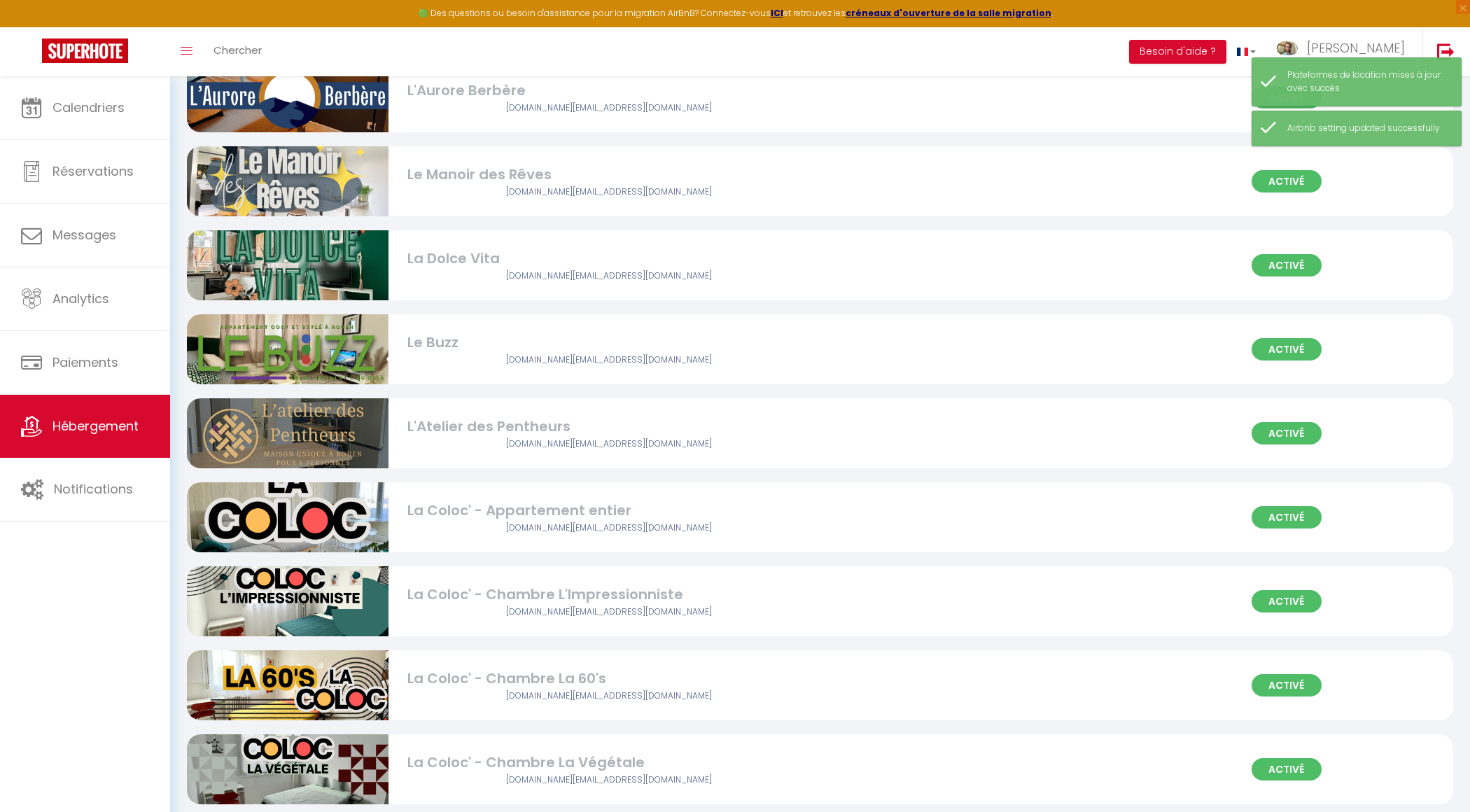
scroll to position [523, 0]
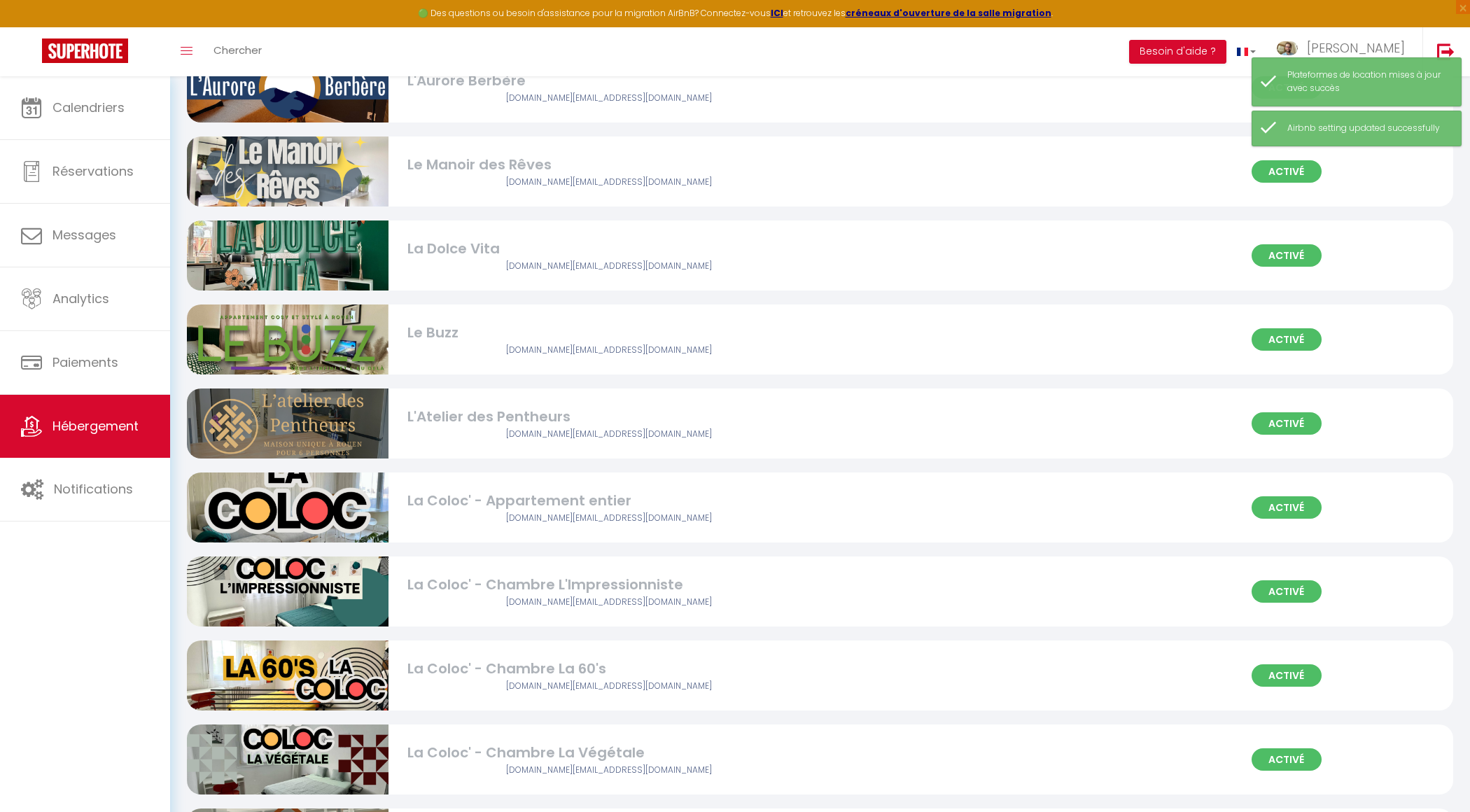
click at [572, 439] on div "[DOMAIN_NAME][EMAIL_ADDRESS][DOMAIN_NAME]" at bounding box center [608, 434] width 403 height 14
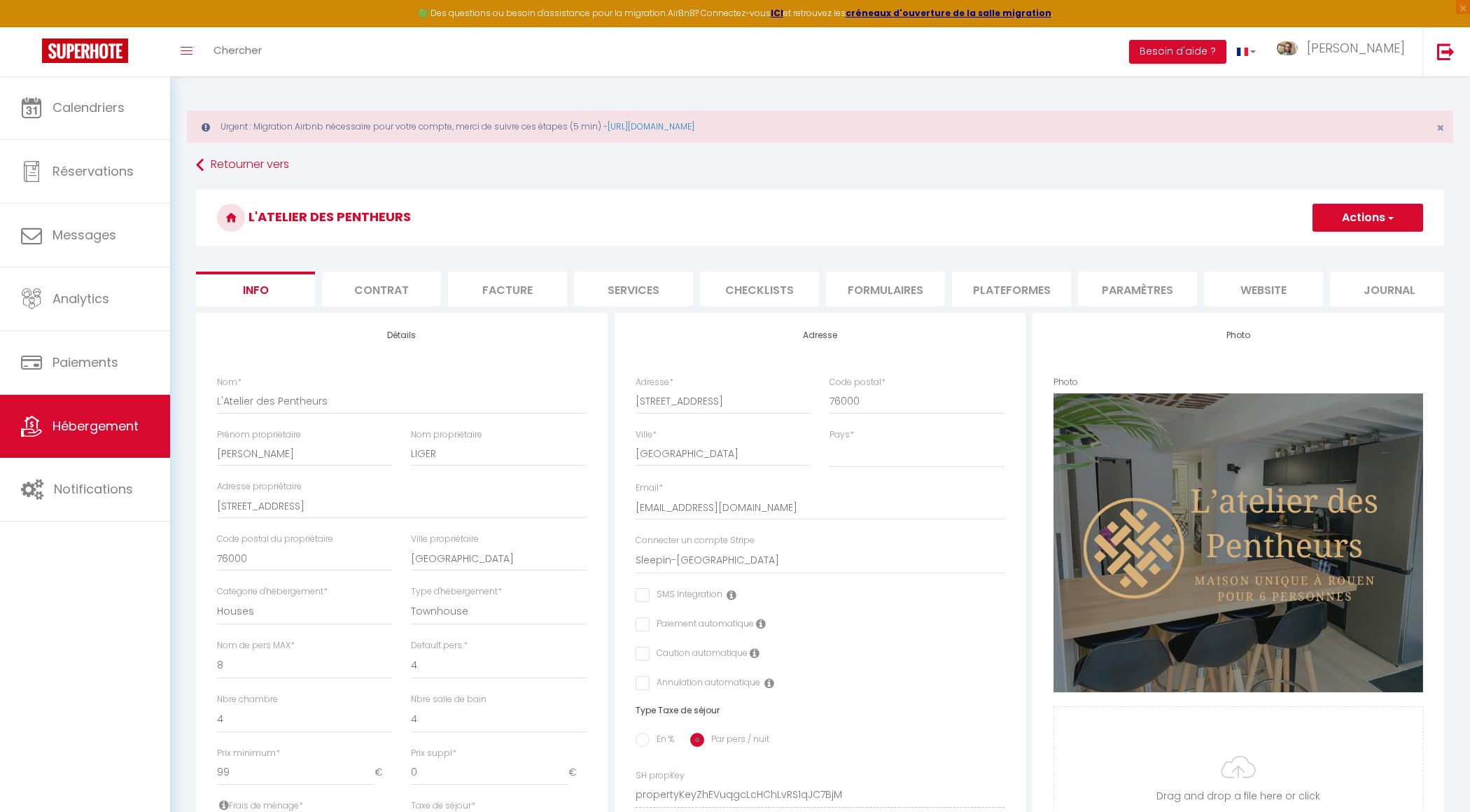
click at [981, 284] on li "Plateformes" at bounding box center [1012, 288] width 119 height 34
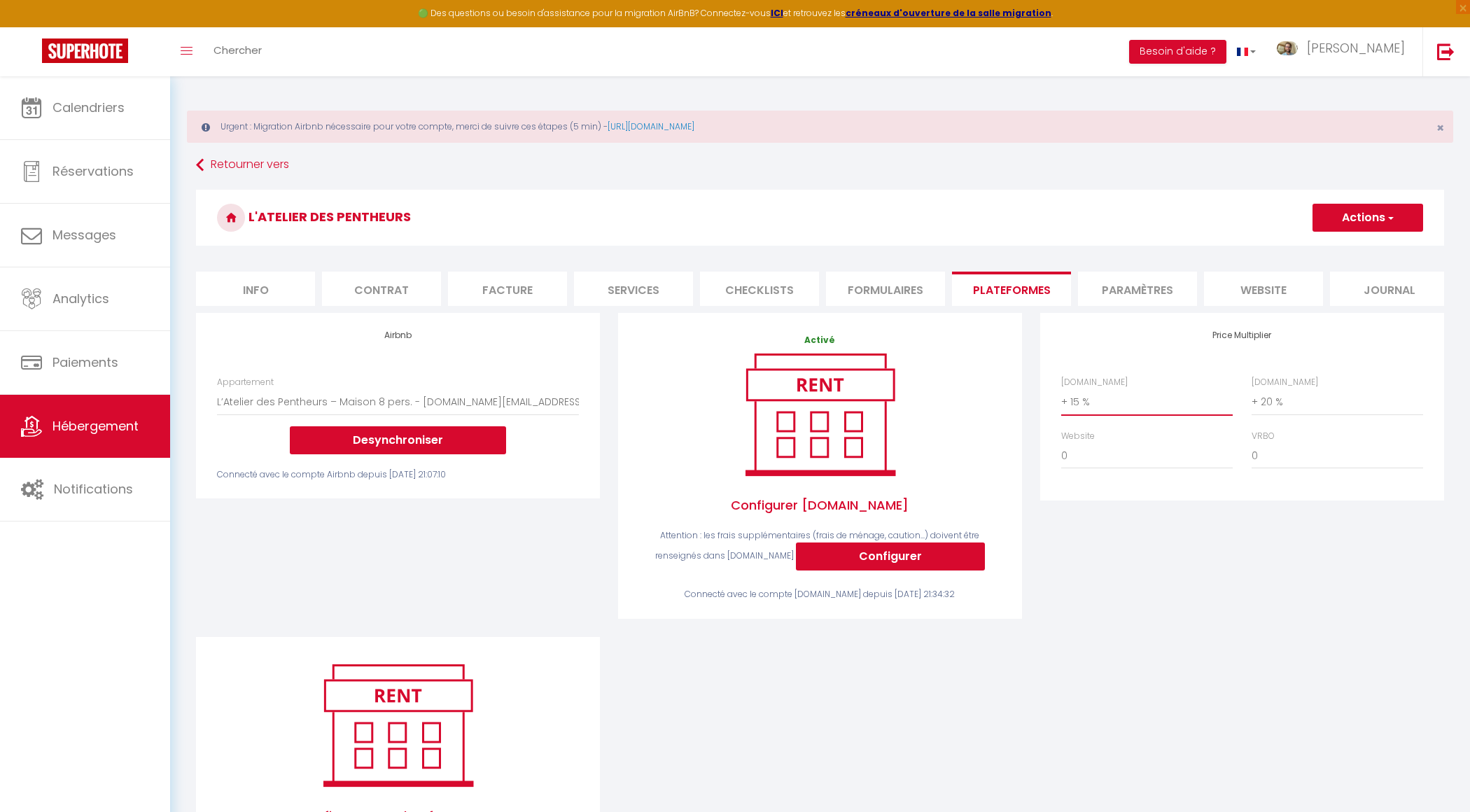
click at [1093, 403] on select "0 + 1 % + 2 % + 3 % + 4 % + 5 % + 6 % + 7 % + 8 % + 9 %" at bounding box center [1146, 401] width 171 height 27
click at [1298, 401] on select "0 + 1 % + 2 % + 3 % + 4 % + 5 % + 6 % + 7 % + 8 % + 9 %" at bounding box center [1336, 401] width 171 height 27
click at [1348, 218] on button "Actions" at bounding box center [1368, 218] width 111 height 28
click at [1349, 248] on link "Enregistrer" at bounding box center [1367, 249] width 111 height 18
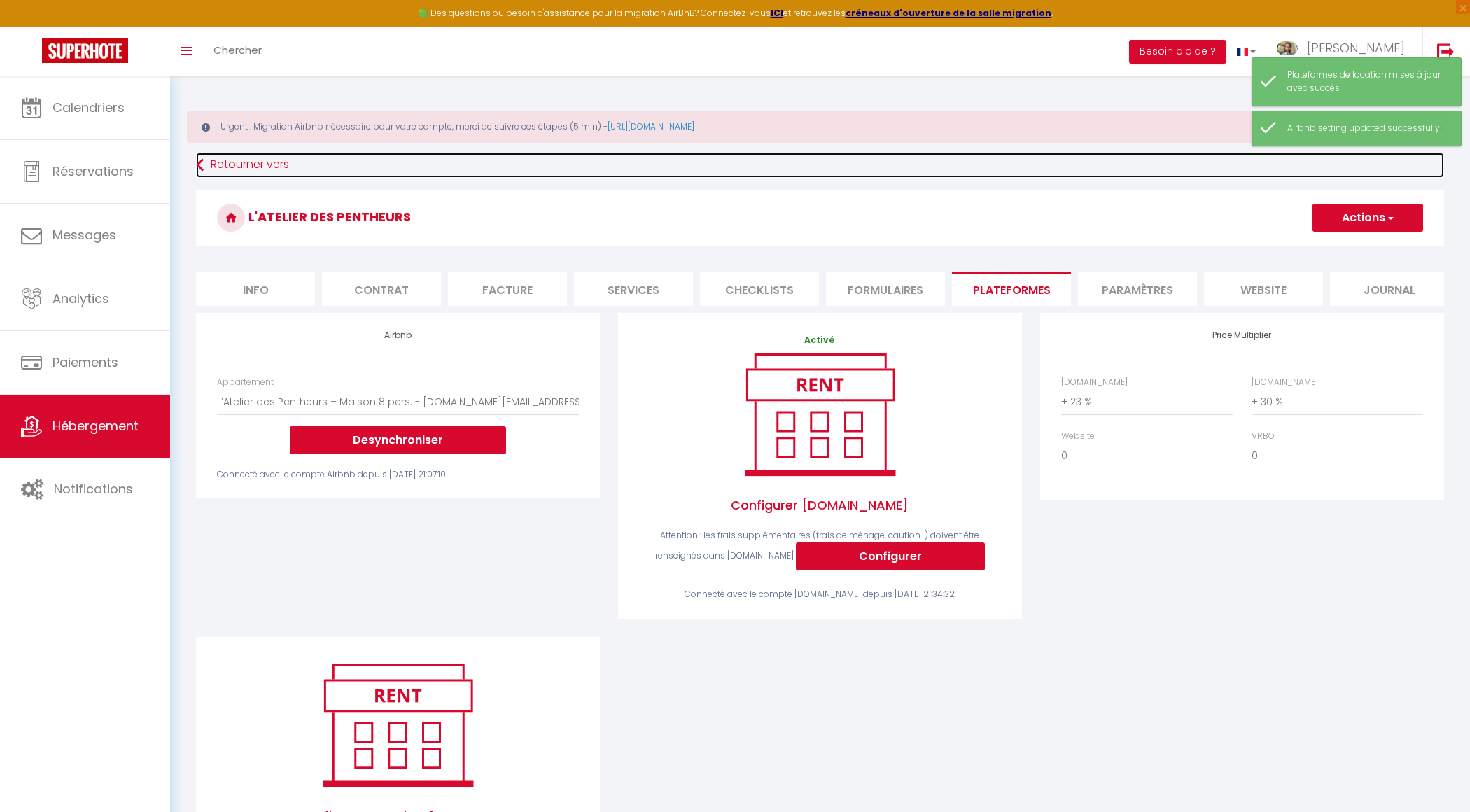
click at [268, 158] on link "Retourner vers" at bounding box center [820, 166] width 1248 height 26
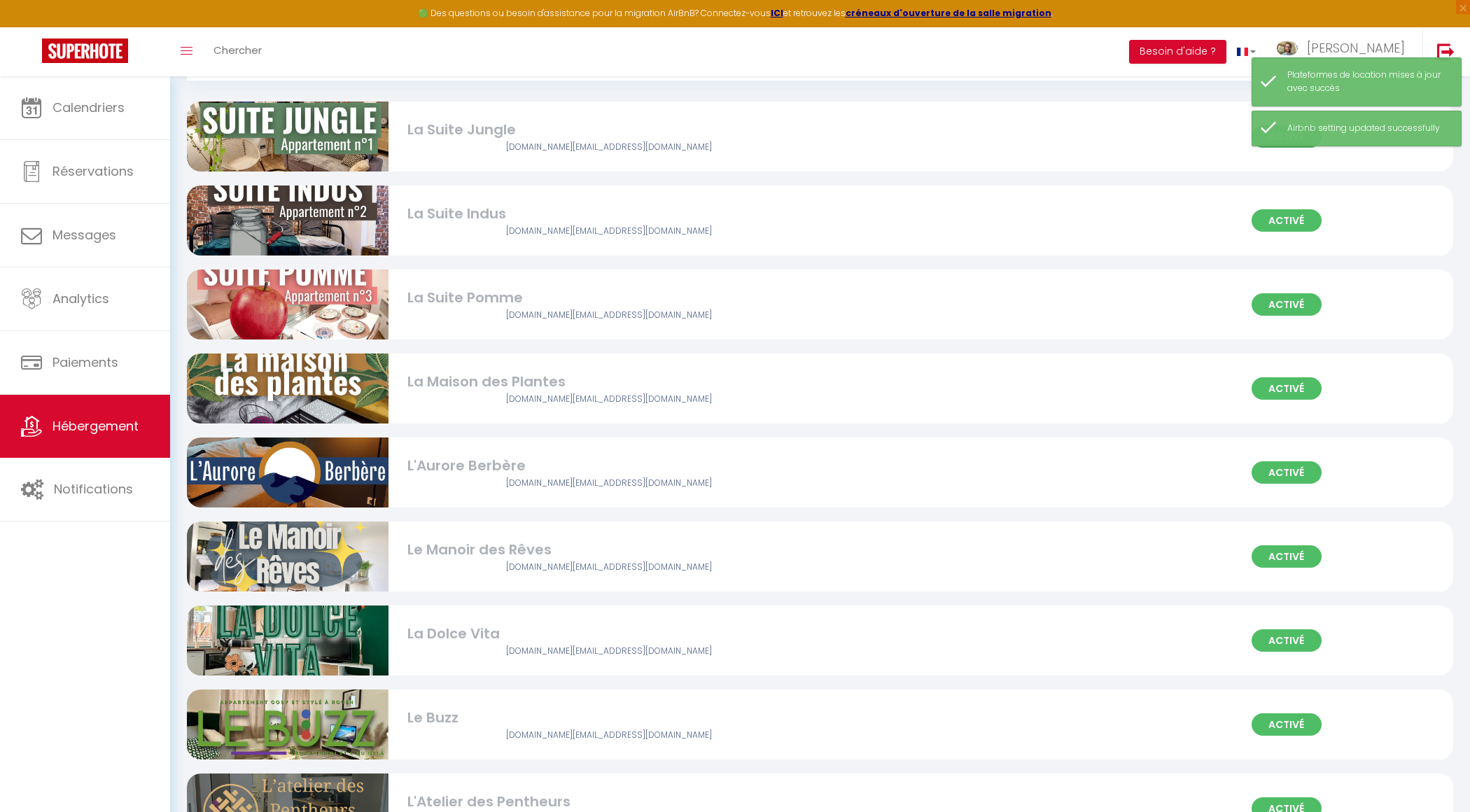
scroll to position [619, 0]
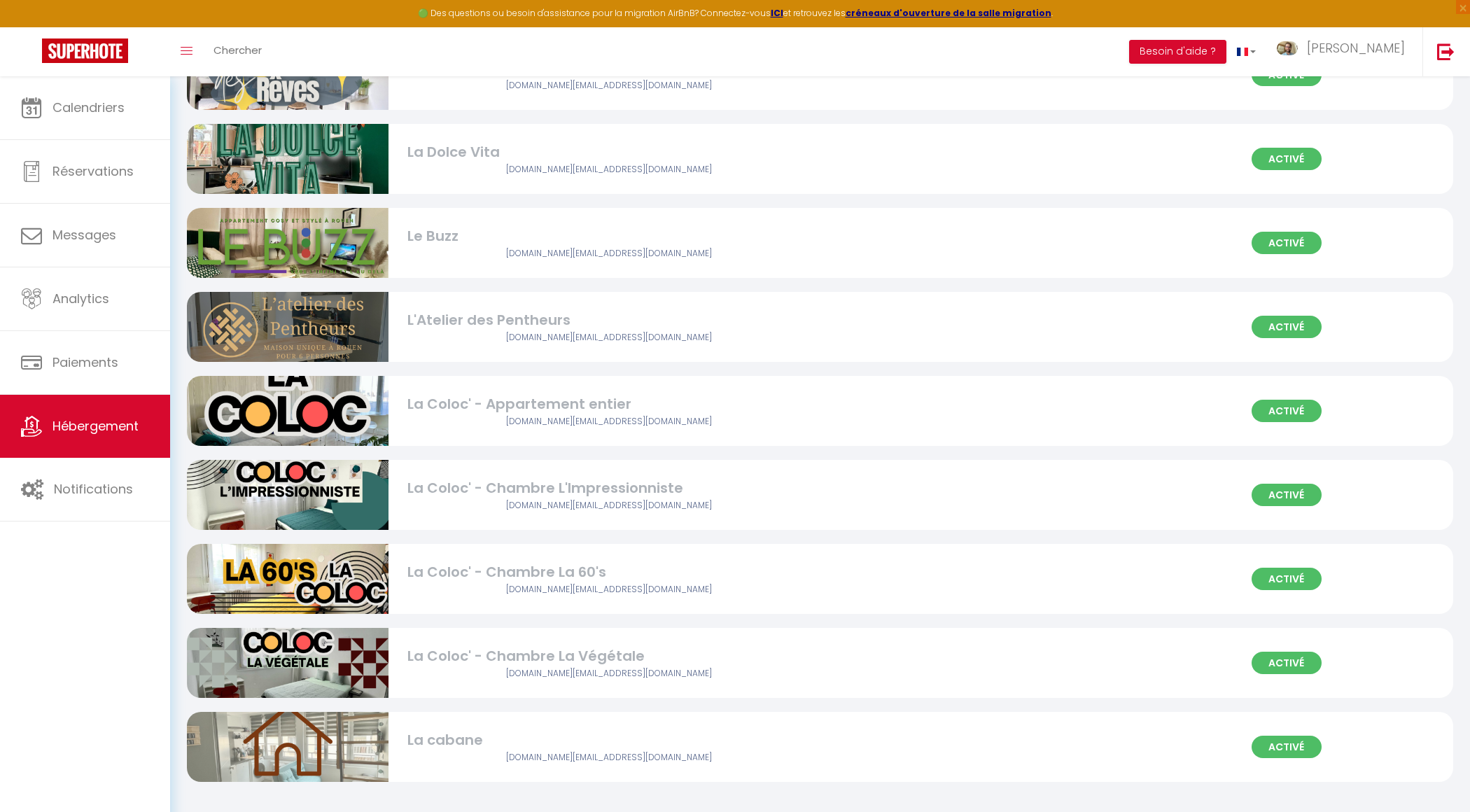
click at [510, 412] on div "La Coloc' - Appartement entier" at bounding box center [608, 404] width 403 height 22
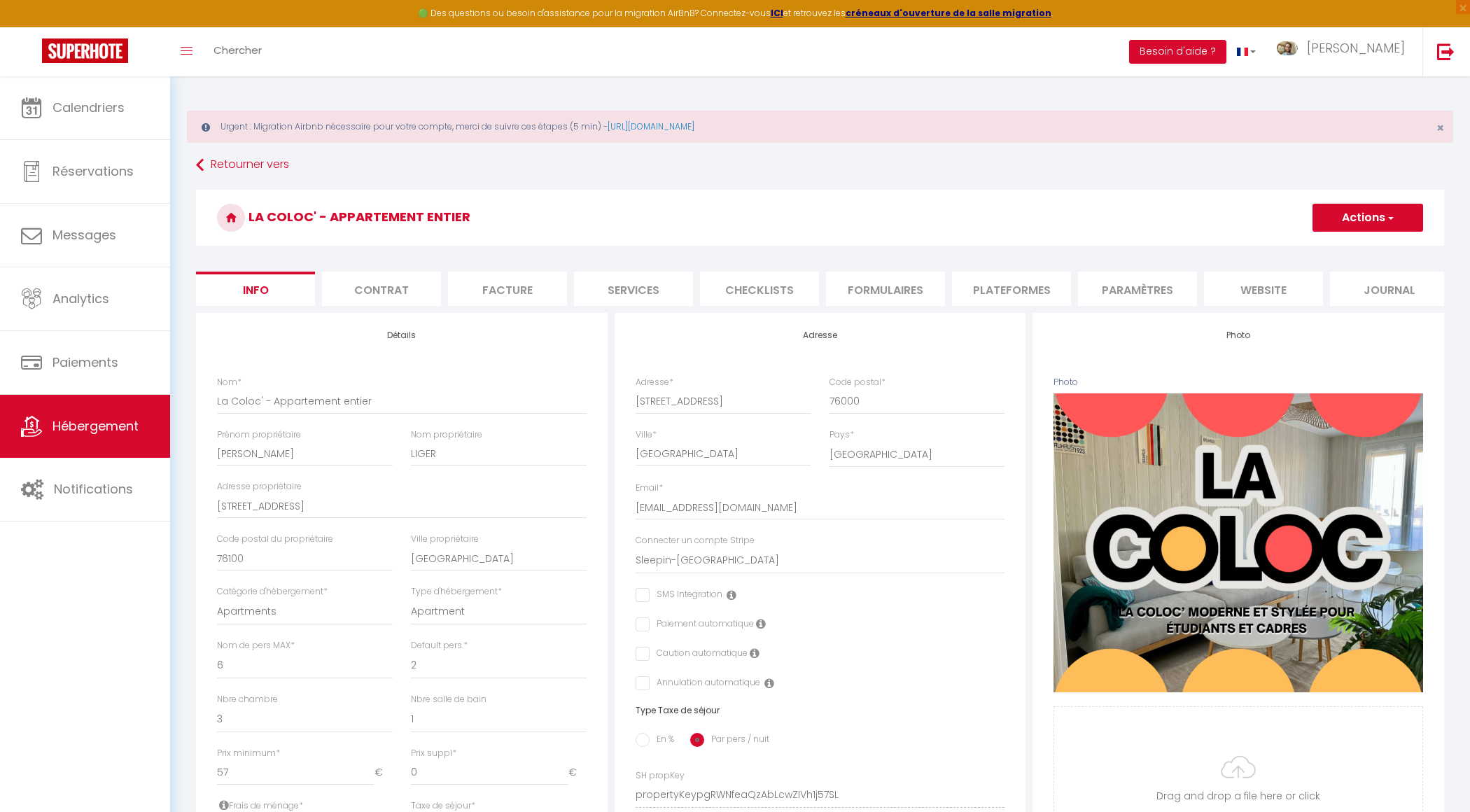
click at [991, 281] on li "Plateformes" at bounding box center [1012, 288] width 119 height 34
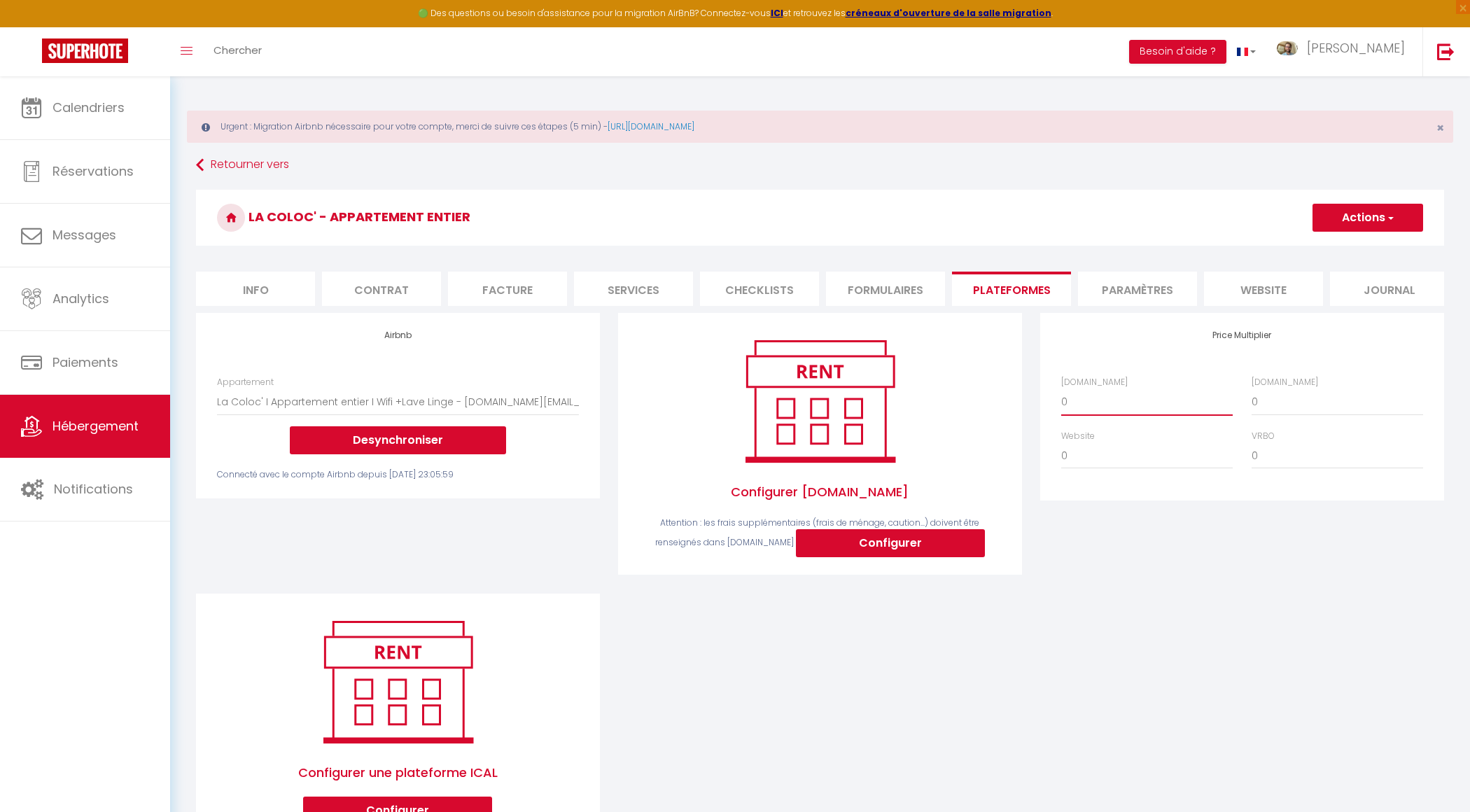
click at [1071, 403] on select "0 + 1 % + 2 % + 3 % + 4 % + 5 % + 6 % + 7 % + 8 % + 9 %" at bounding box center [1146, 401] width 171 height 27
click at [1308, 396] on select "0 + 1 % + 2 % + 3 % + 4 % + 5 % + 6 % + 7 % + 8 % + 9 %" at bounding box center [1336, 401] width 171 height 27
click at [1347, 220] on button "Actions" at bounding box center [1368, 218] width 111 height 28
click at [1341, 251] on link "Enregistrer" at bounding box center [1367, 249] width 111 height 18
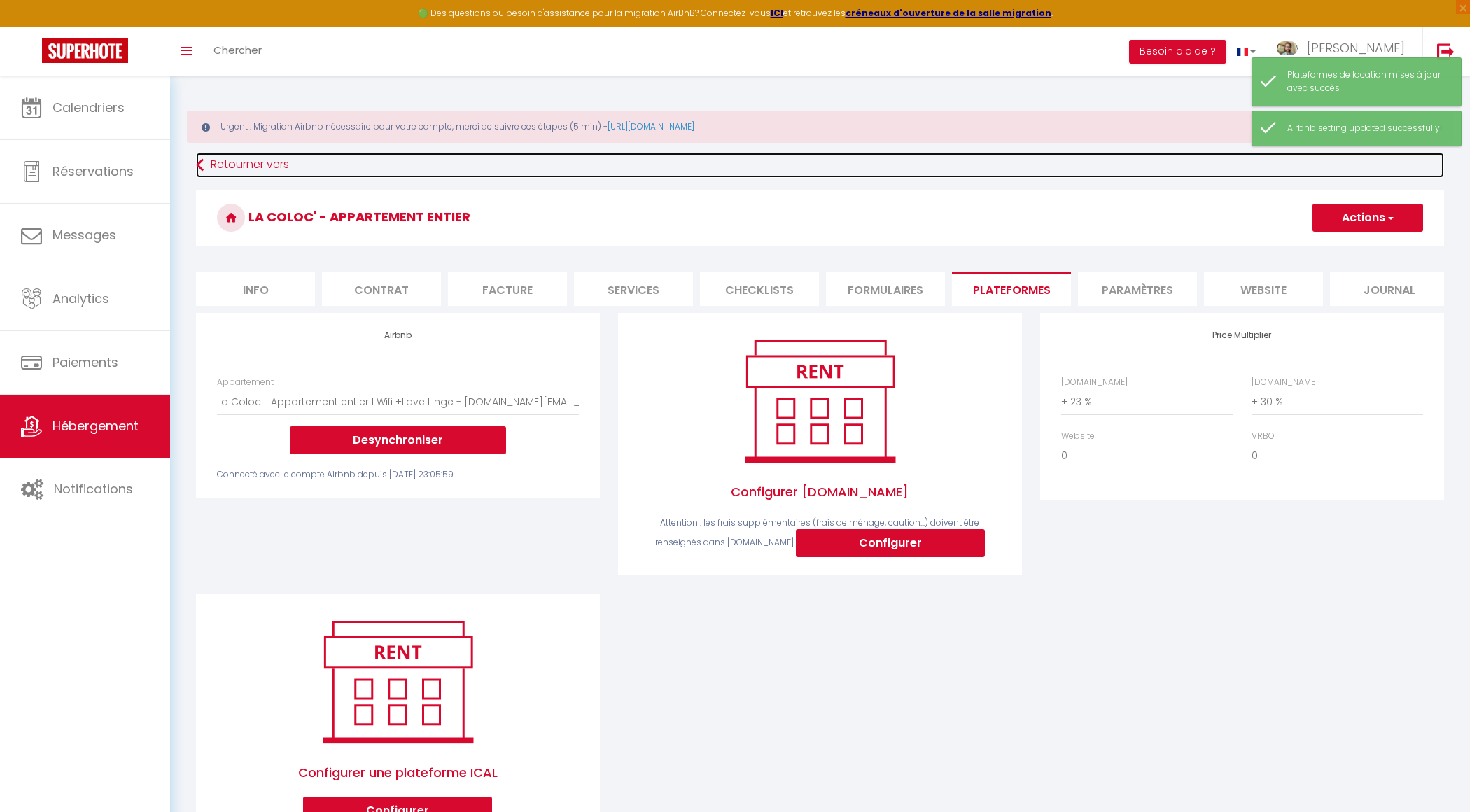
click at [266, 167] on link "Retourner vers" at bounding box center [820, 166] width 1248 height 26
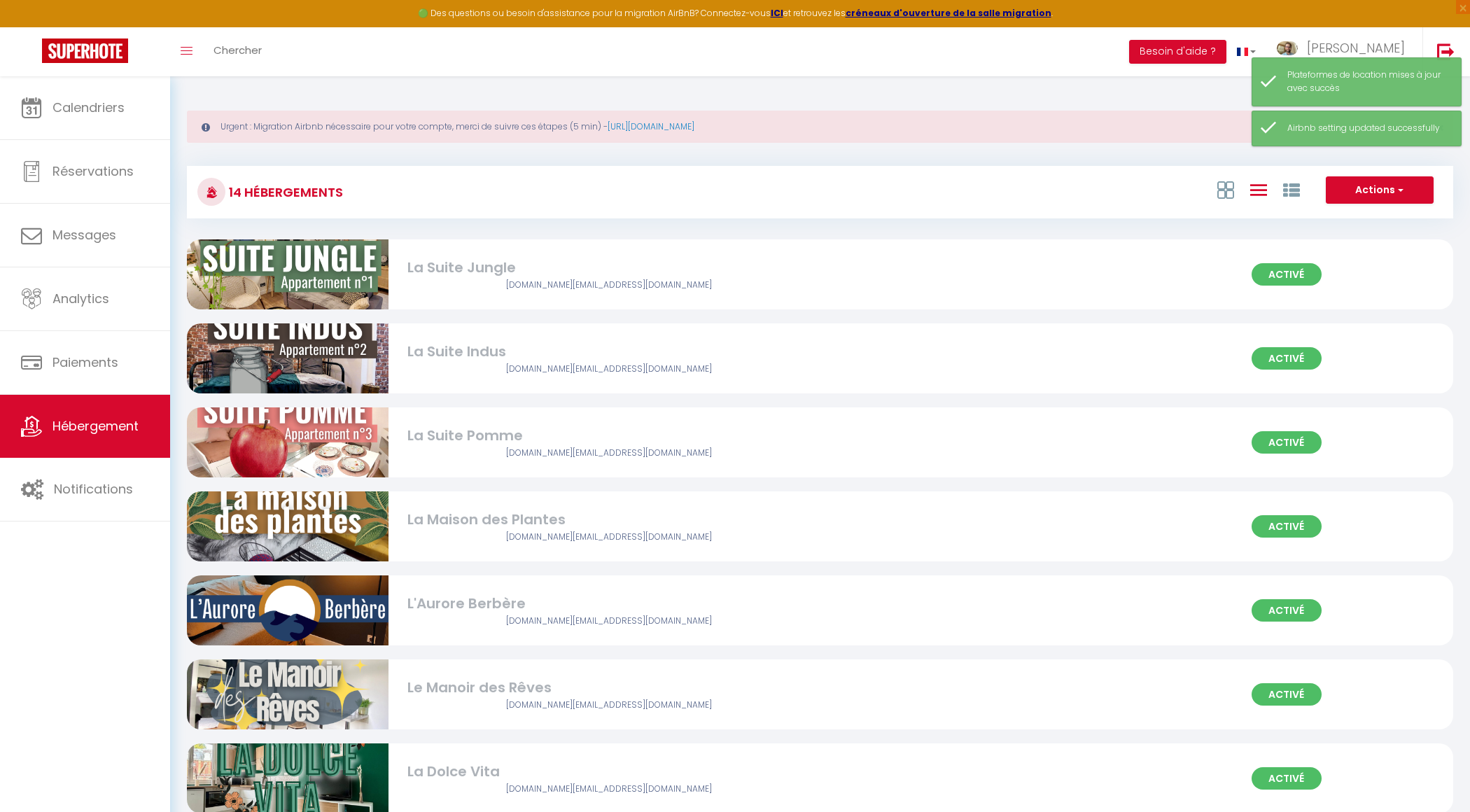
scroll to position [619, 0]
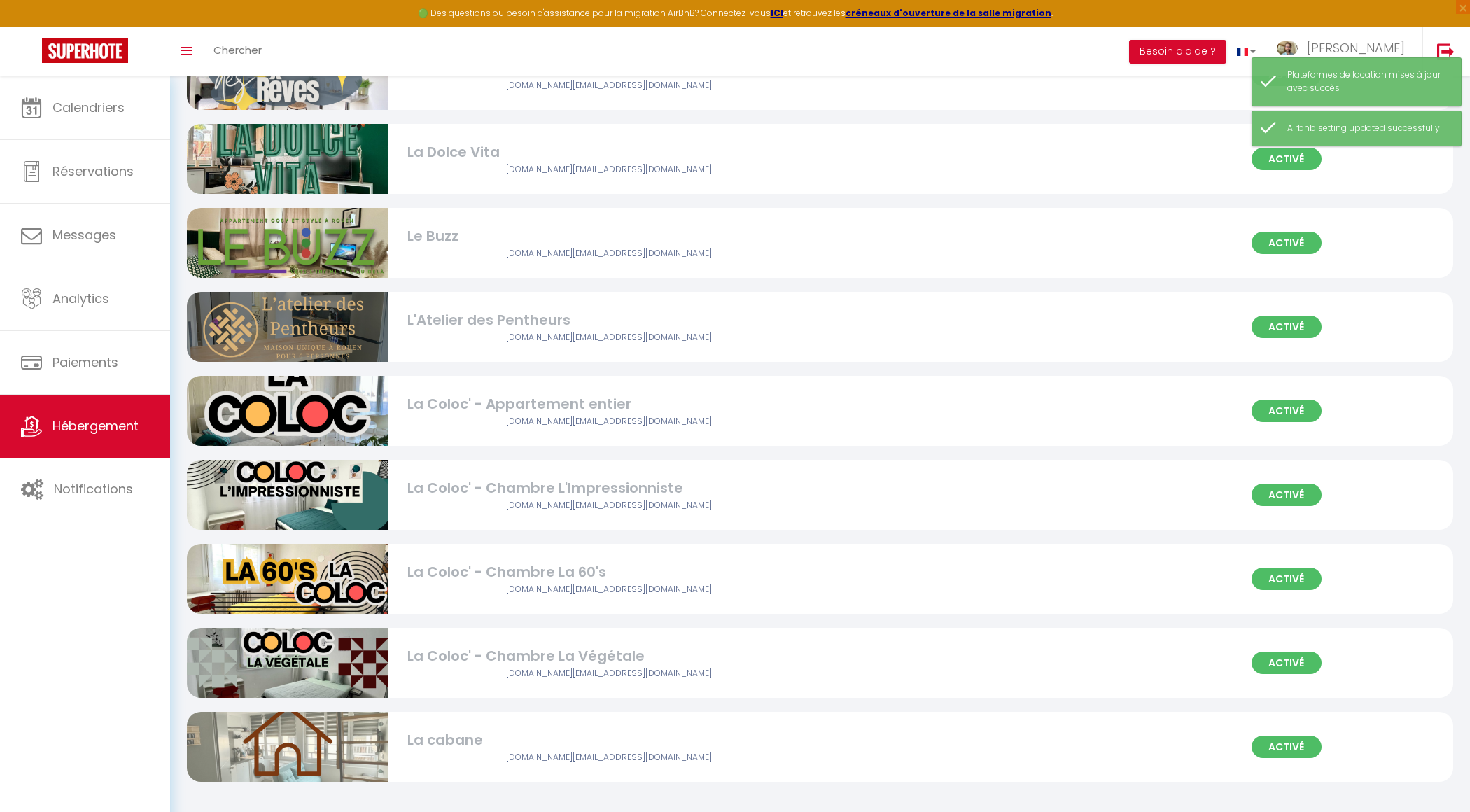
click at [551, 511] on div "Activé La Coloc' - Chambre L'Impressionniste [DOMAIN_NAME][EMAIL_ADDRESS][DOMAI…" at bounding box center [820, 495] width 1266 height 70
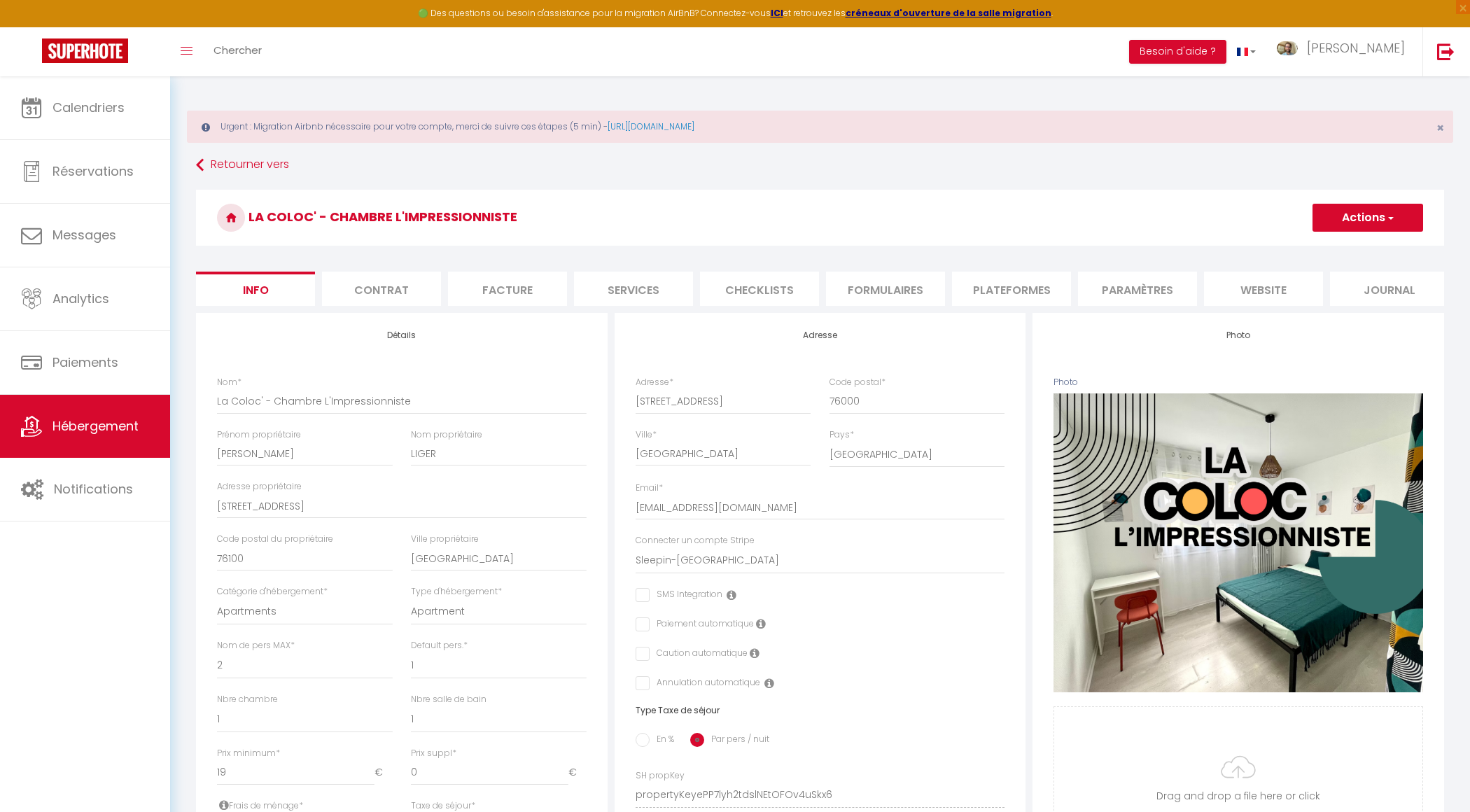
click at [1017, 277] on li "Plateformes" at bounding box center [1012, 288] width 119 height 34
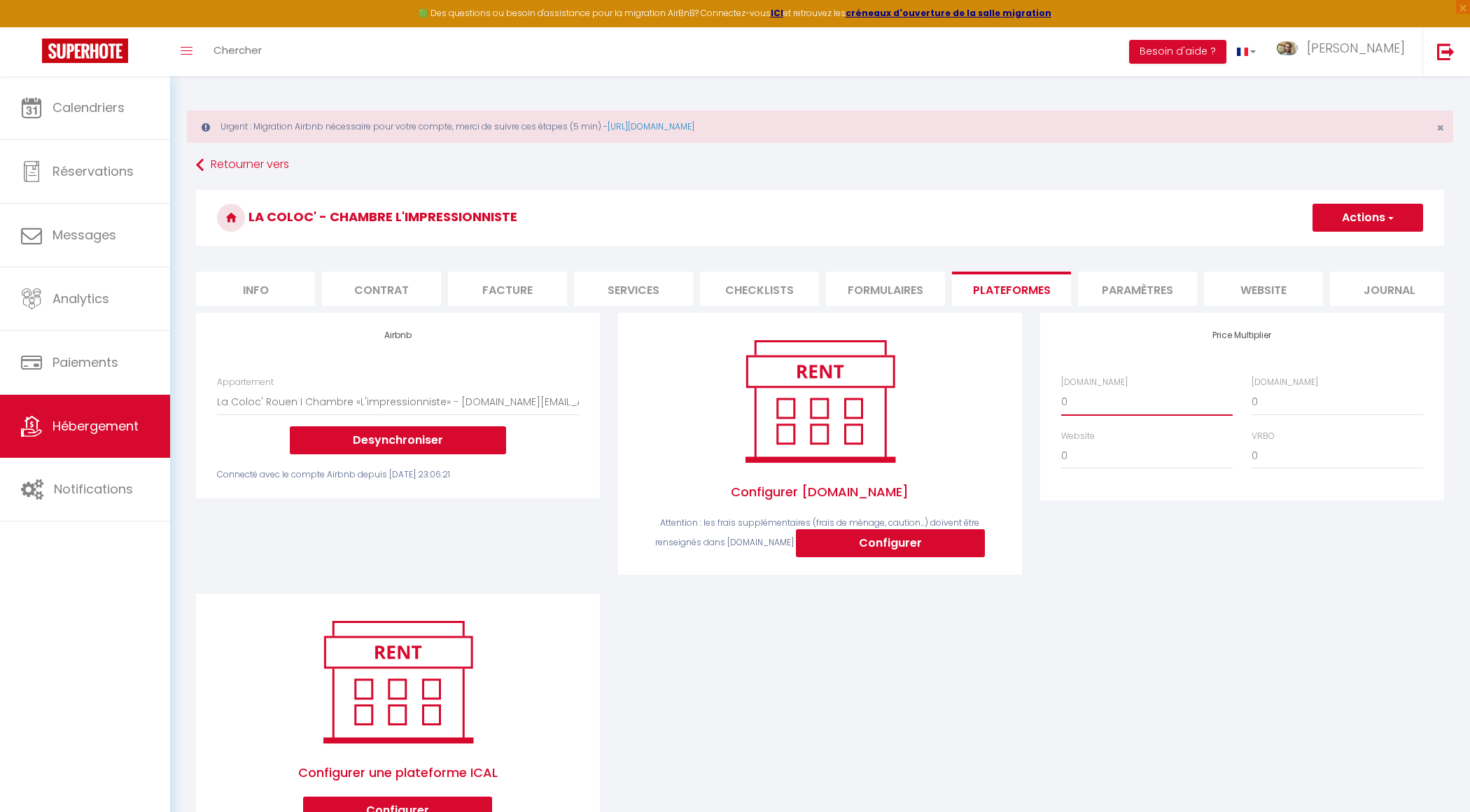
click at [1115, 400] on select "0 + 1 % + 2 % + 3 % + 4 % + 5 % + 6 % + 7 % + 8 % + 9 %" at bounding box center [1146, 401] width 171 height 27
click at [1302, 404] on select "0 + 1 % + 2 % + 3 % + 4 % + 5 % + 6 % + 7 % + 8 % + 9 %" at bounding box center [1336, 401] width 171 height 27
click at [1364, 216] on button "Actions" at bounding box center [1368, 218] width 111 height 28
click at [1348, 243] on link "Enregistrer" at bounding box center [1367, 249] width 111 height 18
click at [1357, 225] on button "Actions" at bounding box center [1368, 218] width 111 height 28
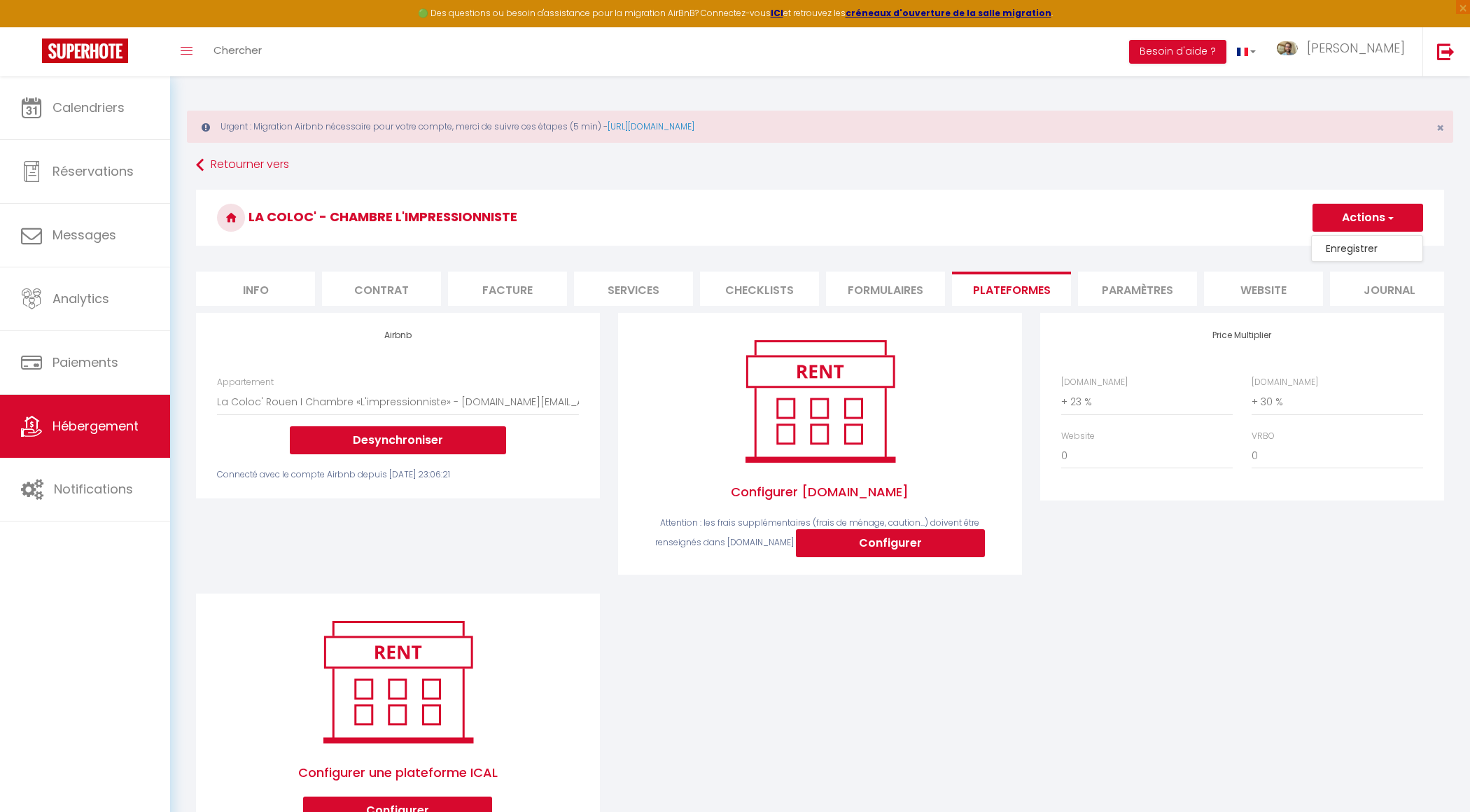
click at [1343, 248] on link "Enregistrer" at bounding box center [1367, 249] width 111 height 18
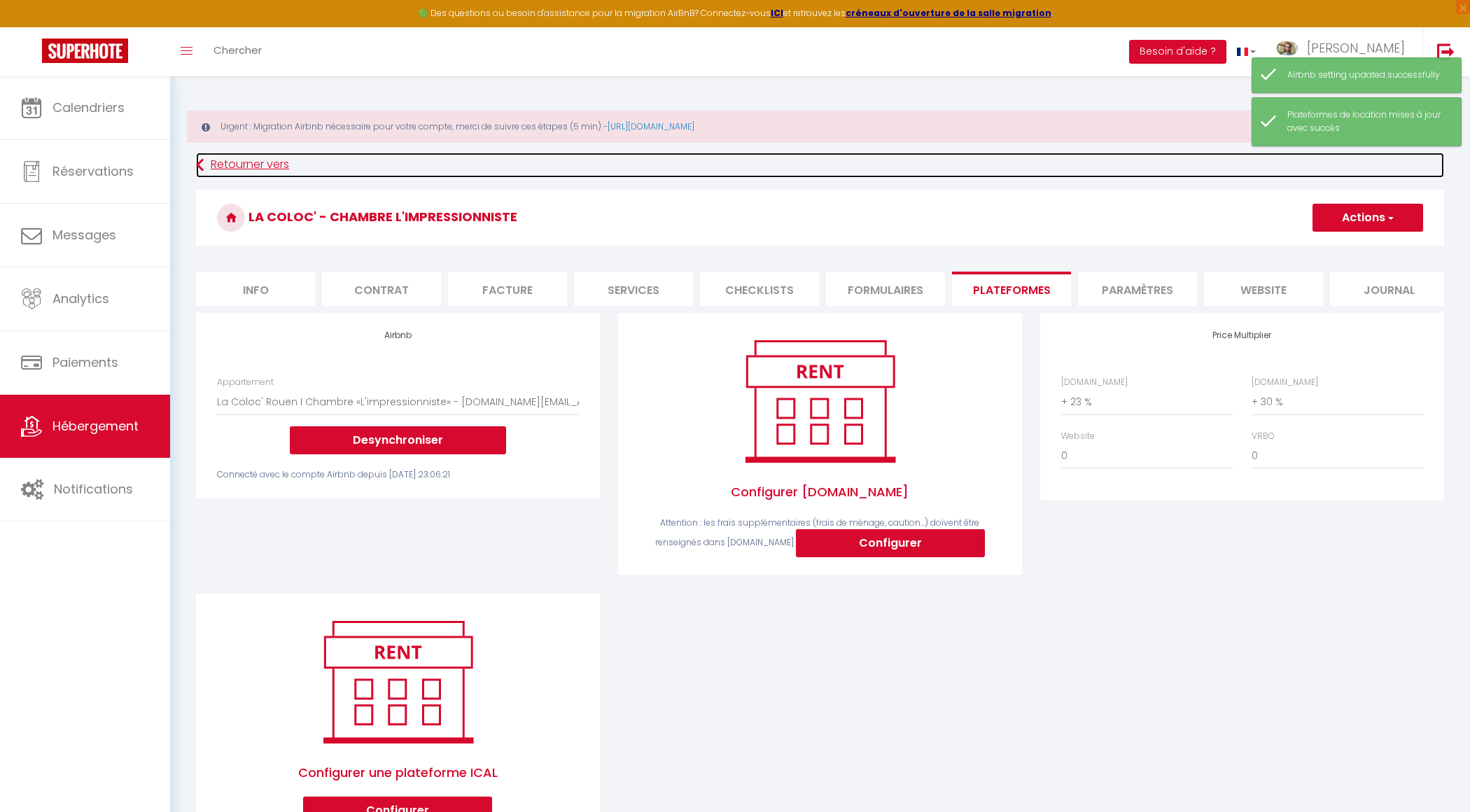
click at [238, 171] on link "Retourner vers" at bounding box center [820, 166] width 1248 height 26
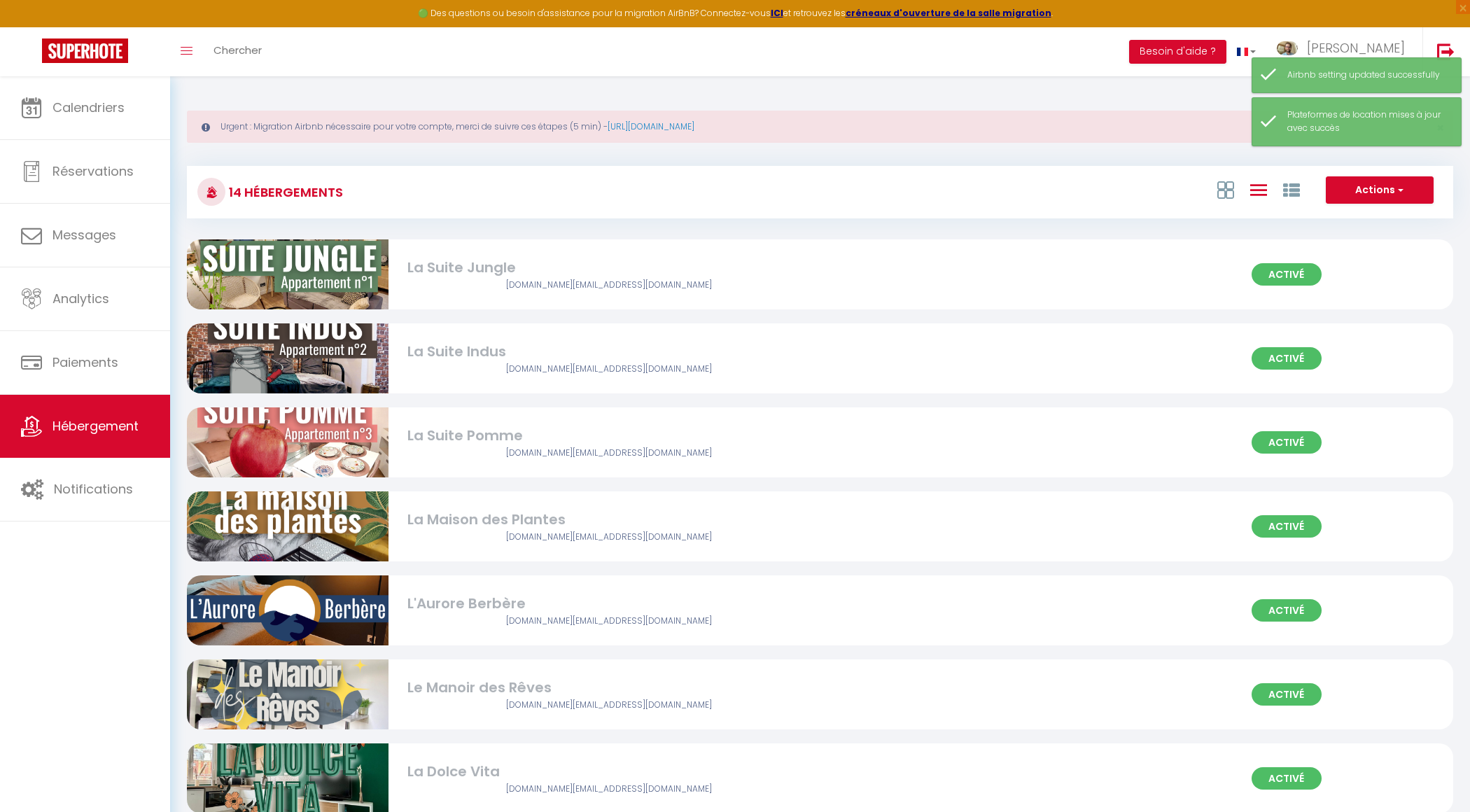
scroll to position [619, 0]
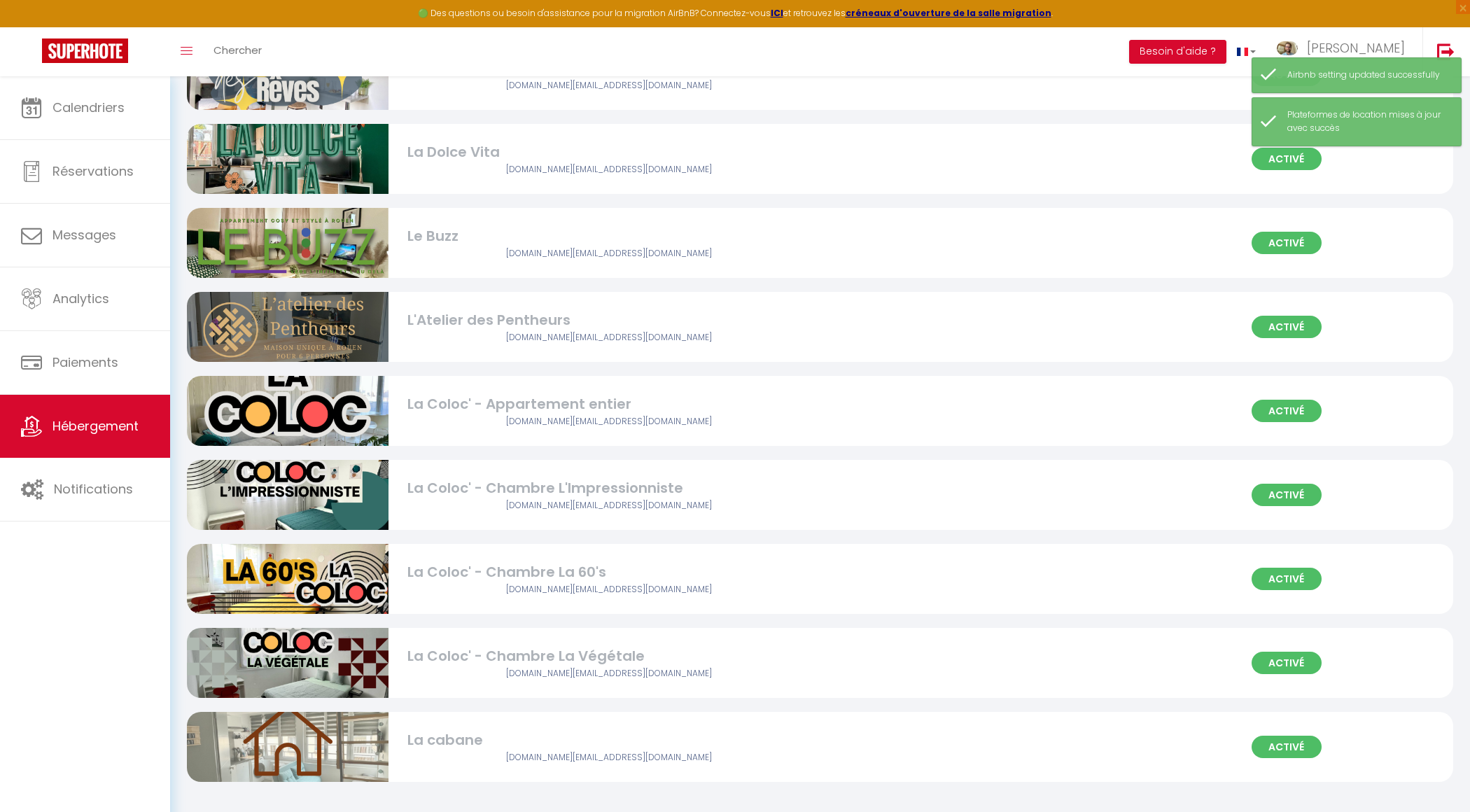
click at [528, 578] on div "La Coloc' - Chambre La 60's" at bounding box center [608, 572] width 403 height 22
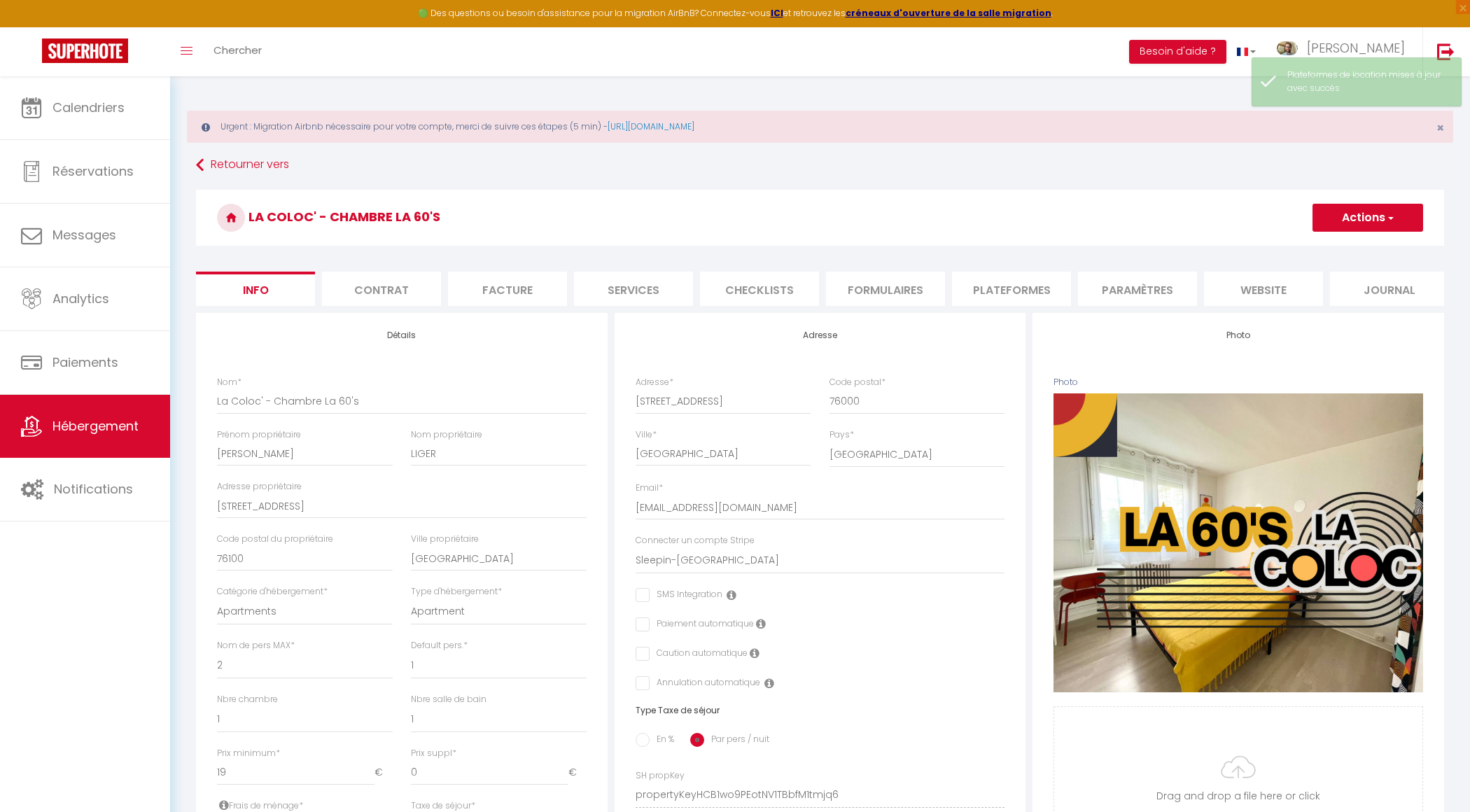
click at [1119, 300] on li "Paramètres" at bounding box center [1137, 288] width 119 height 34
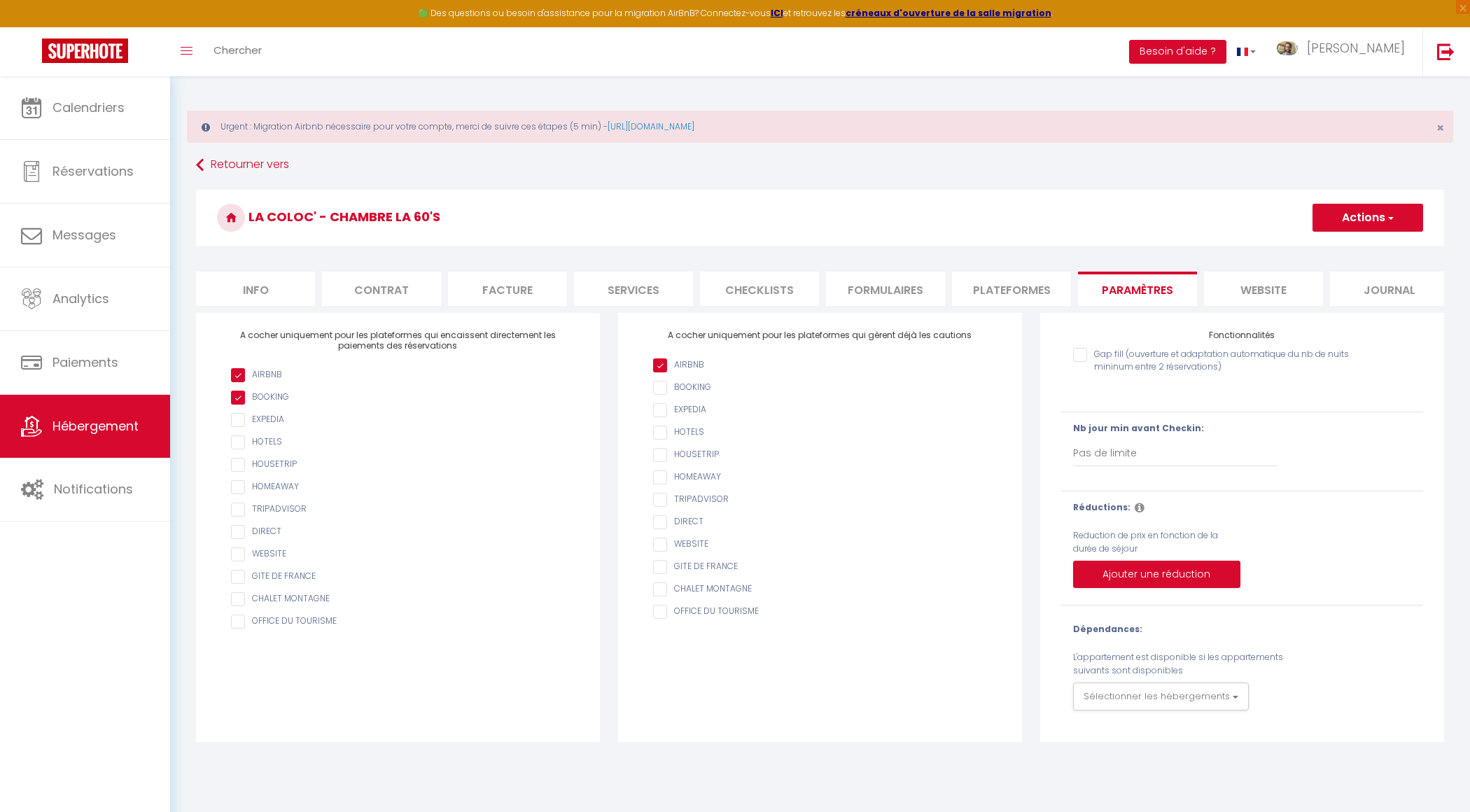
click at [1011, 303] on li "Plateformes" at bounding box center [1012, 288] width 119 height 34
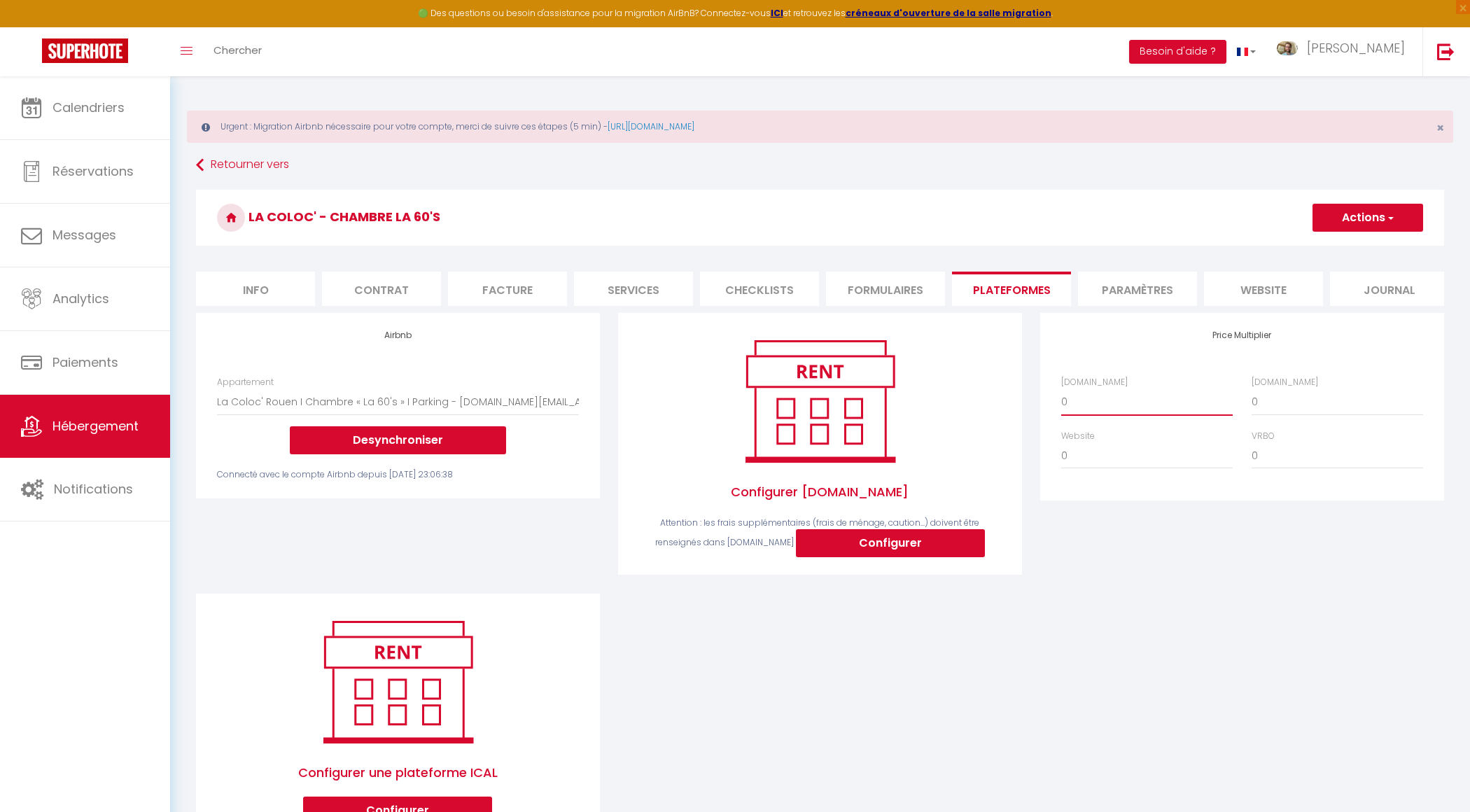
click at [1137, 403] on select "0 + 1 % + 2 % + 3 % + 4 % + 5 % + 6 % + 7 % + 8 % + 9 %" at bounding box center [1146, 401] width 171 height 27
click at [1297, 407] on select "0 + 1 % + 2 % + 3 % + 4 % + 5 % + 6 % + 7 % + 8 % + 9 %" at bounding box center [1336, 401] width 171 height 27
click at [1366, 221] on button "Actions" at bounding box center [1368, 218] width 111 height 28
click at [1349, 252] on link "Enregistrer" at bounding box center [1367, 249] width 111 height 18
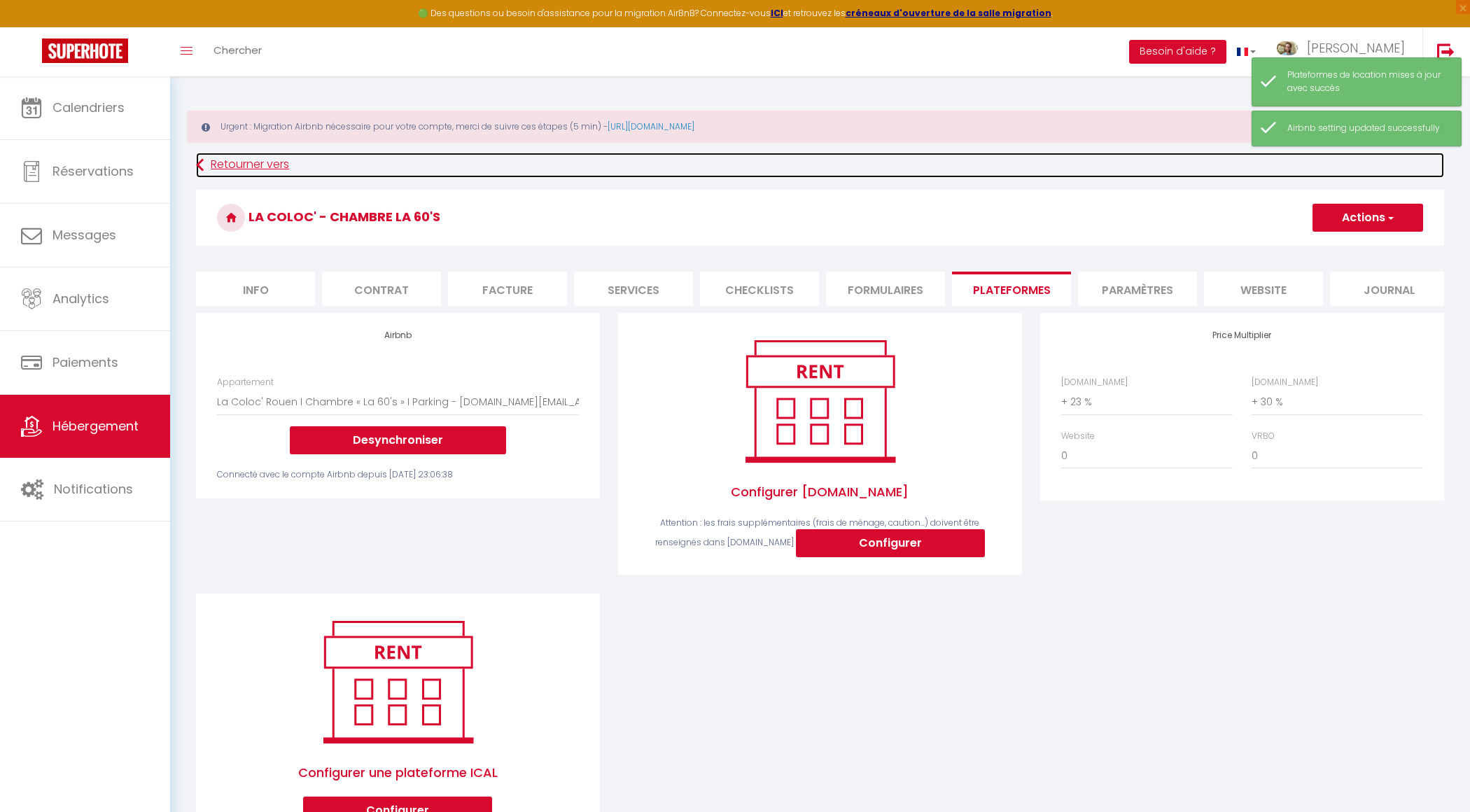
click at [245, 160] on link "Retourner vers" at bounding box center [820, 166] width 1248 height 26
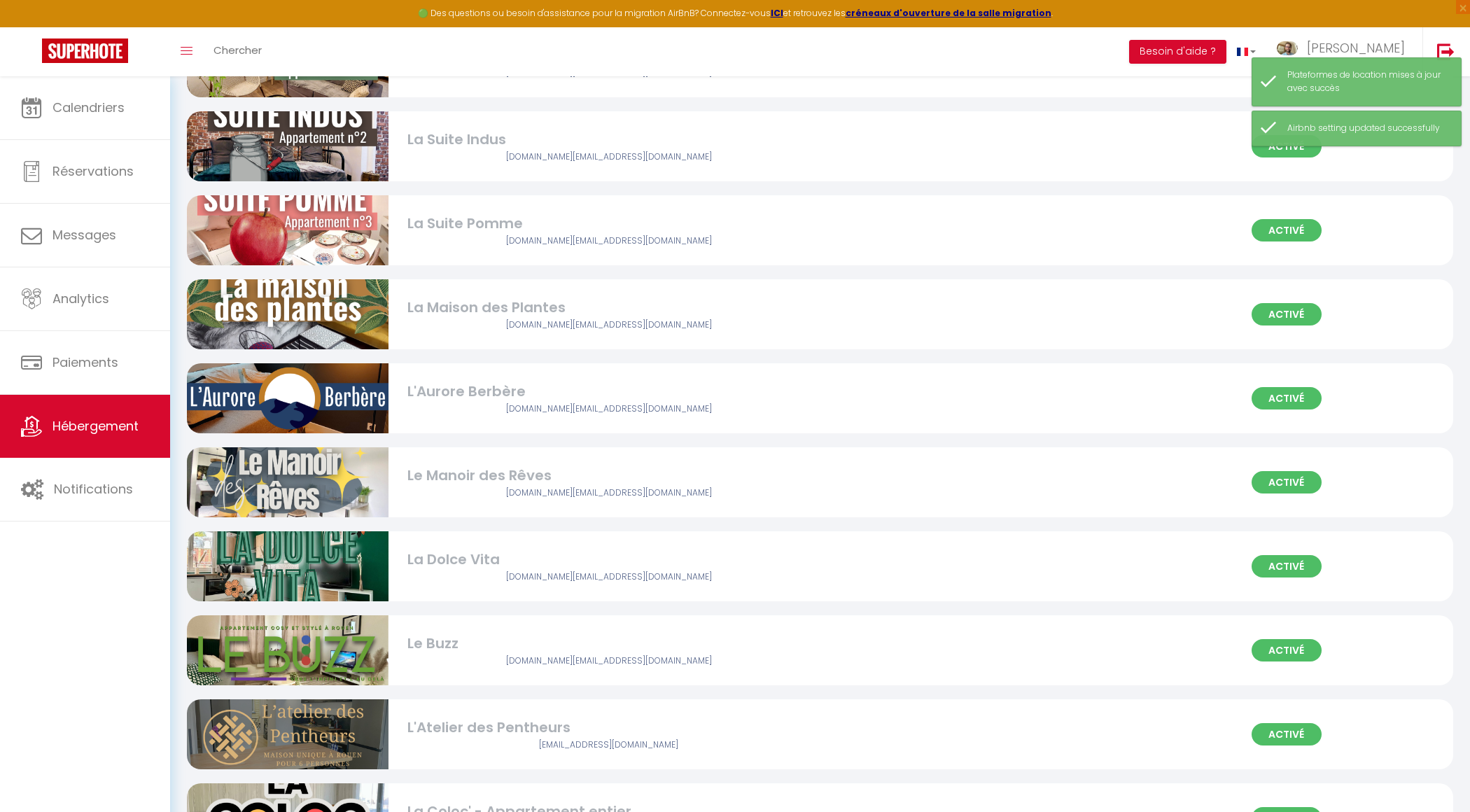
scroll to position [619, 0]
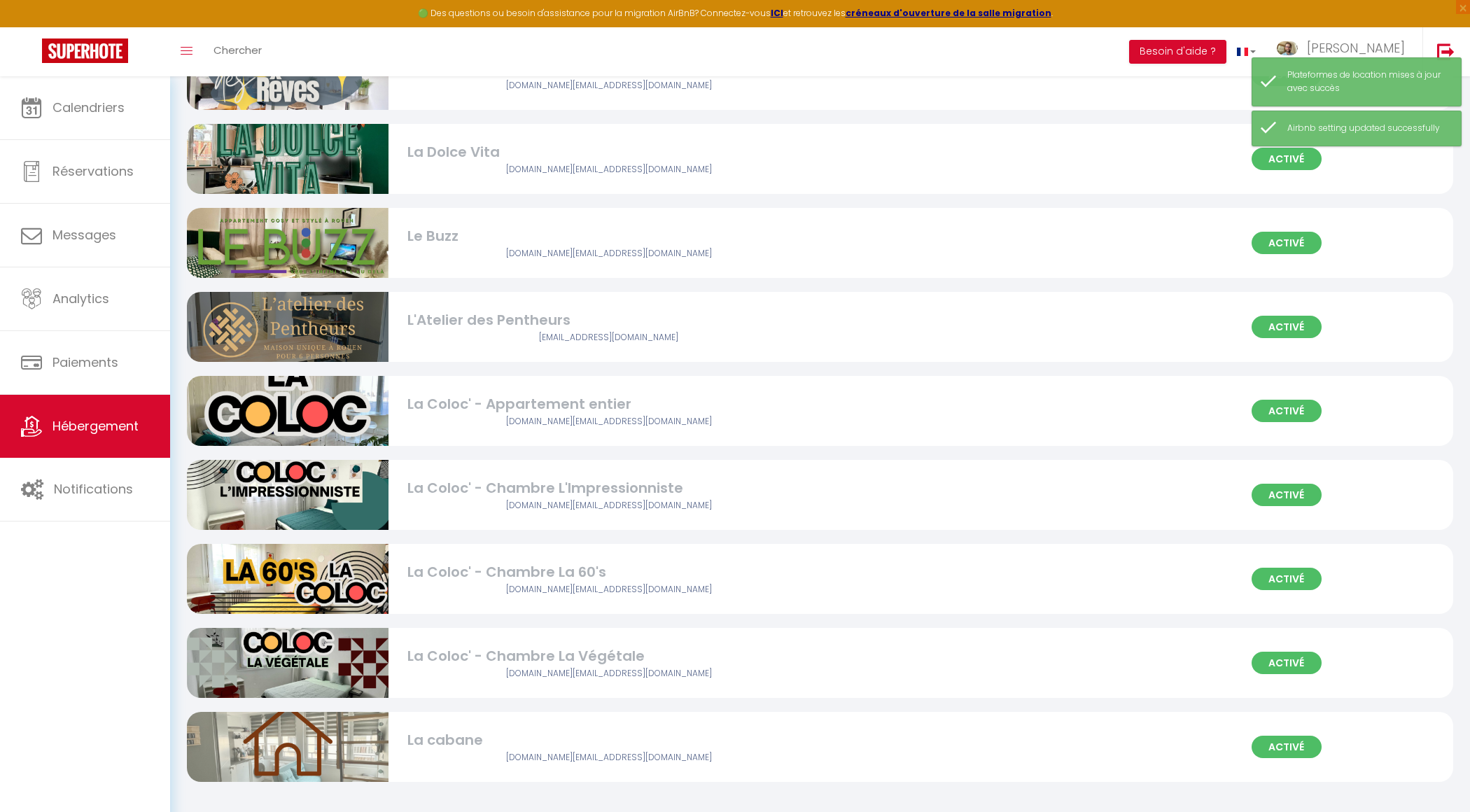
click at [532, 662] on div "La Coloc' - Chambre La Végétale" at bounding box center [608, 656] width 403 height 22
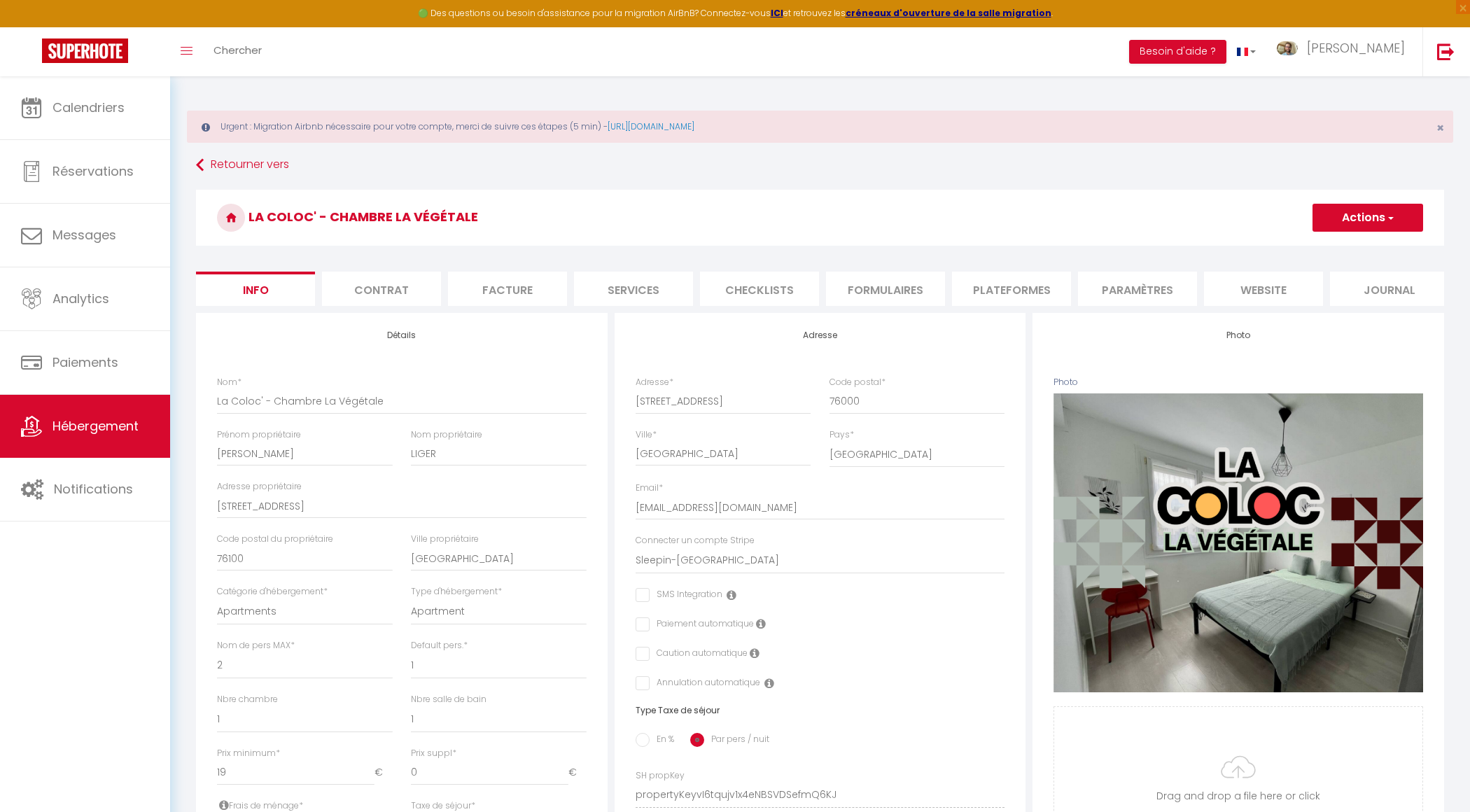
click at [1001, 287] on li "Plateformes" at bounding box center [1012, 288] width 119 height 34
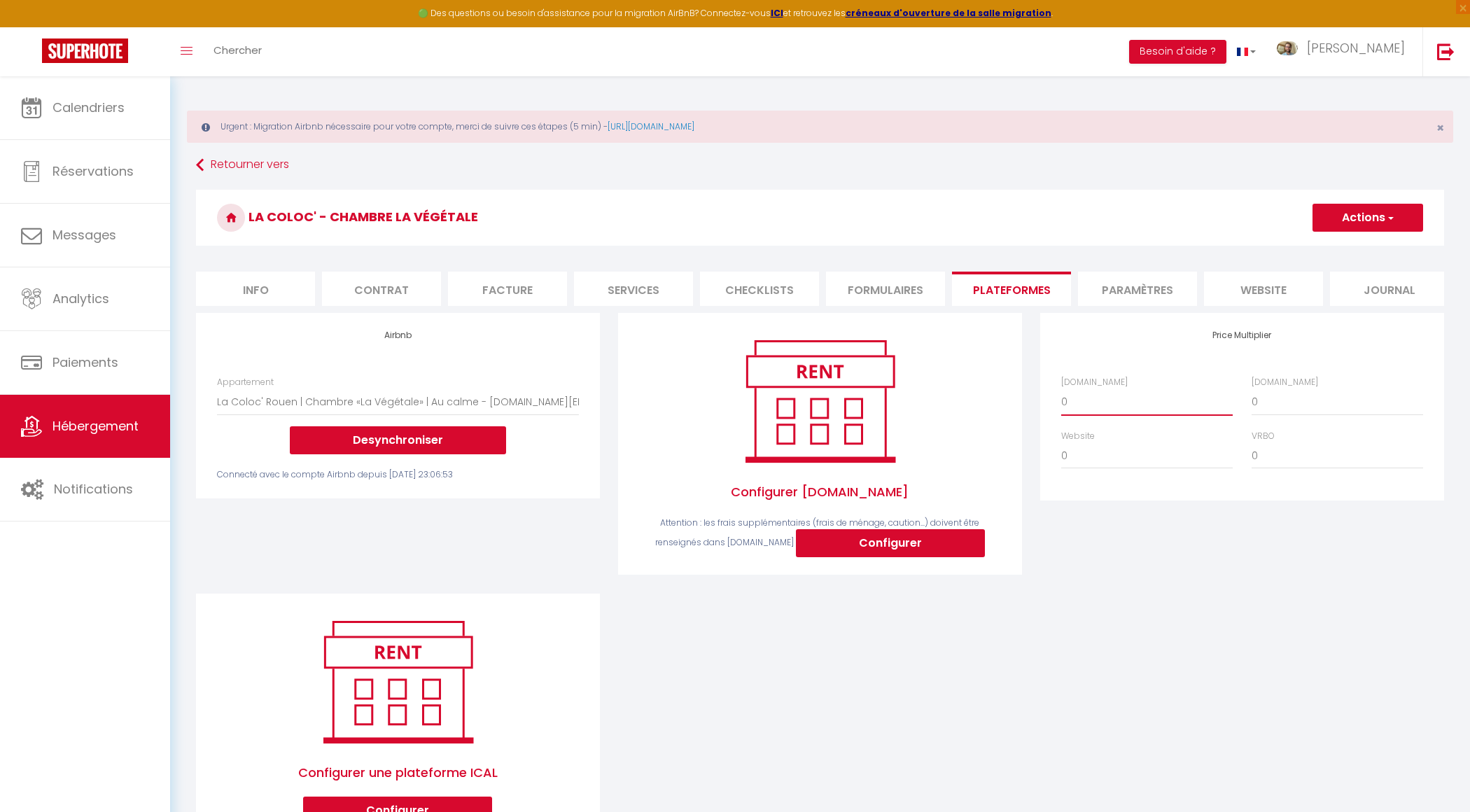
click at [1134, 407] on select "0 + 1 % + 2 % + 3 % + 4 % + 5 % + 6 % + 7 % + 8 % + 9 %" at bounding box center [1146, 401] width 171 height 27
click at [1296, 407] on select "0 + 1 % + 2 % + 3 % + 4 % + 5 % + 6 % + 7 % + 8 % + 9 %" at bounding box center [1336, 401] width 171 height 27
click at [1352, 228] on button "Actions" at bounding box center [1368, 218] width 111 height 28
click at [1351, 255] on link "Enregistrer" at bounding box center [1367, 249] width 111 height 18
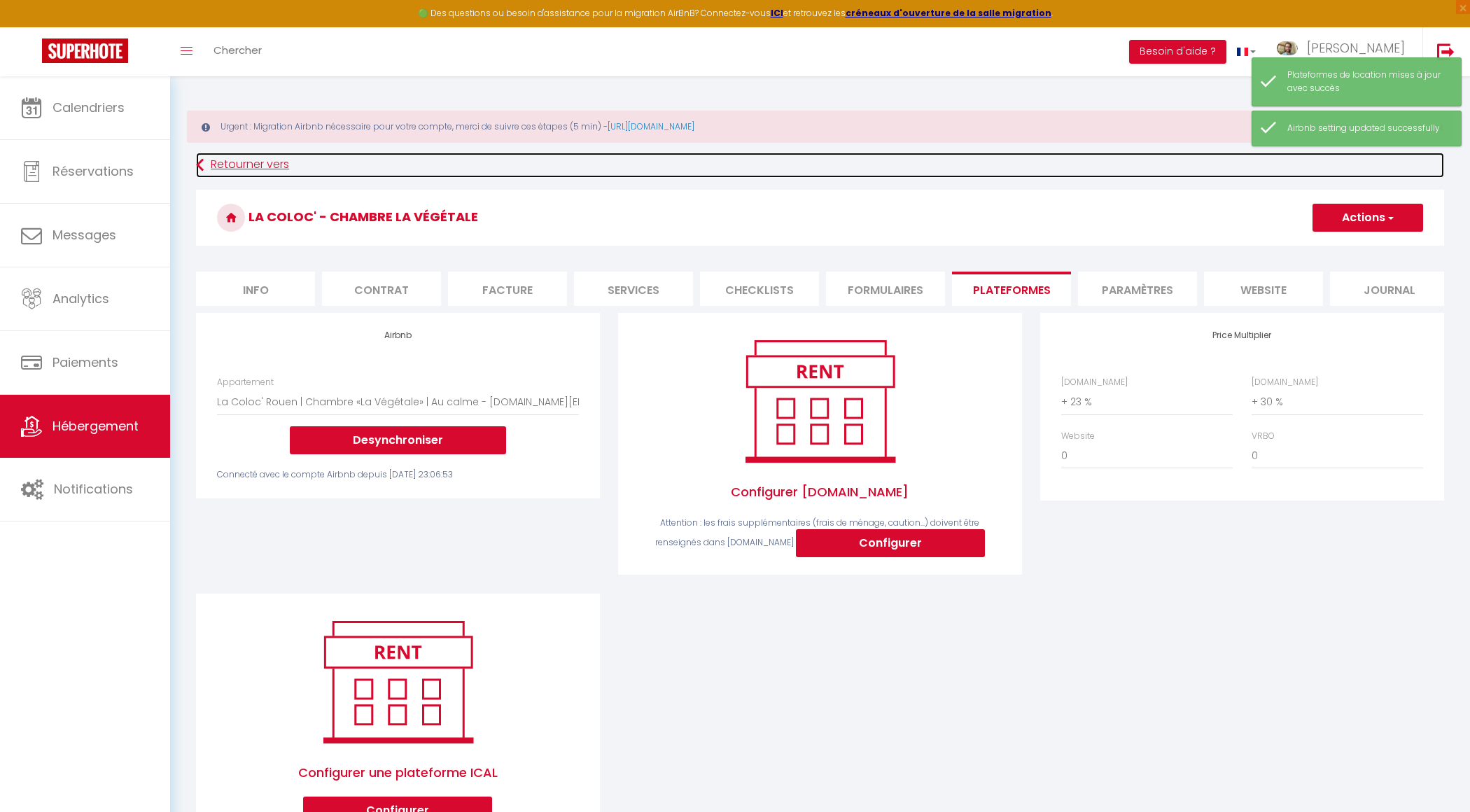
click at [242, 156] on link "Retourner vers" at bounding box center [820, 166] width 1248 height 26
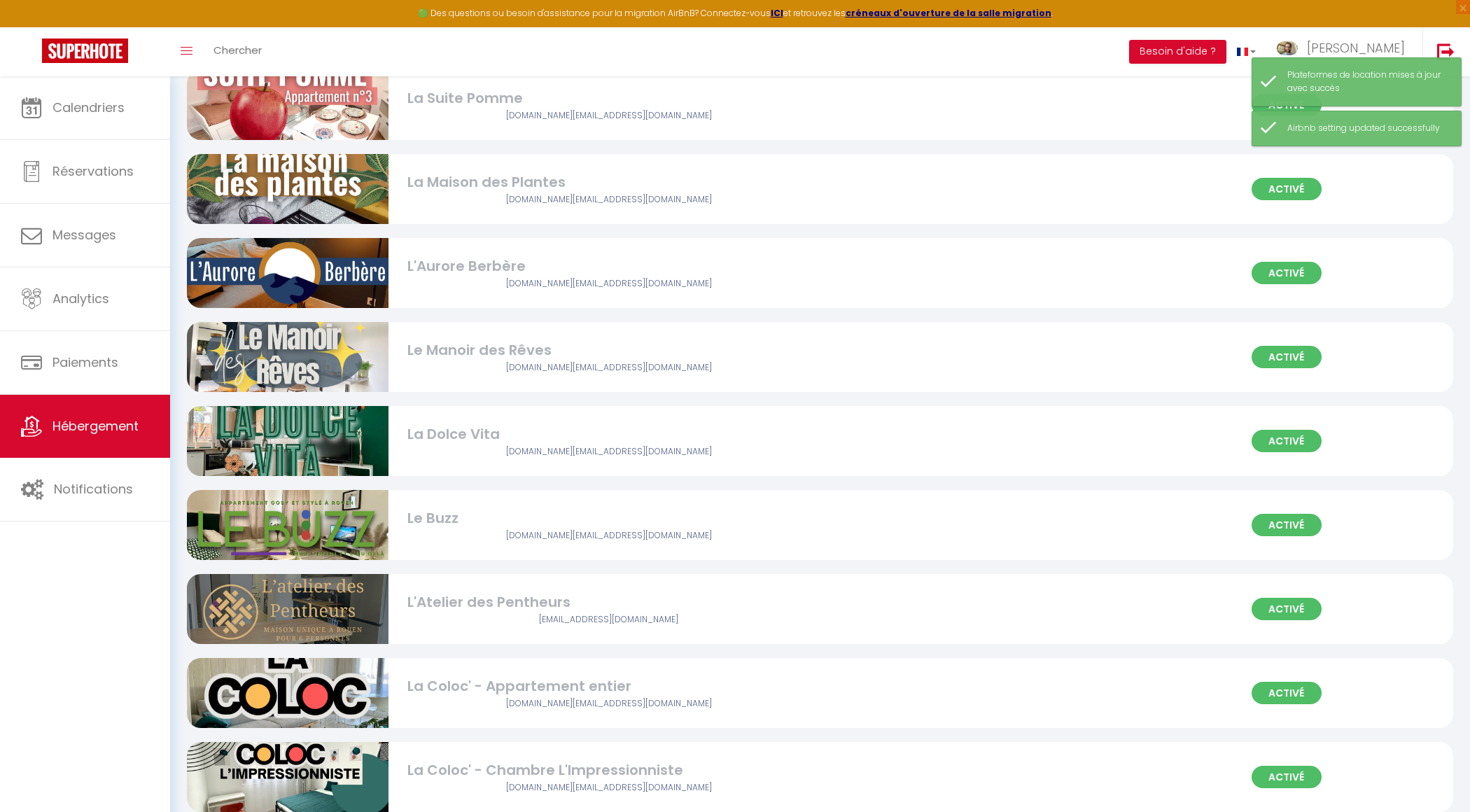
scroll to position [619, 0]
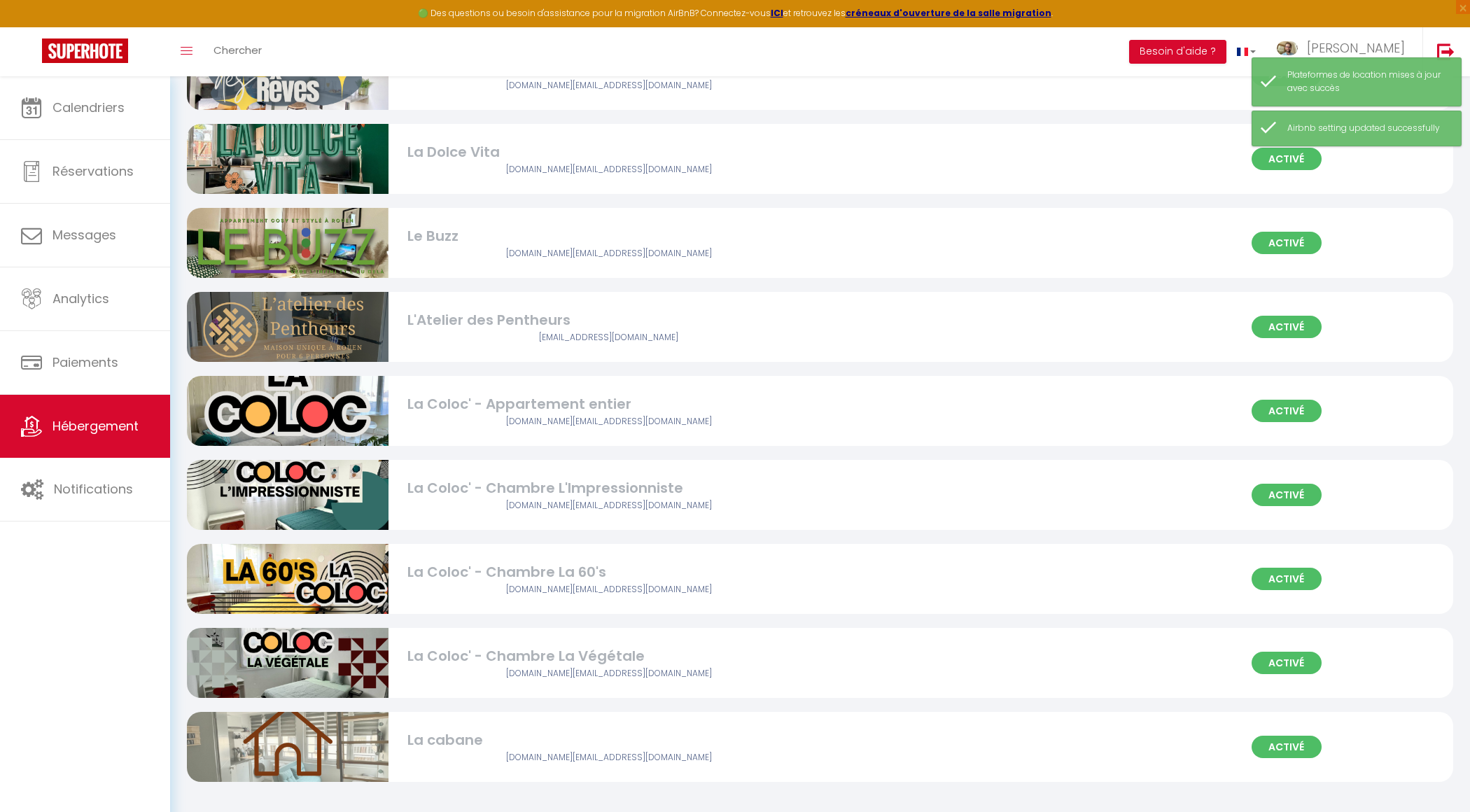
click at [547, 668] on div "[DOMAIN_NAME][EMAIL_ADDRESS][DOMAIN_NAME]" at bounding box center [608, 673] width 403 height 14
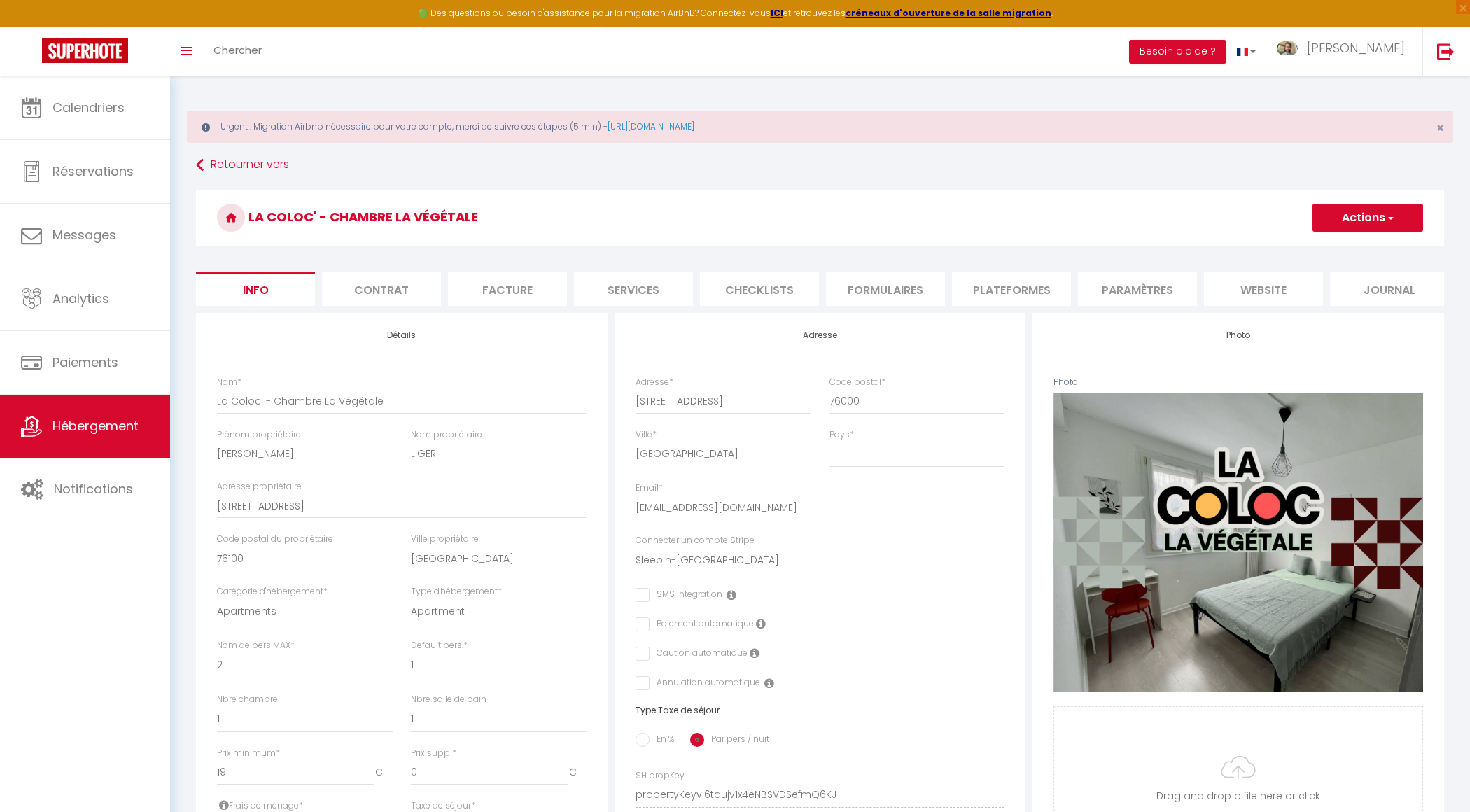
click at [1028, 296] on li "Plateformes" at bounding box center [1012, 288] width 119 height 34
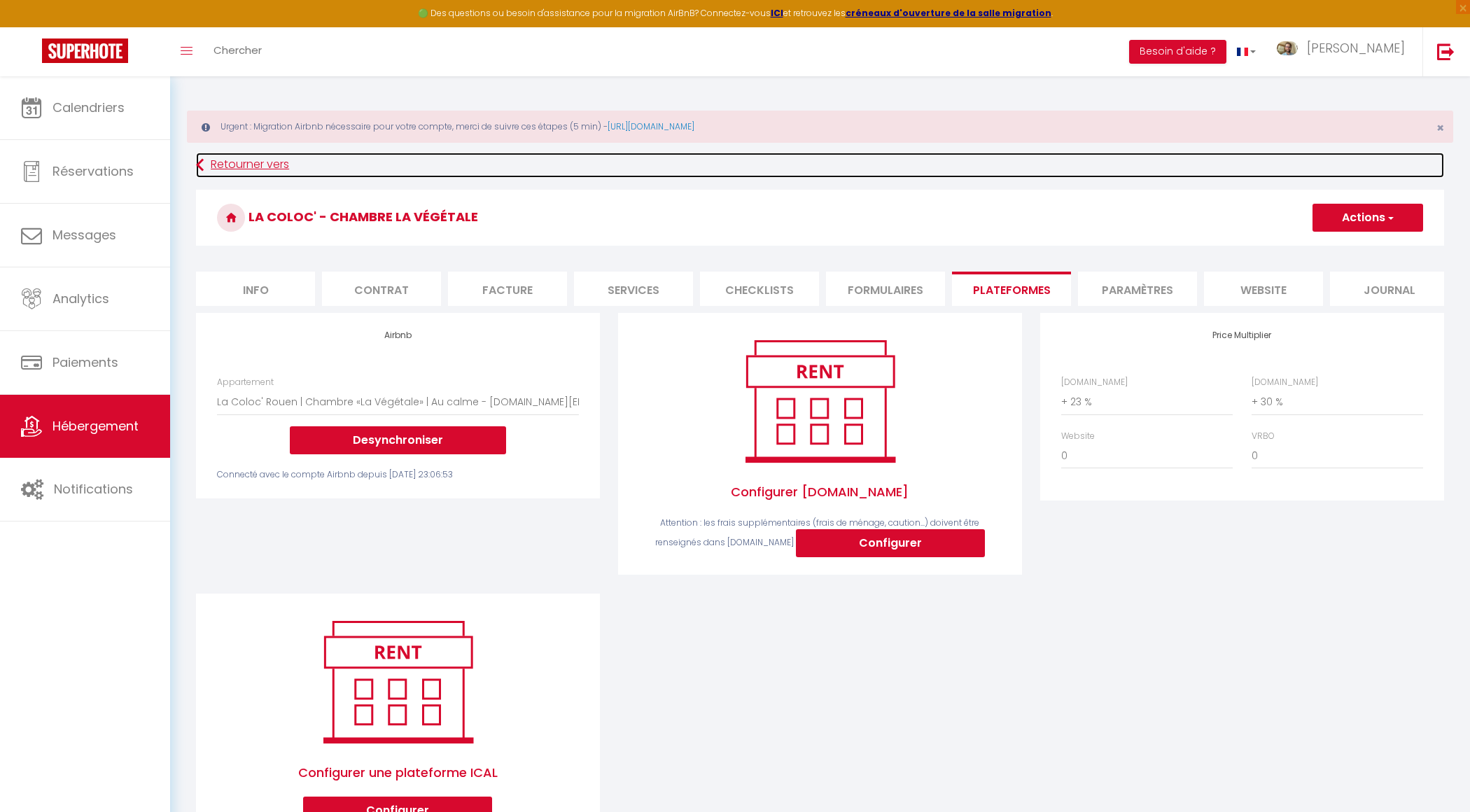
click at [259, 174] on link "Retourner vers" at bounding box center [820, 166] width 1248 height 26
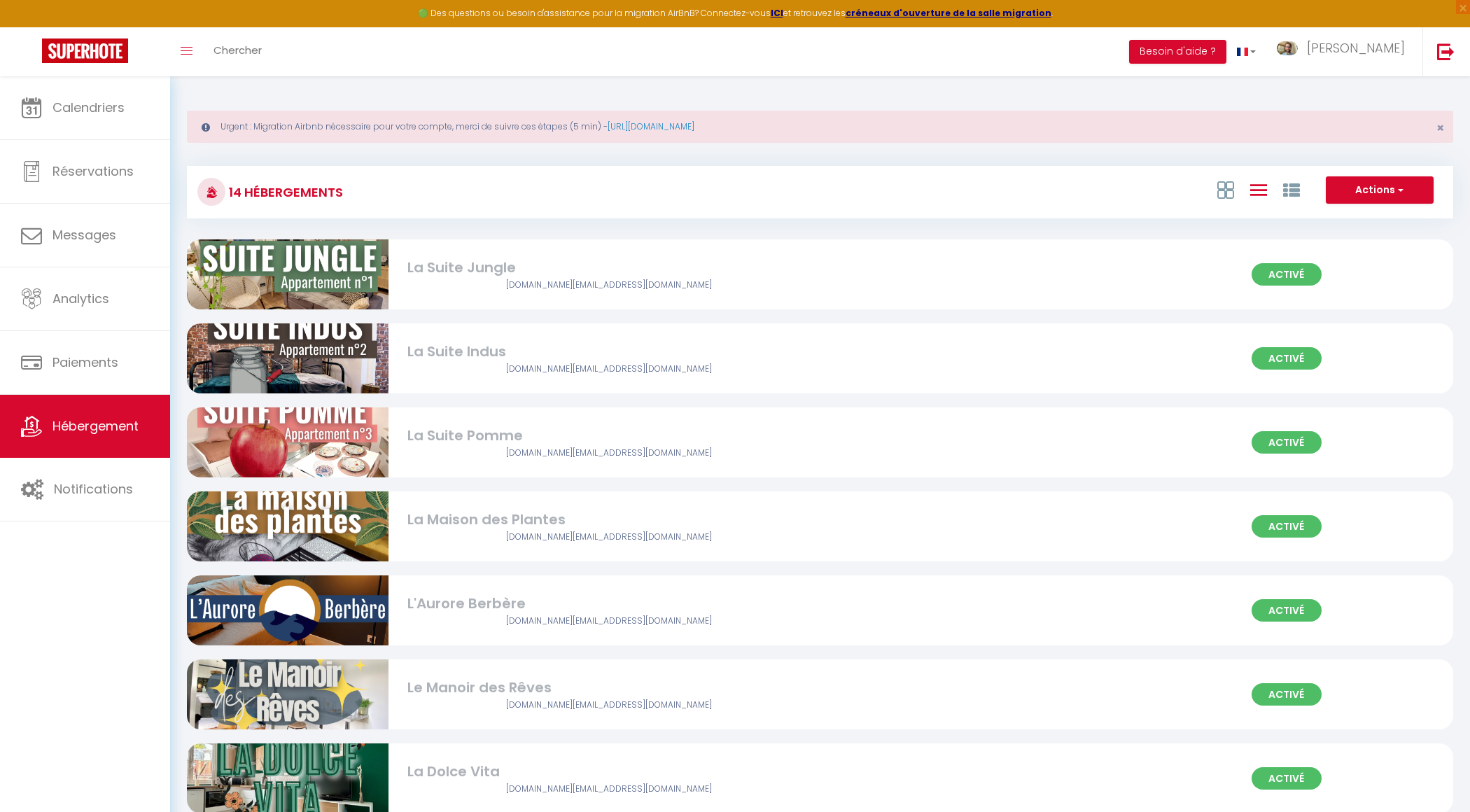
scroll to position [619, 0]
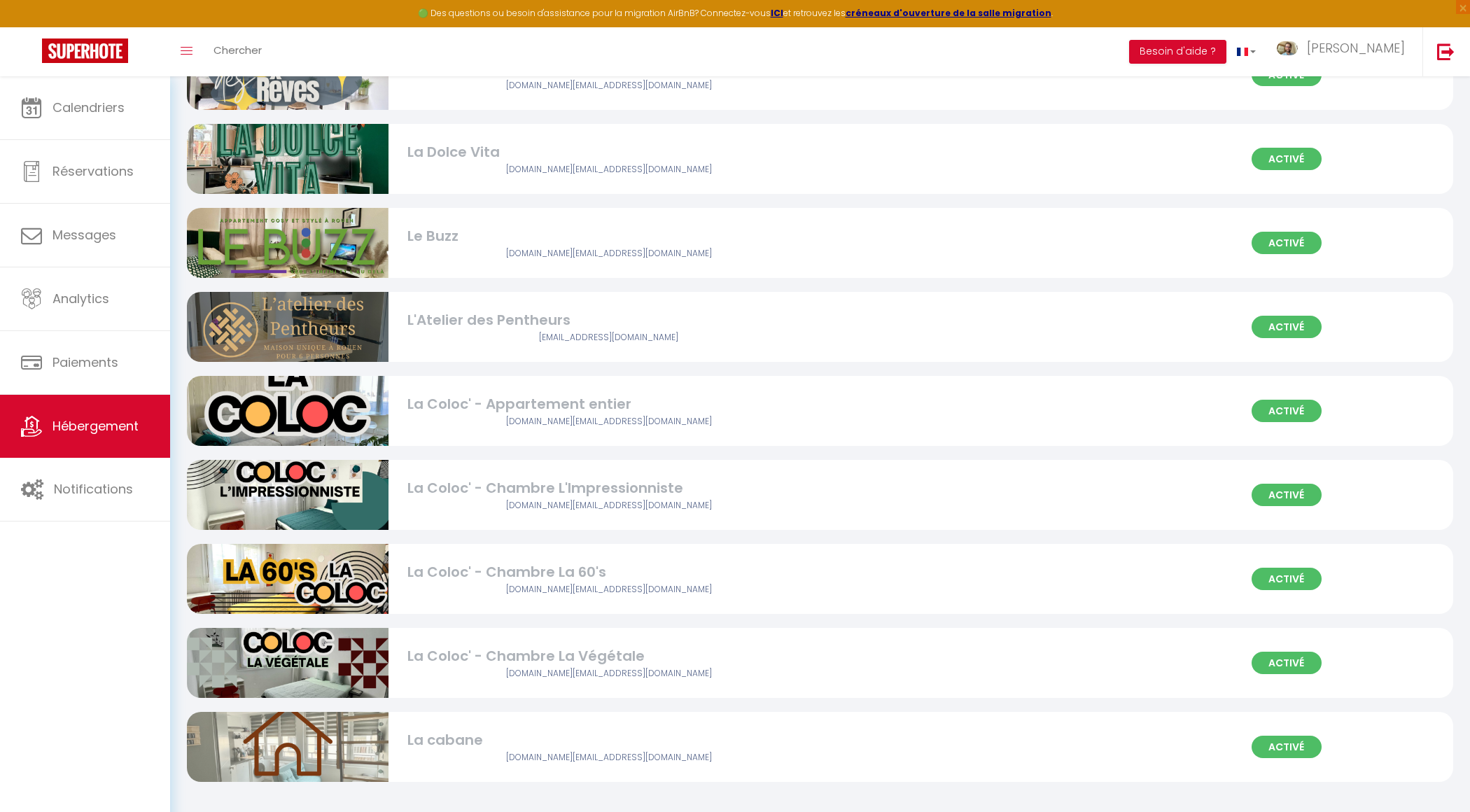
click at [499, 764] on div "Activé La cabane [DOMAIN_NAME][EMAIL_ADDRESS][DOMAIN_NAME]" at bounding box center [820, 746] width 1266 height 70
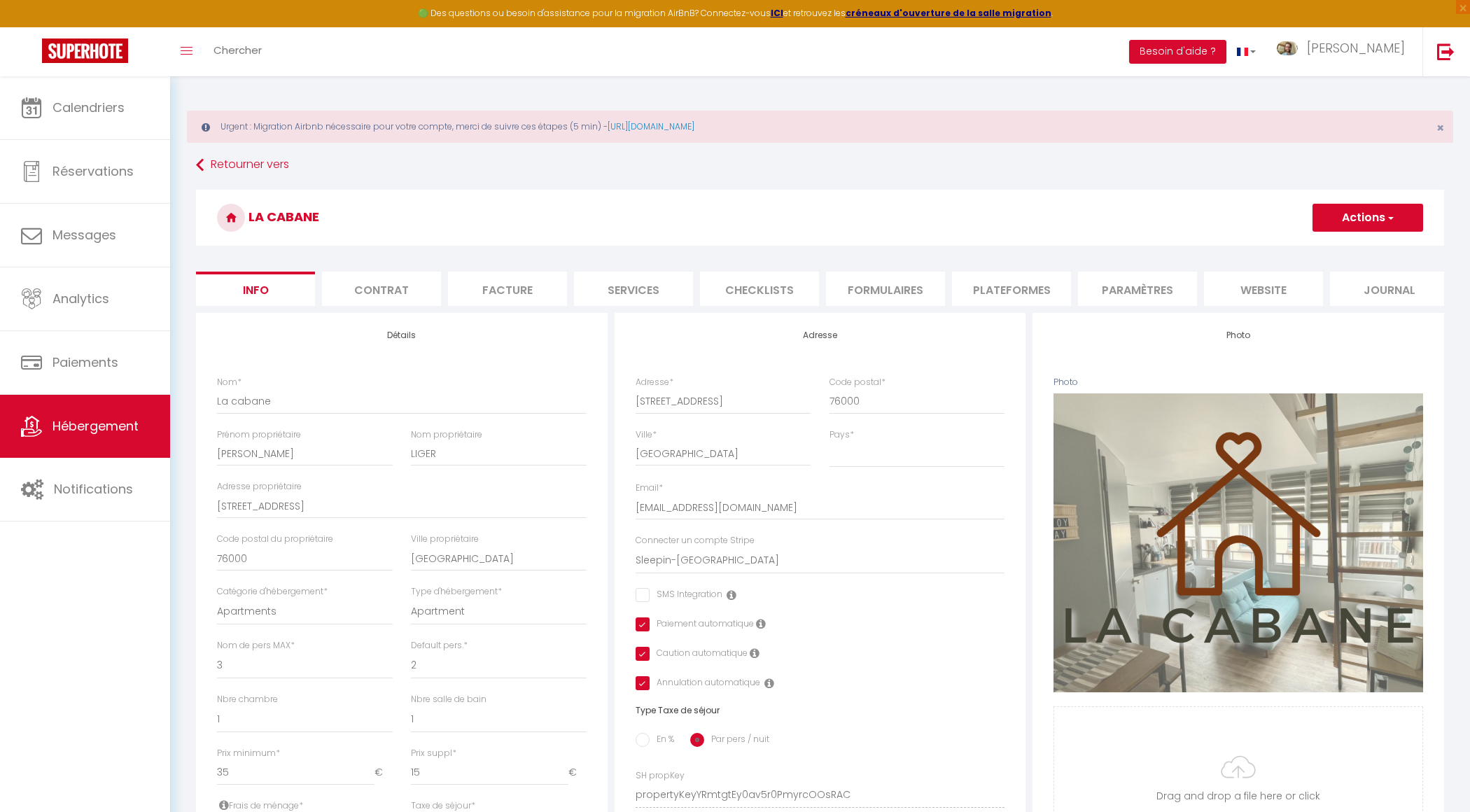
click at [986, 296] on li "Plateformes" at bounding box center [1012, 288] width 119 height 34
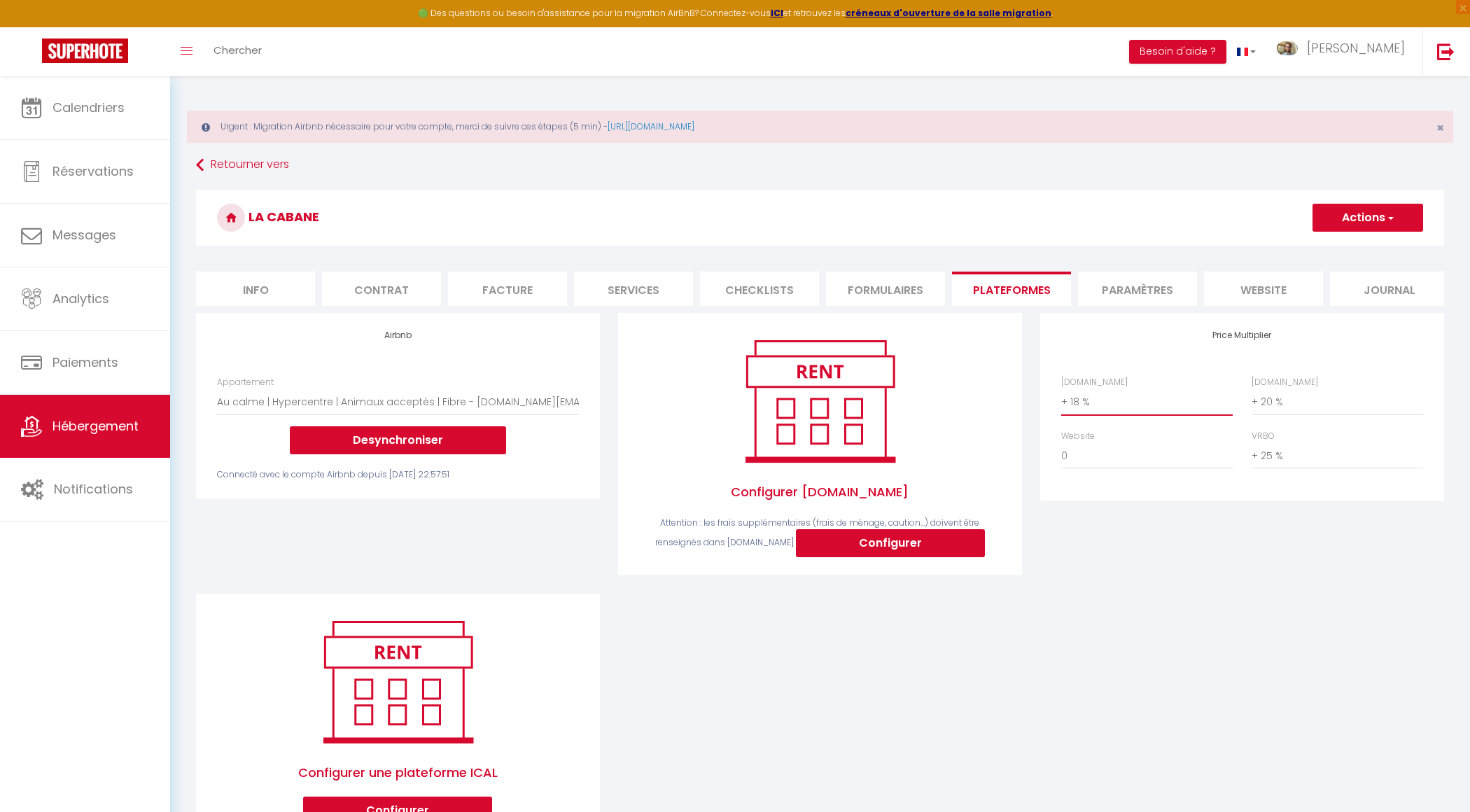
click at [1159, 411] on select "0 + 1 % + 2 % + 3 % + 4 % + 5 % + 6 % + 7 % + 8 % + 9 %" at bounding box center [1146, 401] width 171 height 27
click at [1313, 400] on select "0 + 1 % + 2 % + 3 % + 4 % + 5 % + 6 % + 7 % + 8 % + 9 %" at bounding box center [1336, 401] width 171 height 27
click at [1304, 461] on select "0 + 1 % + 2 % + 3 % + 4 % + 5 % + 6 % + 7 % + 8 % + 9 %" at bounding box center [1336, 455] width 171 height 27
click at [1359, 219] on button "Actions" at bounding box center [1368, 218] width 111 height 28
click at [1354, 246] on link "Enregistrer" at bounding box center [1367, 249] width 111 height 18
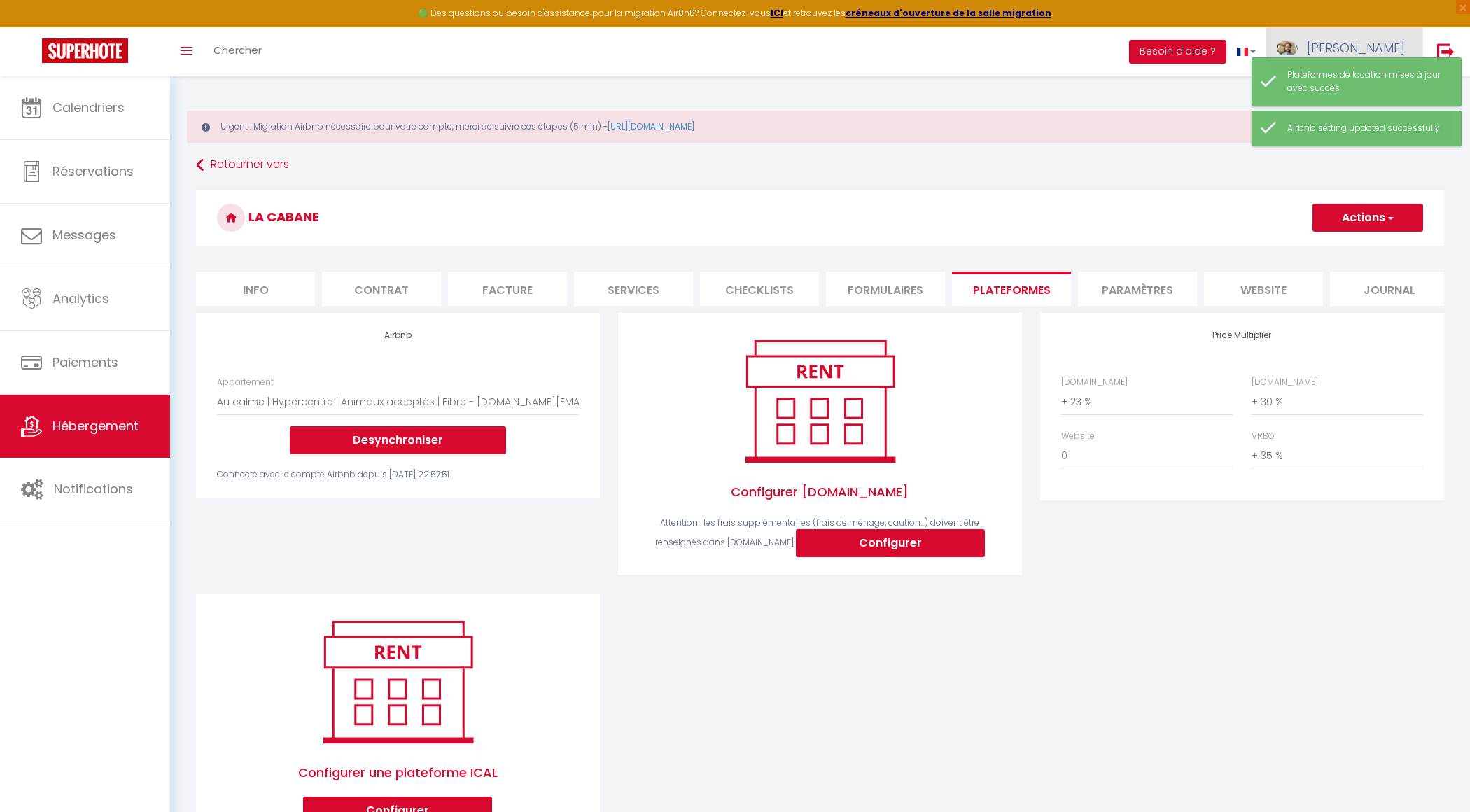
click at [1381, 37] on link "[PERSON_NAME]" at bounding box center [1344, 52] width 156 height 49
click at [1307, 82] on div "Plateformes de location mises à jour avec succès" at bounding box center [1367, 81] width 159 height 27
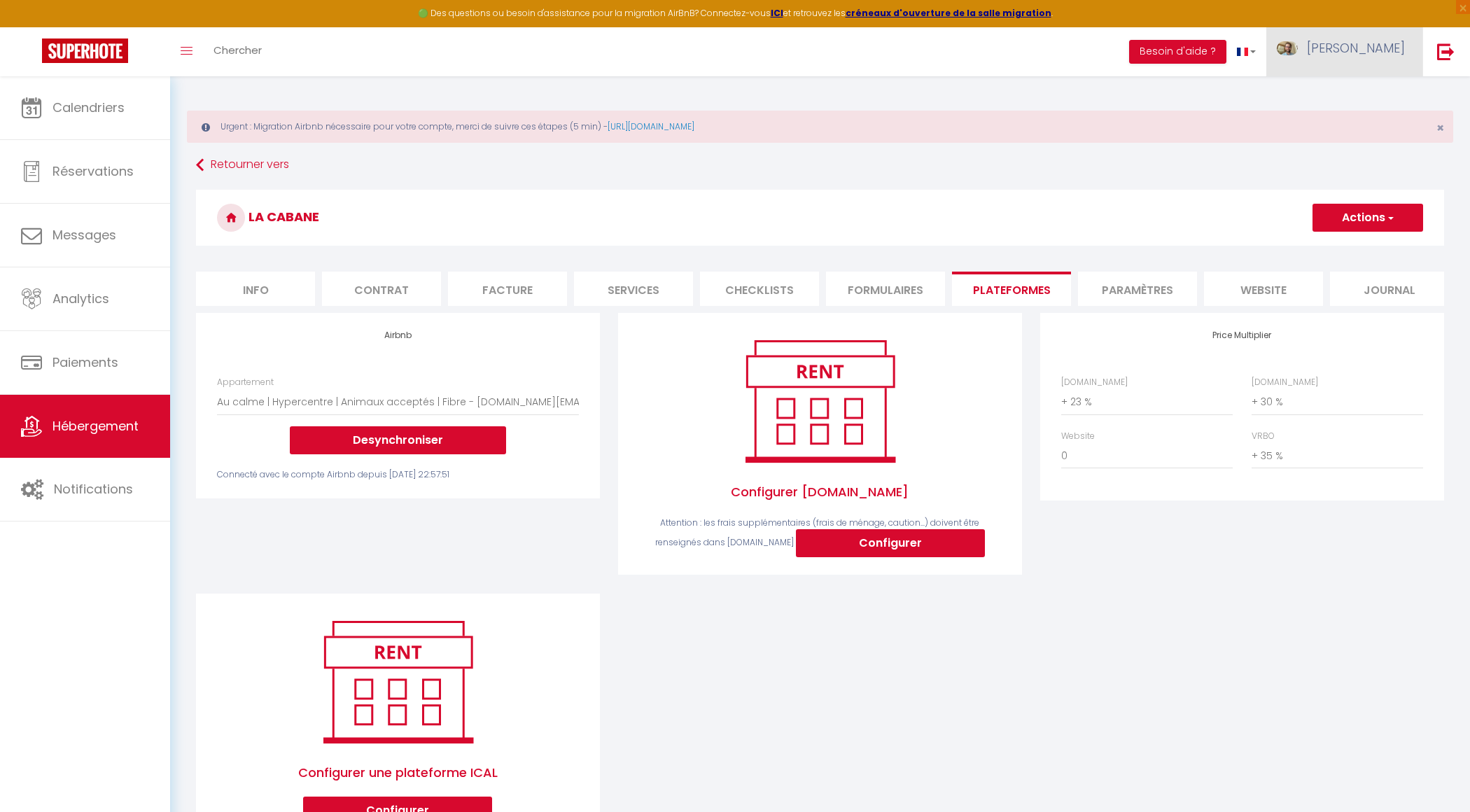
click at [1390, 54] on span "[PERSON_NAME]" at bounding box center [1356, 48] width 98 height 17
click at [1368, 94] on link "Paramètres" at bounding box center [1366, 97] width 103 height 24
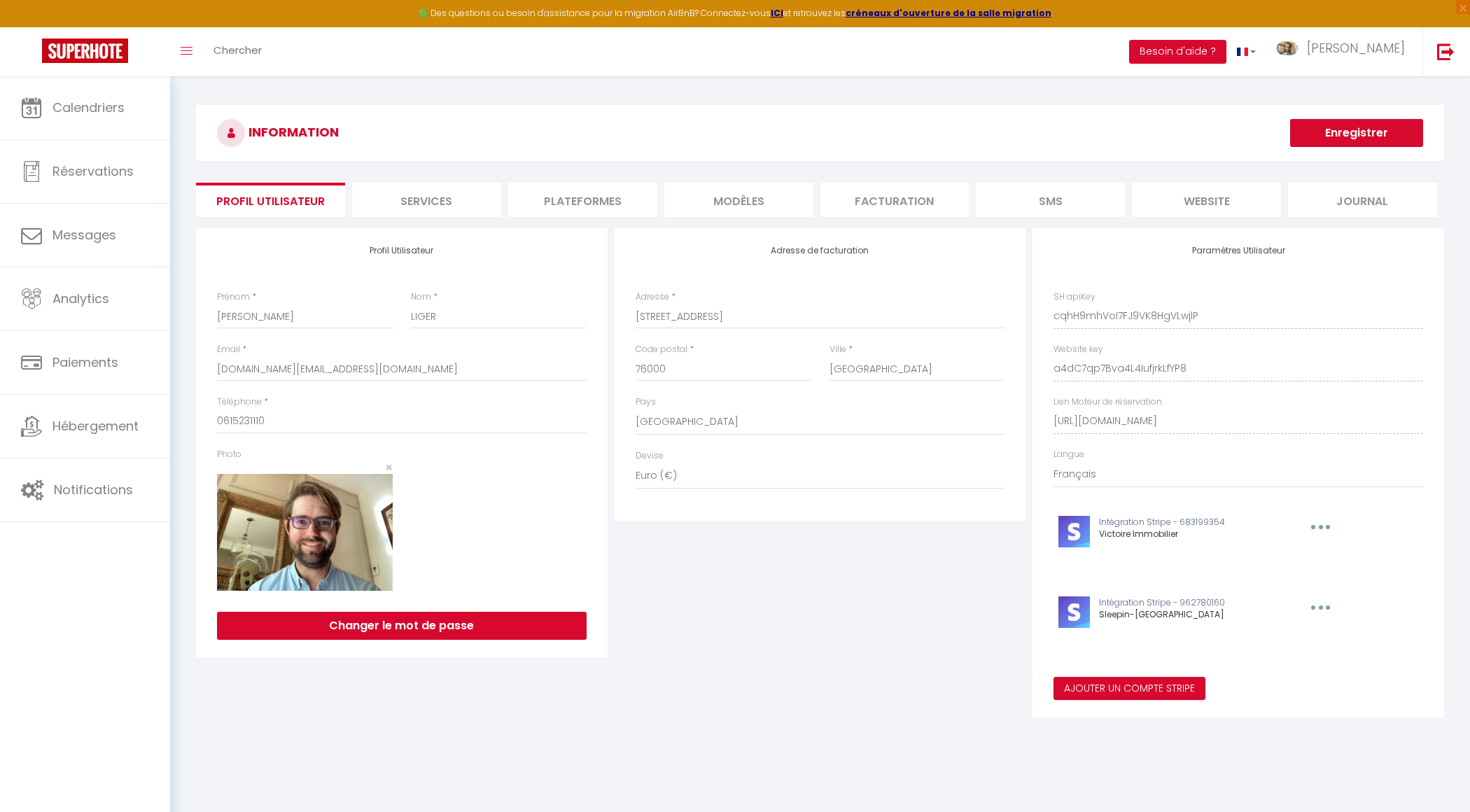
click at [853, 192] on li "Facturation" at bounding box center [895, 199] width 149 height 34
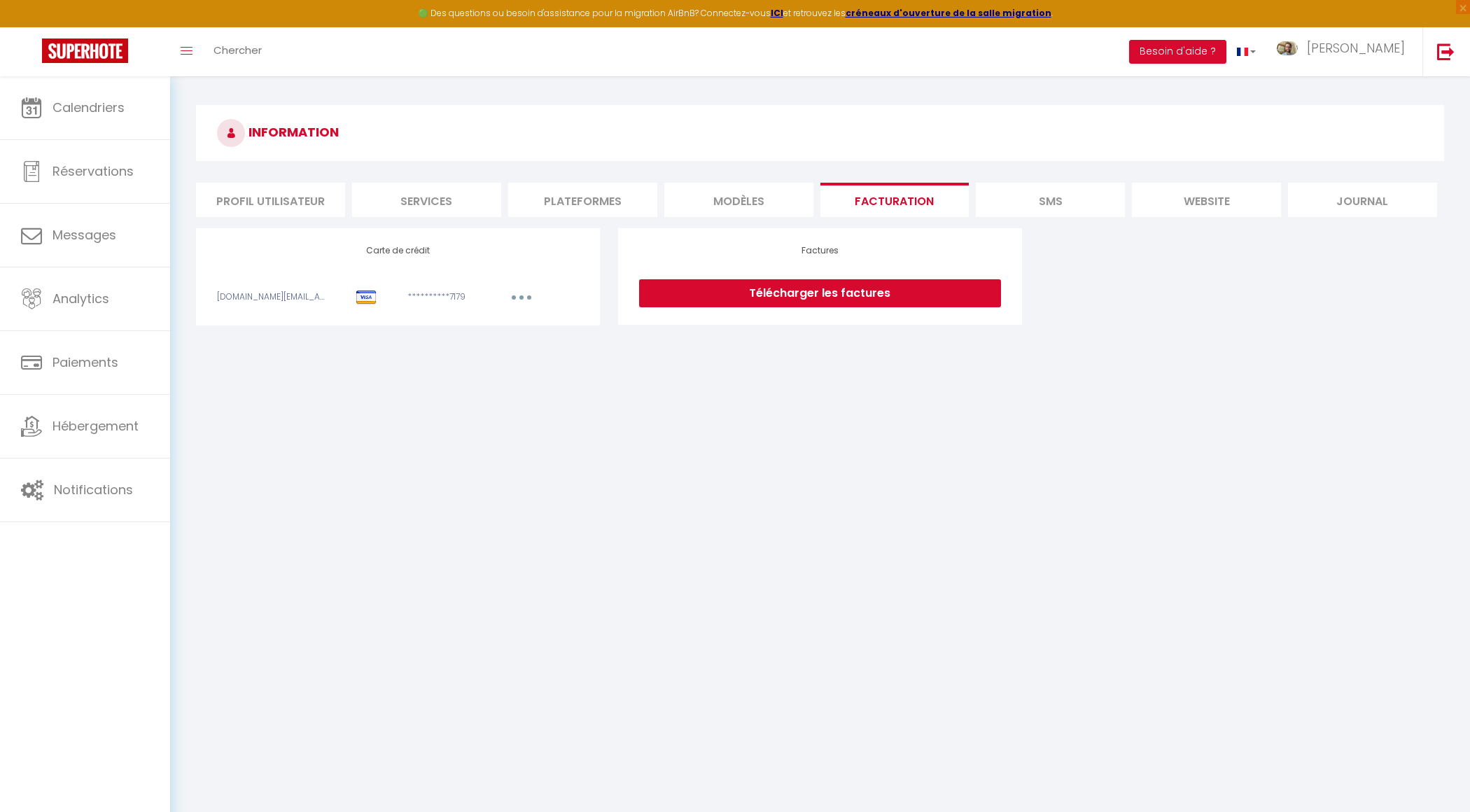
click at [576, 201] on li "Plateformes" at bounding box center [583, 199] width 149 height 34
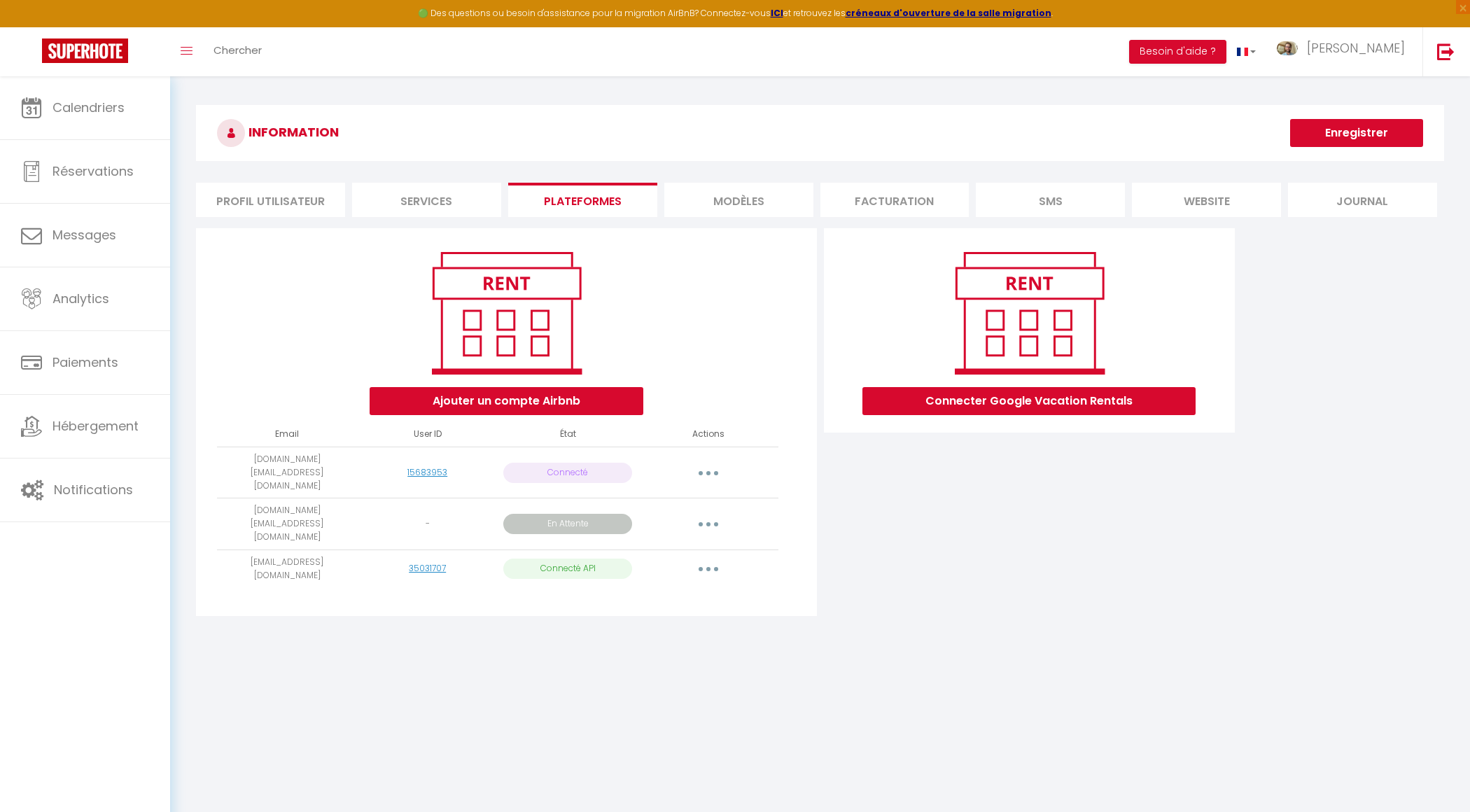
click at [563, 559] on p "Connecté API" at bounding box center [567, 569] width 129 height 20
click at [772, 550] on td "Importer les appartements Supprimer Reconnecter le compte" at bounding box center [707, 569] width 140 height 38
